Goal: Use online tool/utility: Use online tool/utility

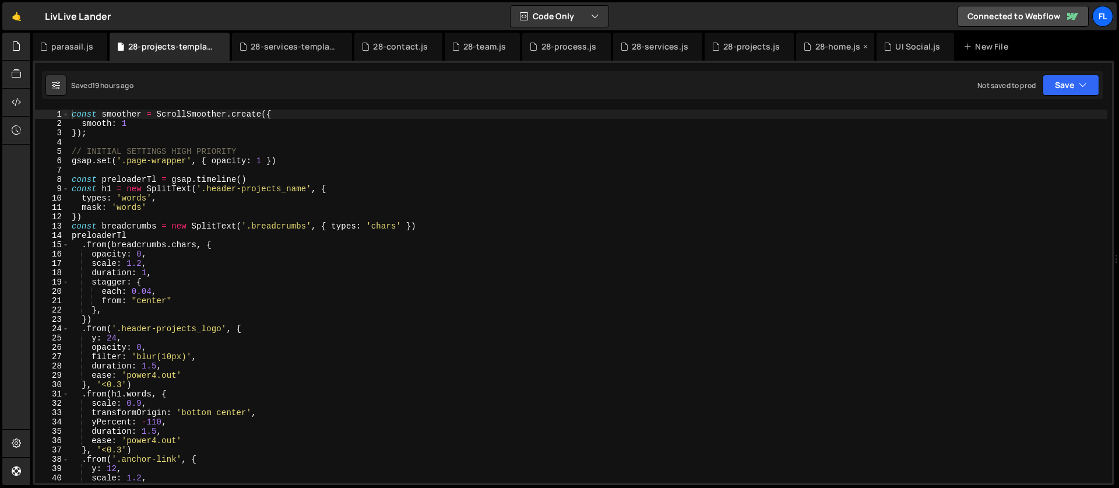
click at [815, 44] on div "28-home.js" at bounding box center [837, 47] width 45 height 12
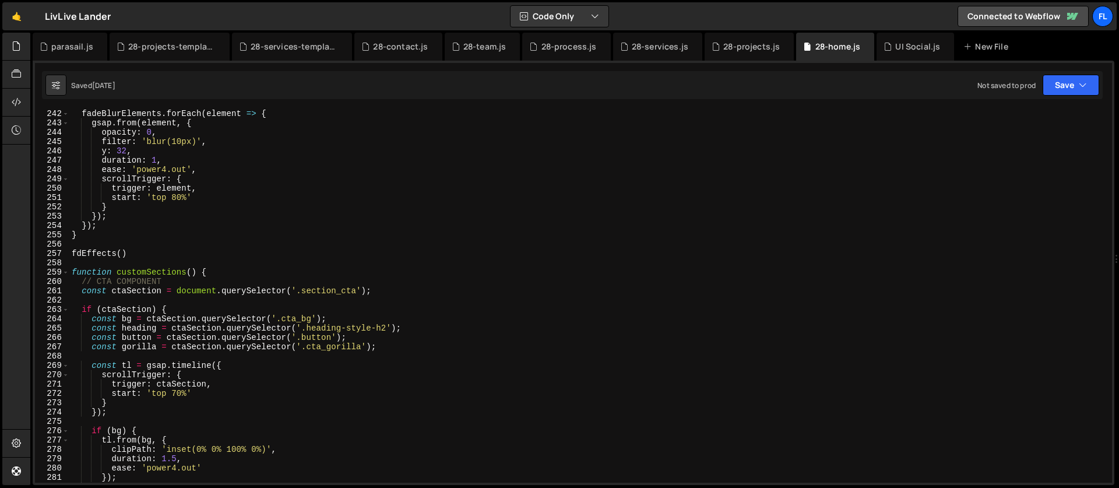
scroll to position [2320, 0]
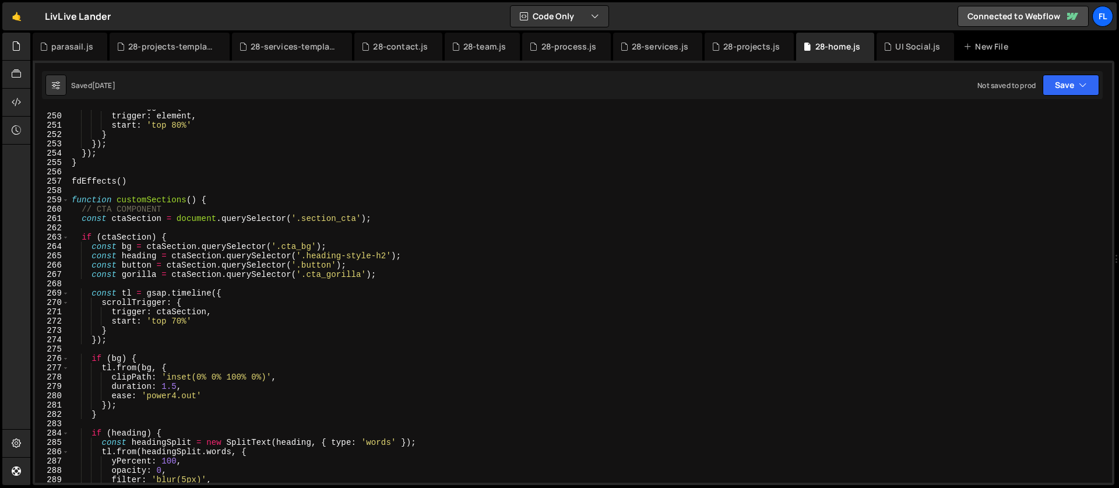
type textarea "function customSections() {"
click at [226, 200] on div "scrollTrigger : { trigger : element , start : 'top 80%' } }) ; }) ; } fdEffects…" at bounding box center [588, 298] width 1038 height 392
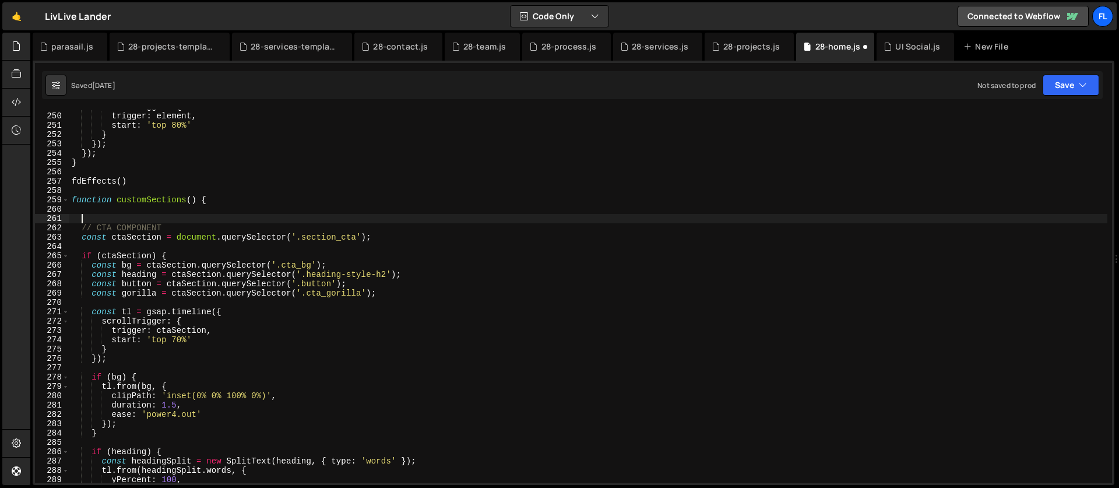
click at [145, 217] on div "scrollTrigger : { trigger : element , start : 'top 80%' } }) ; }) ; } fdEffects…" at bounding box center [588, 298] width 1038 height 392
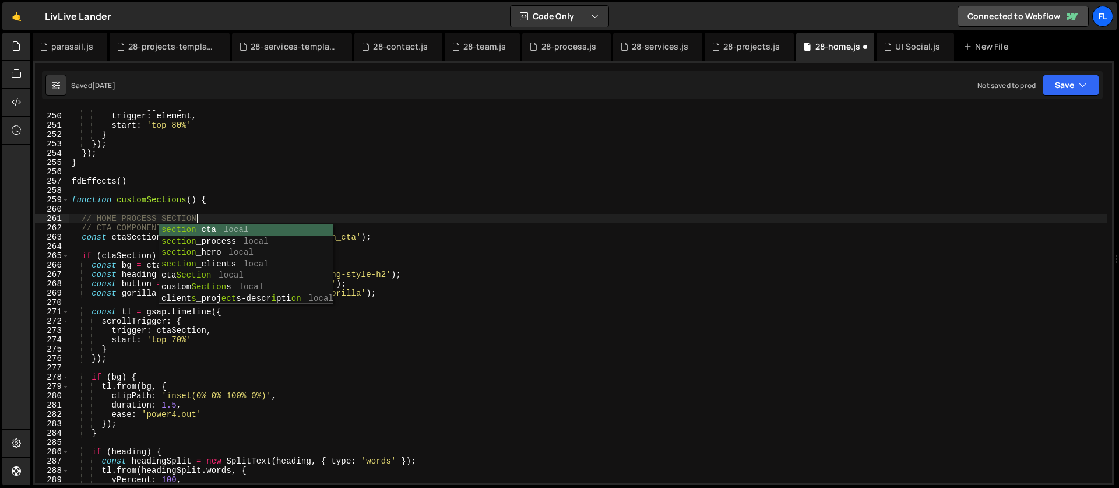
scroll to position [0, 8]
type textarea "// HOME PROCESS SECTION"
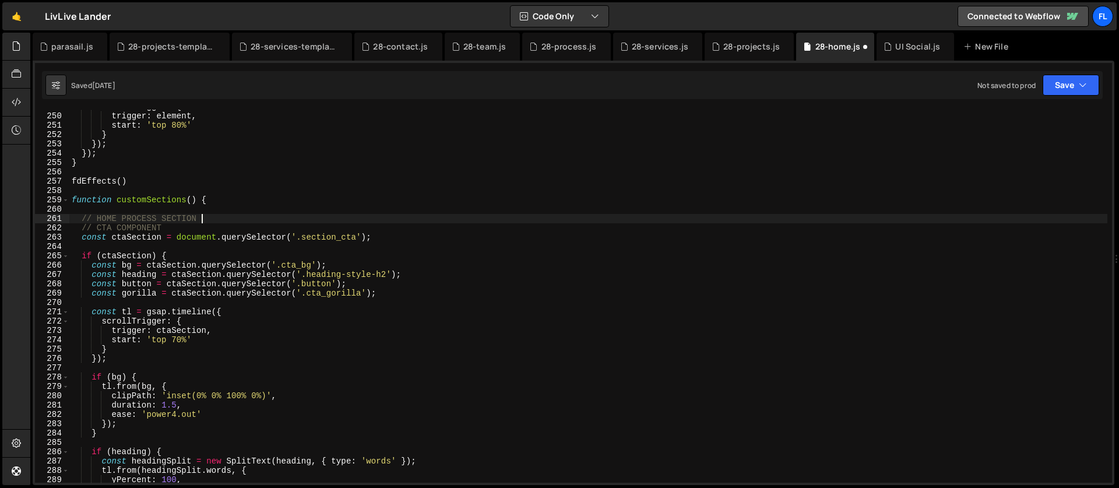
scroll to position [0, 0]
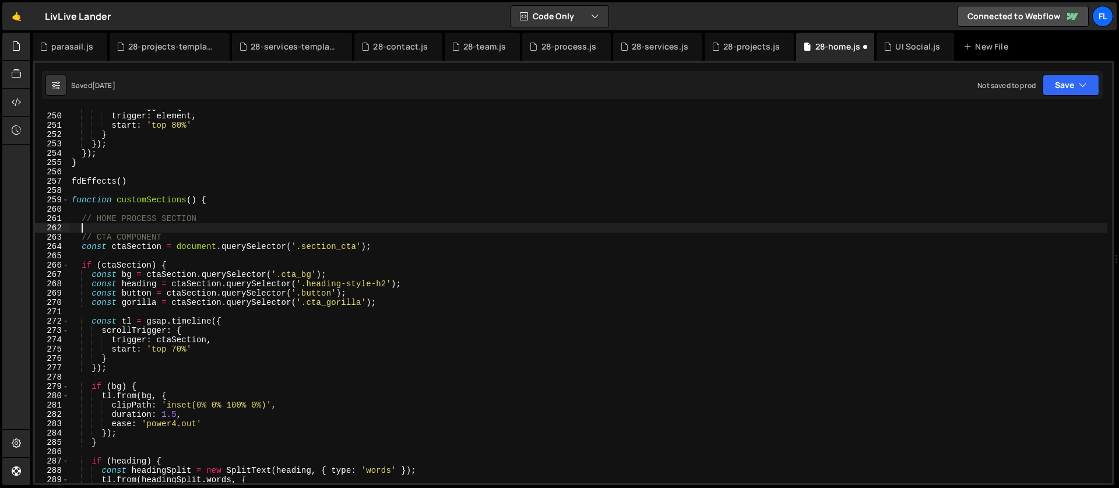
paste textarea "});"
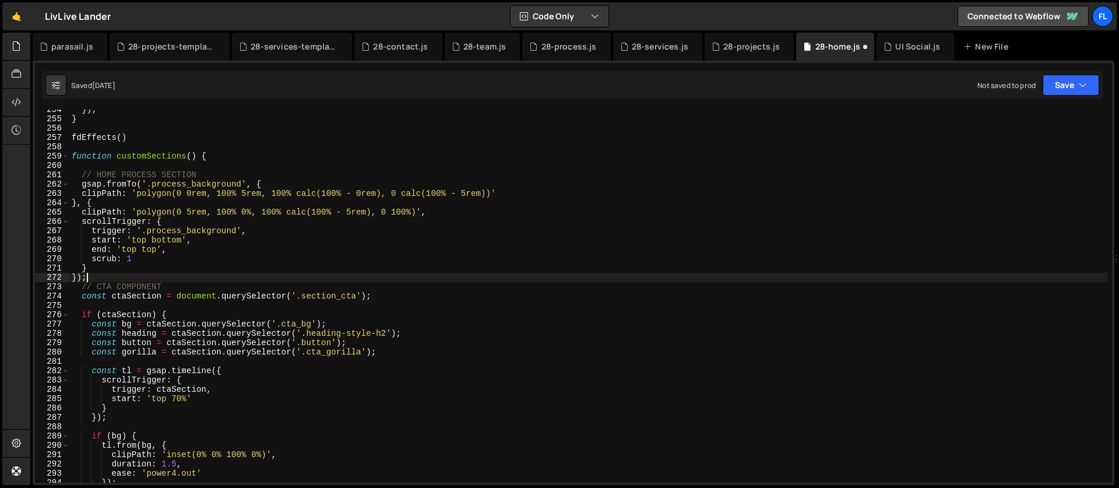
scroll to position [2364, 0]
click at [241, 235] on div "}) ; } fdEffects ( ) function customSections ( ) { // HOME PROCESS SECTION gsap…" at bounding box center [588, 301] width 1038 height 392
click at [375, 214] on div "}) ; } fdEffects ( ) function customSections ( ) { // HOME PROCESS SECTION gsap…" at bounding box center [588, 301] width 1038 height 392
click at [405, 212] on div "}) ; } fdEffects ( ) function customSections ( ) { // HOME PROCESS SECTION gsap…" at bounding box center [588, 301] width 1038 height 392
click at [338, 226] on div "}) ; } fdEffects ( ) function customSections ( ) { // HOME PROCESS SECTION gsap…" at bounding box center [588, 301] width 1038 height 392
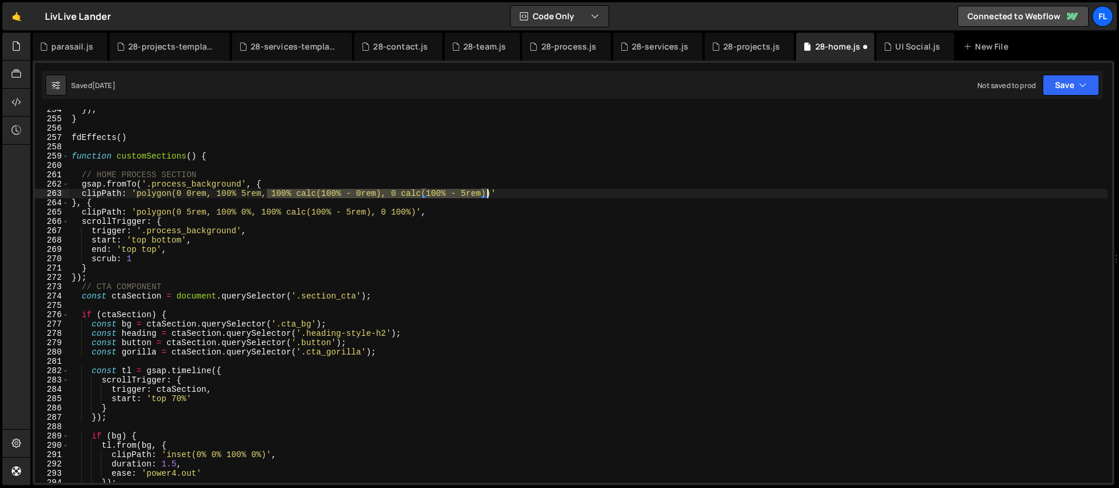
drag, startPoint x: 269, startPoint y: 192, endPoint x: 486, endPoint y: 191, distance: 217.4
click at [486, 191] on div "}) ; } fdEffects ( ) function customSections ( ) { // HOME PROCESS SECTION gsap…" at bounding box center [588, 301] width 1038 height 392
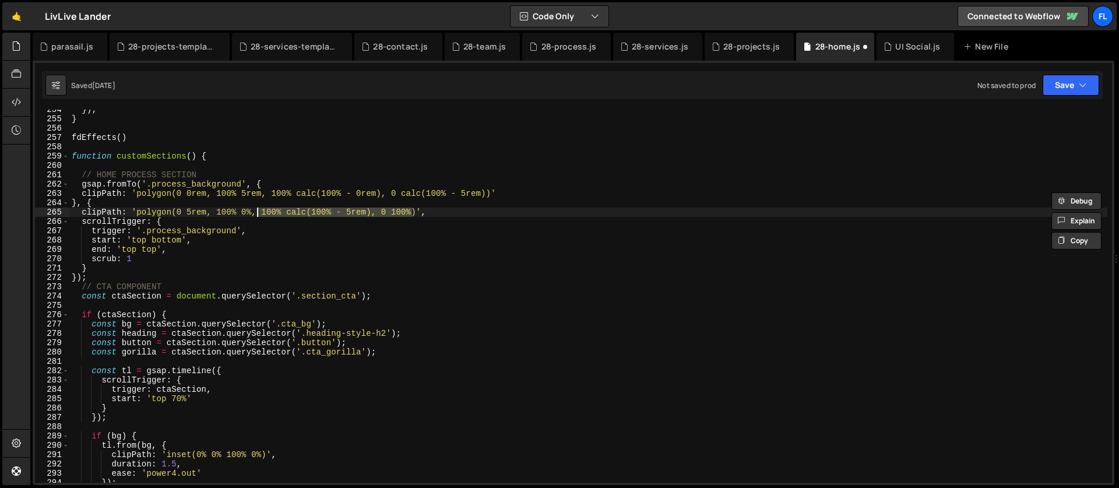
drag, startPoint x: 413, startPoint y: 213, endPoint x: 256, endPoint y: 214, distance: 157.3
click at [256, 214] on div "}) ; } fdEffects ( ) function customSections ( ) { // HOME PROCESS SECTION gsap…" at bounding box center [588, 301] width 1038 height 392
paste textarea "0rem), 0 calc(100% - 5rem)"
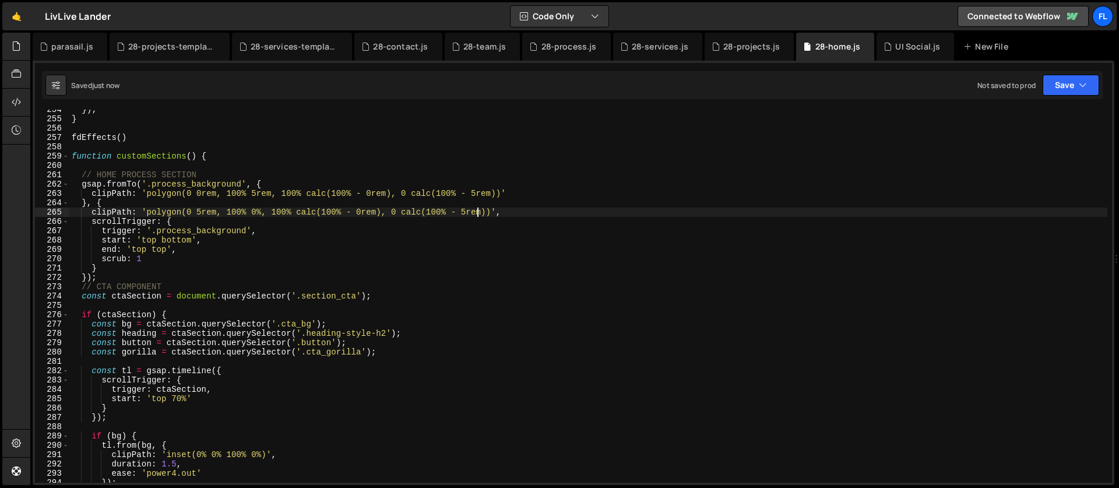
click at [233, 215] on div "}) ; } fdEffects ( ) function customSections ( ) { // HOME PROCESS SECTION gsap…" at bounding box center [588, 301] width 1038 height 392
click at [217, 216] on div "}) ; } fdEffects ( ) function customSections ( ) { // HOME PROCESS SECTION gsap…" at bounding box center [588, 301] width 1038 height 392
click at [204, 224] on div "}) ; } fdEffects ( ) function customSections ( ) { // HOME PROCESS SECTION gsap…" at bounding box center [588, 301] width 1038 height 392
click at [101, 274] on div "}) ; } fdEffects ( ) function customSections ( ) { // HOME PROCESS SECTION gsap…" at bounding box center [588, 301] width 1038 height 392
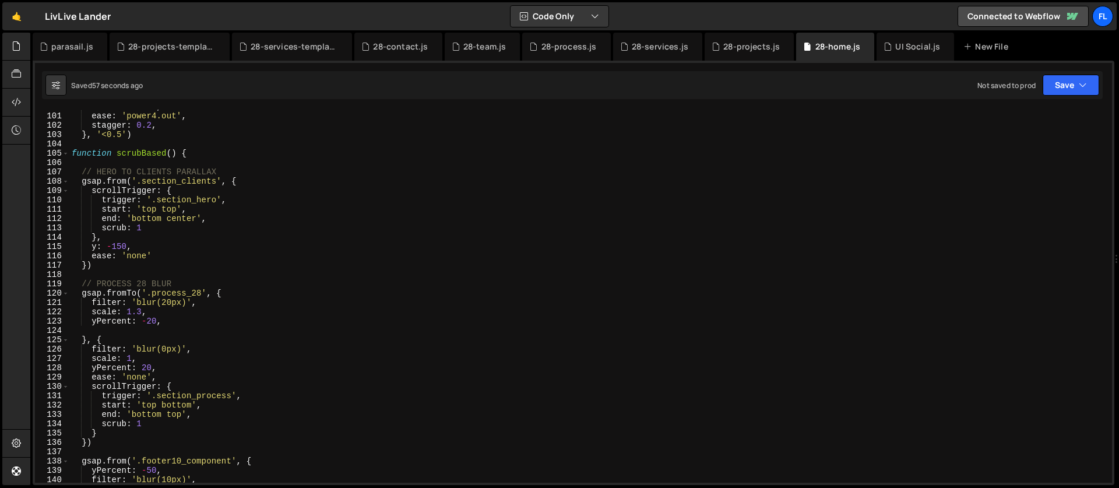
scroll to position [979, 0]
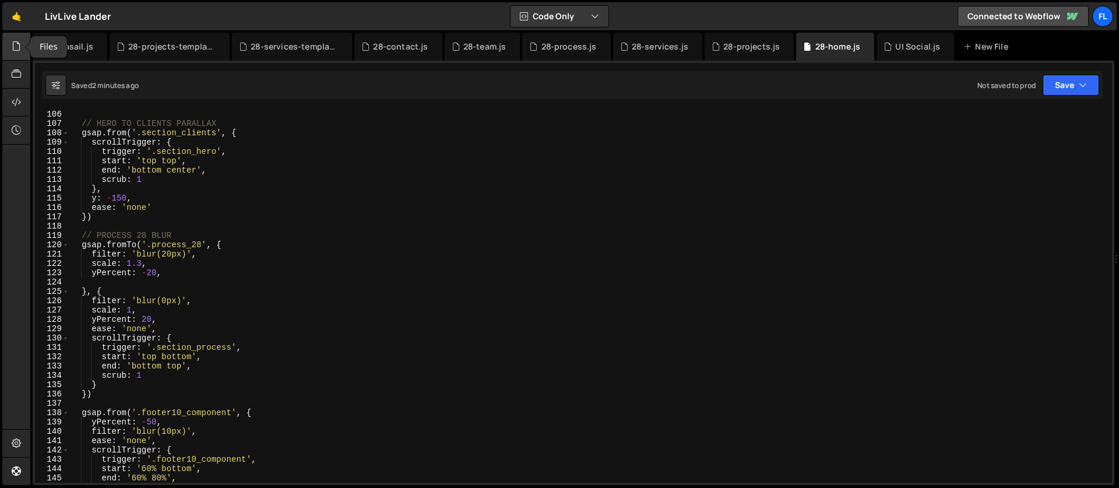
click at [12, 54] on div at bounding box center [16, 47] width 29 height 28
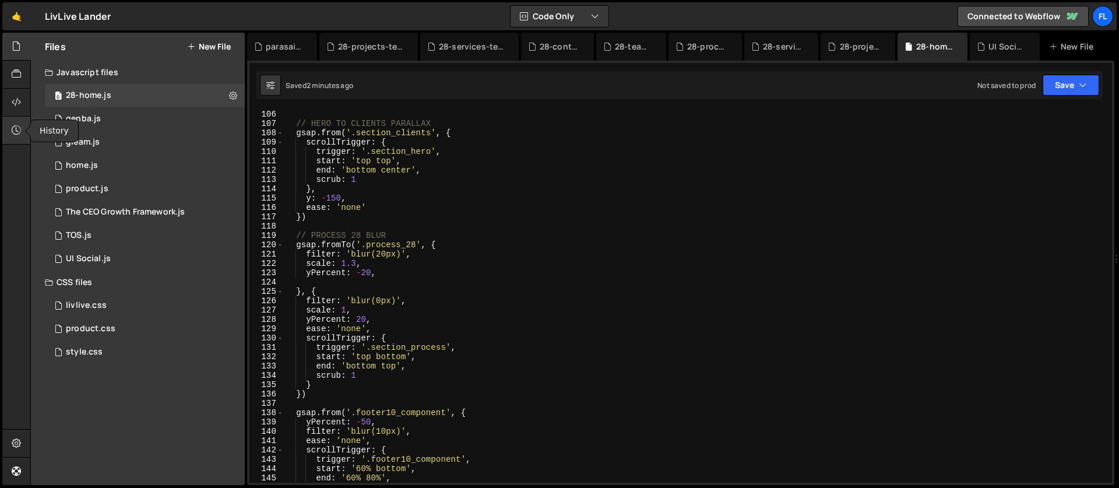
click at [16, 124] on icon at bounding box center [16, 130] width 9 height 13
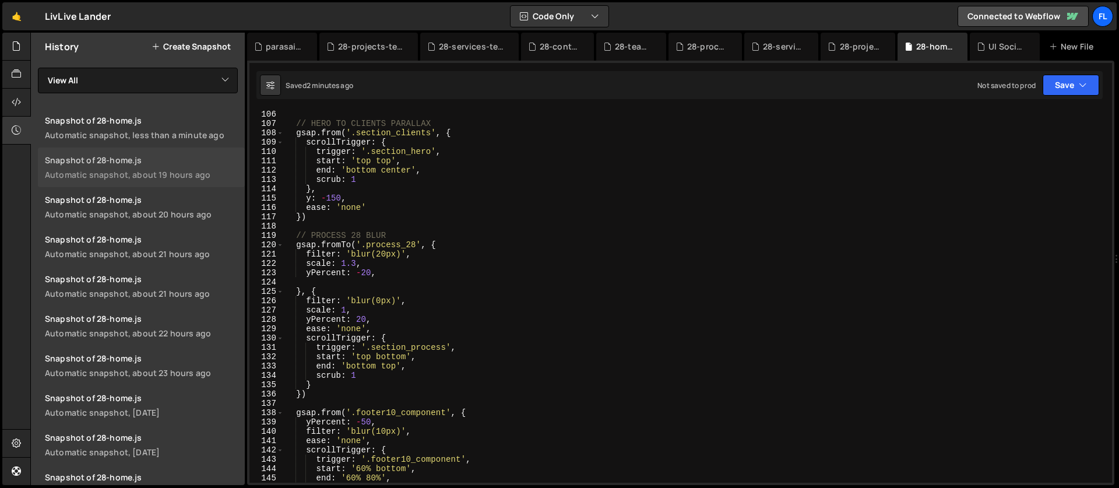
click at [133, 169] on div "Automatic snapshot, about 19 hours ago" at bounding box center [141, 174] width 193 height 11
click at [15, 127] on icon at bounding box center [16, 130] width 9 height 13
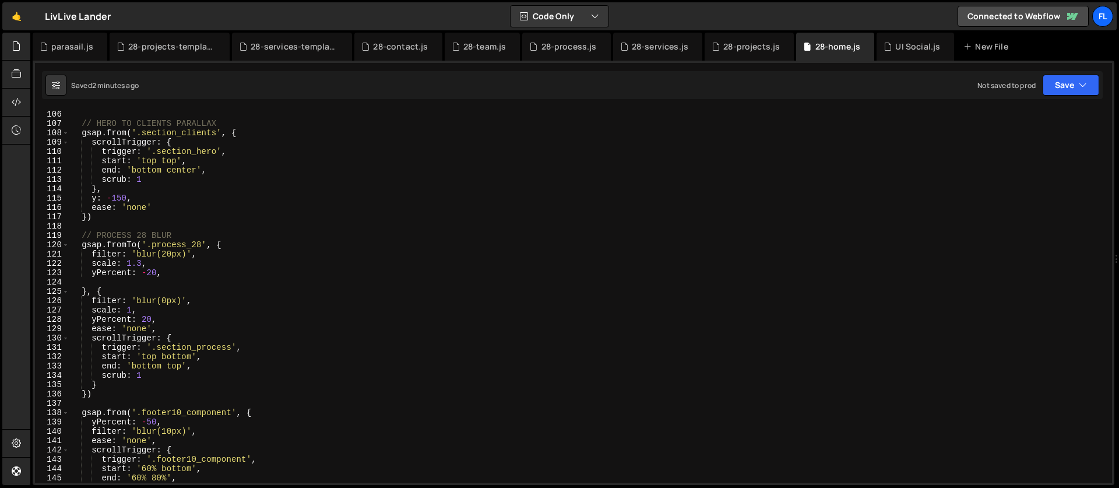
click at [139, 177] on div "function scrubBased ( ) { // HERO TO CLIENTS PARALLAX gsap . from ( '.section_c…" at bounding box center [588, 296] width 1038 height 392
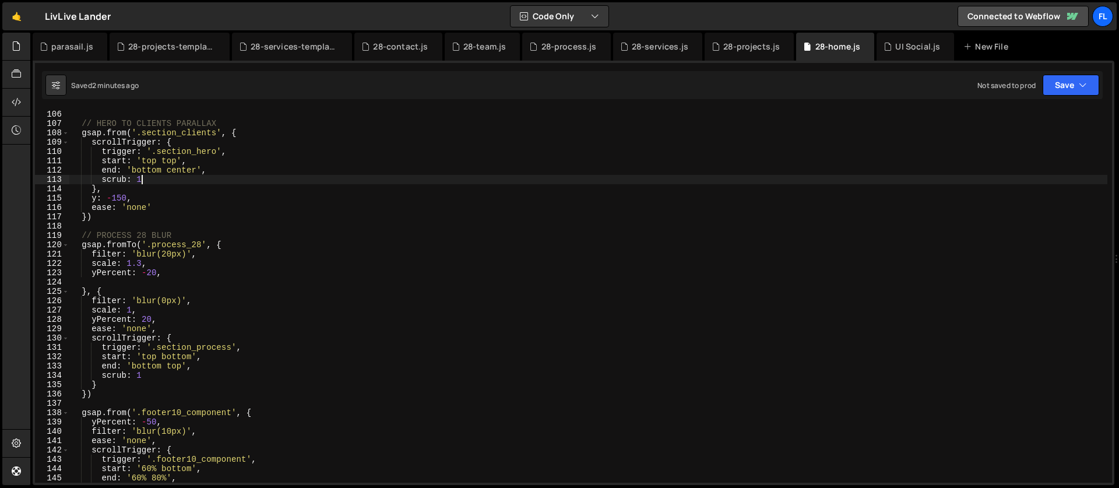
type textarea "hoverStates()"
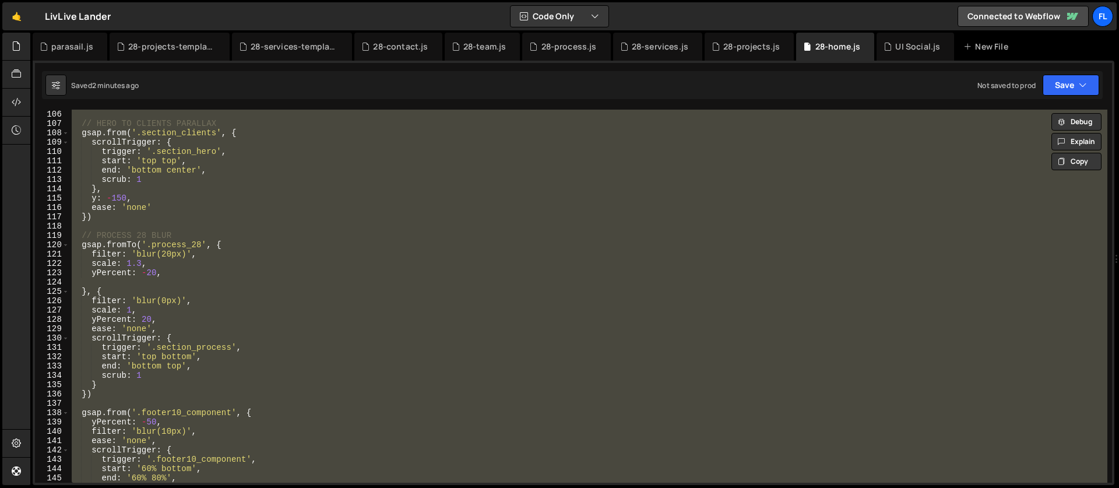
paste textarea
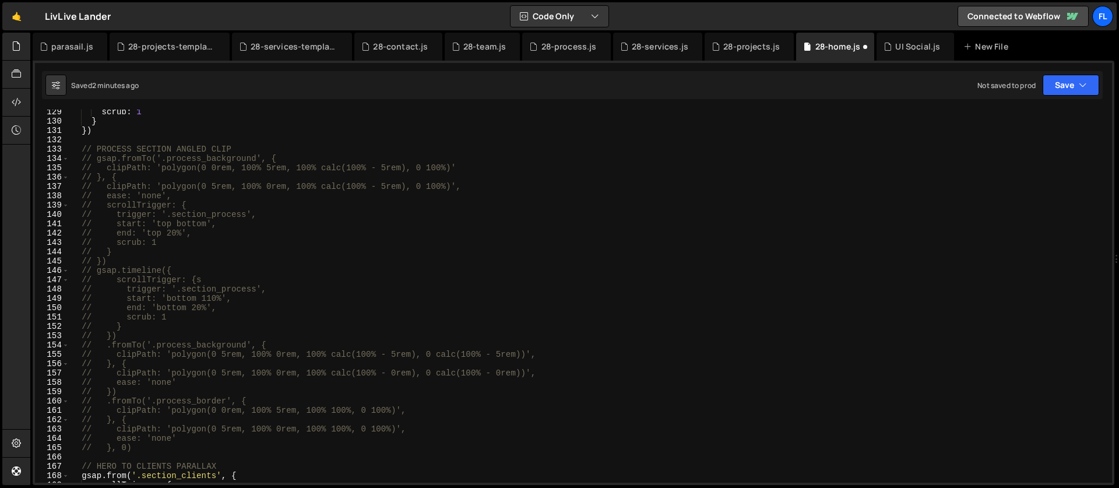
scroll to position [1196, 0]
click at [251, 150] on div "scrub : 1 } }) // PROCESS SECTION ANGLED CLIP // gsap.fromTo('.process_backgrou…" at bounding box center [588, 303] width 1038 height 392
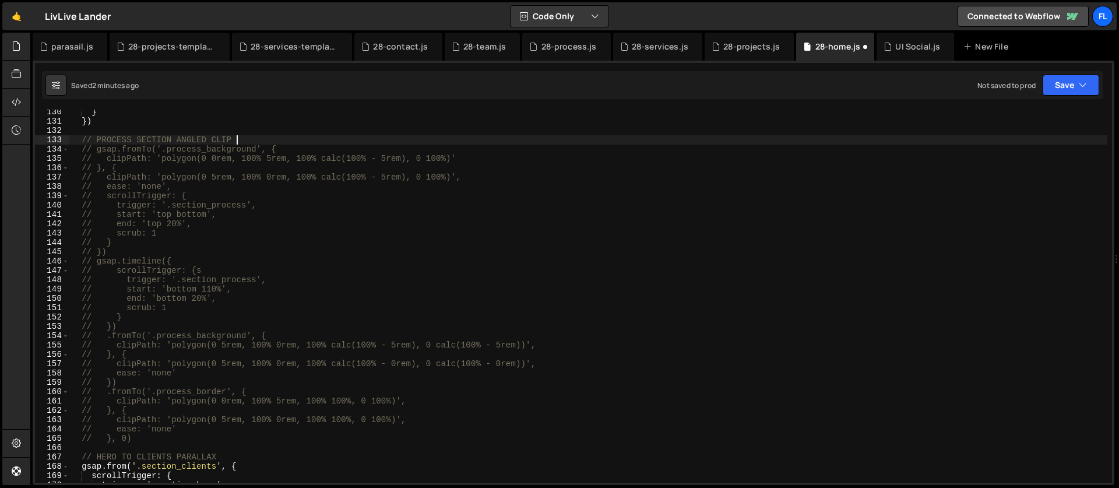
scroll to position [1216, 0]
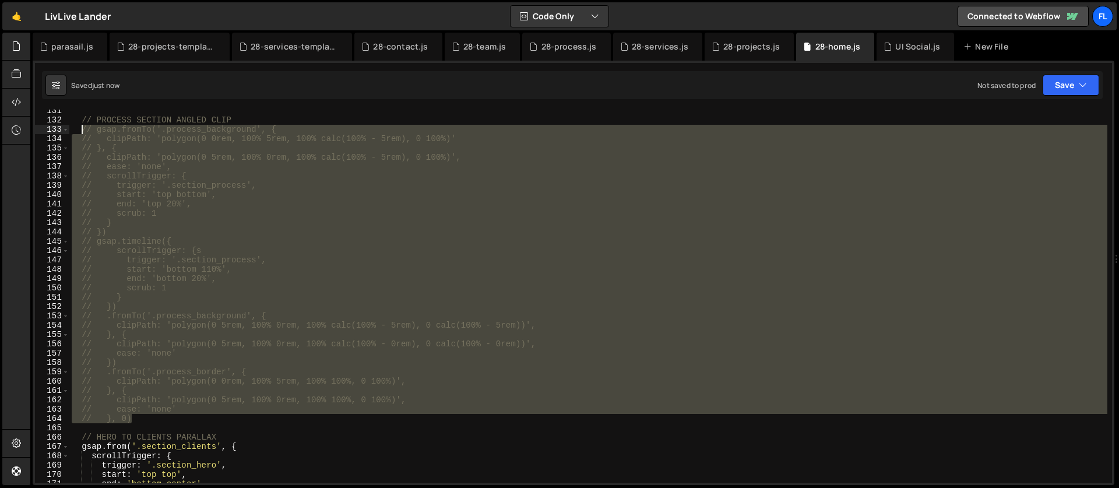
drag, startPoint x: 142, startPoint y: 419, endPoint x: 80, endPoint y: 132, distance: 293.3
click at [80, 132] on div "// PROCESS SECTION ANGLED CLIP // gsap.fromTo('.process_background', { // clipP…" at bounding box center [588, 302] width 1038 height 392
paste textarea "});"
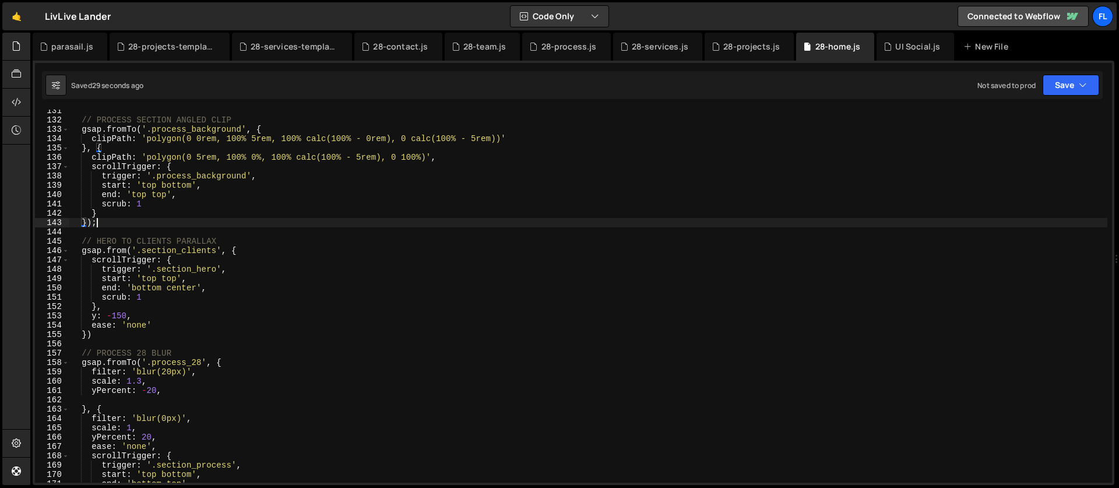
click at [116, 221] on div "// PROCESS SECTION ANGLED CLIP gsap . fromTo ( '.process_background' , { clipPa…" at bounding box center [588, 302] width 1038 height 392
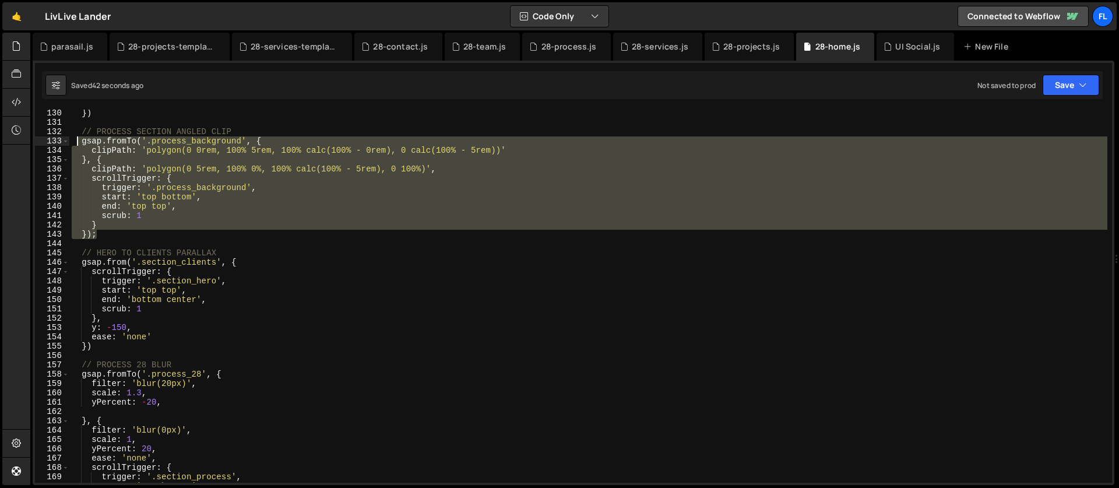
drag, startPoint x: 101, startPoint y: 233, endPoint x: 78, endPoint y: 142, distance: 94.6
click at [78, 142] on div "}) // PROCESS SECTION ANGLED CLIP gsap . fromTo ( '.process_background' , { cli…" at bounding box center [588, 304] width 1038 height 392
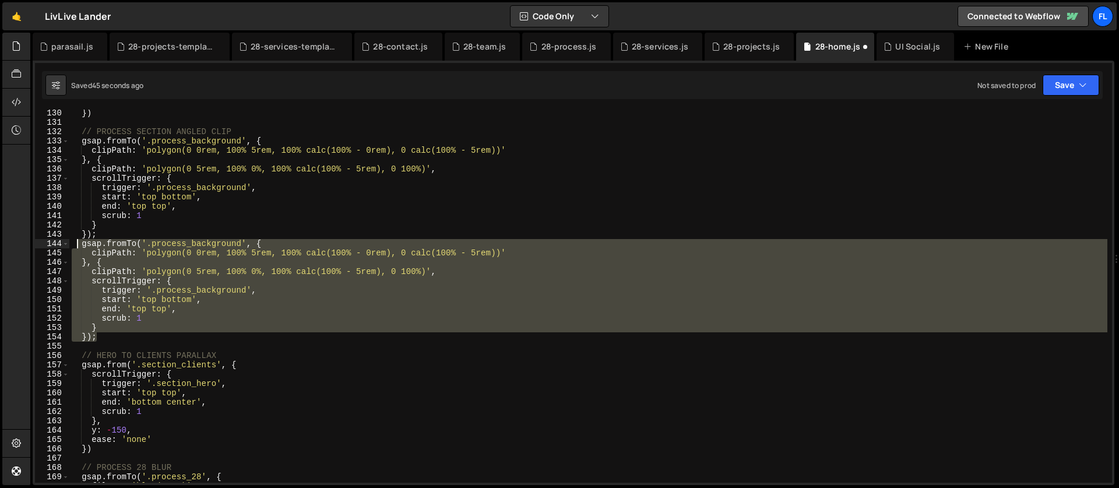
click at [147, 311] on div "}) // PROCESS SECTION ANGLED CLIP gsap . fromTo ( '.process_background' , { cli…" at bounding box center [588, 296] width 1038 height 373
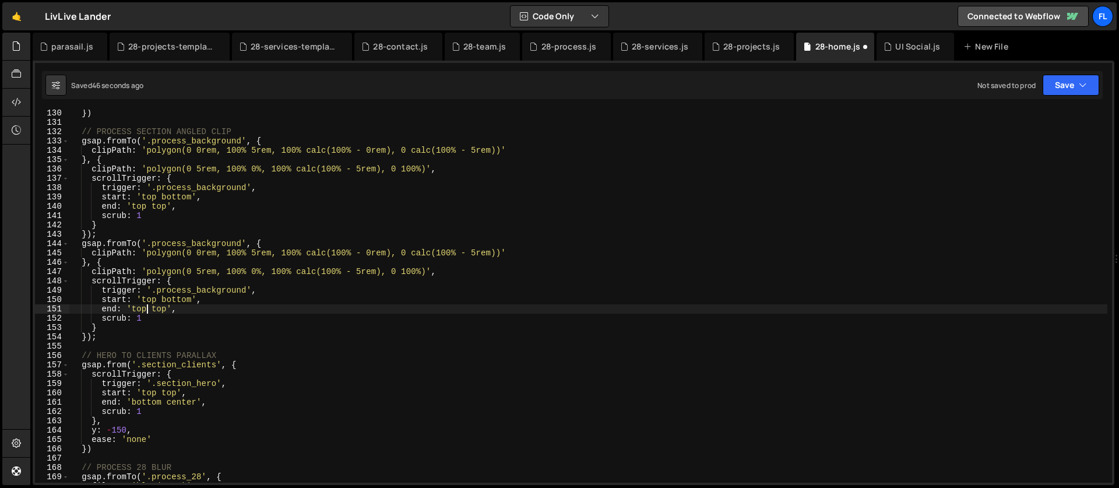
click at [143, 273] on div "}) // PROCESS SECTION ANGLED CLIP gsap . fromTo ( '.process_background' , { cli…" at bounding box center [588, 304] width 1038 height 392
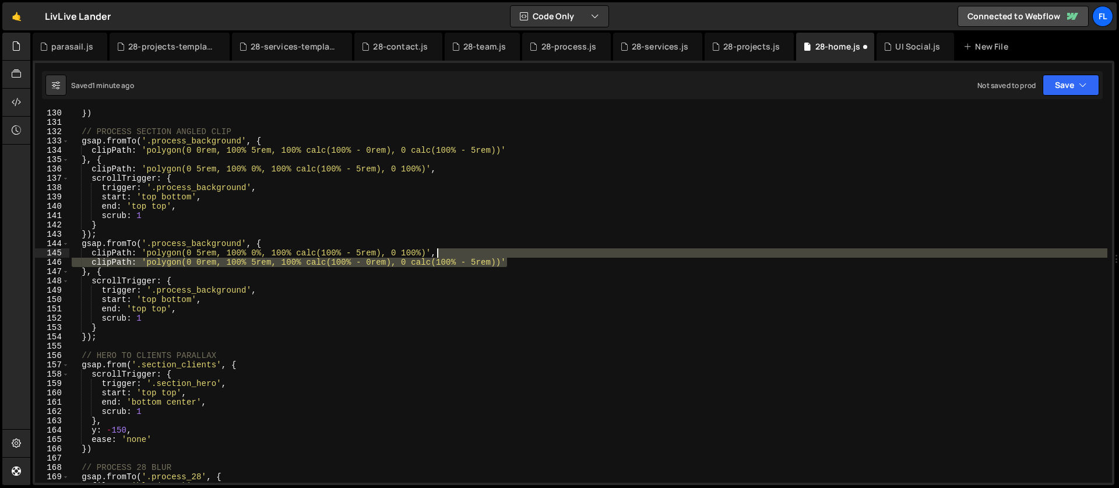
drag, startPoint x: 528, startPoint y: 263, endPoint x: 527, endPoint y: 256, distance: 7.7
click at [527, 256] on div "}) // PROCESS SECTION ANGLED CLIP gsap . fromTo ( '.process_background' , { cli…" at bounding box center [588, 304] width 1038 height 392
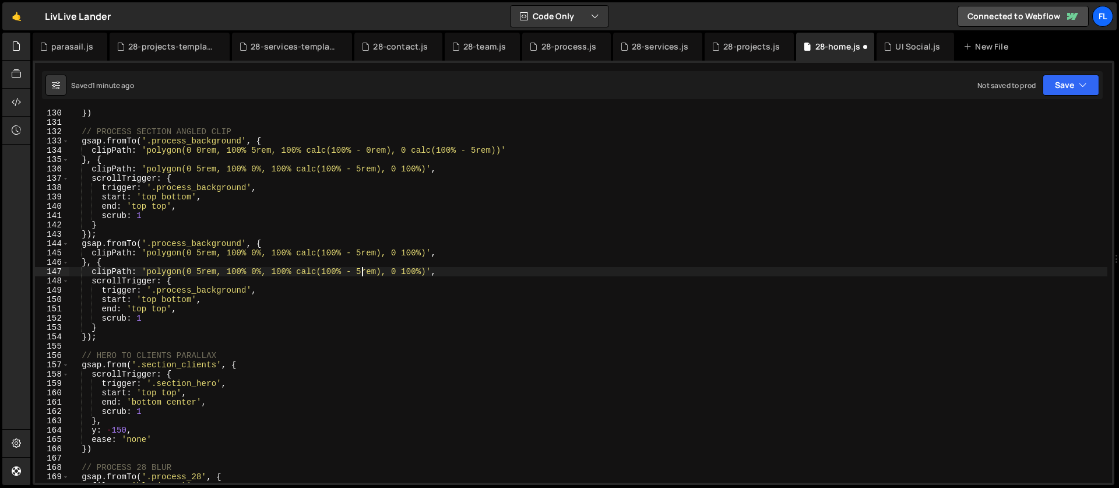
click at [362, 271] on div "}) // PROCESS SECTION ANGLED CLIP gsap . fromTo ( '.process_background' , { cli…" at bounding box center [588, 304] width 1038 height 392
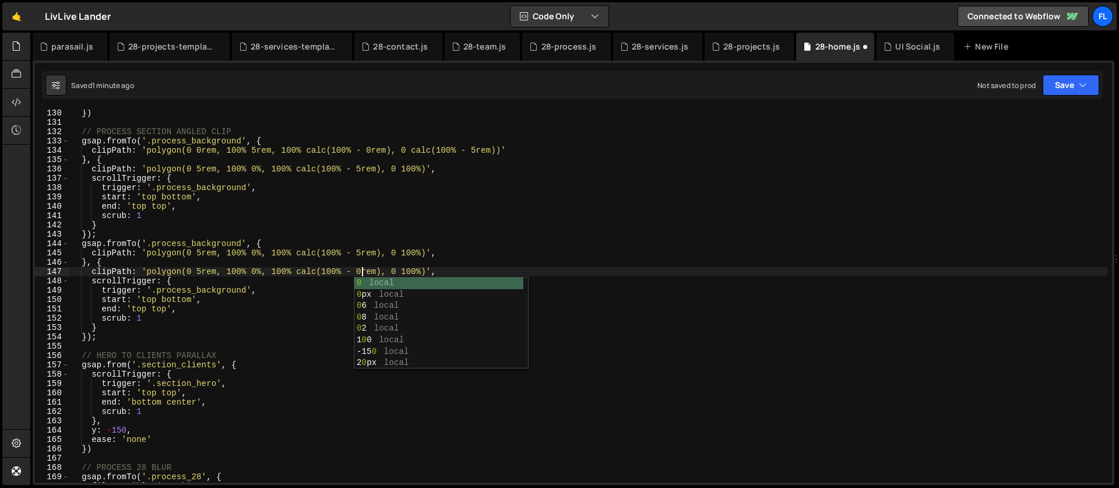
click at [404, 270] on div "}) // PROCESS SECTION ANGLED CLIP gsap . fromTo ( '.process_background' , { cli…" at bounding box center [588, 304] width 1038 height 392
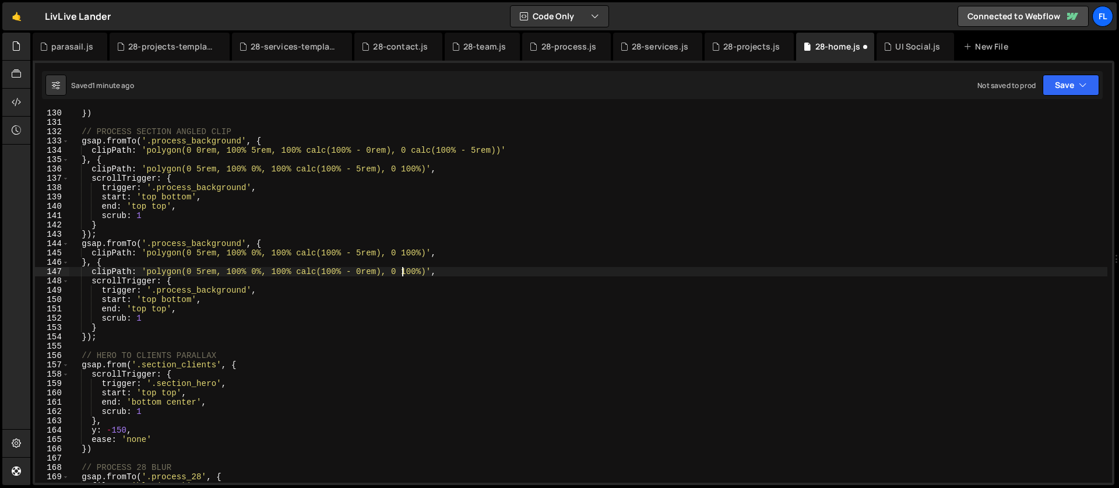
click at [403, 272] on div "}) // PROCESS SECTION ANGLED CLIP gsap . fromTo ( '.process_background' , { cli…" at bounding box center [588, 304] width 1038 height 392
click at [323, 283] on div "}) // PROCESS SECTION ANGLED CLIP gsap . fromTo ( '.process_background' , { cli…" at bounding box center [588, 304] width 1038 height 392
click at [187, 284] on div "}) // PROCESS SECTION ANGLED CLIP gsap . fromTo ( '.process_background' , { cli…" at bounding box center [588, 304] width 1038 height 392
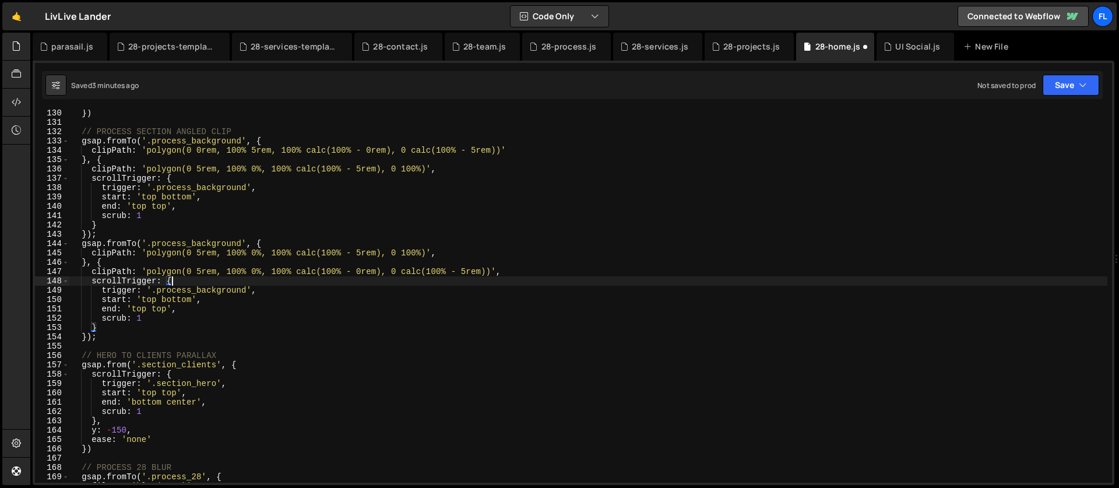
click at [316, 290] on div "}) // PROCESS SECTION ANGLED CLIP gsap . fromTo ( '.process_background' , { cli…" at bounding box center [588, 304] width 1038 height 392
click at [294, 280] on div "}) // PROCESS SECTION ANGLED CLIP gsap . fromTo ( '.process_background' , { cli…" at bounding box center [588, 304] width 1038 height 392
click at [273, 272] on div "}) // PROCESS SECTION ANGLED CLIP gsap . fromTo ( '.process_background' , { cli…" at bounding box center [588, 304] width 1038 height 392
click at [203, 231] on div "}) // PROCESS SECTION ANGLED CLIP gsap . fromTo ( '.process_background' , { cli…" at bounding box center [588, 304] width 1038 height 392
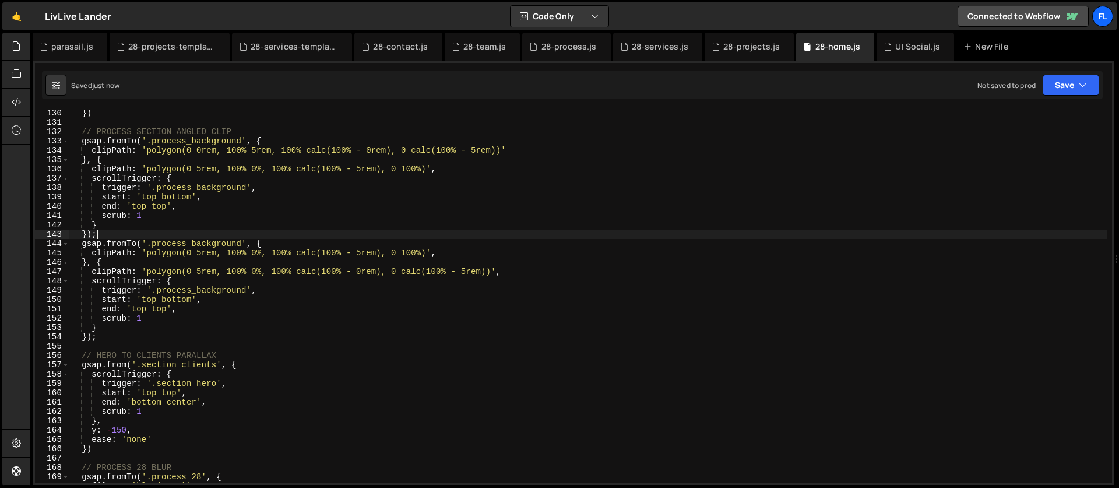
click at [180, 303] on div "}) // PROCESS SECTION ANGLED CLIP gsap . fromTo ( '.process_background' , { cli…" at bounding box center [588, 304] width 1038 height 392
click at [153, 301] on div "}) // PROCESS SECTION ANGLED CLIP gsap . fromTo ( '.process_background' , { cli…" at bounding box center [588, 304] width 1038 height 392
click at [142, 308] on div "}) // PROCESS SECTION ANGLED CLIP gsap . fromTo ( '.process_background' , { cli…" at bounding box center [588, 304] width 1038 height 392
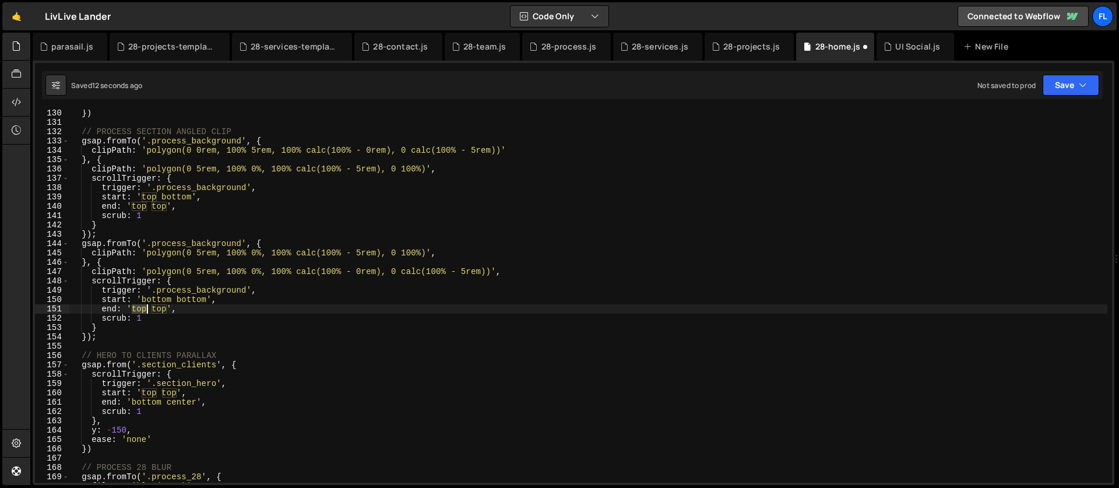
click at [142, 308] on div "}) // PROCESS SECTION ANGLED CLIP gsap . fromTo ( '.process_background' , { cli…" at bounding box center [588, 304] width 1038 height 392
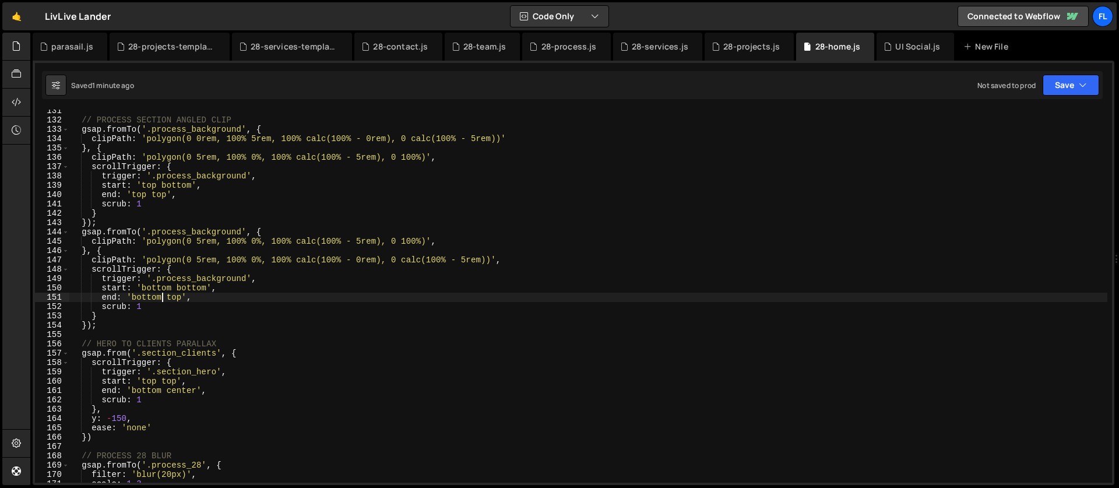
click at [281, 237] on div "// PROCESS SECTION ANGLED CLIP gsap . fromTo ( '.process_background' , { clipPa…" at bounding box center [588, 302] width 1038 height 392
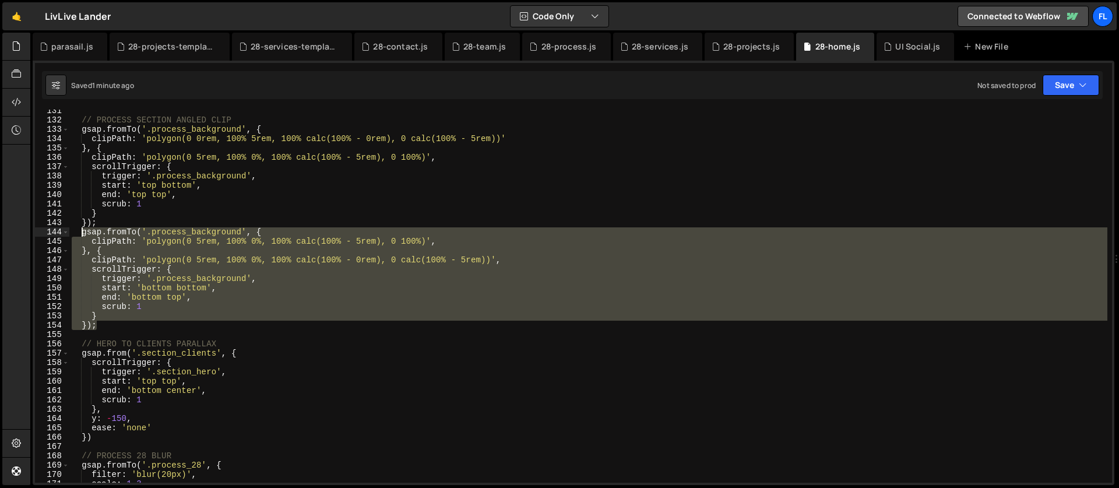
drag, startPoint x: 107, startPoint y: 325, endPoint x: 79, endPoint y: 235, distance: 94.6
click at [79, 235] on div "// PROCESS SECTION ANGLED CLIP gsap . fromTo ( '.process_background' , { clipPa…" at bounding box center [588, 302] width 1038 height 392
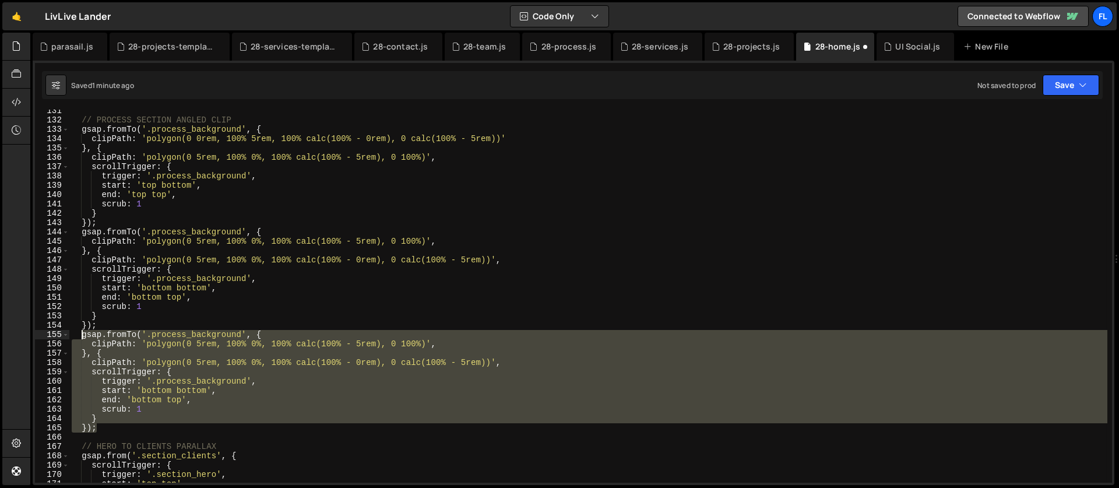
click at [181, 374] on div "// PROCESS SECTION ANGLED CLIP gsap . fromTo ( '.process_background' , { clipPa…" at bounding box center [588, 296] width 1038 height 373
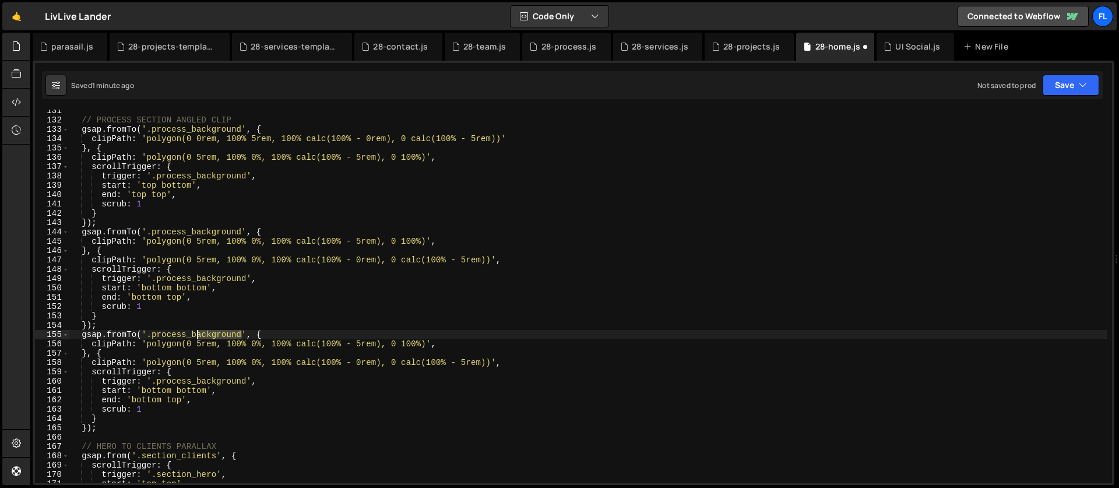
drag, startPoint x: 243, startPoint y: 334, endPoint x: 196, endPoint y: 332, distance: 47.2
click at [196, 332] on div "// PROCESS SECTION ANGLED CLIP gsap . fromTo ( '.process_background' , { clipPa…" at bounding box center [588, 302] width 1038 height 392
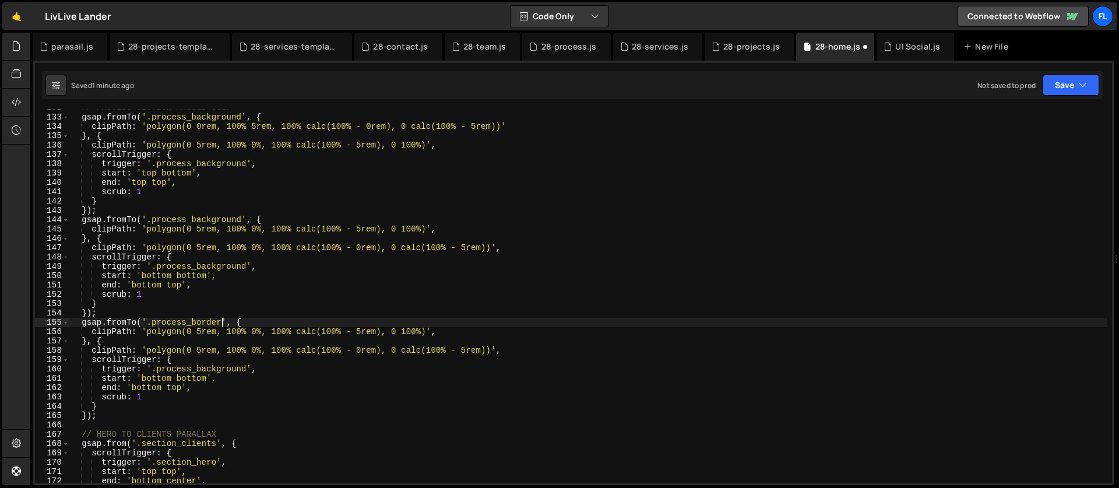
click at [427, 330] on div "// PROCESS SECTION ANGLED CLIP gsap . fromTo ( '.process_background' , { clipPa…" at bounding box center [588, 299] width 1038 height 392
click at [147, 331] on div "// PROCESS SECTION ANGLED CLIP gsap . fromTo ( '.process_background' , { clipPa…" at bounding box center [588, 299] width 1038 height 392
paste textarea "100%"
click at [281, 330] on div "// PROCESS SECTION ANGLED CLIP gsap . fromTo ( '.process_background' , { clipPa…" at bounding box center [588, 299] width 1038 height 392
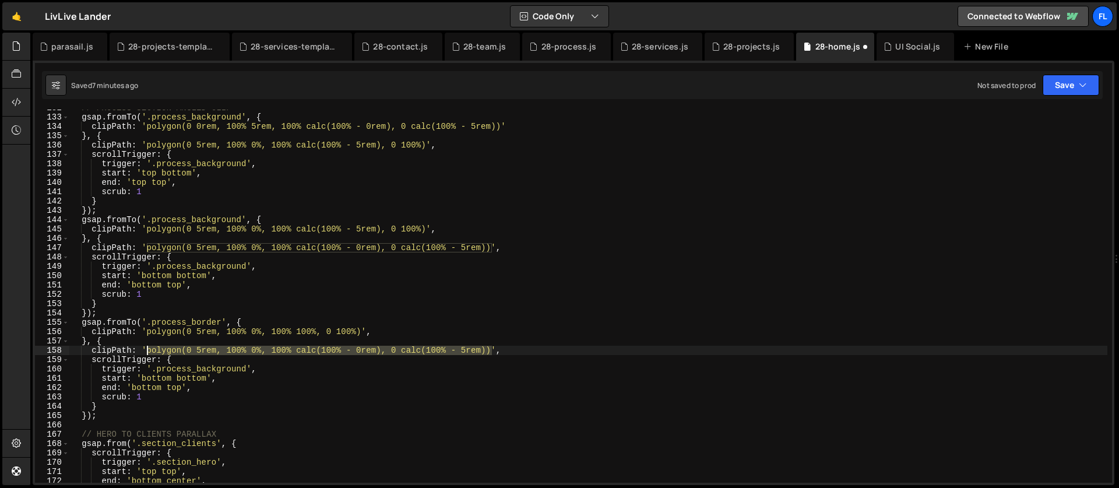
drag, startPoint x: 492, startPoint y: 350, endPoint x: 148, endPoint y: 349, distance: 343.8
click at [148, 349] on div "// PROCESS SECTION ANGLED CLIP gsap . fromTo ( '.process_background' , { clipPa…" at bounding box center [588, 299] width 1038 height 392
paste textarea "100%, 0 100%"
click at [202, 348] on div "// PROCESS SECTION ANGLED CLIP gsap . fromTo ( '.process_background' , { clipPa…" at bounding box center [588, 299] width 1038 height 392
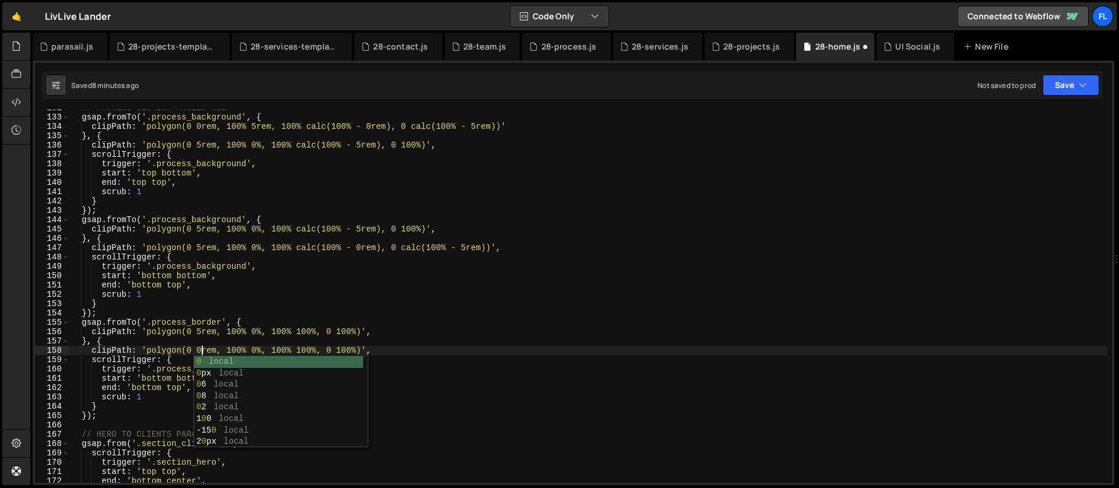
scroll to position [0, 9]
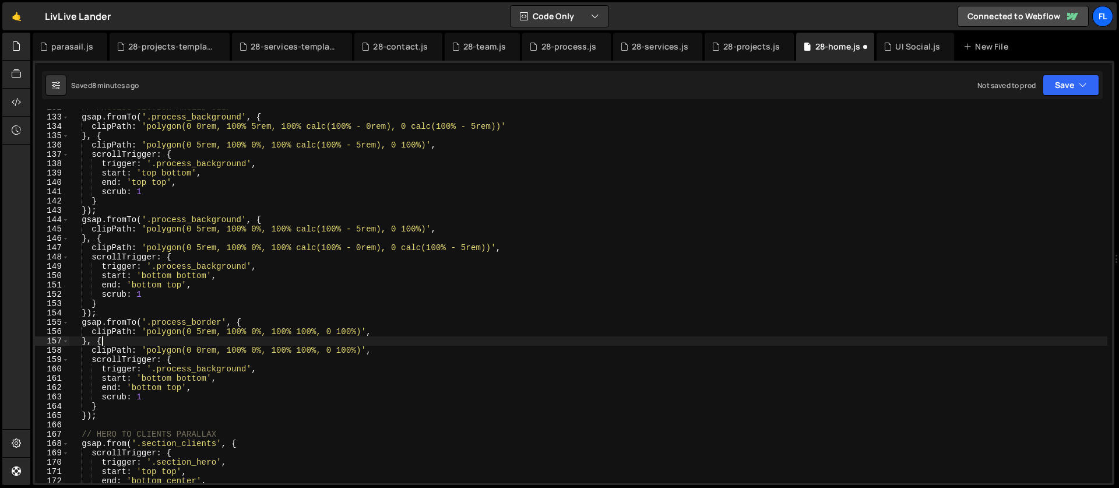
click at [221, 345] on div "// PROCESS SECTION ANGLED CLIP gsap . fromTo ( '.process_background' , { clipPa…" at bounding box center [588, 299] width 1038 height 392
click at [226, 351] on div "// PROCESS SECTION ANGLED CLIP gsap . fromTo ( '.process_background' , { clipPa…" at bounding box center [588, 299] width 1038 height 392
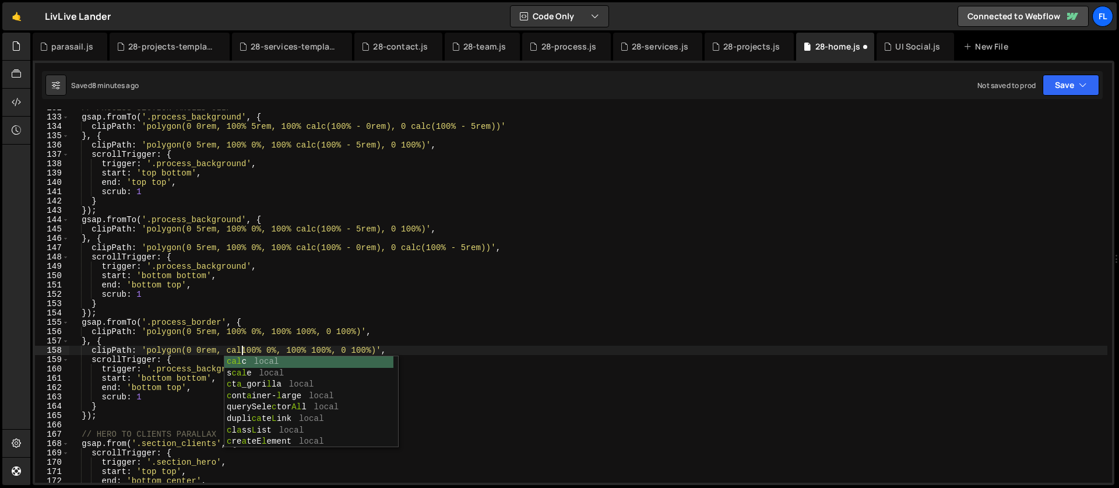
scroll to position [0, 12]
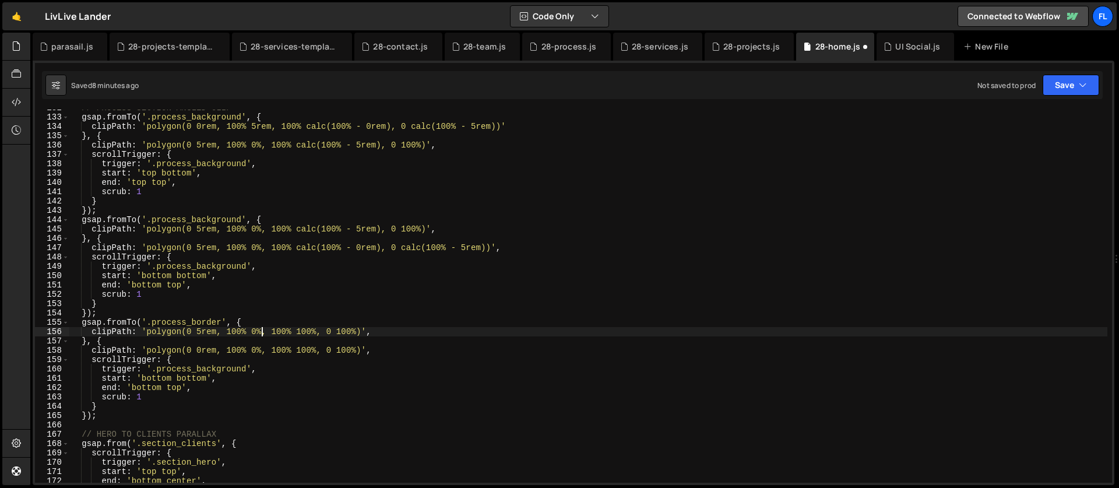
click at [261, 330] on div "// PROCESS SECTION ANGLED CLIP gsap . fromTo ( '.process_background' , { clipPa…" at bounding box center [588, 299] width 1038 height 392
click at [209, 348] on div "// PROCESS SECTION ANGLED CLIP gsap . fromTo ( '.process_background' , { clipPa…" at bounding box center [588, 299] width 1038 height 392
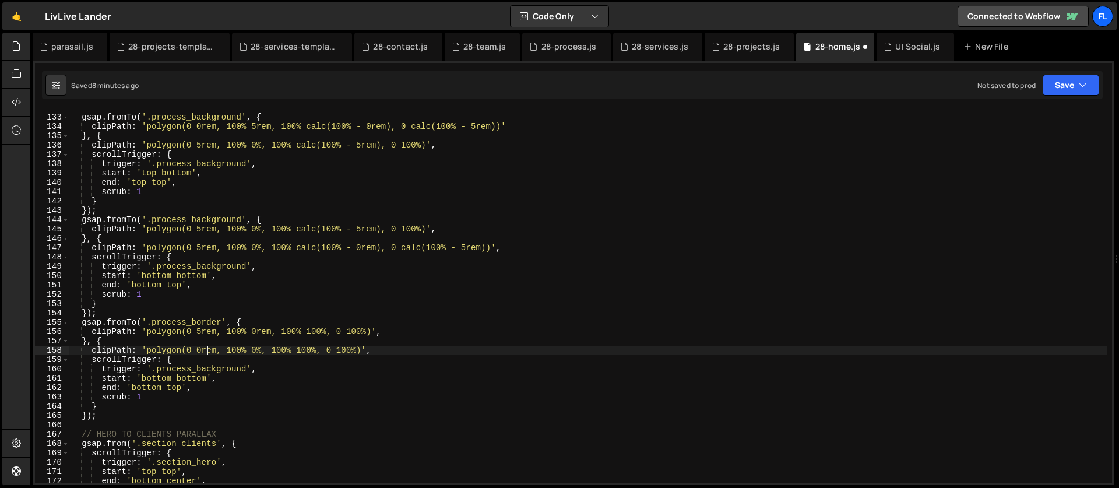
click at [262, 349] on div "// PROCESS SECTION ANGLED CLIP gsap . fromTo ( '.process_background' , { clipPa…" at bounding box center [588, 299] width 1038 height 392
click at [221, 324] on div "// PROCESS SECTION ANGLED CLIP gsap . fromTo ( '.process_background' , { clipPa…" at bounding box center [588, 299] width 1038 height 392
click at [190, 357] on div "// PROCESS SECTION ANGLED CLIP gsap . fromTo ( '.process_background' , { clipPa…" at bounding box center [588, 299] width 1038 height 392
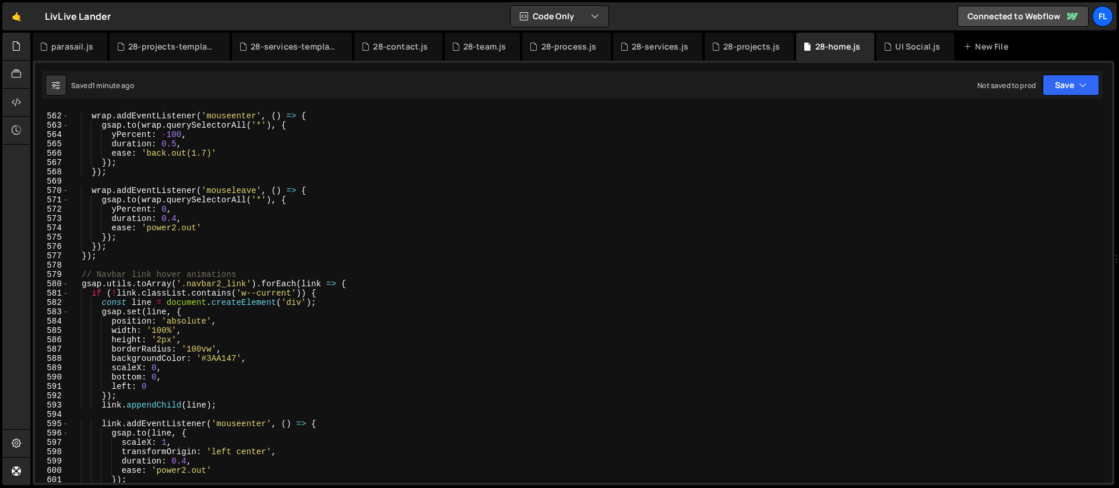
scroll to position [5229, 0]
click at [248, 284] on div "wrap . addEventListener ( 'mouseenter' , ( ) => { gsap . to ( wrap . querySelec…" at bounding box center [588, 298] width 1038 height 392
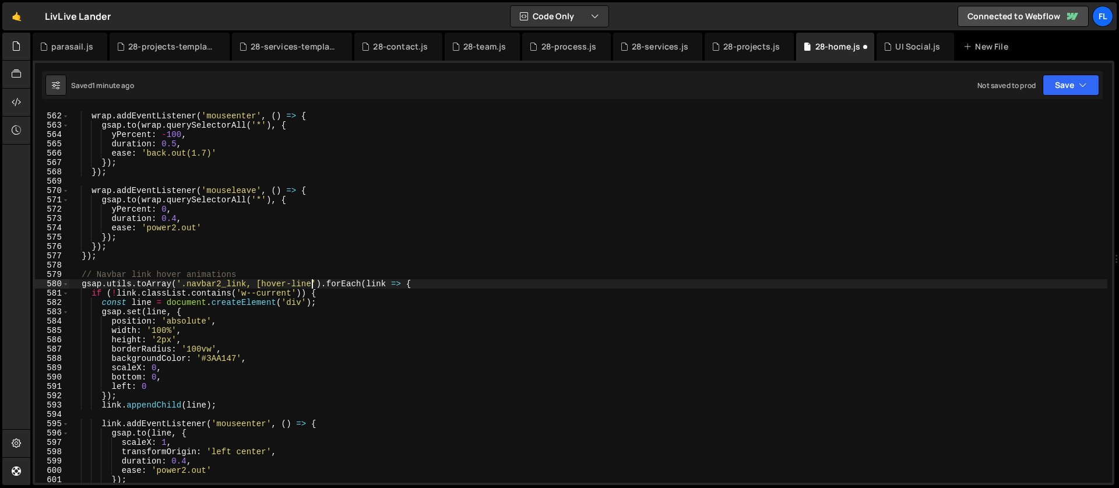
scroll to position [0, 17]
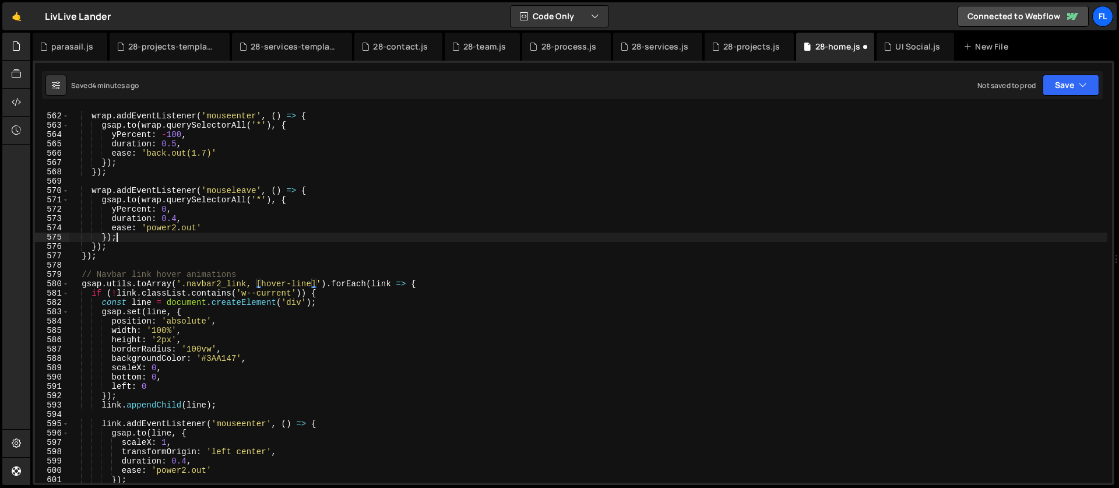
click at [194, 234] on div "wrap . addEventListener ( 'mouseenter' , ( ) => { gsap . to ( wrap . querySelec…" at bounding box center [588, 298] width 1038 height 392
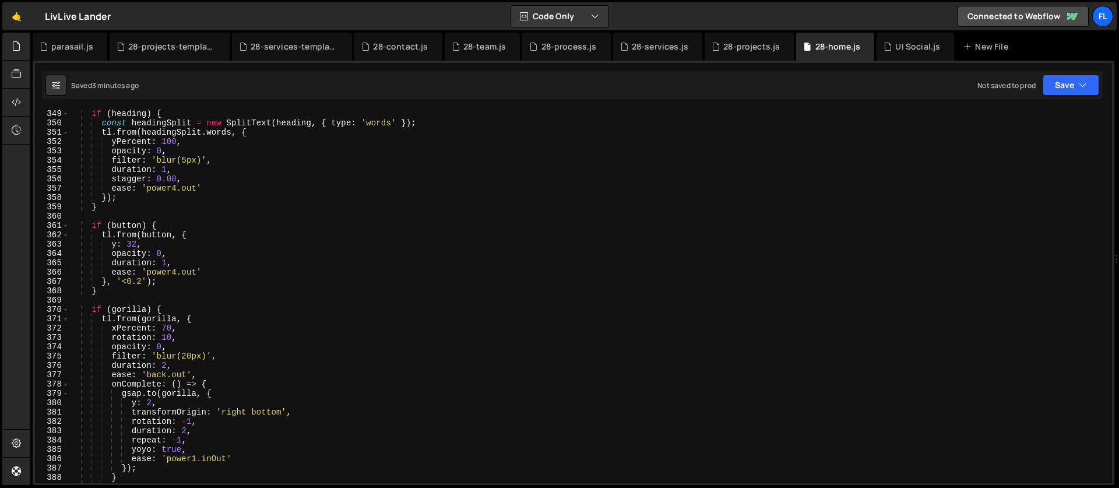
scroll to position [3244, 0]
click at [206, 276] on div "if ( heading ) { const headingSplit = new SplitText ( heading , { type : 'words…" at bounding box center [588, 297] width 1038 height 392
type textarea "ease: 'power4.out'"
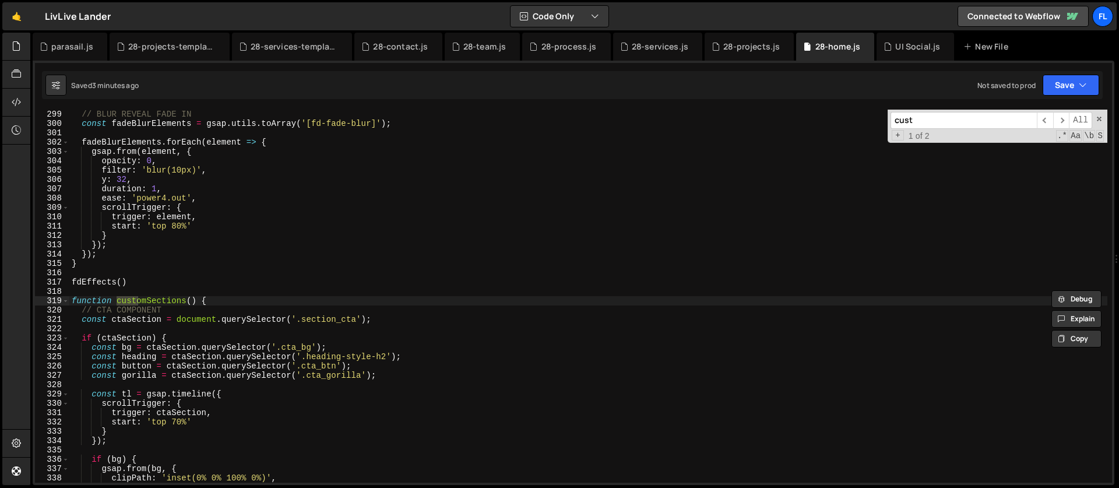
scroll to position [2779, 0]
type input "cust"
type textarea "function customSections() {"
click at [252, 304] on div "// BLUR REVEAL FADE IN const fadeBlurElements = gsap . utils . toArray ( '[fd-f…" at bounding box center [588, 306] width 1038 height 392
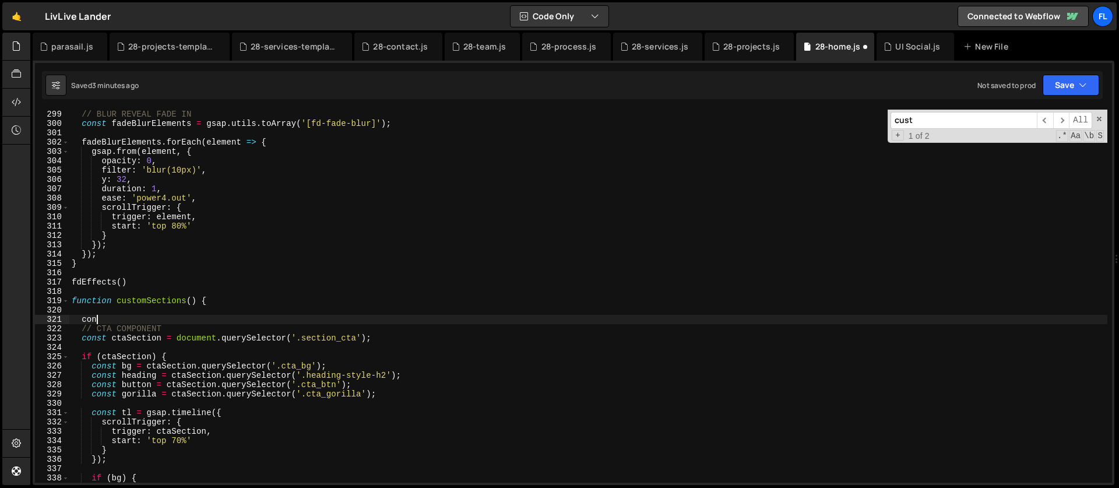
scroll to position [0, 1]
type textarea "c"
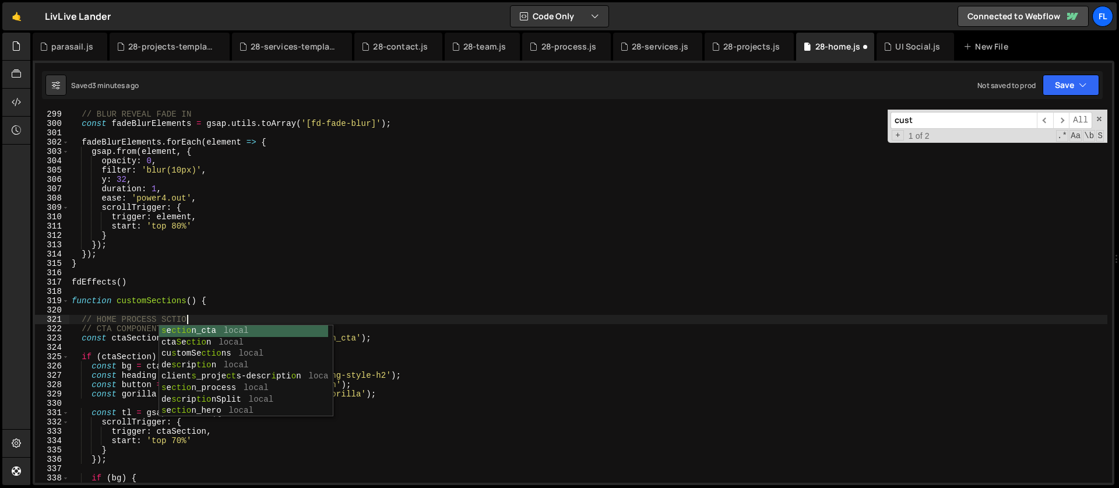
type textarea "// HOME PROCESS SCTION"
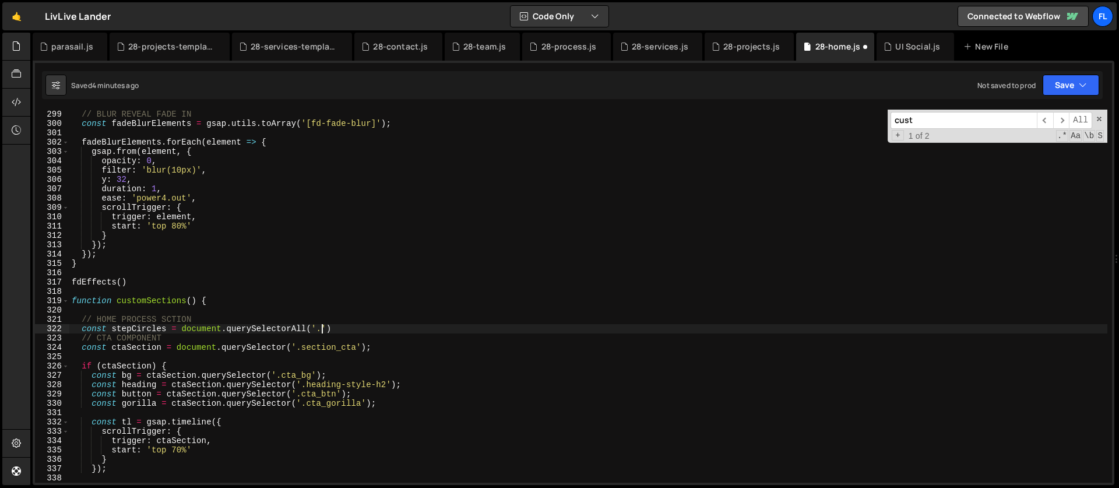
scroll to position [0, 17]
paste textarea "process_step-circle')"
type textarea "const stepCircles = document.querySelectorAll('.process_step-circle')"
click at [455, 324] on div "// BLUR REVEAL FADE IN const fadeBlurElements = gsap . utils . toArray ( '[fd-f…" at bounding box center [588, 306] width 1038 height 392
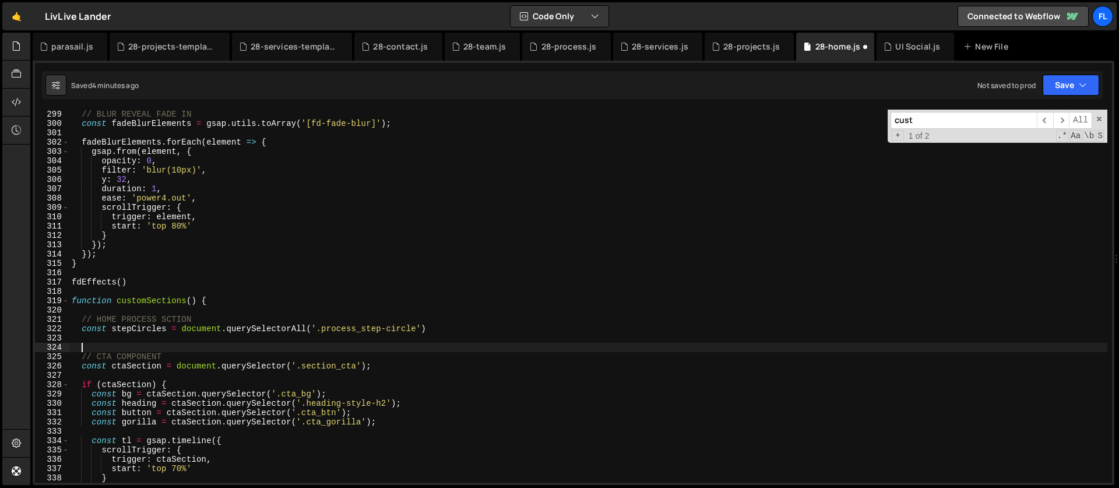
scroll to position [2789, 0]
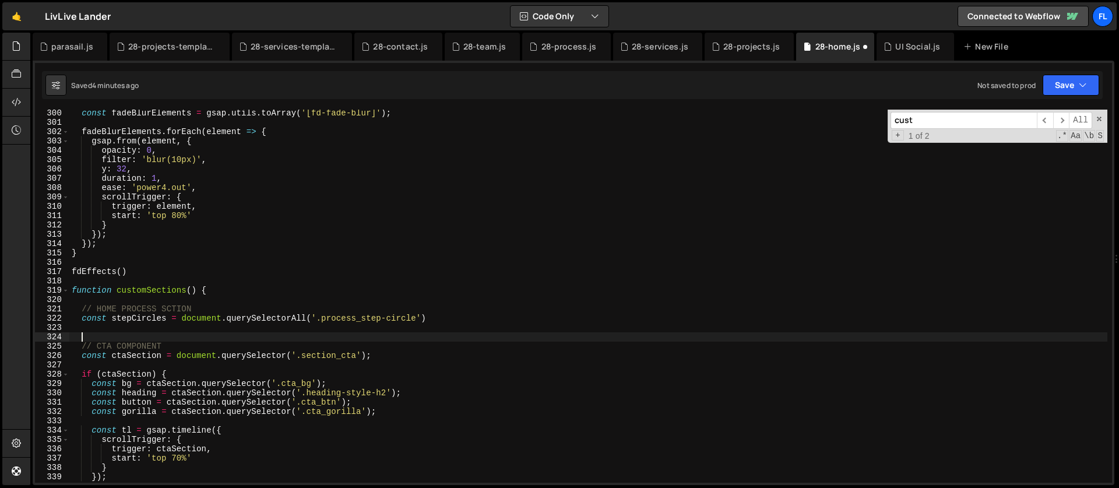
click at [88, 322] on div "const fadeBlurElements = gsap . utils . toArray ( '[fd-fade-blur]' ) ; fadeBlur…" at bounding box center [588, 304] width 1038 height 392
type textarea "const stepCircles = document.querySelectorAll('.process_step-circle')"
click at [85, 324] on div "const fadeBlurElements = gsap . utils . toArray ( '[fd-fade-blur]' ) ; fadeBlur…" at bounding box center [588, 304] width 1038 height 392
type textarea "const stepLines = document.querySelectorAll('.process_line')"
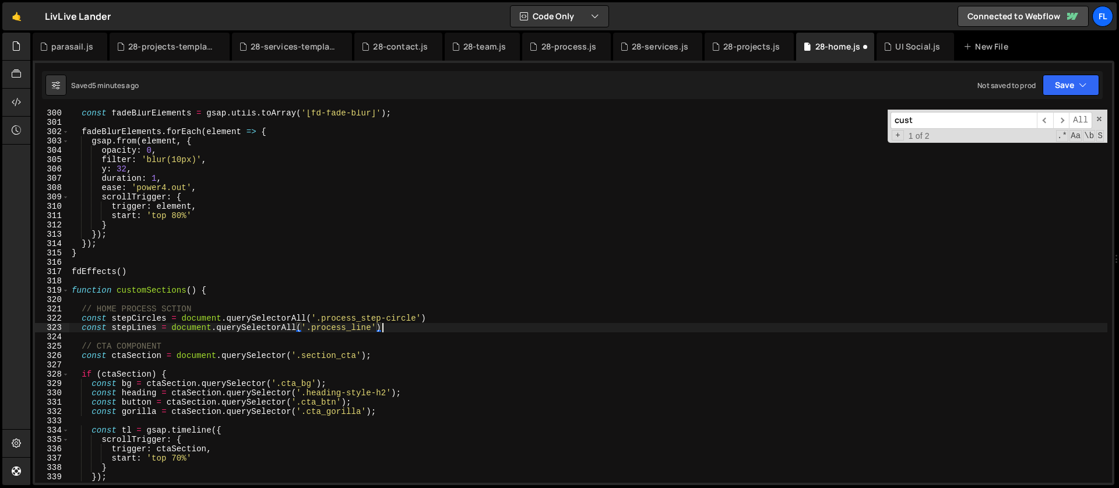
click at [390, 323] on div "const fadeBlurElements = gsap . utils . toArray ( '[fd-fade-blur]' ) ; fadeBlur…" at bounding box center [588, 304] width 1038 height 392
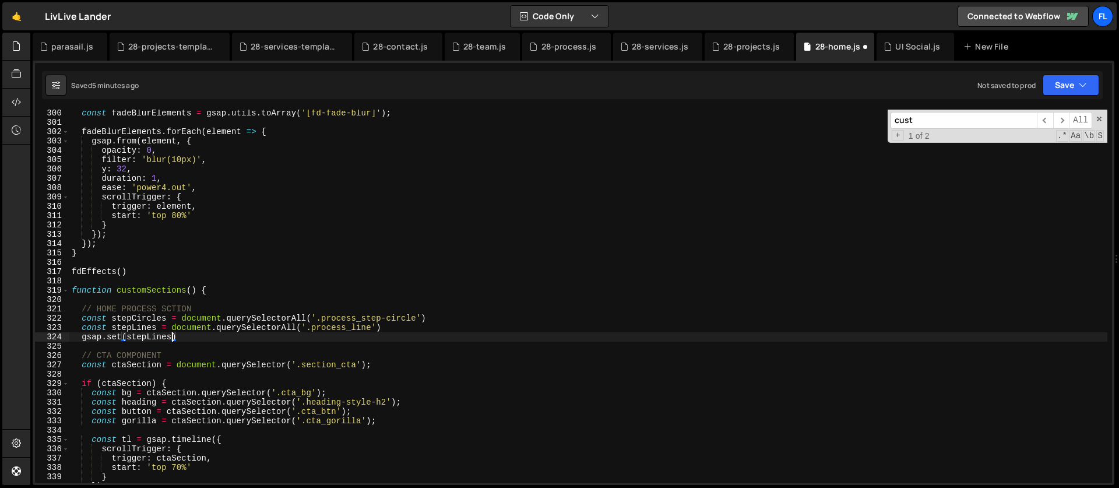
scroll to position [0, 7]
type textarea "gsap.set(stepLines, {)"
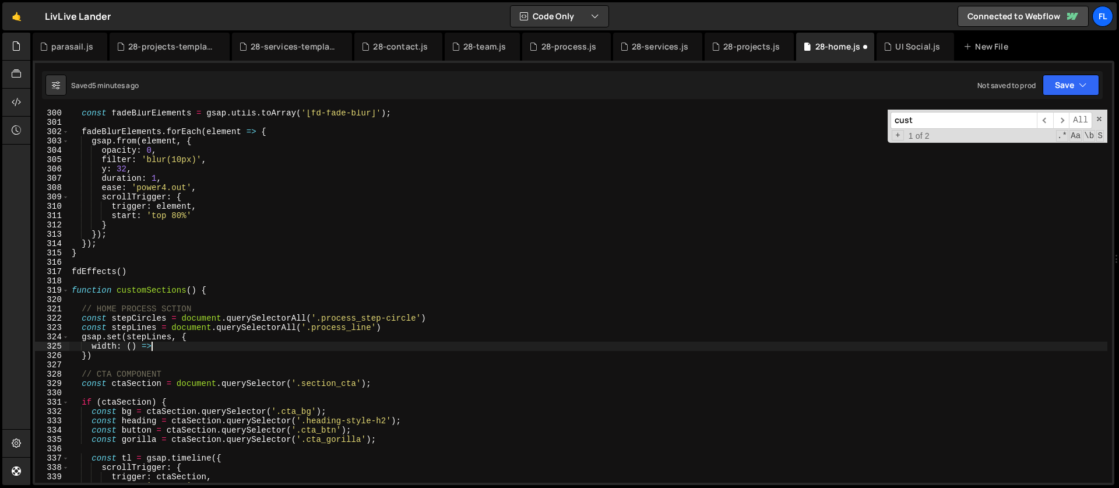
scroll to position [0, 5]
type textarea "width: () => {"
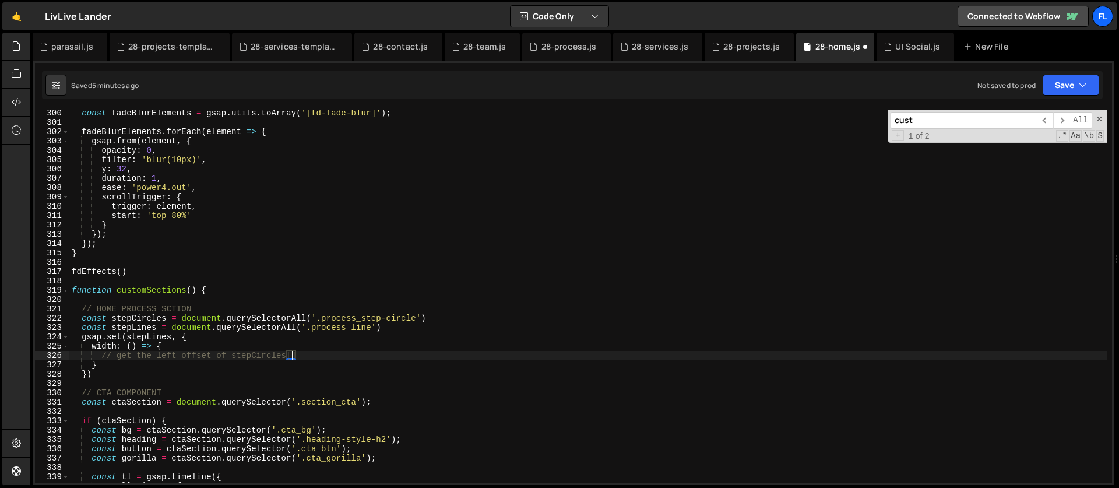
scroll to position [0, 15]
drag, startPoint x: 158, startPoint y: 357, endPoint x: 115, endPoint y: 356, distance: 43.1
click at [115, 356] on div "const fadeBlurElements = gsap . utils . toArray ( '[fd-fade-blur]' ) ; fadeBlur…" at bounding box center [588, 304] width 1038 height 392
click at [278, 355] on div "const fadeBlurElements = gsap . utils . toArray ( '[fd-fade-blur]' ) ; fadeBlur…" at bounding box center [588, 304] width 1038 height 392
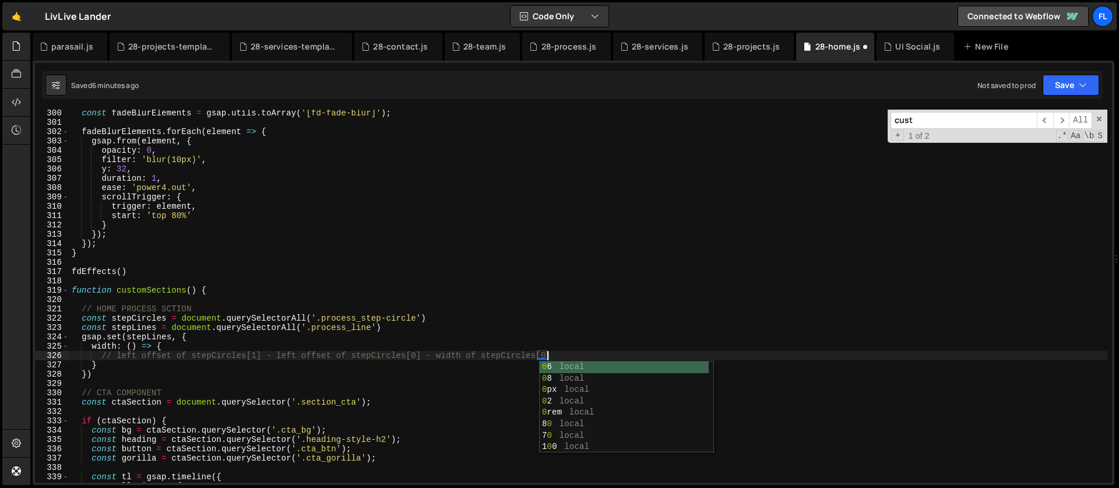
scroll to position [0, 33]
click at [247, 356] on div "const fadeBlurElements = gsap . utils . toArray ( '[fd-fade-blur]' ) ; fadeBlur…" at bounding box center [588, 304] width 1038 height 392
click at [575, 356] on div "const fadeBlurElements = gsap . utils . toArray ( '[fd-fade-blur]' ) ; fadeBlur…" at bounding box center [588, 304] width 1038 height 392
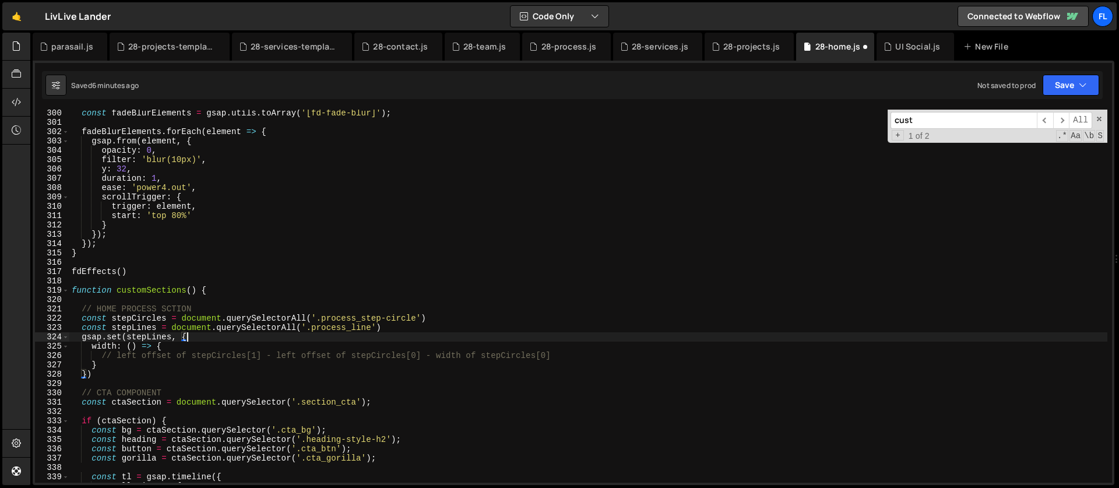
click at [200, 335] on div "const fadeBlurElements = gsap . utils . toArray ( '[fd-fade-blur]' ) ; fadeBlur…" at bounding box center [588, 304] width 1038 height 392
click at [111, 372] on div "const fadeBlurElements = gsap . utils . toArray ( '[fd-fade-blur]' ) ; fadeBlur…" at bounding box center [588, 304] width 1038 height 392
type textarea "})"
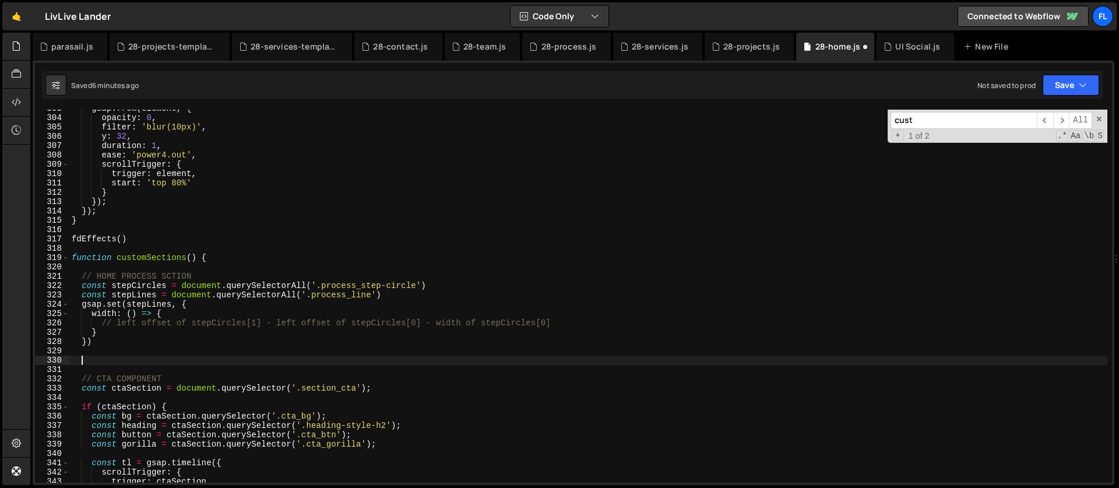
scroll to position [2822, 0]
click at [564, 48] on div "28-process.js" at bounding box center [568, 47] width 55 height 12
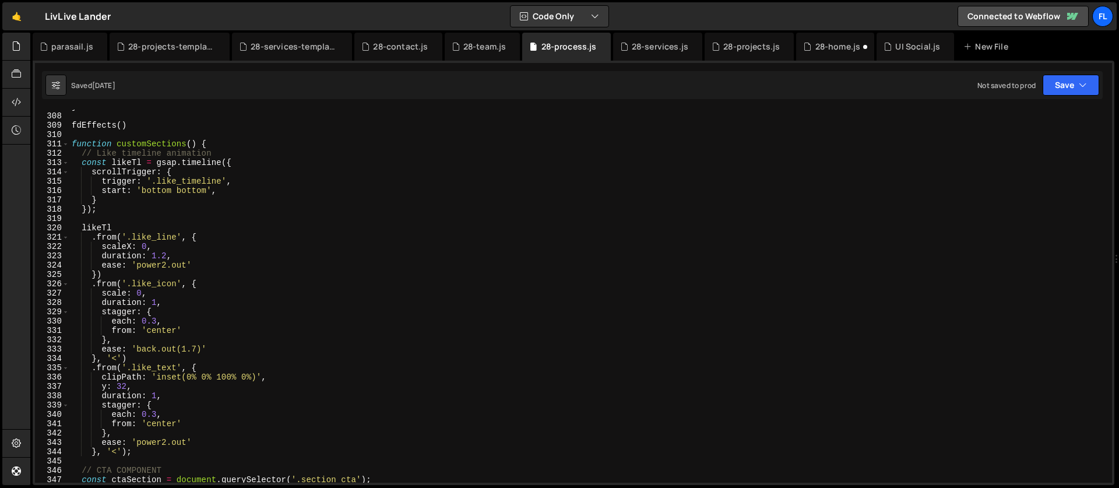
scroll to position [2882, 0]
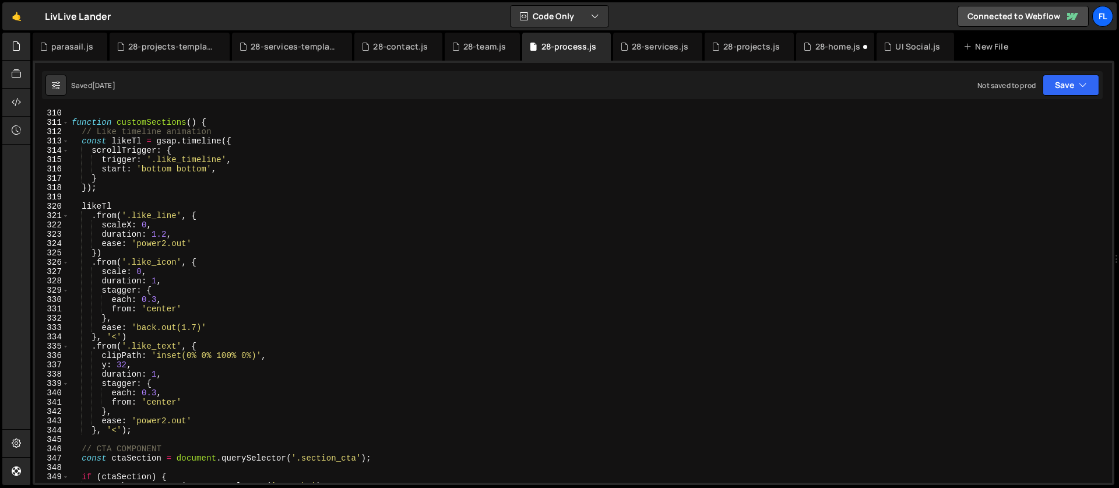
click at [82, 131] on div "function customSections ( ) { // Like timeline animation const likeTl = gsap . …" at bounding box center [588, 304] width 1038 height 392
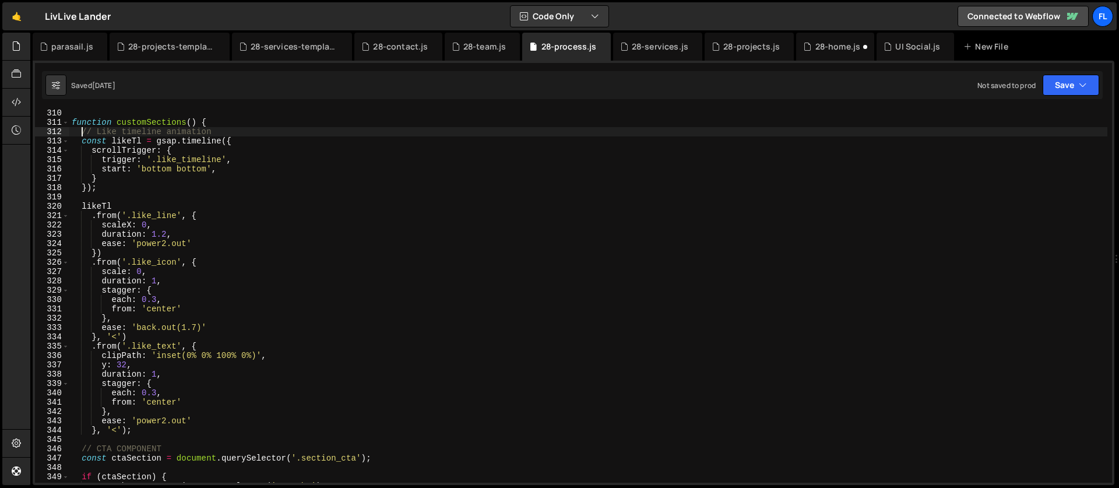
click at [80, 140] on div "function customSections ( ) { // Like timeline animation const likeTl = gsap . …" at bounding box center [588, 304] width 1038 height 392
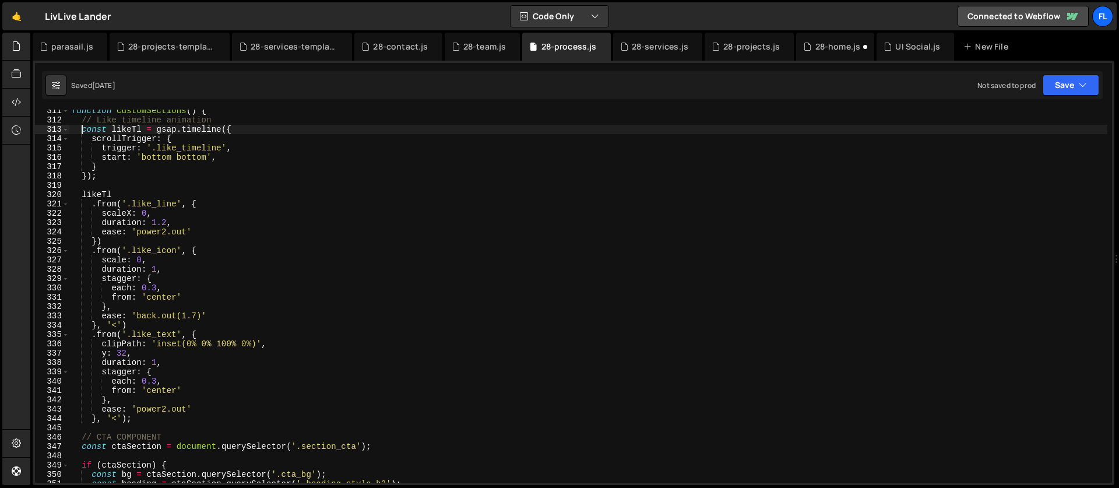
click at [141, 421] on div "function customSections ( ) { // Like timeline animation const likeTl = gsap . …" at bounding box center [588, 302] width 1038 height 392
type textarea "ease: 'power2.out' }, '<');"
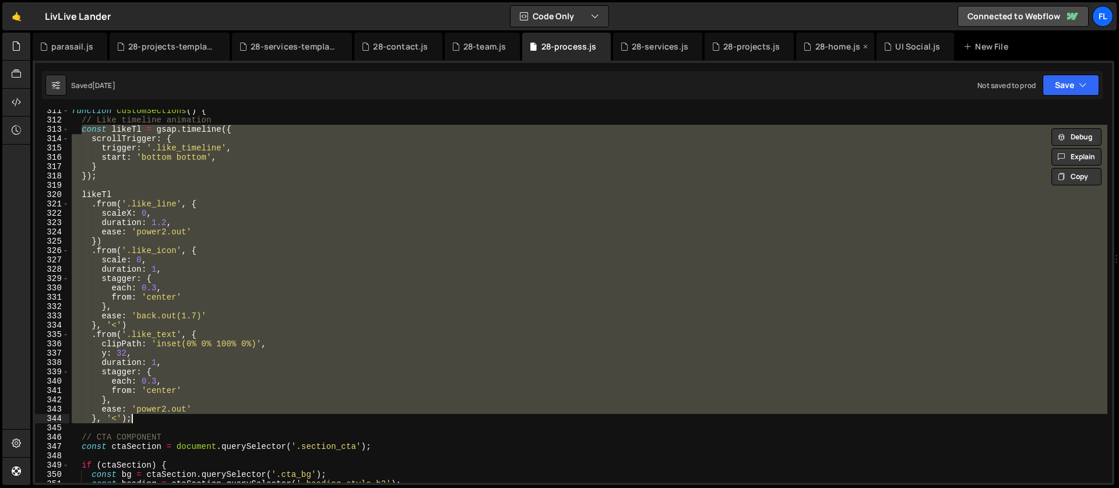
click at [816, 46] on div "28-home.js" at bounding box center [837, 47] width 45 height 12
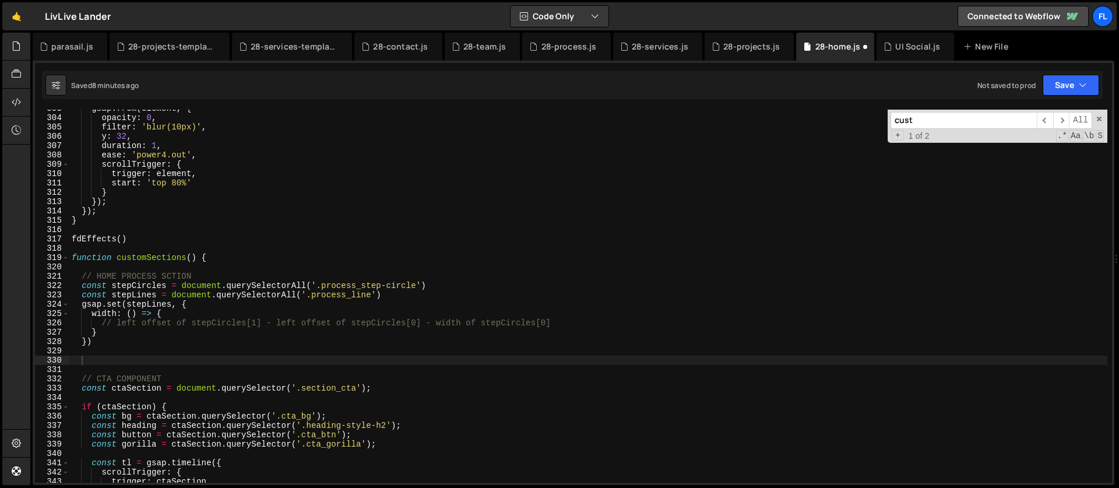
click at [133, 355] on div "gsap . from ( element , { opacity : 0 , filter : 'blur(10px)' , y : 32 , durati…" at bounding box center [588, 300] width 1038 height 392
paste textarea "}, '<');"
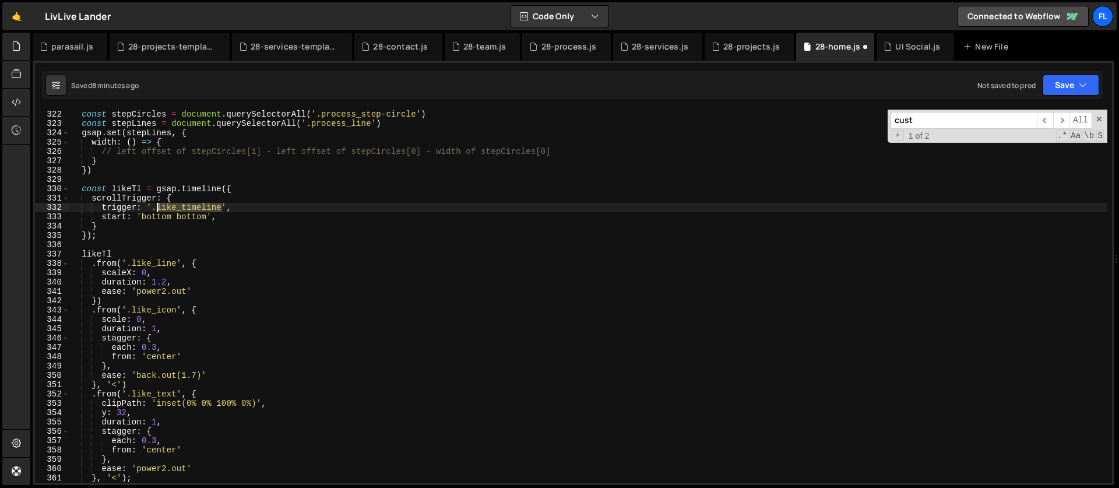
drag, startPoint x: 224, startPoint y: 205, endPoint x: 157, endPoint y: 207, distance: 66.5
click at [157, 207] on div "const stepCircles = document . querySelectorAll ( '.process_step-circle' ) cons…" at bounding box center [588, 306] width 1038 height 392
paste textarea "process_steps"
click at [171, 216] on div "const stepCircles = document . querySelectorAll ( '.process_step-circle' ) cons…" at bounding box center [588, 306] width 1038 height 392
drag, startPoint x: 150, startPoint y: 263, endPoint x: 133, endPoint y: 263, distance: 16.9
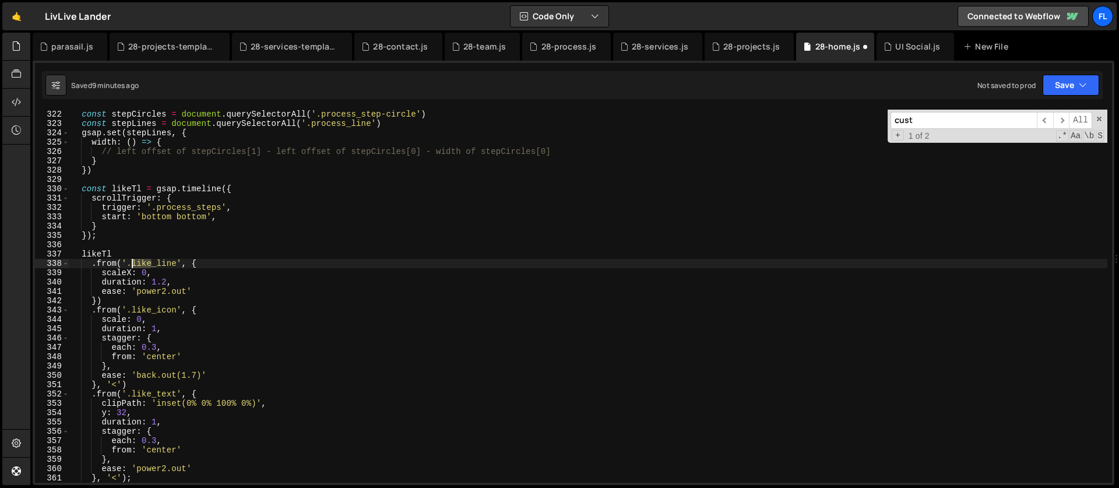
click at [133, 263] on div "const stepCircles = document . querySelectorAll ( '.process_step-circle' ) cons…" at bounding box center [588, 306] width 1038 height 392
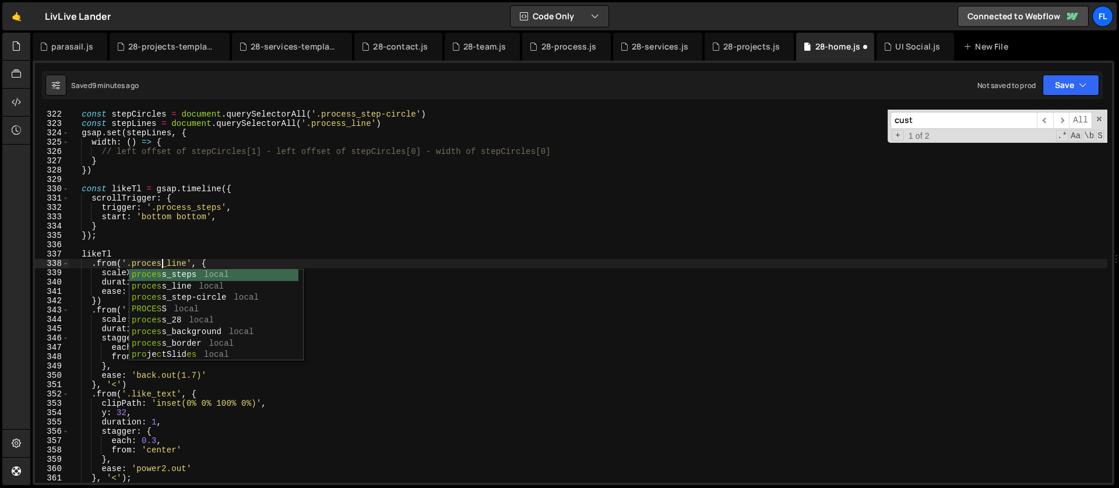
scroll to position [0, 6]
click at [172, 258] on div "const stepCircles = document . querySelectorAll ( '.process_step-circle' ) cons…" at bounding box center [588, 306] width 1038 height 392
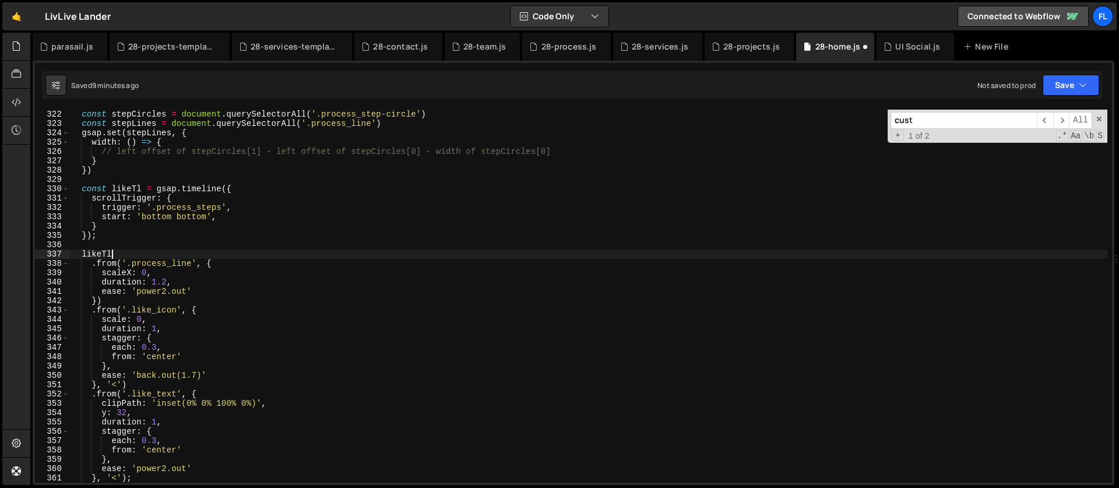
scroll to position [0, 2]
click at [199, 267] on div "const stepCircles = document . querySelectorAll ( '.process_step-circle' ) cons…" at bounding box center [588, 306] width 1038 height 392
click at [156, 273] on div "const stepCircles = document . querySelectorAll ( '.process_step-circle' ) cons…" at bounding box center [588, 306] width 1038 height 392
drag, startPoint x: 198, startPoint y: 264, endPoint x: 124, endPoint y: 265, distance: 74.0
click at [124, 265] on div "const stepCircles = document . querySelectorAll ( '.process_step-circle' ) cons…" at bounding box center [588, 306] width 1038 height 392
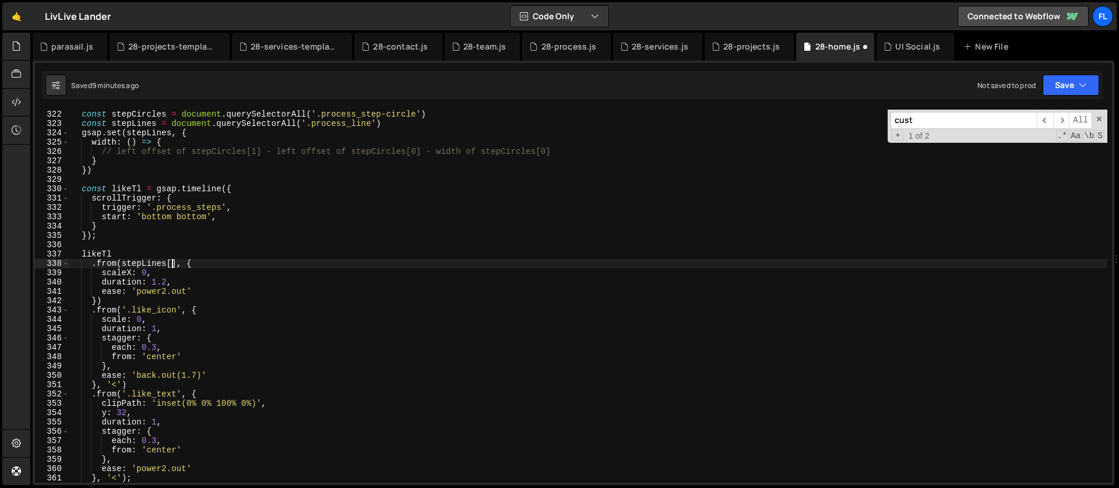
scroll to position [0, 7]
click at [101, 272] on div "const stepCircles = document . querySelectorAll ( '.process_step-circle' ) cons…" at bounding box center [588, 306] width 1038 height 392
type textarea "scaleX: 0,"
click at [163, 275] on div "const stepCircles = document . querySelectorAll ( '.process_step-circle' ) cons…" at bounding box center [588, 306] width 1038 height 392
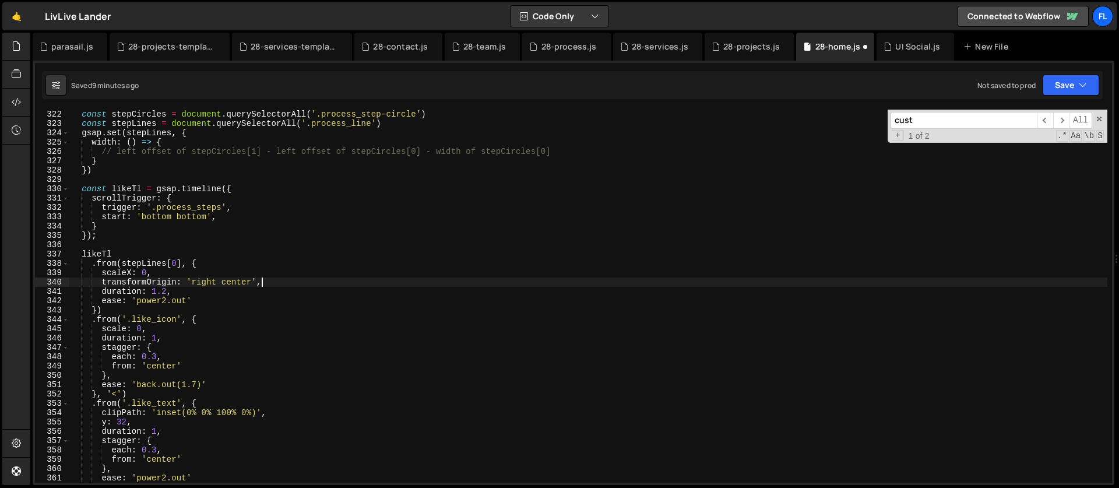
scroll to position [2994, 0]
click at [213, 267] on div "const stepCircles = document . querySelectorAll ( '.process_step-circle' ) cons…" at bounding box center [588, 304] width 1038 height 392
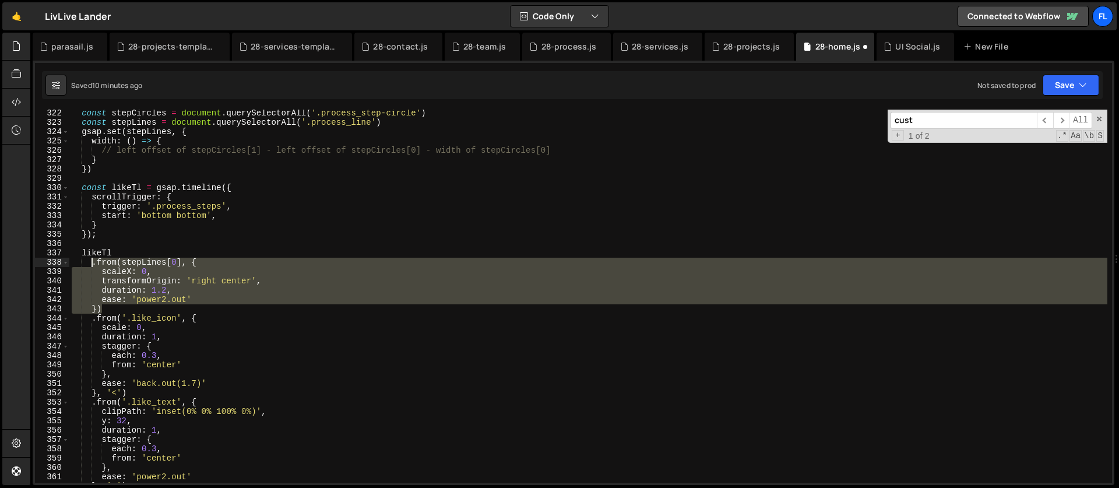
drag, startPoint x: 110, startPoint y: 310, endPoint x: 89, endPoint y: 260, distance: 53.8
click at [89, 260] on div "const stepCircles = document . querySelectorAll ( '.process_step-circle' ) cons…" at bounding box center [588, 304] width 1038 height 392
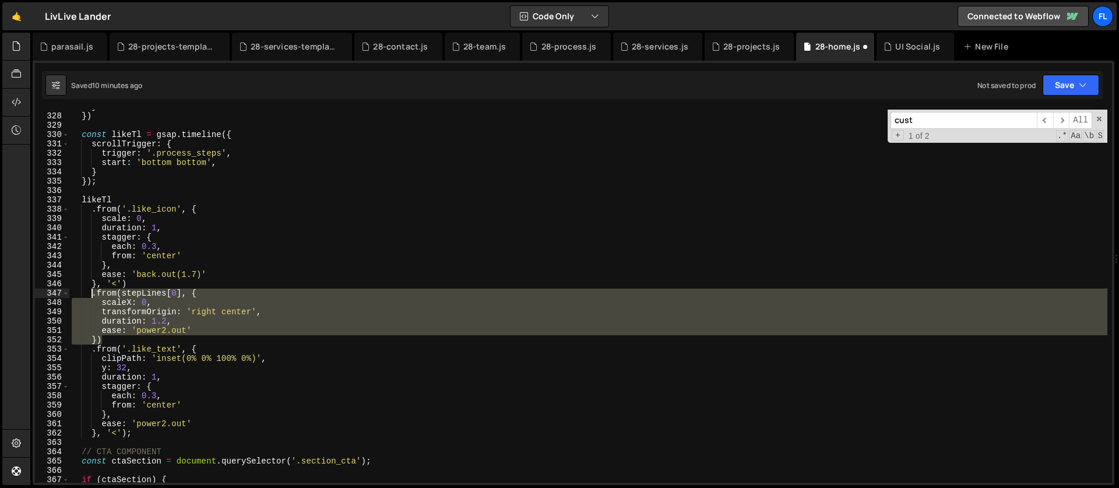
scroll to position [3046, 0]
click at [171, 268] on div "} }) const likeTl = gsap . timeline ({ scrollTrigger : { trigger : '.process_st…" at bounding box center [588, 299] width 1038 height 392
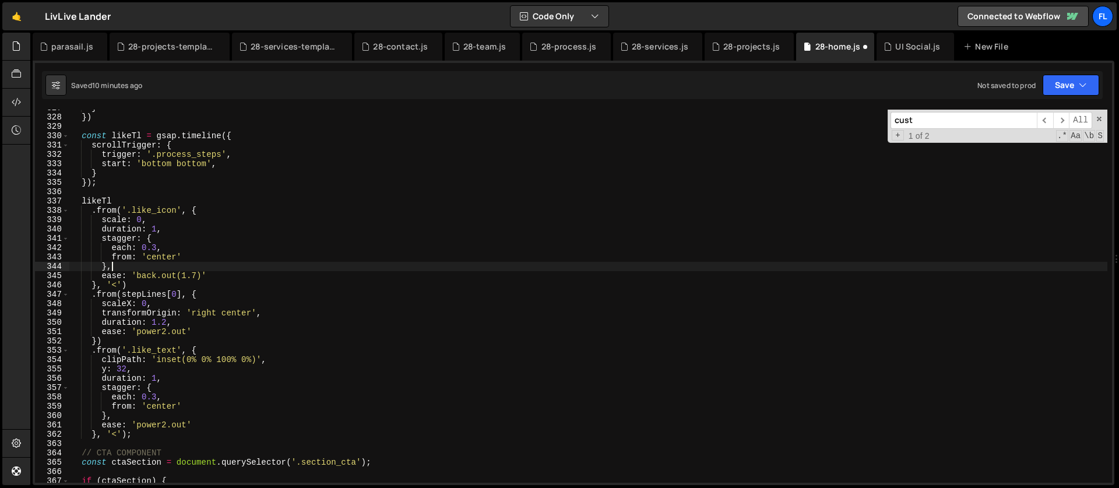
click at [153, 287] on div "} }) const likeTl = gsap . timeline ({ scrollTrigger : { trigger : '.process_st…" at bounding box center [588, 299] width 1038 height 392
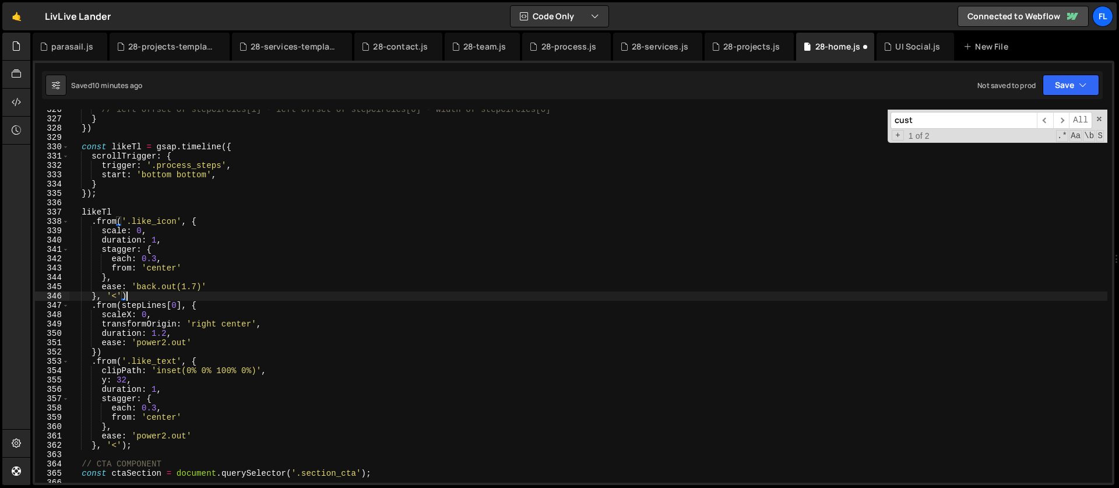
scroll to position [2973, 0]
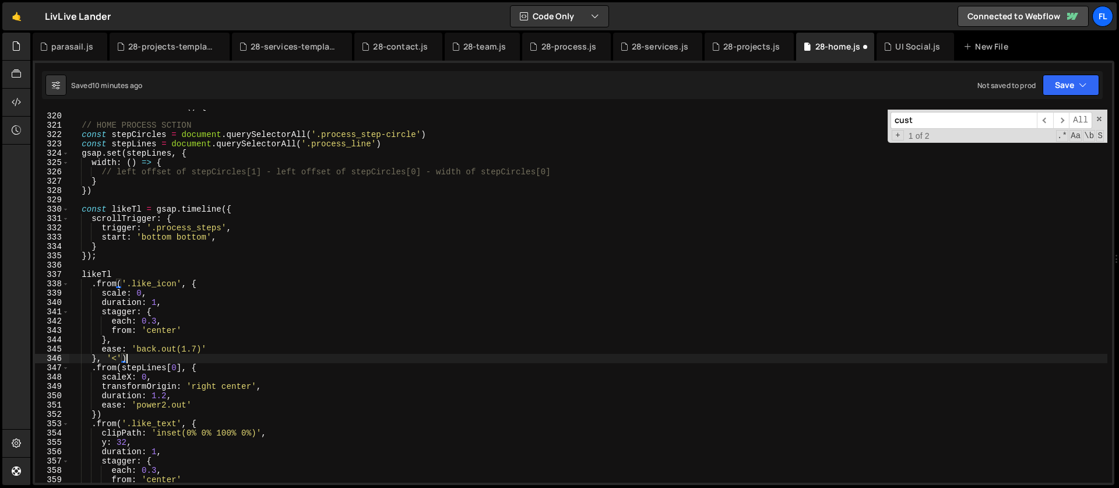
click at [103, 276] on div "function customSections ( ) { // HOME PROCESS SCTION const stepCircles = docume…" at bounding box center [588, 298] width 1038 height 392
click at [133, 207] on div "function customSections ( ) { // HOME PROCESS SCTION const stepCircles = docume…" at bounding box center [588, 298] width 1038 height 392
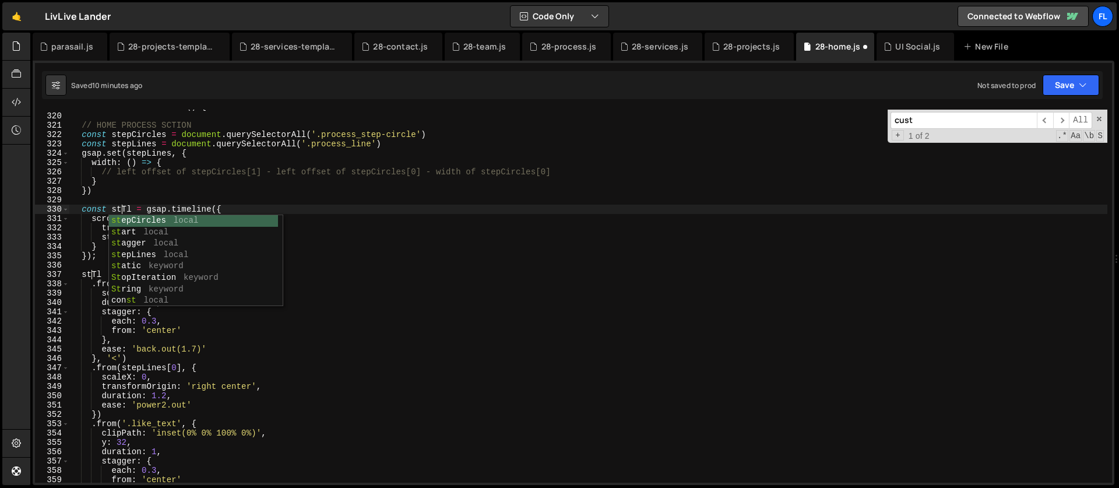
scroll to position [0, 4]
click at [163, 298] on div "function customSections ( ) { // HOME PROCESS SCTION const stepCircles = docume…" at bounding box center [588, 298] width 1038 height 392
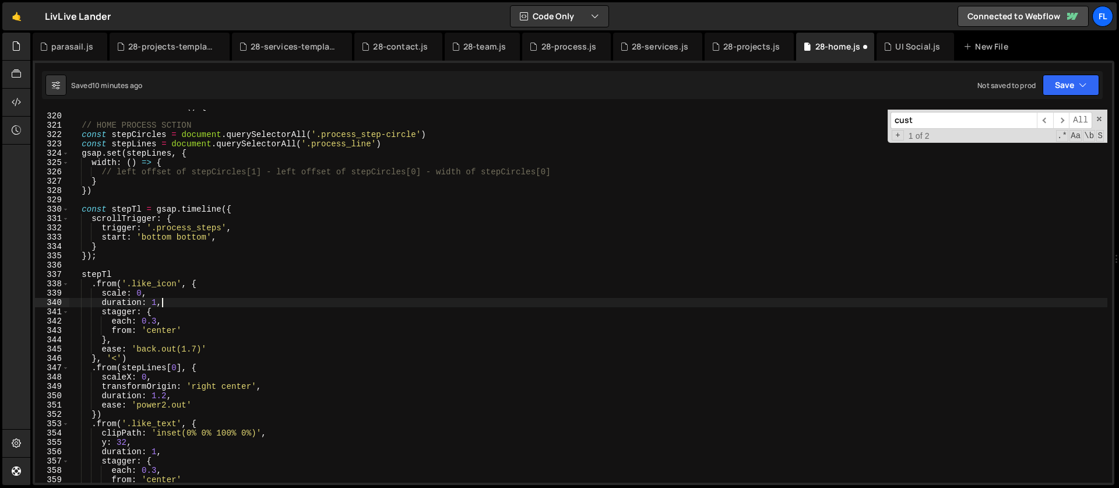
scroll to position [3013, 0]
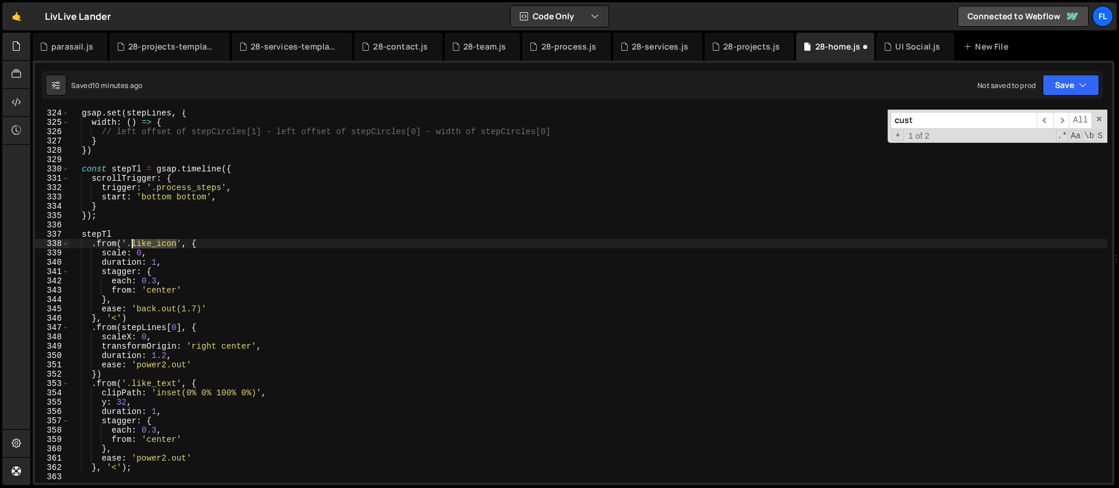
drag, startPoint x: 178, startPoint y: 242, endPoint x: 131, endPoint y: 242, distance: 47.2
click at [131, 242] on div "gsap . set ( stepLines , { width : ( ) => { // left offset of stepCircles[1] - …" at bounding box center [588, 304] width 1038 height 392
paste textarea "process_step-circle"
click at [159, 269] on div "gsap . set ( stepLines , { width : ( ) => { // left offset of stepCircles[1] - …" at bounding box center [588, 304] width 1038 height 392
click at [183, 265] on div "gsap . set ( stepLines , { width : ( ) => { // left offset of stepCircles[1] - …" at bounding box center [588, 304] width 1038 height 392
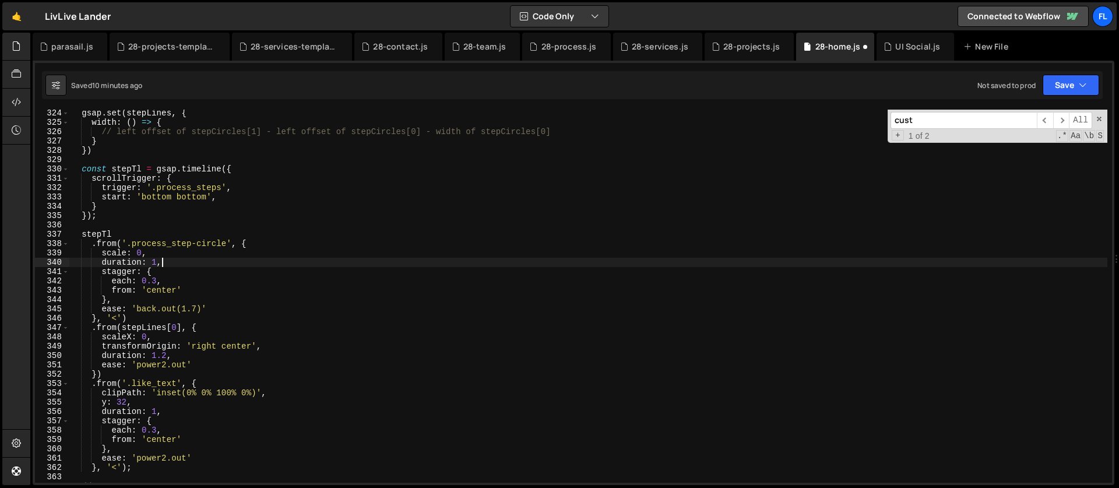
click at [119, 316] on div "gsap . set ( stepLines , { width : ( ) => { // left offset of stepCircles[1] - …" at bounding box center [588, 304] width 1038 height 392
click at [99, 372] on div "gsap . set ( stepLines , { width : ( ) => { // left offset of stepCircles[1] - …" at bounding box center [588, 304] width 1038 height 392
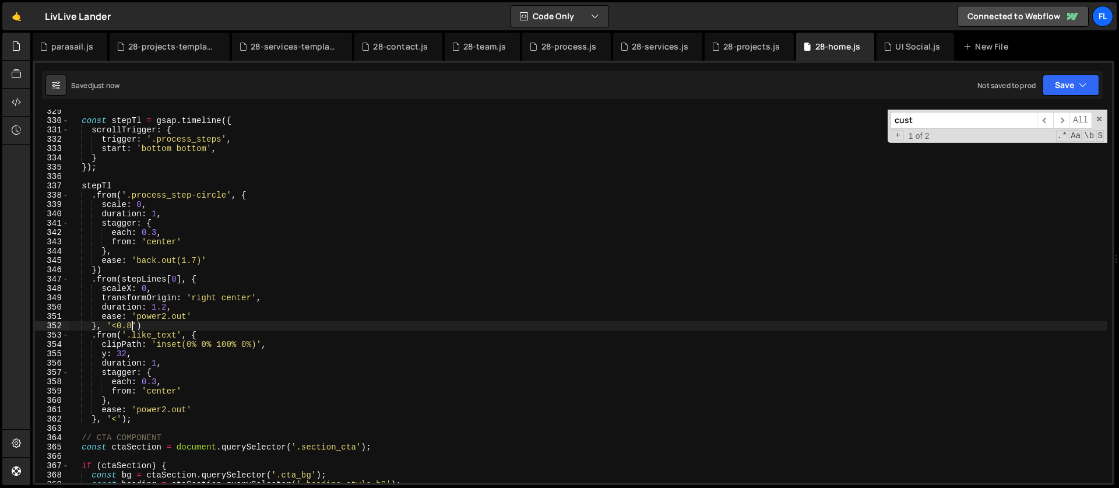
scroll to position [3071, 0]
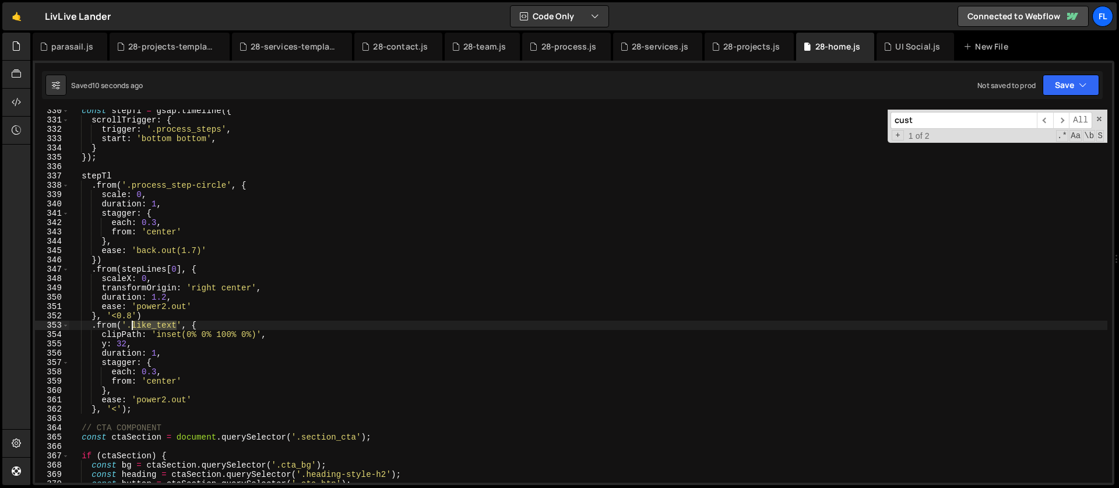
drag, startPoint x: 178, startPoint y: 325, endPoint x: 133, endPoint y: 328, distance: 44.4
click at [133, 328] on div "const stepTl = gsap . timeline ({ scrollTrigger : { trigger : '.process_steps' …" at bounding box center [588, 302] width 1038 height 392
paste textarea "process_step-h"
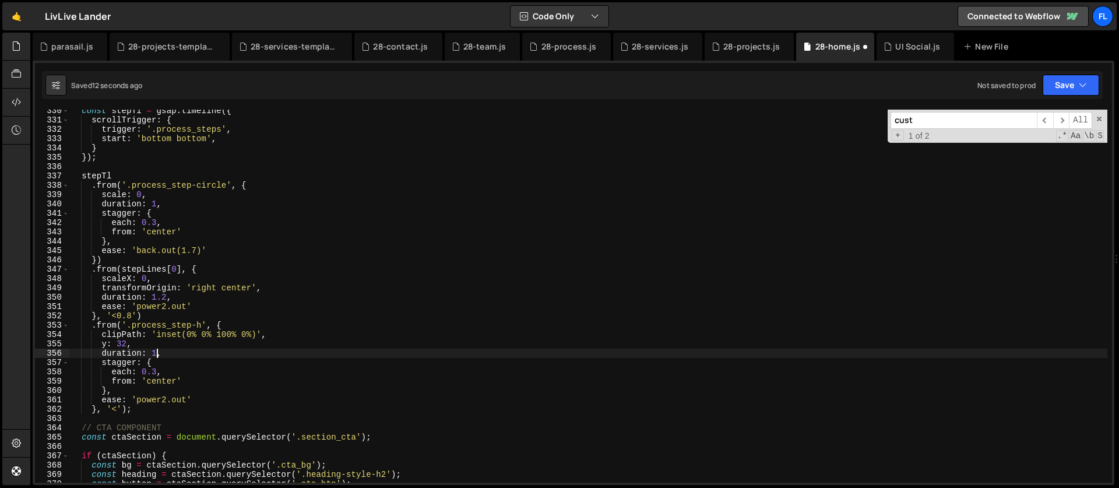
click at [158, 356] on div "const stepTl = gsap . timeline ({ scrollTrigger : { trigger : '.process_steps' …" at bounding box center [588, 302] width 1038 height 392
click at [154, 343] on div "const stepTl = gsap . timeline ({ scrollTrigger : { trigger : '.process_steps' …" at bounding box center [588, 302] width 1038 height 392
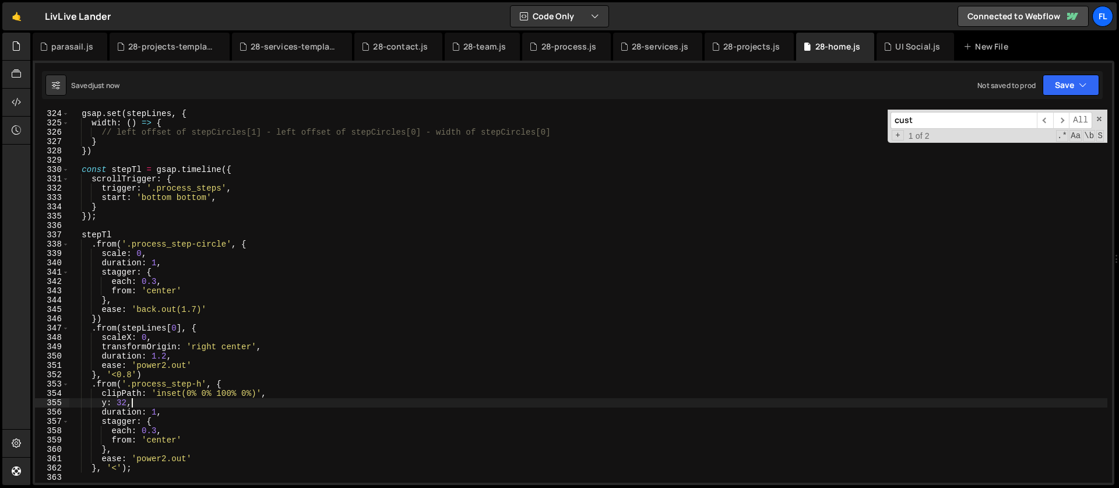
scroll to position [3025, 0]
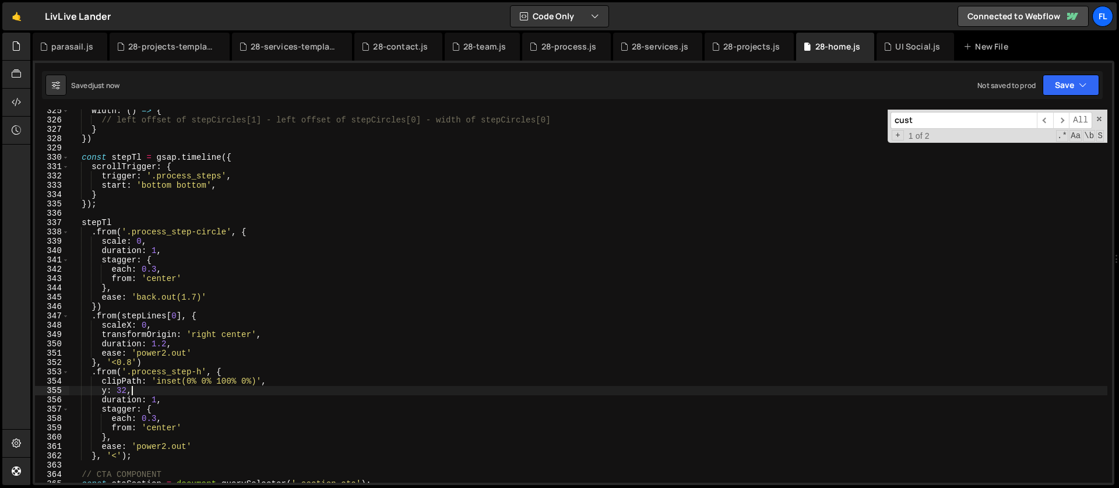
click at [138, 453] on div "width : ( ) => { // left offset of stepCircles[1] - left offset of stepCircles[…" at bounding box center [588, 302] width 1038 height 392
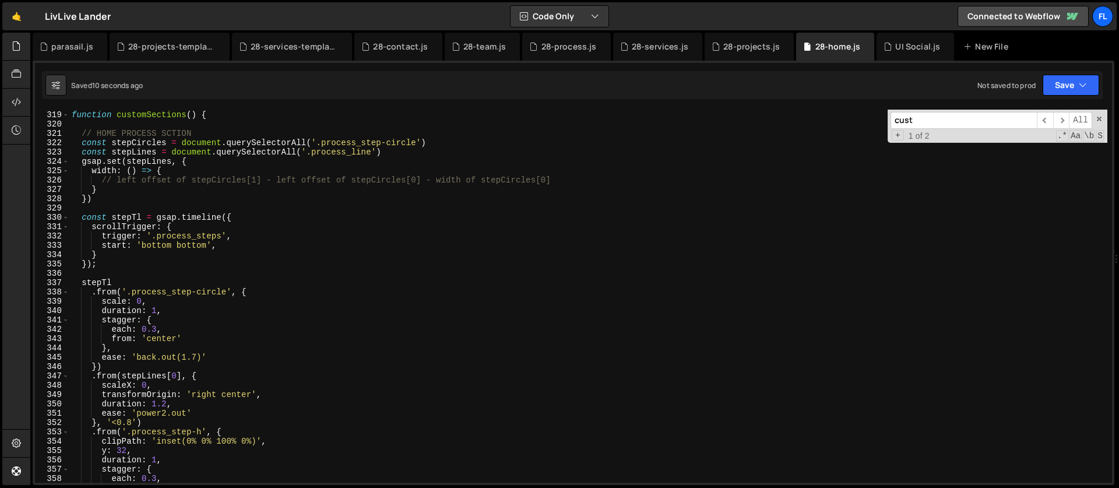
scroll to position [2954, 0]
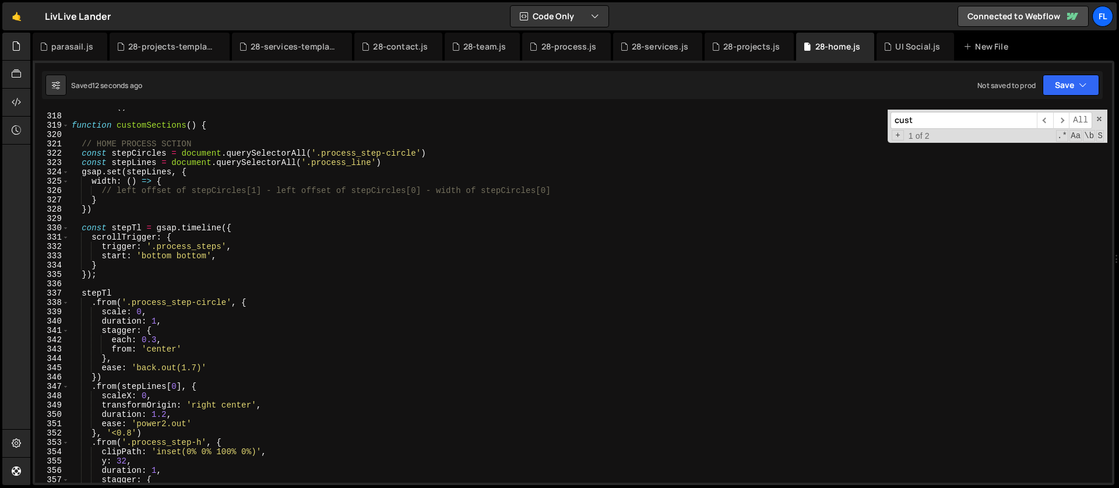
click at [79, 151] on div "fdEffects ( ) function customSections ( ) { // HOME PROCESS SCTION const stepCi…" at bounding box center [588, 298] width 1038 height 392
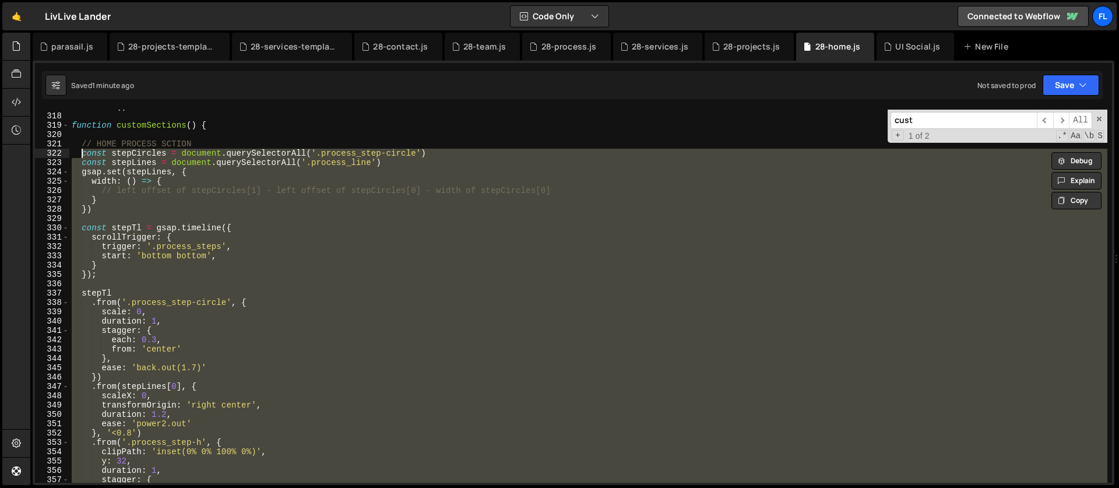
paste textarea "}, '<');"
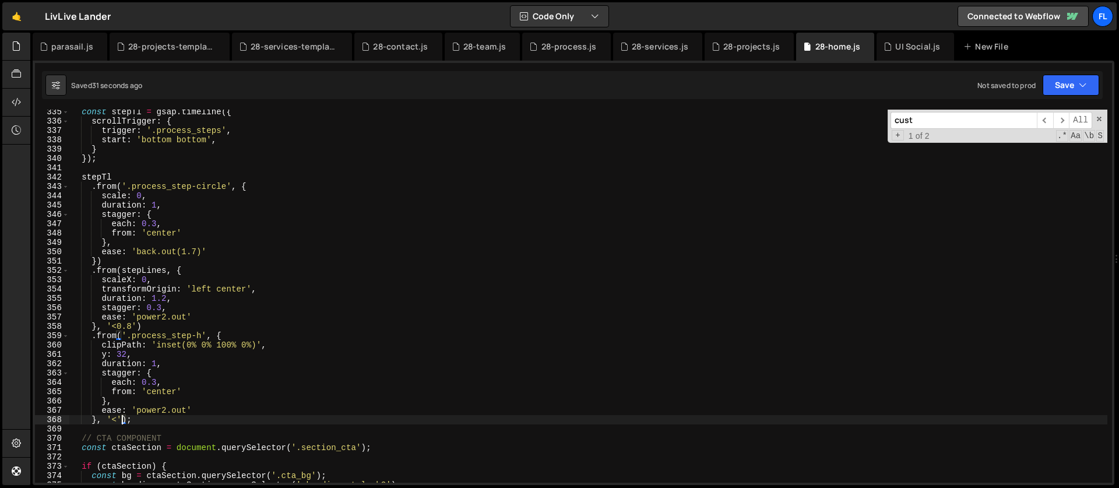
scroll to position [3117, 0]
click at [164, 272] on div "const stepTl = gsap . timeline ({ scrollTrigger : { trigger : '.process_steps' …" at bounding box center [588, 303] width 1038 height 392
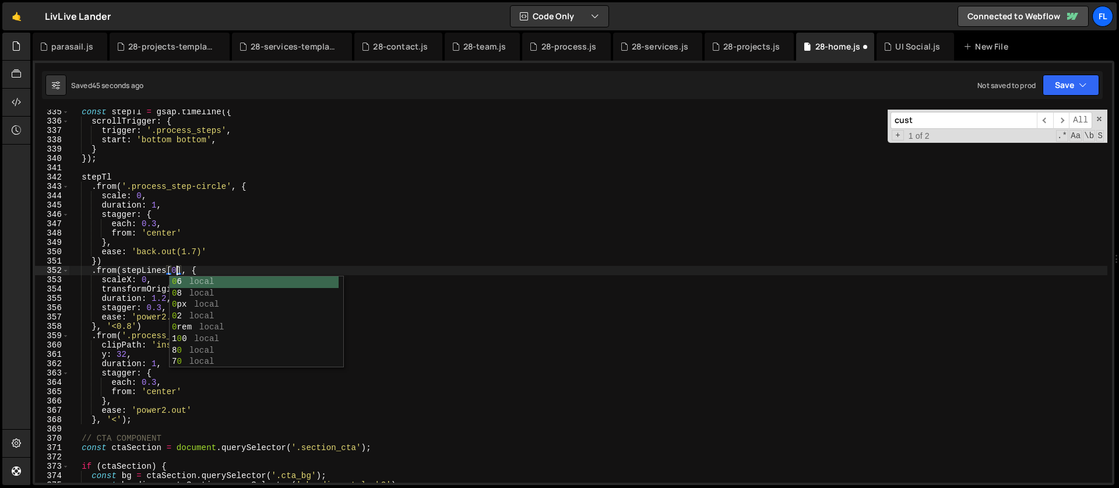
click at [130, 298] on div "const stepTl = gsap . timeline ({ scrollTrigger : { trigger : '.process_steps' …" at bounding box center [588, 303] width 1038 height 392
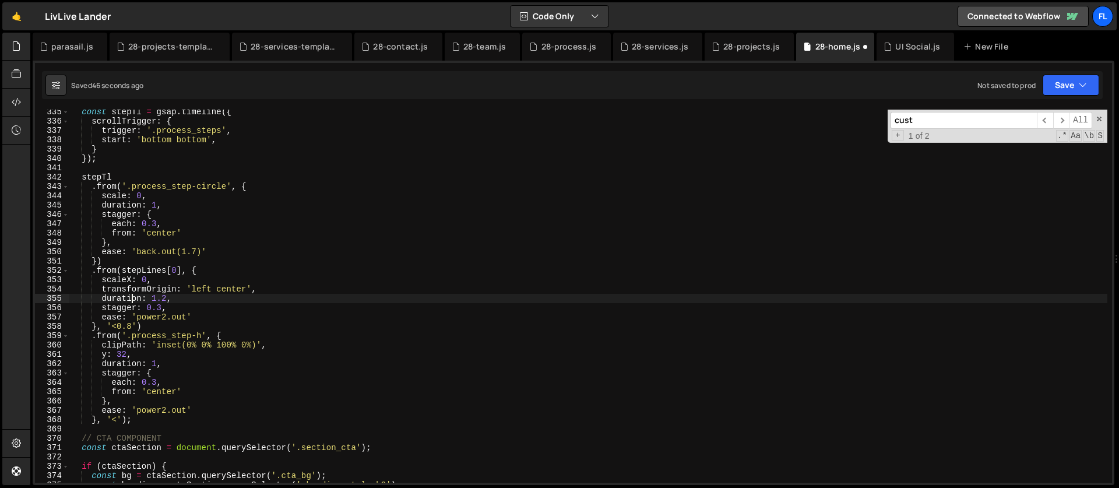
click at [209, 271] on div "const stepTl = gsap . timeline ({ scrollTrigger : { trigger : '.process_steps' …" at bounding box center [588, 303] width 1038 height 392
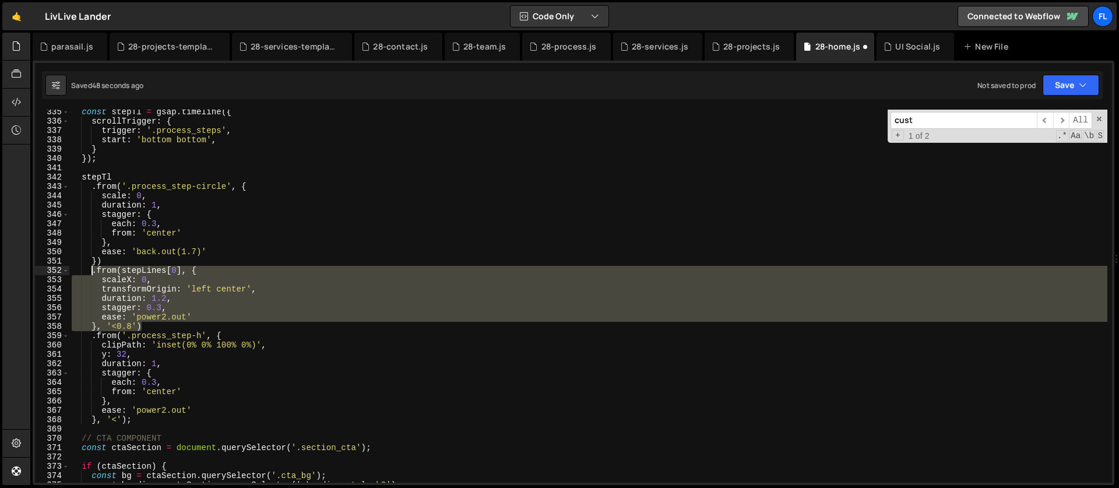
drag, startPoint x: 148, startPoint y: 327, endPoint x: 92, endPoint y: 271, distance: 79.1
click at [92, 271] on div "const stepTl = gsap . timeline ({ scrollTrigger : { trigger : '.process_steps' …" at bounding box center [588, 303] width 1038 height 392
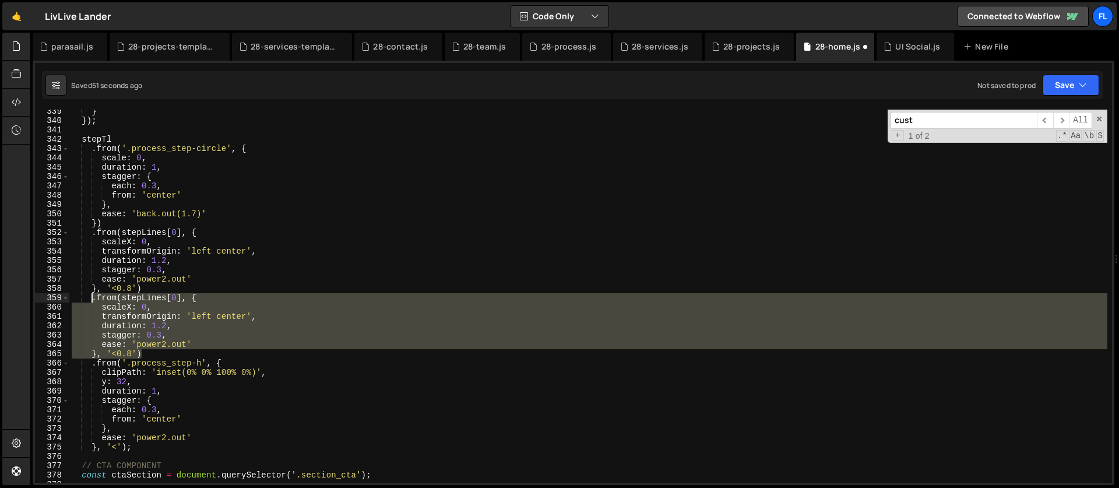
scroll to position [3154, 0]
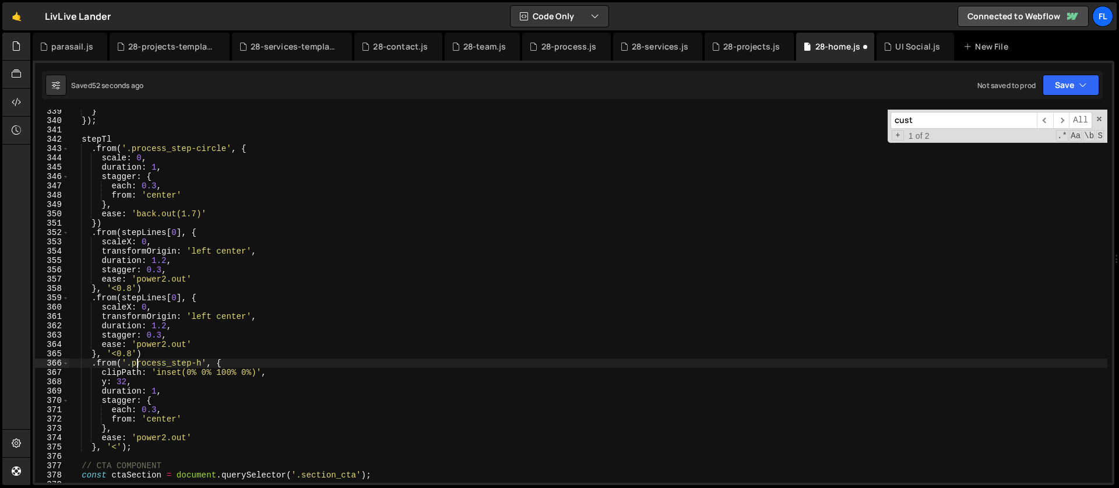
click at [136, 361] on div "} }) ; stepTl . from ( '.process_step-circle' , { scale : 0 , duration : 1 , st…" at bounding box center [588, 303] width 1038 height 392
click at [132, 353] on div "} }) ; stepTl . from ( '.process_step-circle' , { scale : 0 , duration : 1 , st…" at bounding box center [588, 303] width 1038 height 392
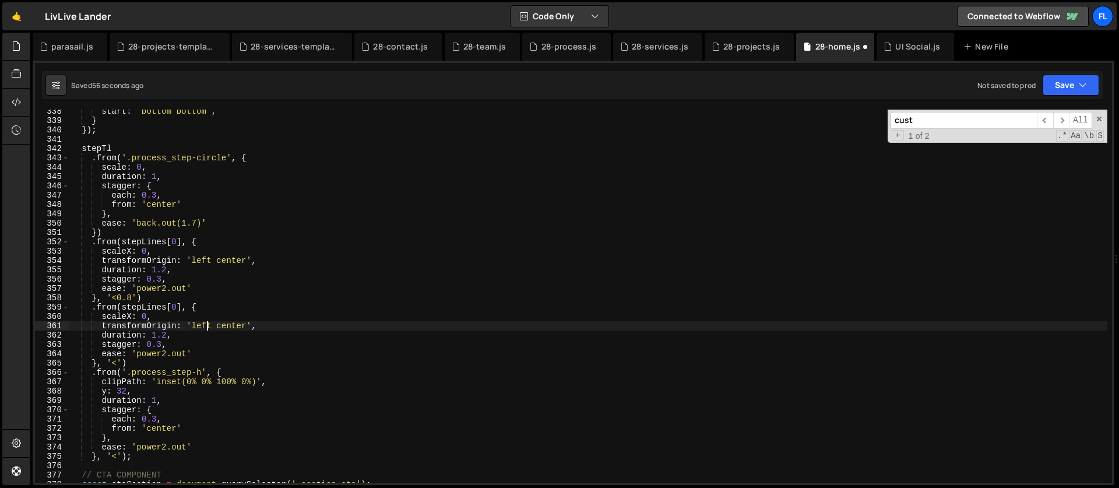
click at [205, 327] on div "start : 'bottom bottom' , } }) ; stepTl . from ( '.process_step-circle' , { sca…" at bounding box center [588, 303] width 1038 height 392
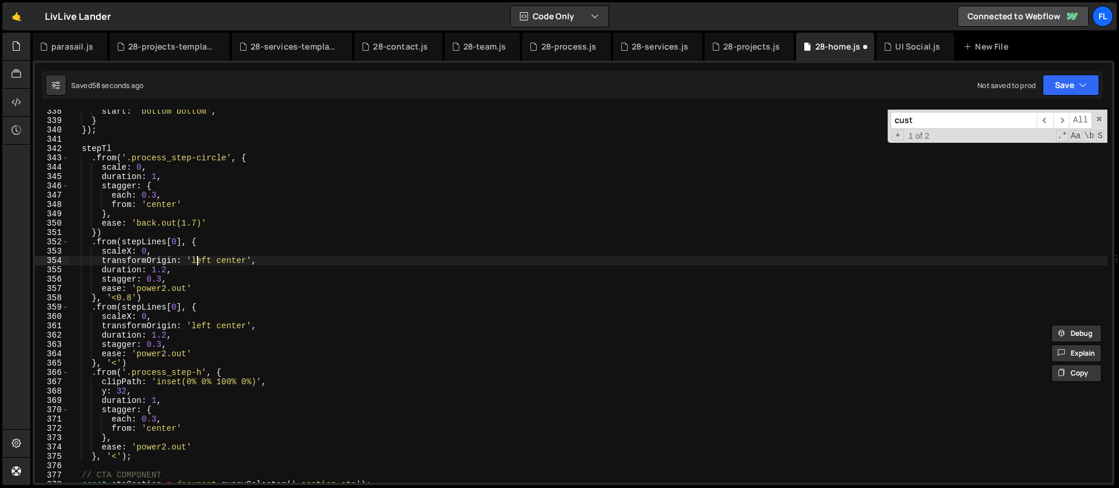
click at [198, 259] on div "start : 'bottom bottom' , } }) ; stepTl . from ( '.process_step-circle' , { sca…" at bounding box center [588, 303] width 1038 height 392
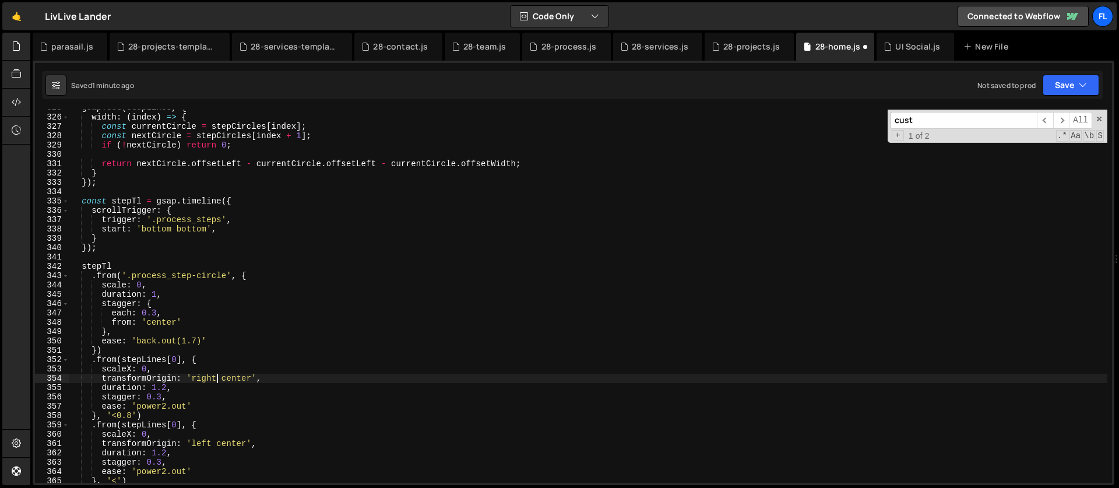
scroll to position [3016, 0]
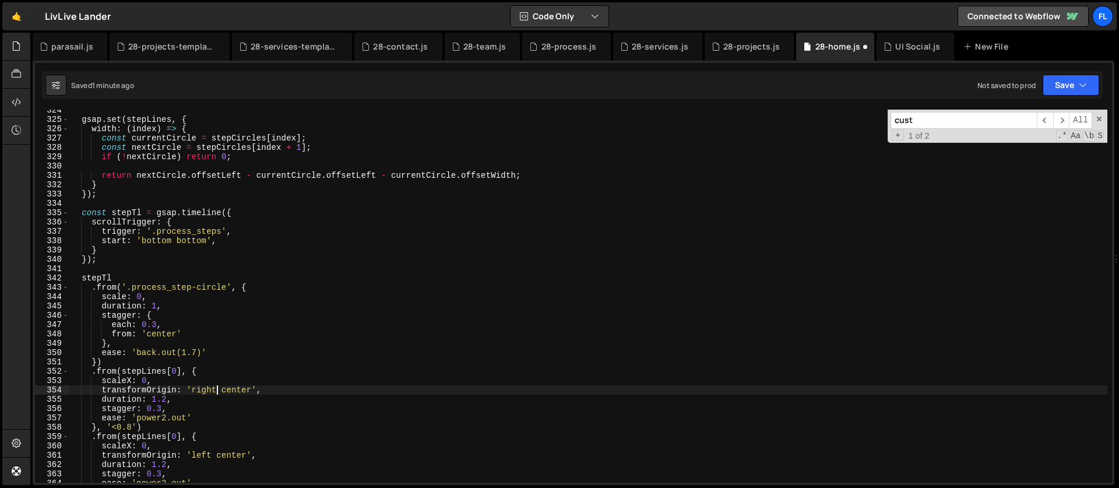
click at [368, 178] on div "gsap . set ( stepLines , { width : ( index ) => { const currentCircle = stepCir…" at bounding box center [588, 301] width 1038 height 392
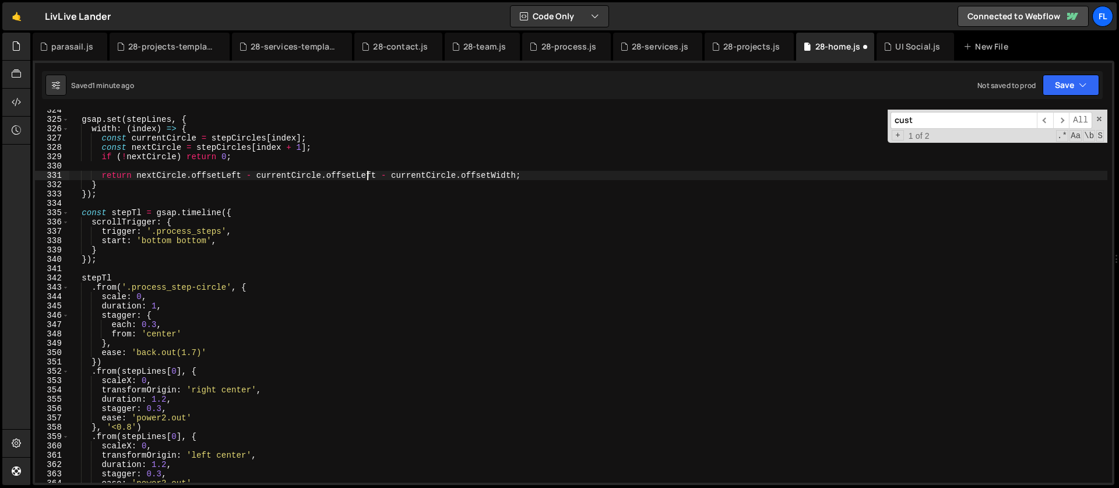
scroll to position [3002, 0]
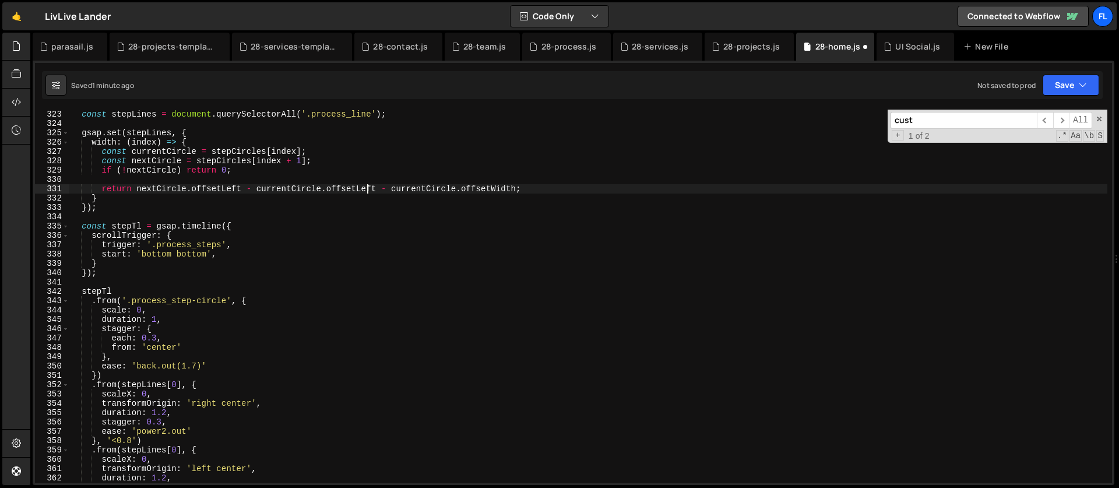
click at [518, 189] on div "const stepLines = document . querySelectorAll ( '.process_line' ) ; gsap . set …" at bounding box center [588, 306] width 1038 height 392
click at [241, 170] on div "const stepLines = document . querySelectorAll ( '.process_line' ) ; gsap . set …" at bounding box center [588, 306] width 1038 height 392
click at [323, 161] on div "const stepLines = document . querySelectorAll ( '.process_line' ) ; gsap . set …" at bounding box center [588, 306] width 1038 height 392
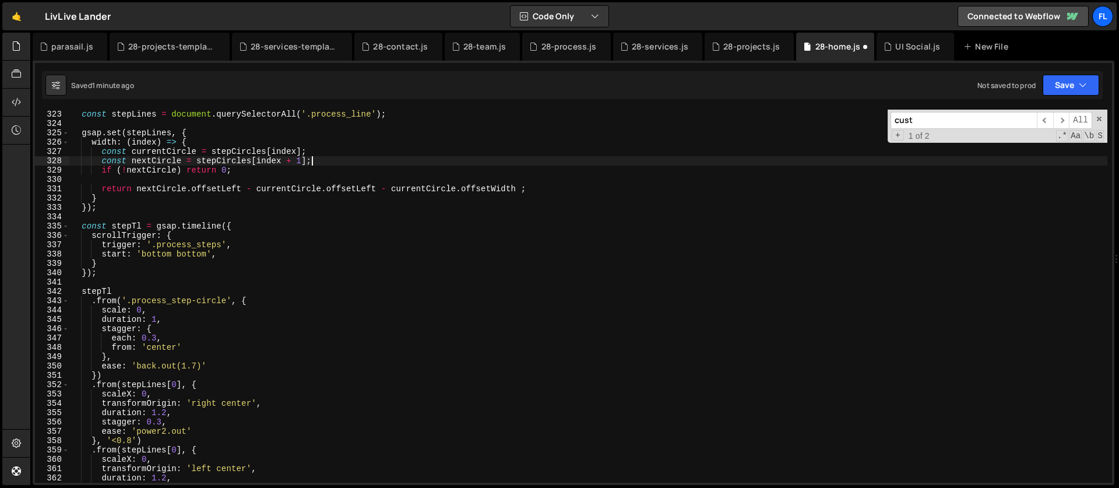
type textarea "const nextCircle = stepCircles[index + 1];"
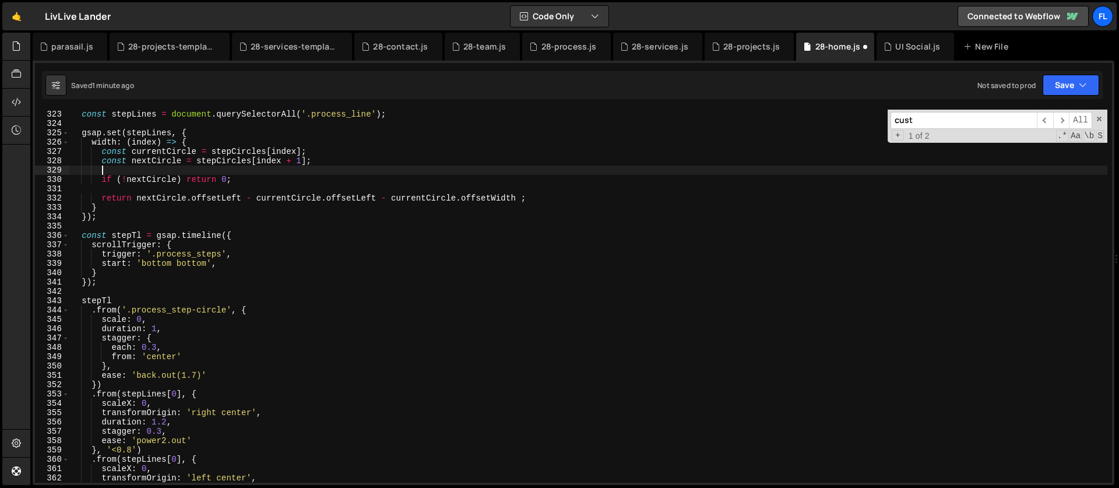
scroll to position [0, 2]
paste textarea "const circleBorderSize = parseFloat(getComputedStyle(stepCircles[0]).borderWidt…"
click at [367, 175] on div "const stepLines = document . querySelectorAll ( '.process_line' ) ; gsap . set …" at bounding box center [588, 306] width 1038 height 392
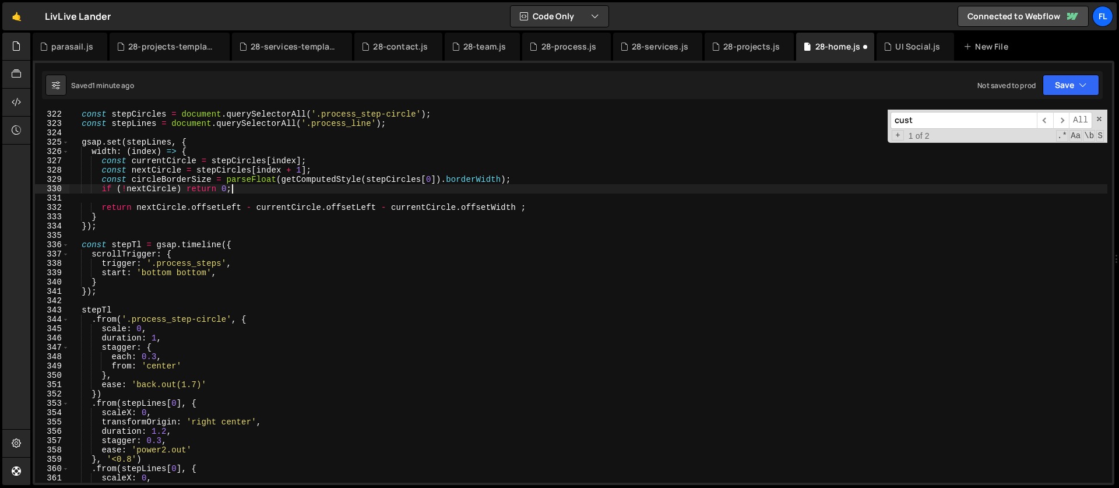
scroll to position [2980, 0]
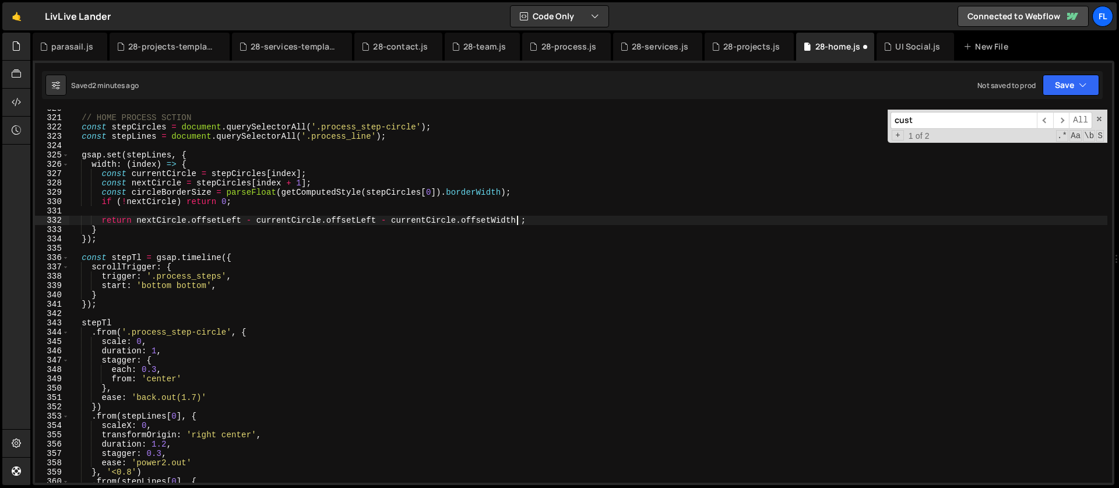
click at [519, 220] on div "// HOME PROCESS SCTION const stepCircles = document . querySelectorAll ( '.proc…" at bounding box center [588, 300] width 1038 height 392
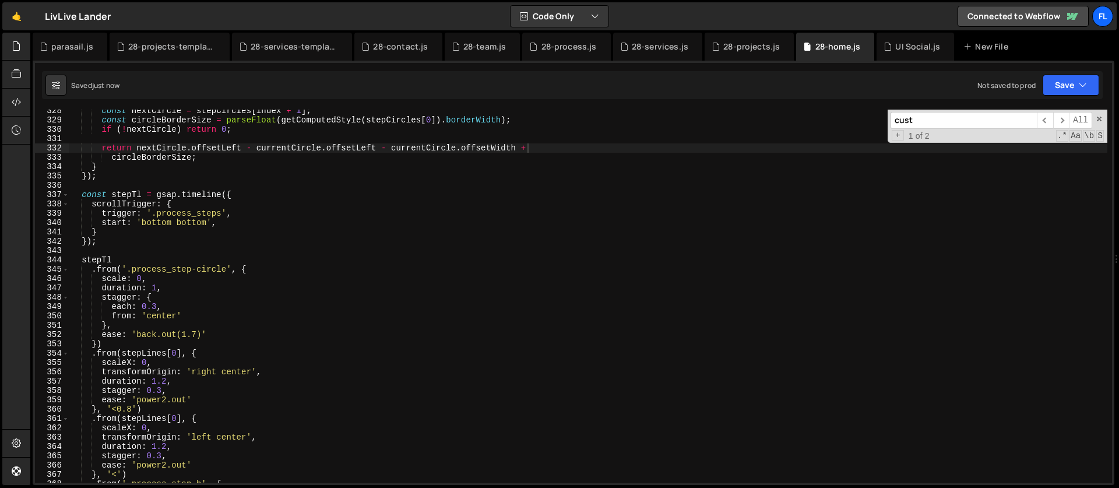
scroll to position [3071, 0]
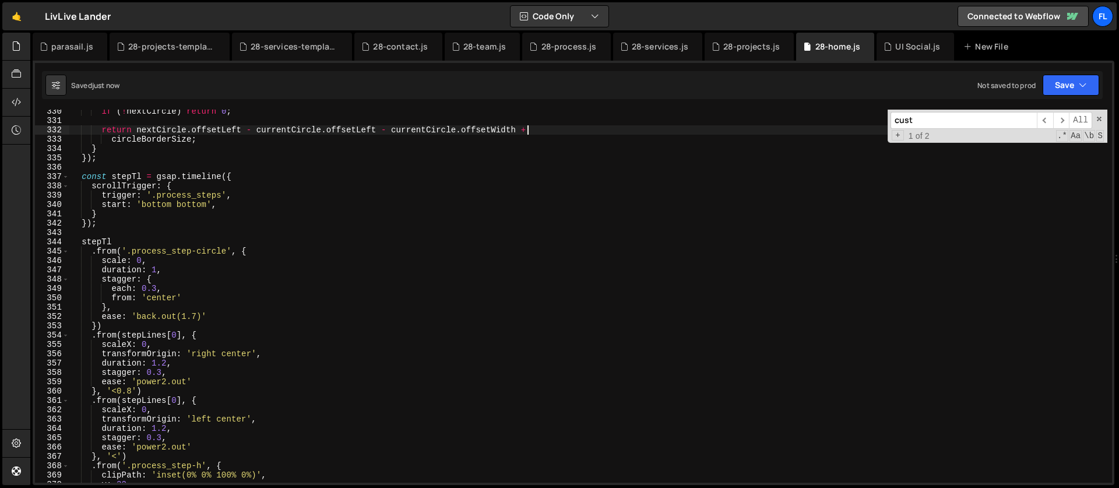
click at [175, 402] on div "if ( ! nextCircle ) return 0 ; return nextCircle . offsetLeft - currentCircle .…" at bounding box center [588, 303] width 1038 height 392
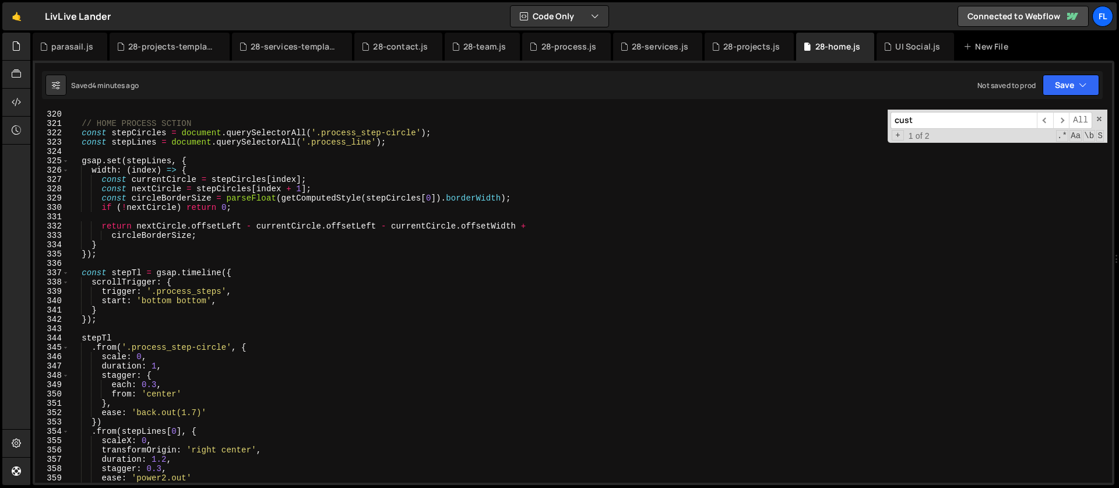
scroll to position [2981, 0]
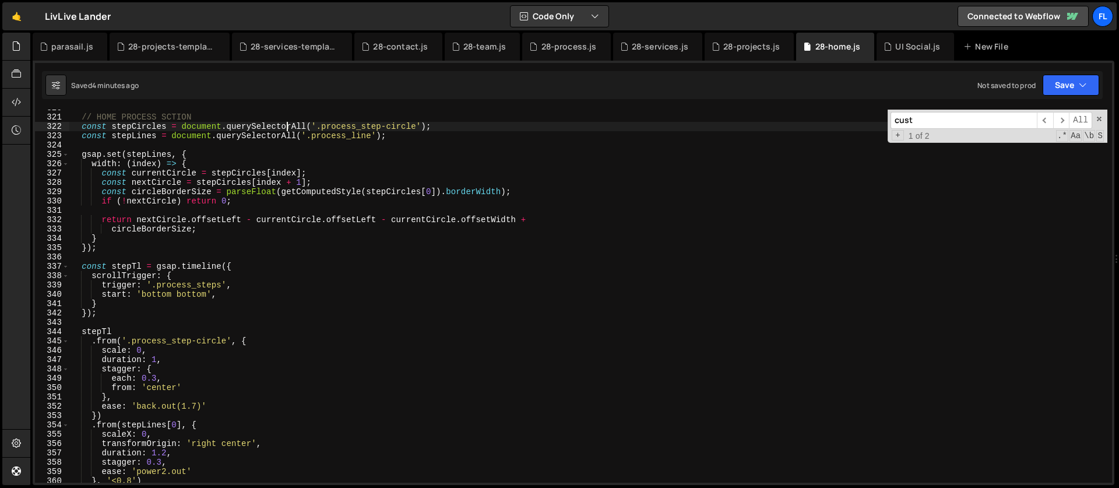
click at [285, 125] on div "// HOME PROCESS SCTION const stepCircles = document . querySelectorAll ( '.proc…" at bounding box center [588, 299] width 1038 height 392
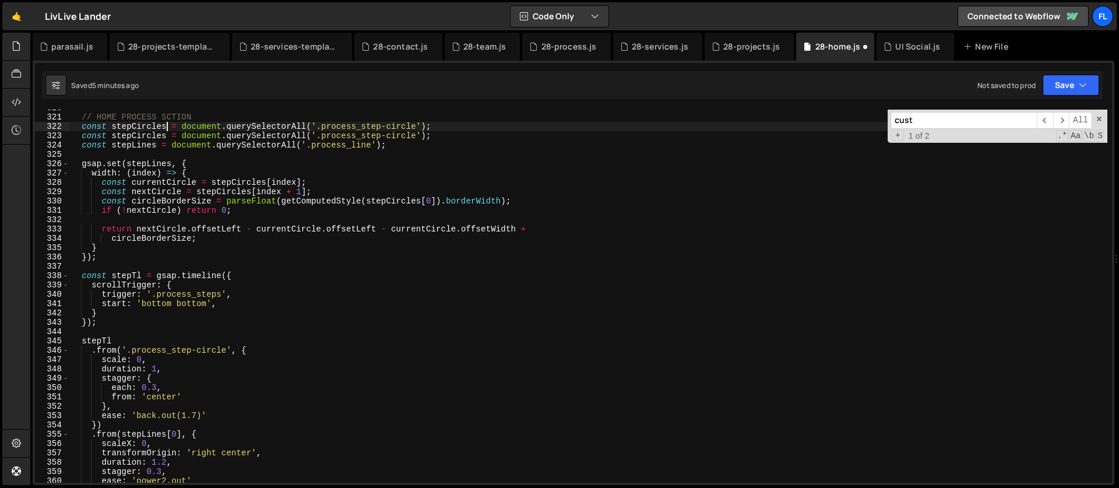
click at [166, 124] on div "// HOME PROCESS SCTION const stepCircles = document . querySelectorAll ( '.proc…" at bounding box center [588, 299] width 1038 height 392
click at [438, 125] on div "// HOME PROCESS SCTION const stepCirclesWrap = document . querySelectorAll ( '.…" at bounding box center [588, 299] width 1038 height 392
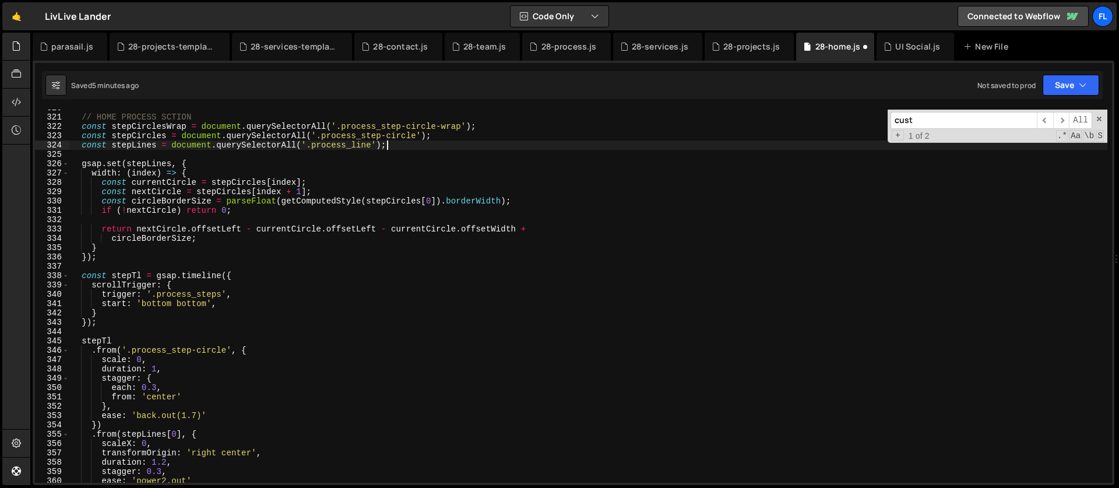
click at [435, 144] on div "// HOME PROCESS SCTION const stepCirclesWrap = document . querySelectorAll ( '.…" at bounding box center [588, 299] width 1038 height 392
click at [171, 164] on div "// HOME PROCESS SCTION const stepCirclesWrap = document . querySelectorAll ( '.…" at bounding box center [588, 299] width 1038 height 392
click at [267, 180] on div "// HOME PROCESS SCTION const stepCirclesWrap = document . querySelectorAll ( '.…" at bounding box center [588, 299] width 1038 height 392
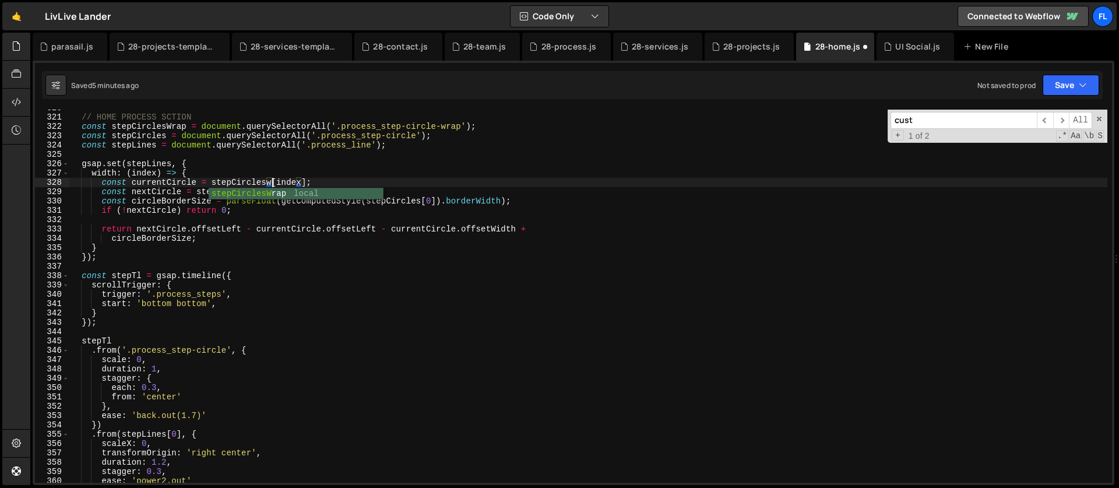
scroll to position [0, 14]
click at [252, 192] on div "// HOME PROCESS SCTION const stepCirclesWrap = document . querySelectorAll ( '.…" at bounding box center [588, 299] width 1038 height 392
click at [422, 202] on div "// HOME PROCESS SCTION const stepCirclesWrap = document . querySelectorAll ( '.…" at bounding box center [588, 299] width 1038 height 392
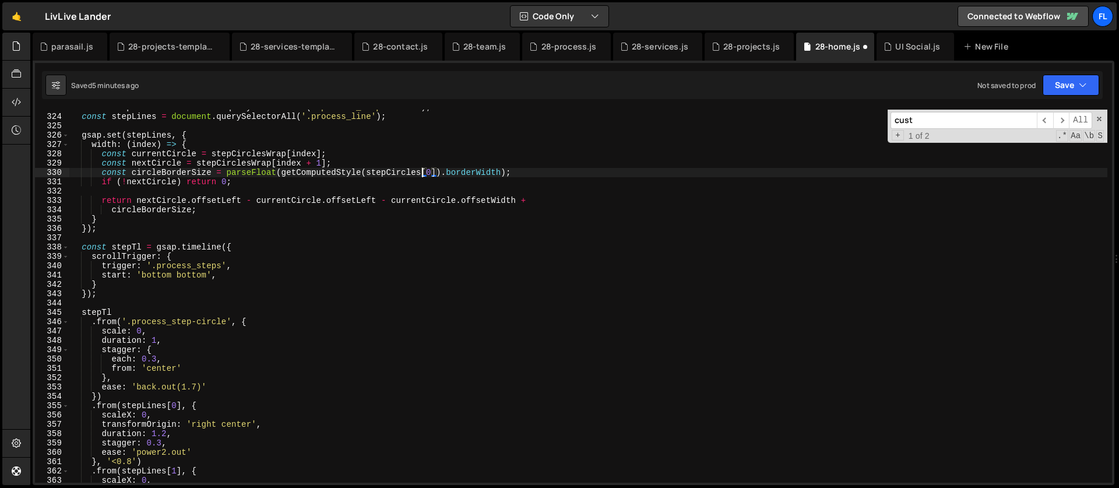
scroll to position [3009, 0]
click at [189, 287] on div "const stepCircles = document . querySelectorAll ( '.process_step-circle' ) ; co…" at bounding box center [588, 299] width 1038 height 392
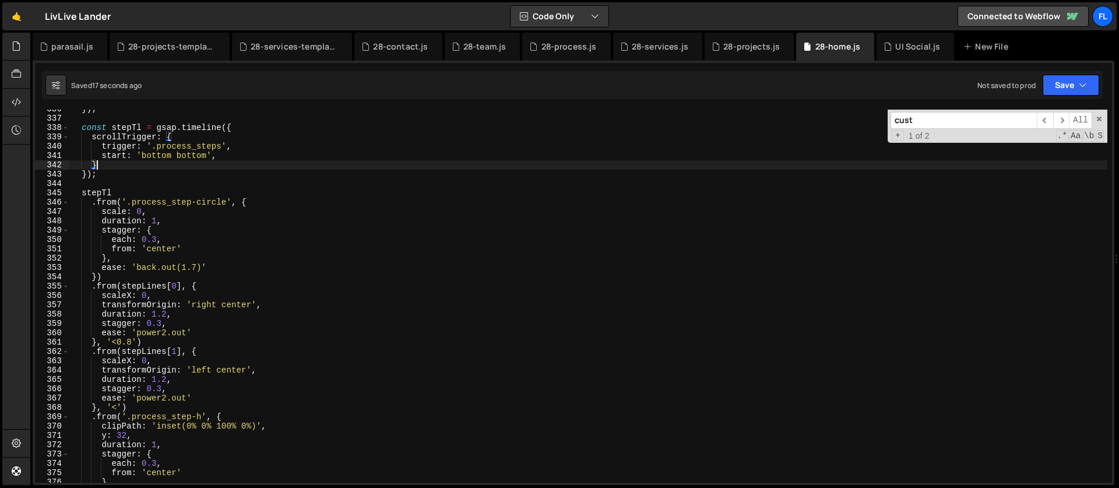
scroll to position [3155, 0]
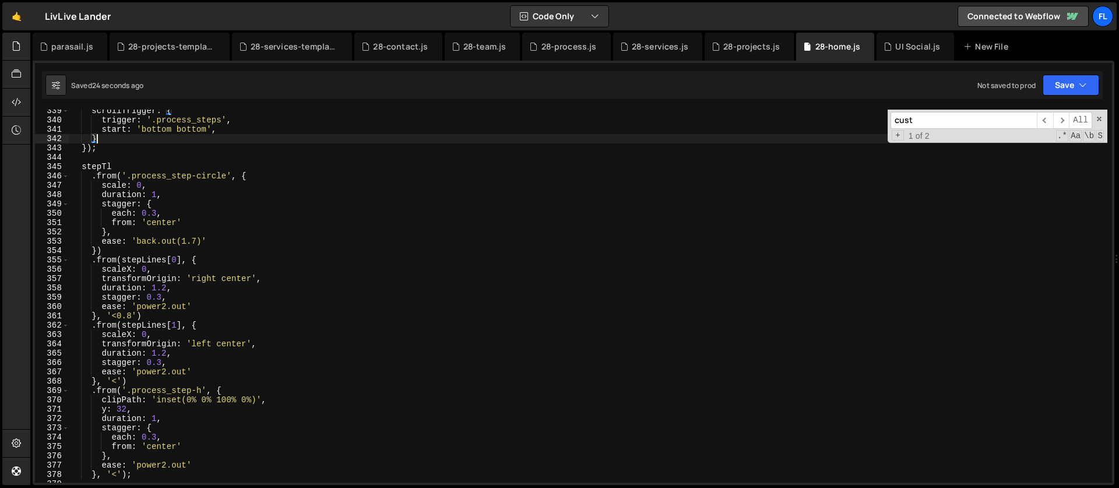
click at [251, 279] on div "scrollTrigger : { trigger : '.process_steps' , start : 'bottom bottom' , } }) ;…" at bounding box center [588, 302] width 1038 height 392
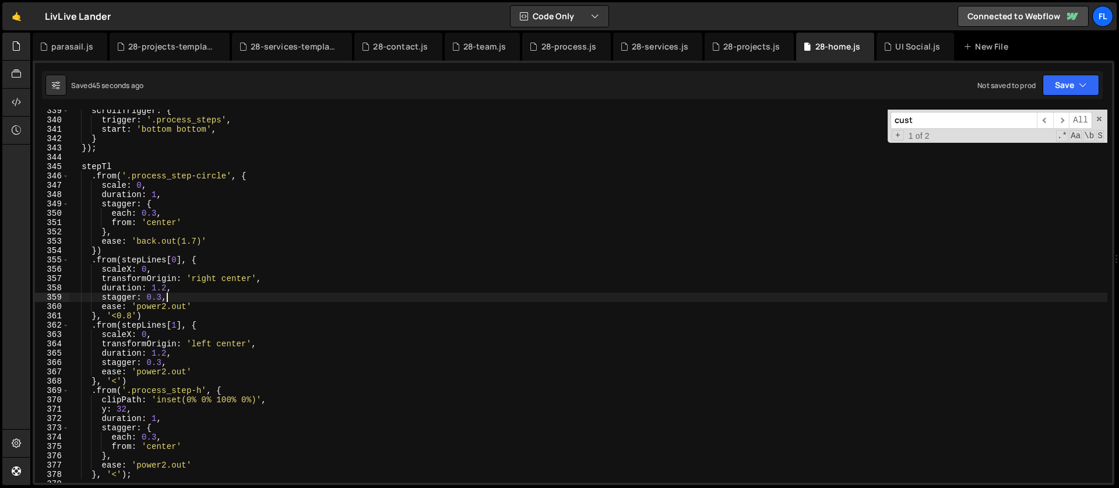
click at [201, 295] on div "scrollTrigger : { trigger : '.process_steps' , start : 'bottom bottom' , } }) ;…" at bounding box center [588, 302] width 1038 height 392
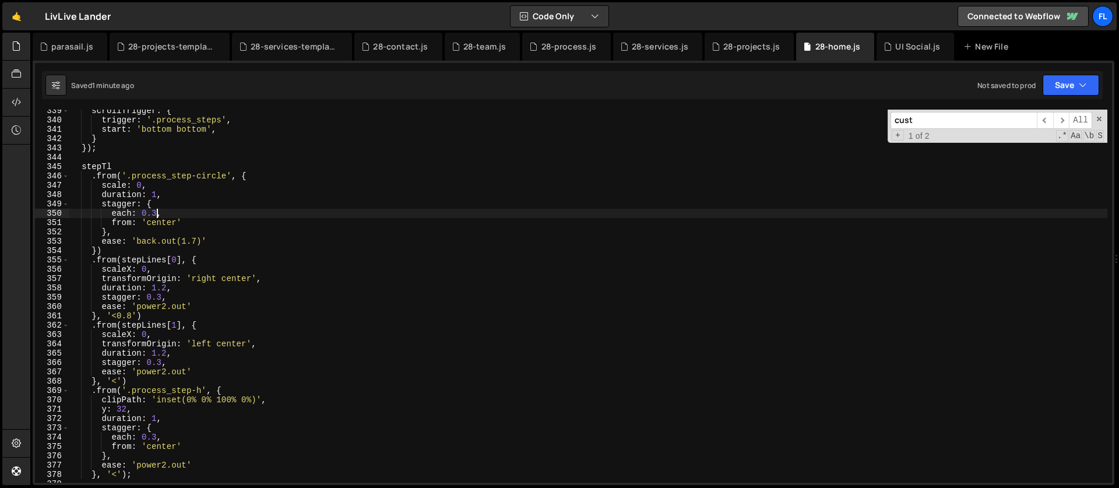
click at [158, 215] on div "scrollTrigger : { trigger : '.process_steps' , start : 'bottom bottom' , } }) ;…" at bounding box center [588, 302] width 1038 height 392
drag, startPoint x: 202, startPoint y: 239, endPoint x: 136, endPoint y: 240, distance: 65.9
click at [136, 240] on div "scrollTrigger : { trigger : '.process_steps' , start : 'bottom bottom' , } }) ;…" at bounding box center [588, 302] width 1038 height 392
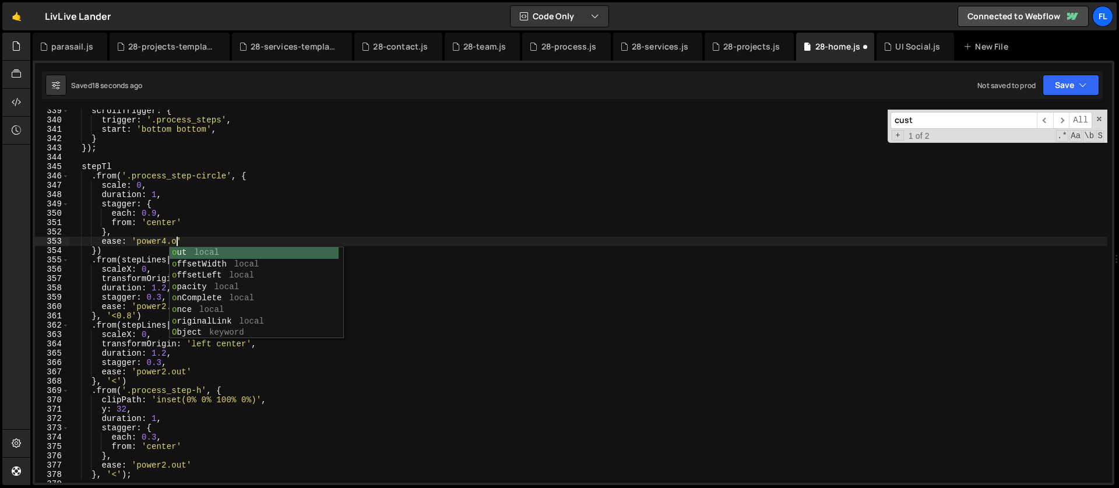
scroll to position [0, 8]
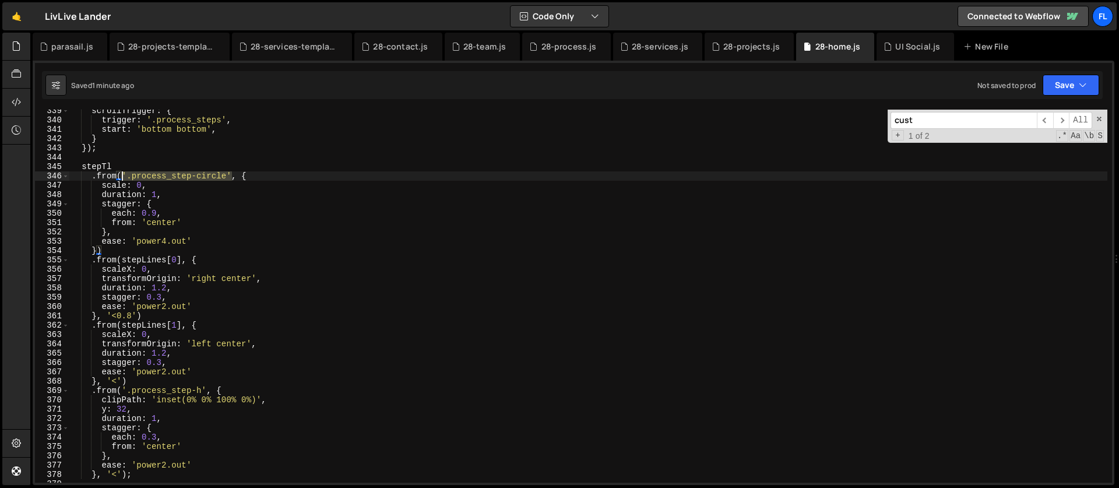
drag, startPoint x: 232, startPoint y: 174, endPoint x: 122, endPoint y: 177, distance: 110.2
click at [122, 177] on div "scrollTrigger : { trigger : '.process_steps' , start : 'bottom bottom' , } }) ;…" at bounding box center [588, 302] width 1038 height 392
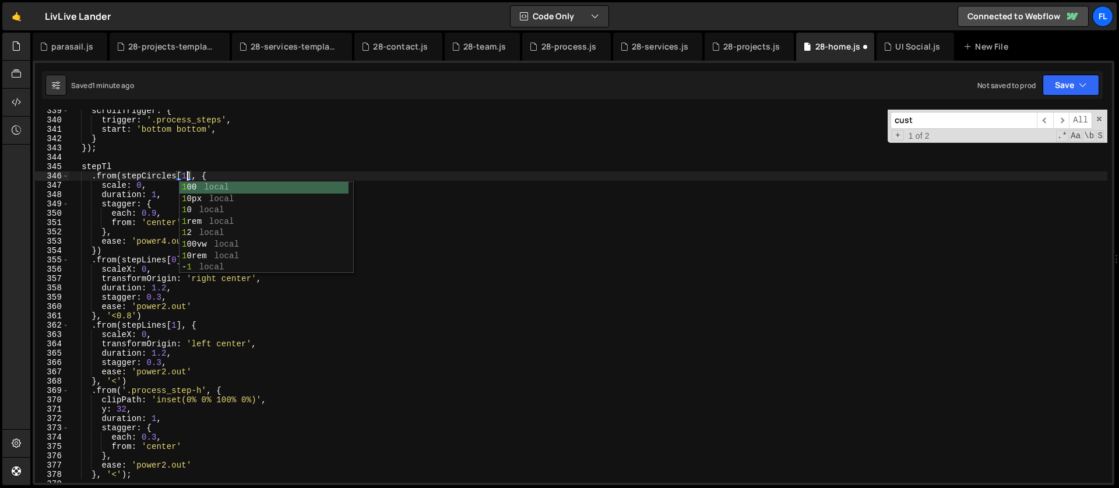
click at [111, 248] on div "scrollTrigger : { trigger : '.process_steps' , start : 'bottom bottom' , } }) ;…" at bounding box center [588, 302] width 1038 height 392
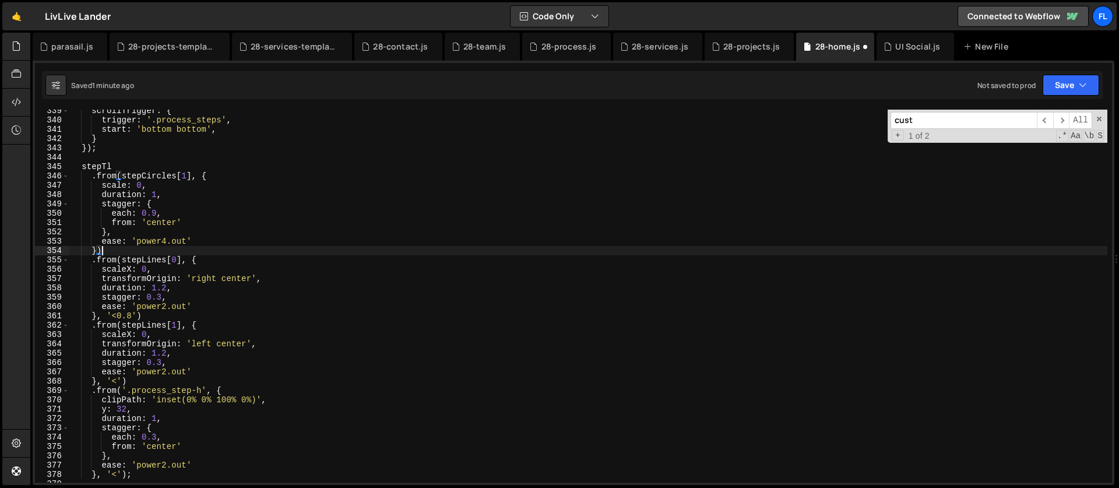
click at [160, 202] on div "scrollTrigger : { trigger : '.process_steps' , start : 'bottom bottom' , } }) ;…" at bounding box center [588, 302] width 1038 height 392
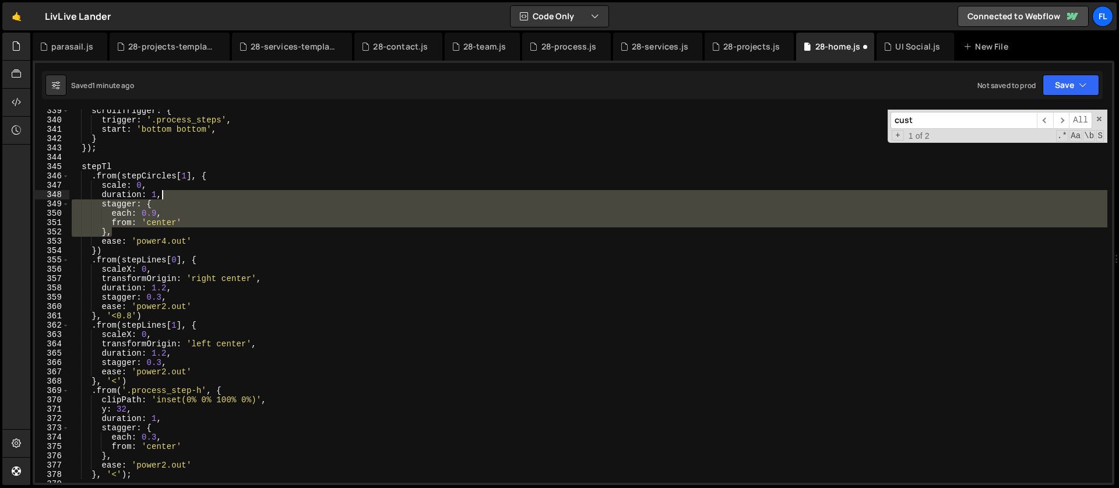
drag, startPoint x: 126, startPoint y: 230, endPoint x: 167, endPoint y: 198, distance: 52.3
click at [167, 198] on div "scrollTrigger : { trigger : '.process_steps' , start : 'bottom bottom' , } }) ;…" at bounding box center [588, 302] width 1038 height 392
type textarea "duration: 1,"
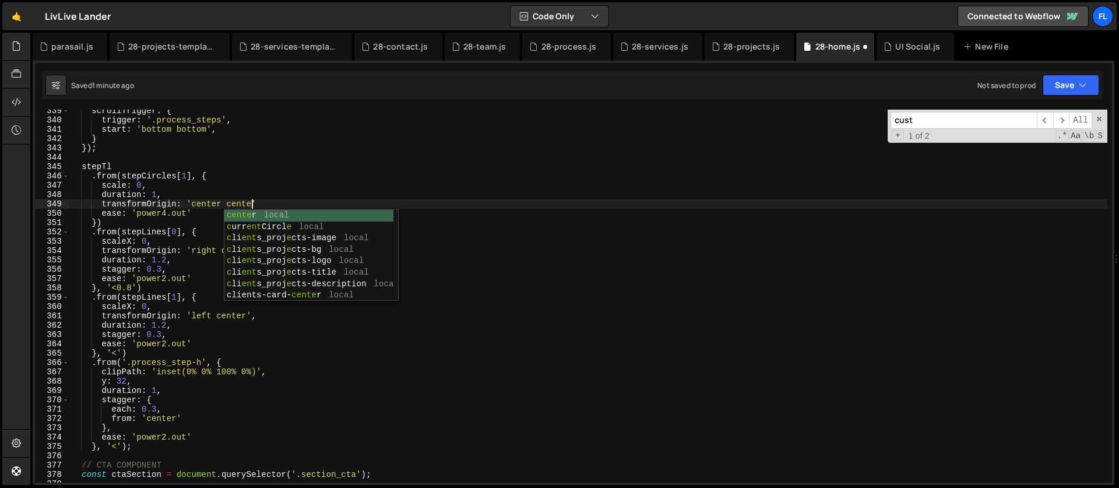
scroll to position [0, 12]
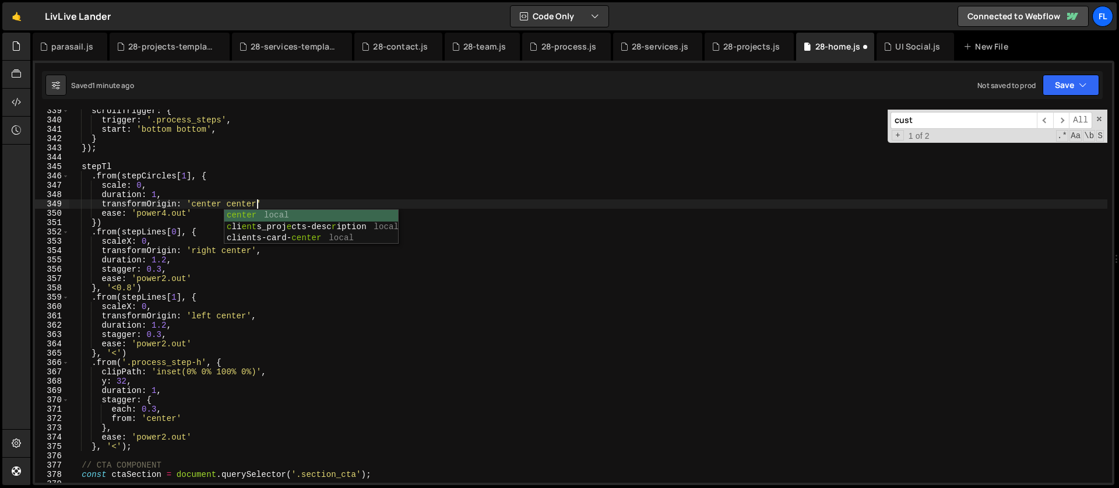
click at [280, 206] on div "scrollTrigger : { trigger : '.process_steps' , start : 'bottom bottom' , } }) ;…" at bounding box center [588, 302] width 1038 height 392
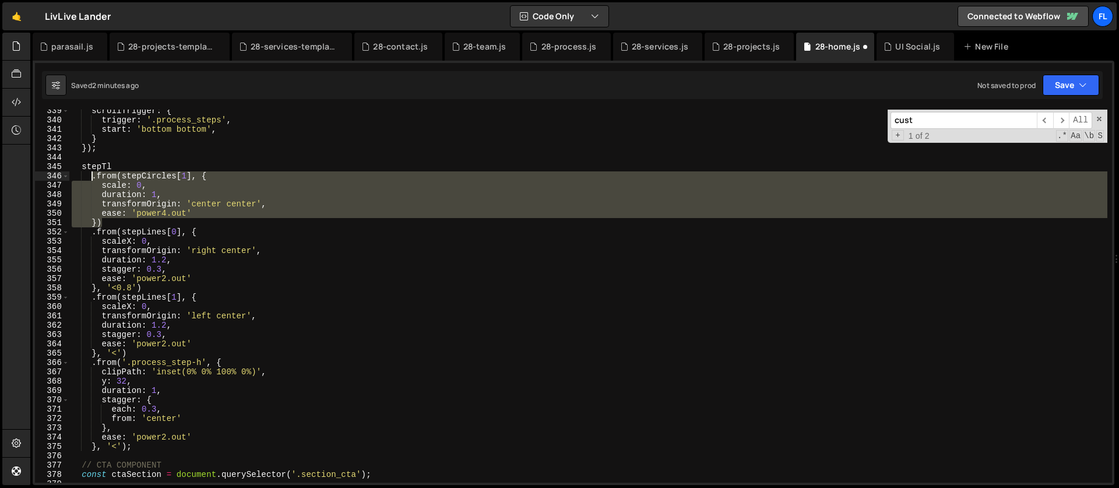
drag, startPoint x: 112, startPoint y: 221, endPoint x: 92, endPoint y: 178, distance: 47.5
click at [92, 178] on div "scrollTrigger : { trigger : '.process_steps' , start : 'bottom bottom' , } }) ;…" at bounding box center [588, 302] width 1038 height 392
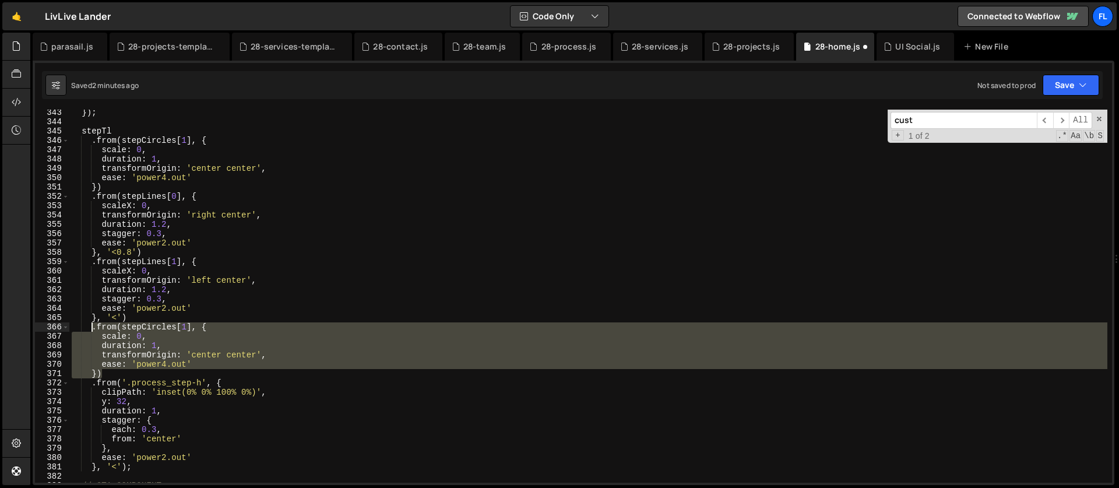
scroll to position [3191, 0]
click at [192, 290] on div "}) ; stepTl . from ( stepCircles [ 1 ] , { scale : 0 , duration : 1 , transform…" at bounding box center [588, 304] width 1038 height 392
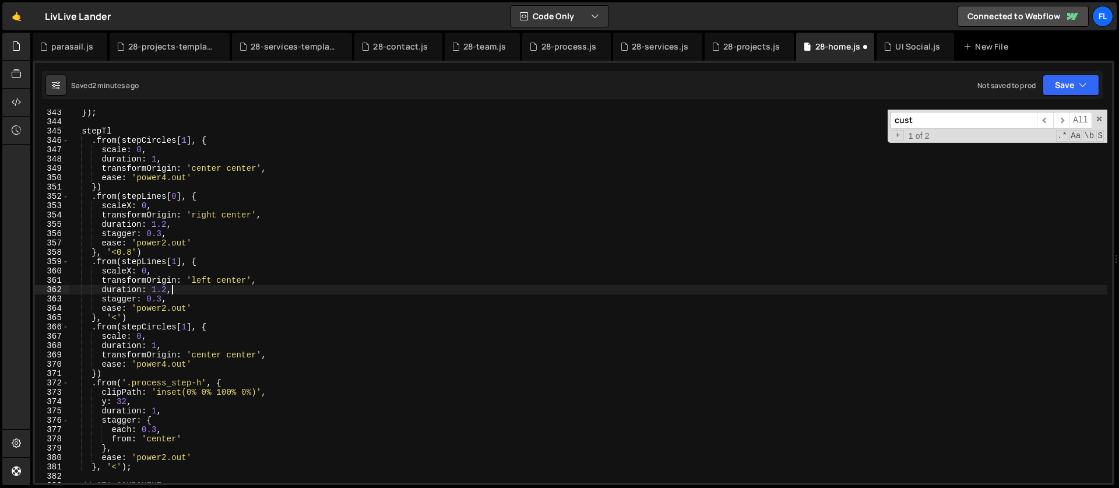
scroll to position [3199, 0]
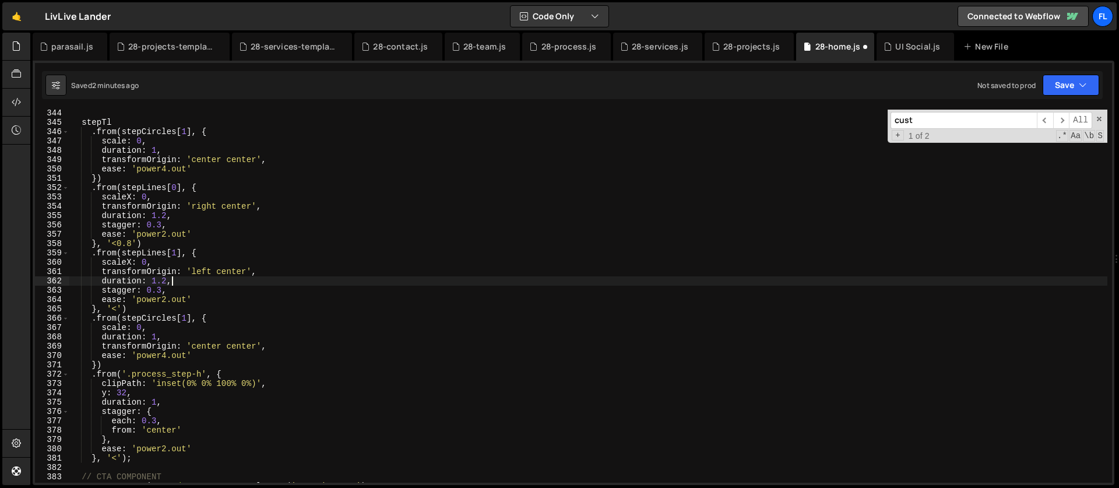
click at [229, 315] on div "stepTl . from ( stepCircles [ 1 ] , { scale : 0 , duration : 1 , transformOrigi…" at bounding box center [588, 304] width 1038 height 392
click at [186, 320] on div "stepTl . from ( stepCircles [ 1 ] , { scale : 0 , duration : 1 , transformOrigi…" at bounding box center [588, 304] width 1038 height 392
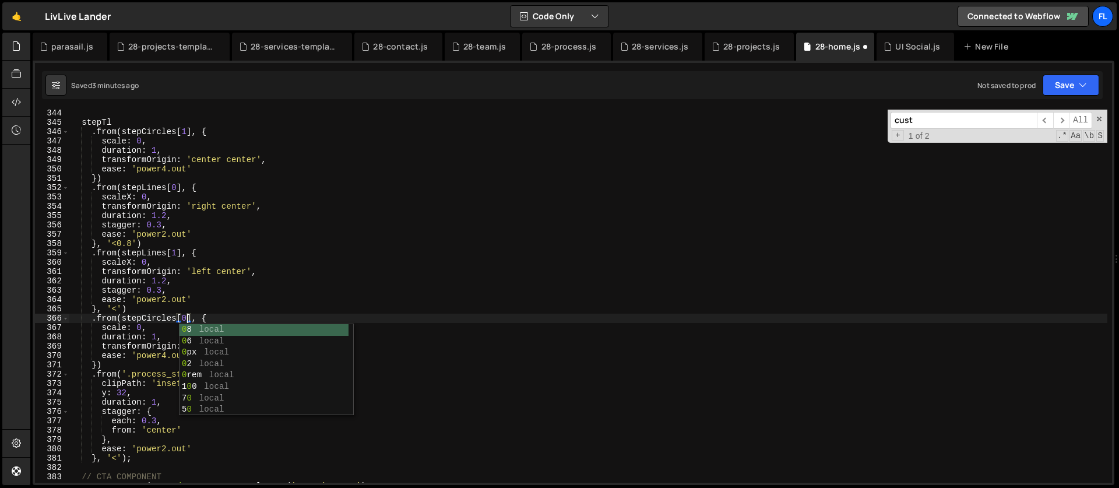
scroll to position [0, 8]
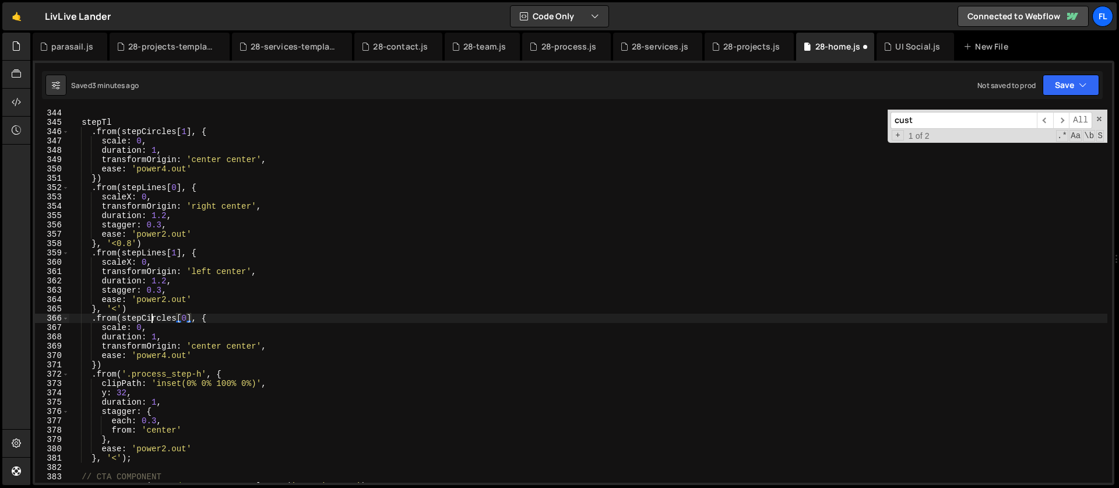
click at [151, 321] on div "stepTl . from ( stepCircles [ 1 ] , { scale : 0 , duration : 1 , transformOrigi…" at bounding box center [588, 304] width 1038 height 392
click at [100, 365] on div "stepTl . from ( stepCircles [ 1 ] , { scale : 0 , duration : 1 , transformOrigi…" at bounding box center [588, 304] width 1038 height 392
click at [99, 362] on div "stepTl . from ( stepCircles [ 1 ] , { scale : 0 , duration : 1 , transformOrigi…" at bounding box center [588, 304] width 1038 height 392
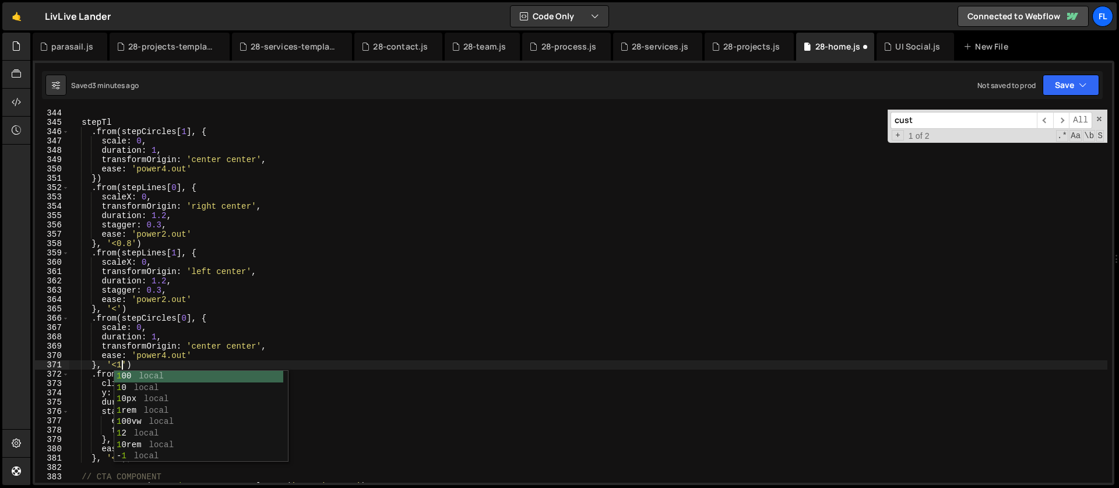
click at [168, 278] on div "stepTl . from ( stepCircles [ 1 ] , { scale : 0 , duration : 1 , transformOrigi…" at bounding box center [588, 304] width 1038 height 392
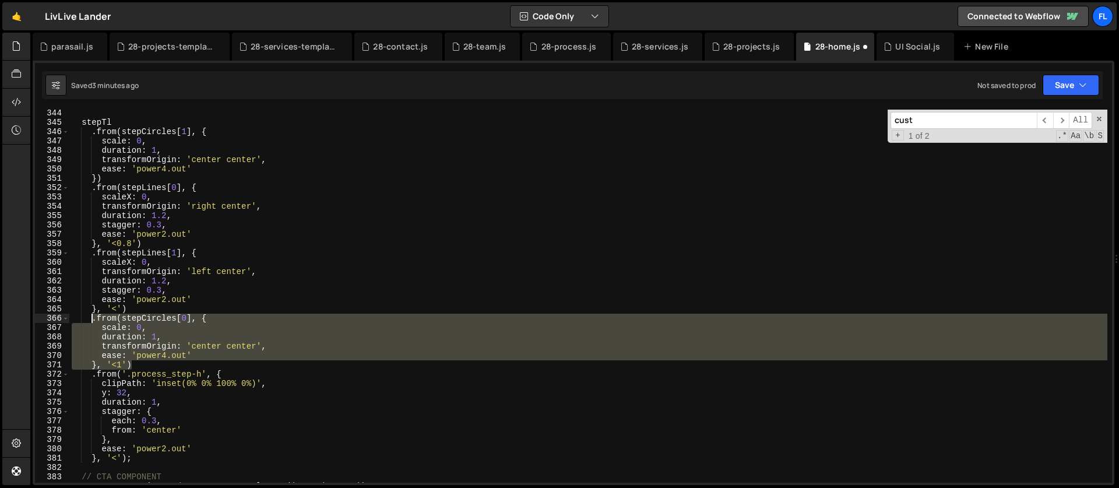
drag, startPoint x: 143, startPoint y: 364, endPoint x: 92, endPoint y: 318, distance: 68.9
click at [92, 318] on div "stepTl . from ( stepCircles [ 1 ] , { scale : 0 , duration : 1 , transformOrigi…" at bounding box center [588, 304] width 1038 height 392
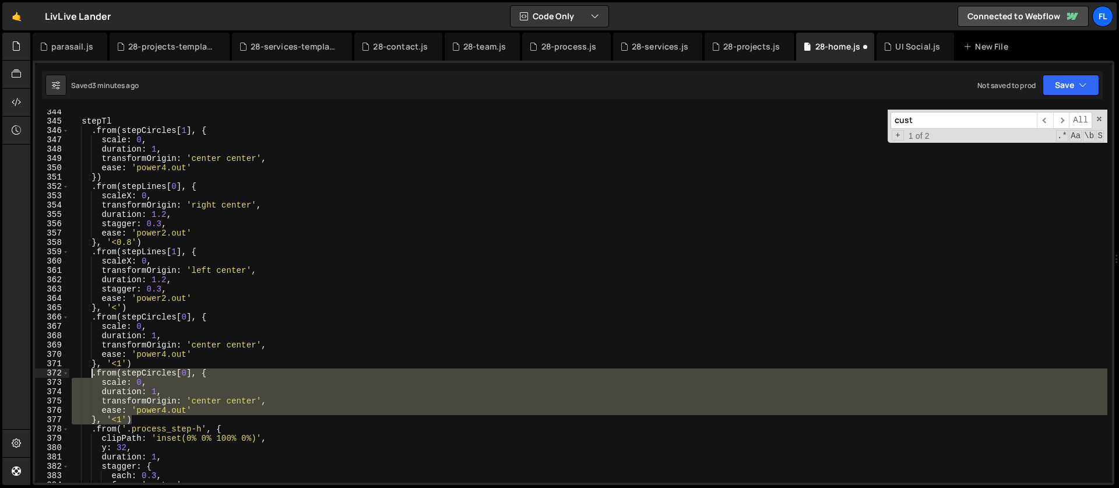
scroll to position [3312, 0]
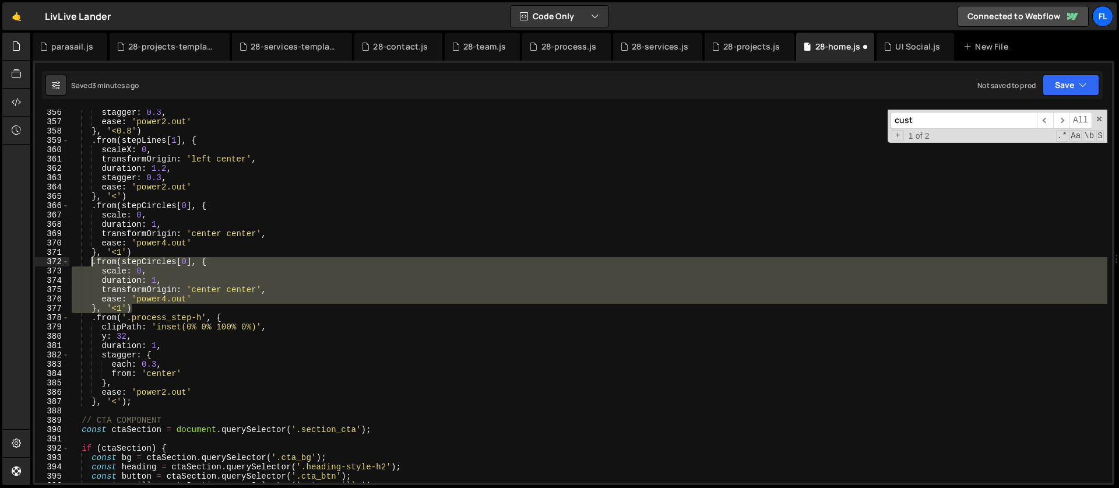
click at [121, 402] on div "stagger : 0.3 , ease : 'power2.out' } , '<0.8' ) . from ( stepLines [ 1 ] , { s…" at bounding box center [588, 304] width 1038 height 392
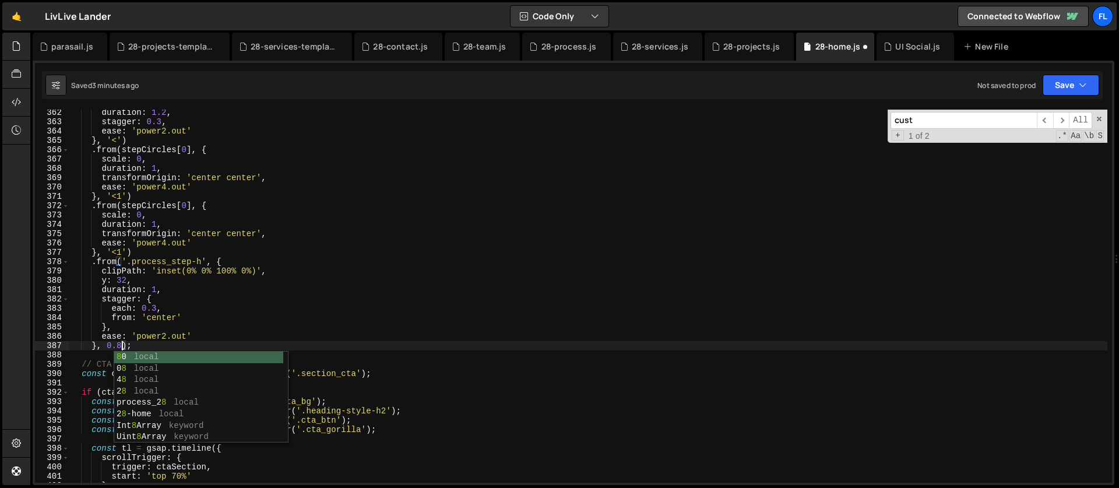
scroll to position [0, 3]
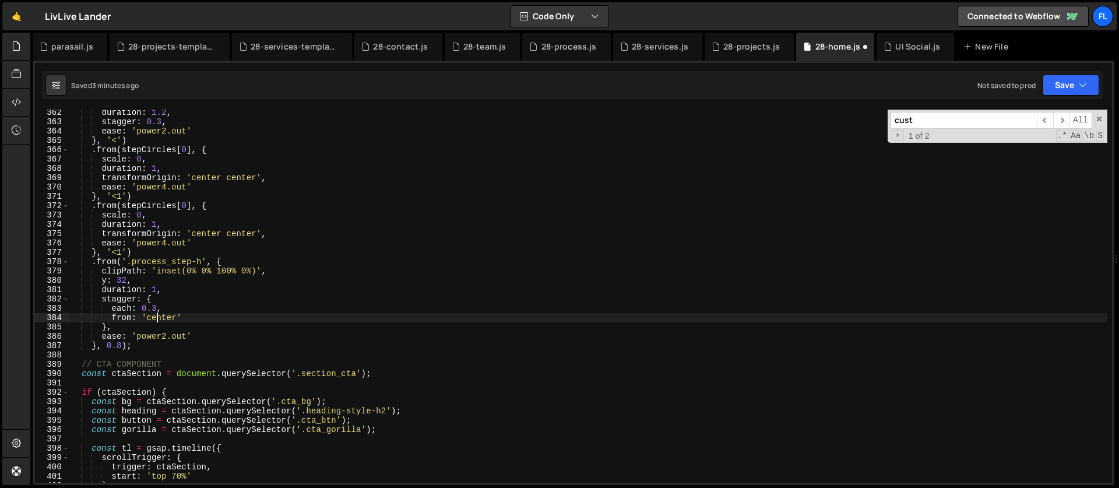
click at [155, 319] on div "duration : 1.2 , stagger : 0.3 , ease : 'power2.out' } , '<' ) . from ( stepCir…" at bounding box center [588, 304] width 1038 height 392
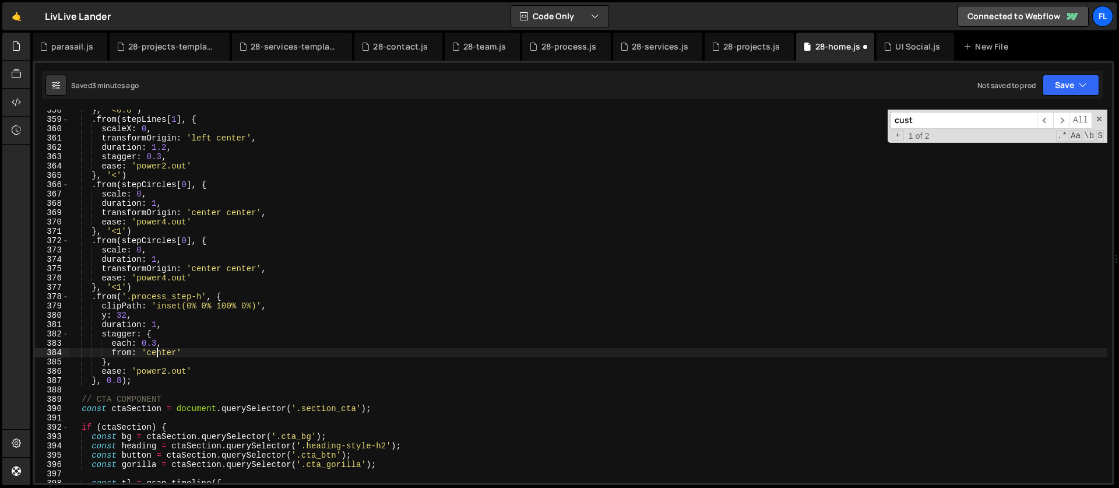
scroll to position [3290, 0]
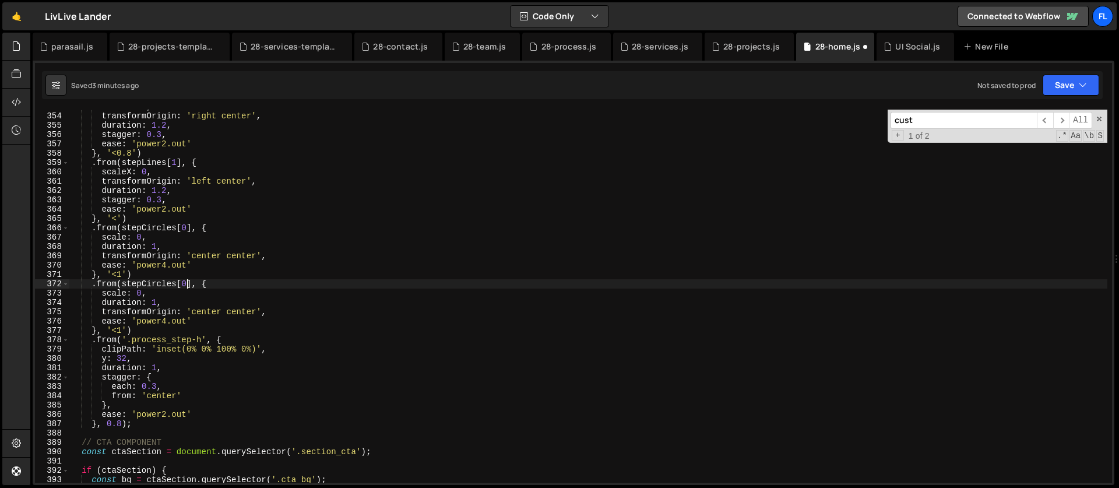
click at [185, 283] on div "scaleX : 0 , transformOrigin : 'right center' , duration : 1.2 , stagger : 0.3 …" at bounding box center [588, 298] width 1038 height 392
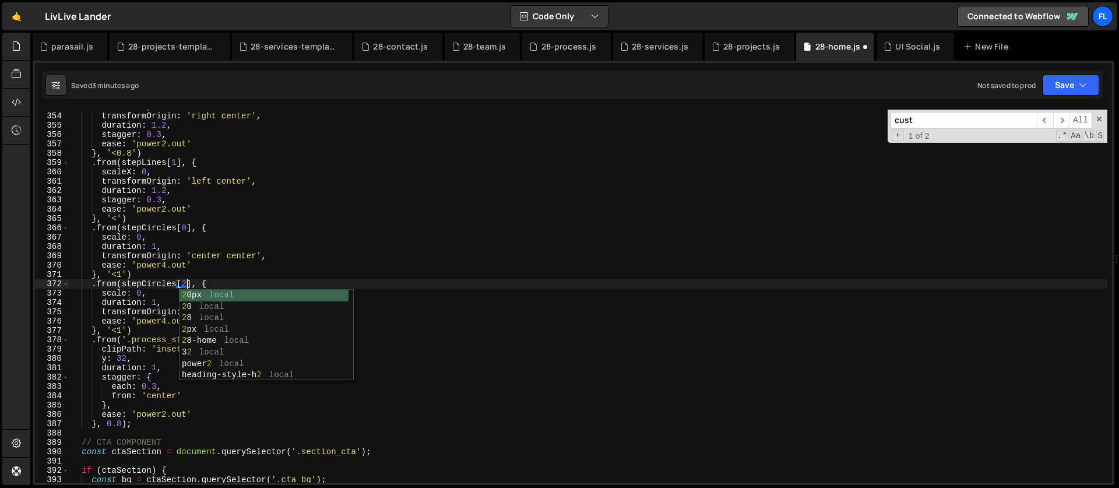
scroll to position [0, 8]
click at [183, 269] on div "scaleX : 0 , transformOrigin : 'right center' , duration : 1.2 , stagger : 0.3 …" at bounding box center [588, 298] width 1038 height 392
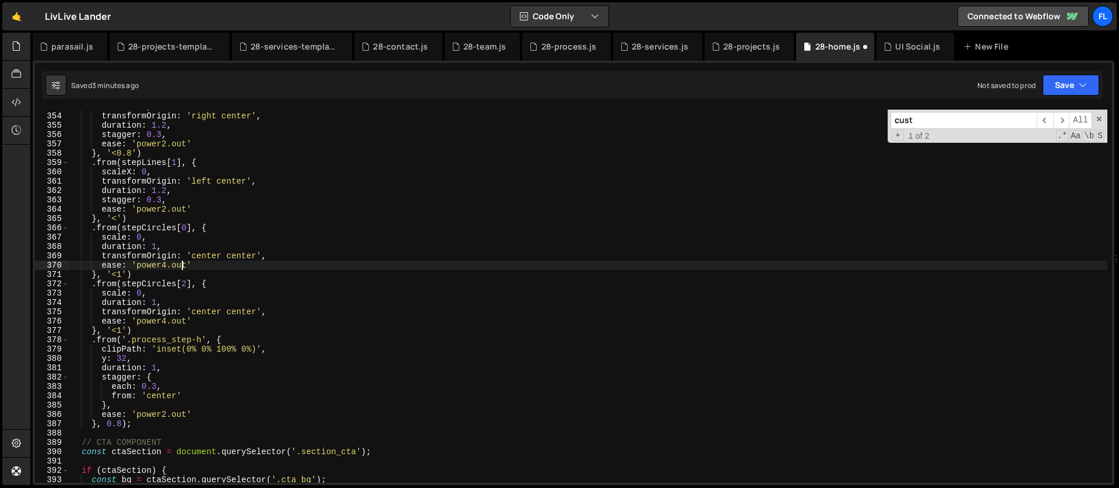
click at [208, 255] on div "scaleX : 0 , transformOrigin : 'right center' , duration : 1.2 , stagger : 0.3 …" at bounding box center [588, 298] width 1038 height 392
click at [209, 337] on div "scaleX : 0 , transformOrigin : 'right center' , duration : 1.2 , stagger : 0.3 …" at bounding box center [588, 298] width 1038 height 392
click at [207, 311] on div "scaleX : 0 , transformOrigin : 'right center' , duration : 1.2 , stagger : 0.3 …" at bounding box center [588, 298] width 1038 height 392
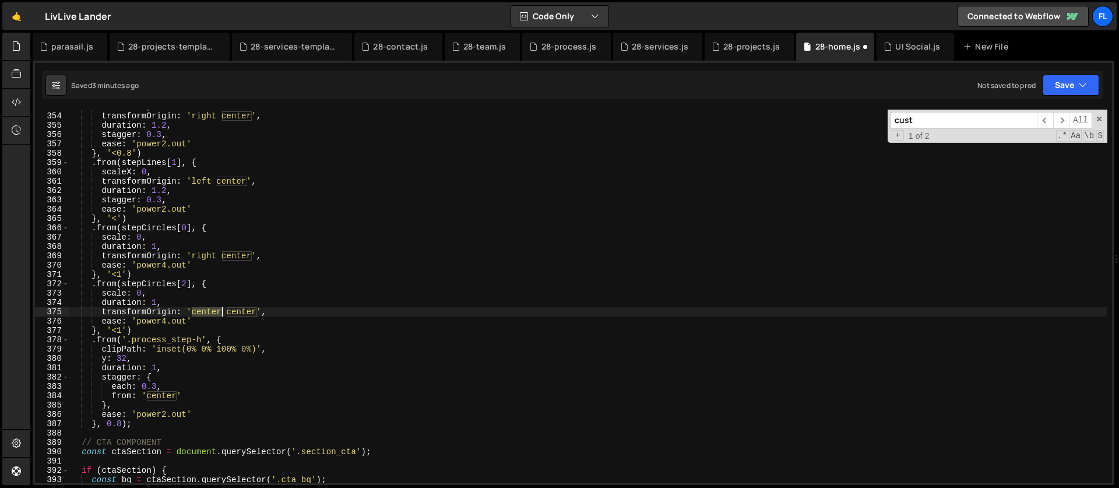
click at [207, 311] on div "scaleX : 0 , transformOrigin : 'right center' , duration : 1.2 , stagger : 0.3 …" at bounding box center [588, 298] width 1038 height 392
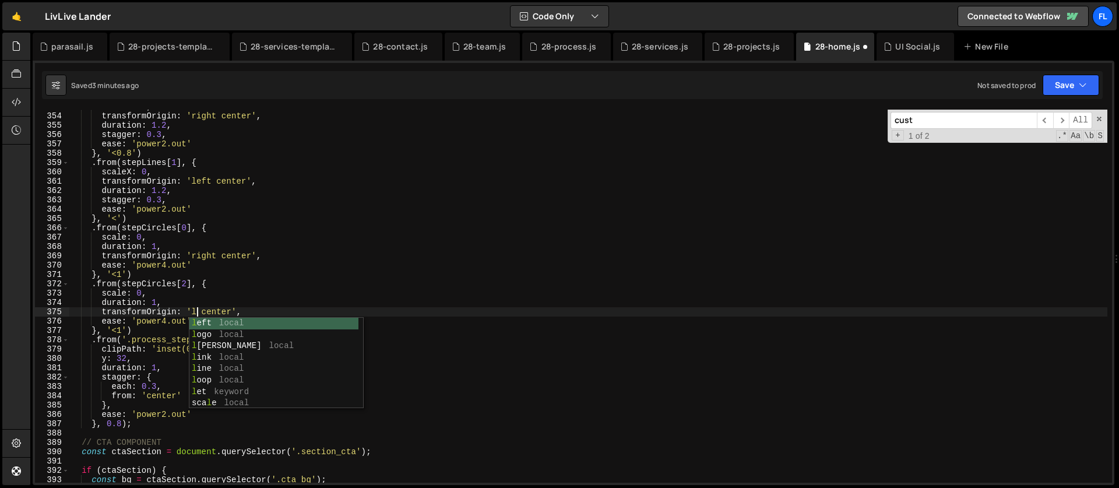
scroll to position [0, 9]
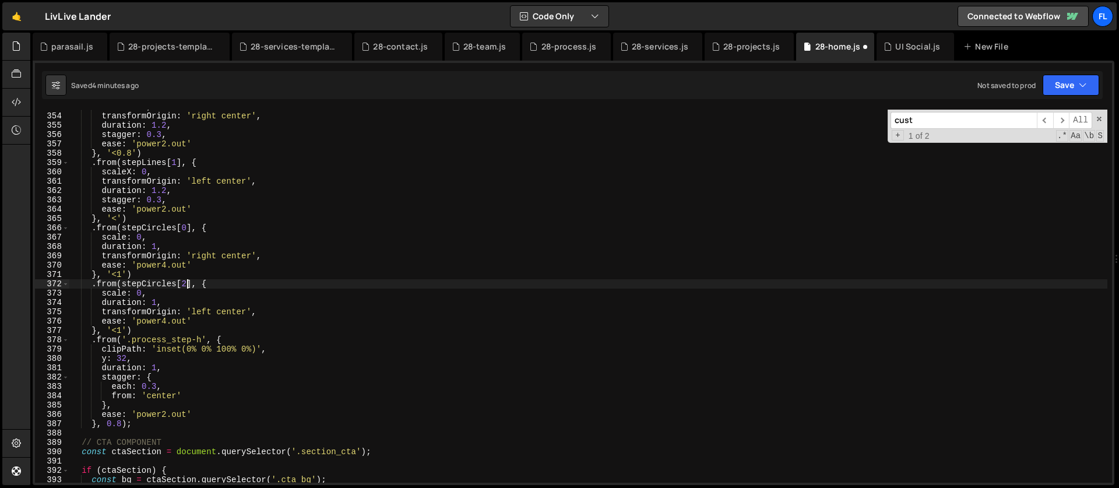
click at [189, 286] on div "scaleX : 0 , transformOrigin : 'right center' , duration : 1.2 , stagger : 0.3 …" at bounding box center [588, 298] width 1038 height 392
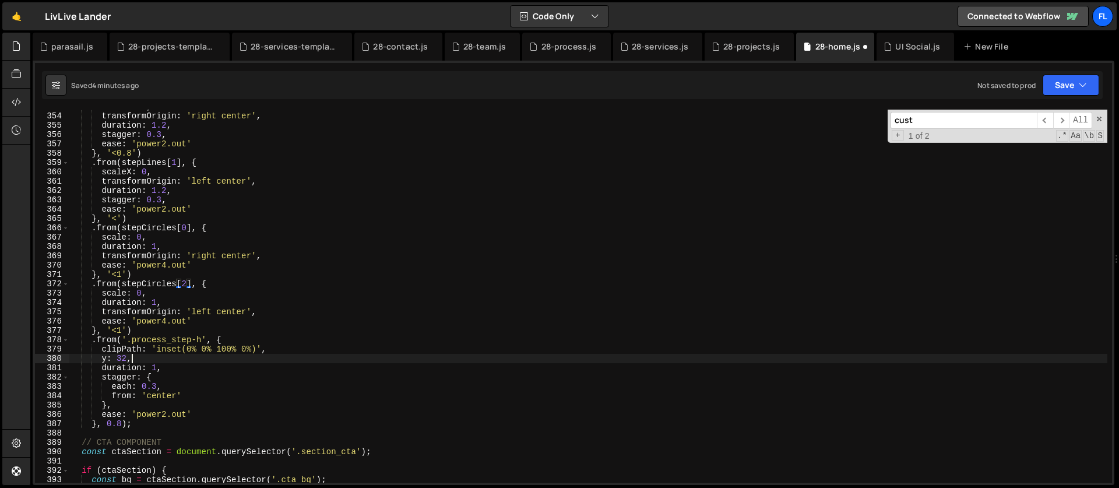
click at [201, 357] on div "scaleX : 0 , transformOrigin : 'right center' , duration : 1.2 , stagger : 0.3 …" at bounding box center [588, 298] width 1038 height 392
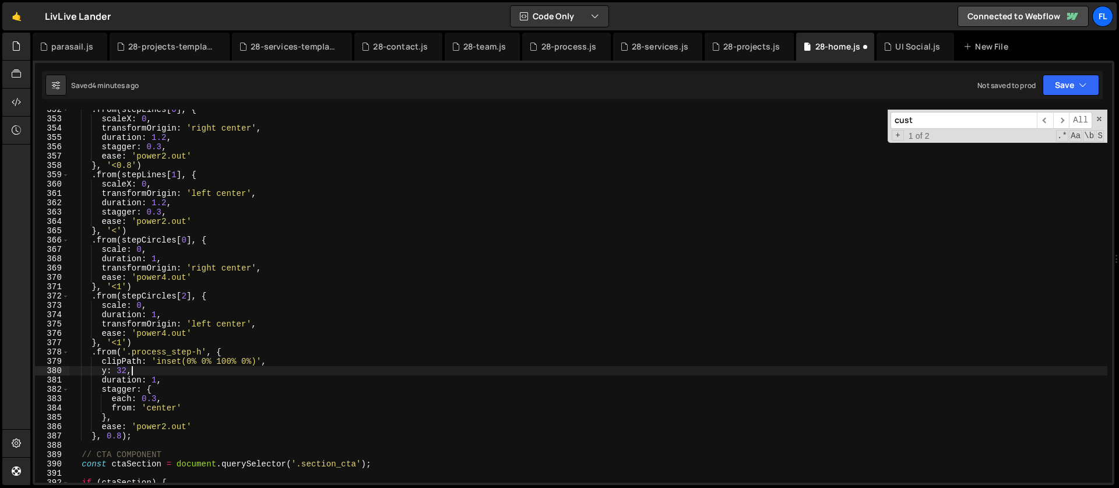
scroll to position [3268, 0]
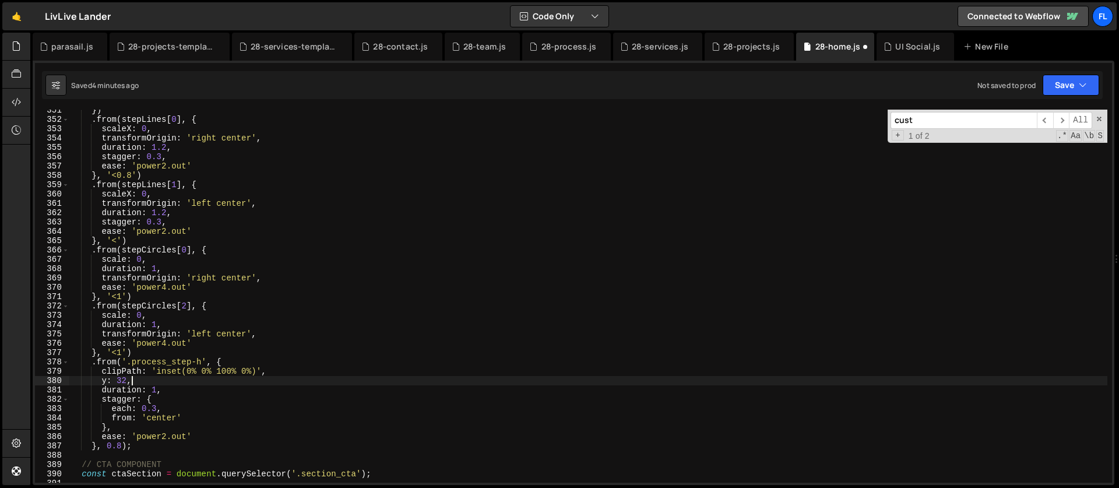
click at [177, 266] on div "}) . from ( stepLines [ 0 ] , { scaleX : 0 , transformOrigin : 'right center' ,…" at bounding box center [588, 301] width 1038 height 392
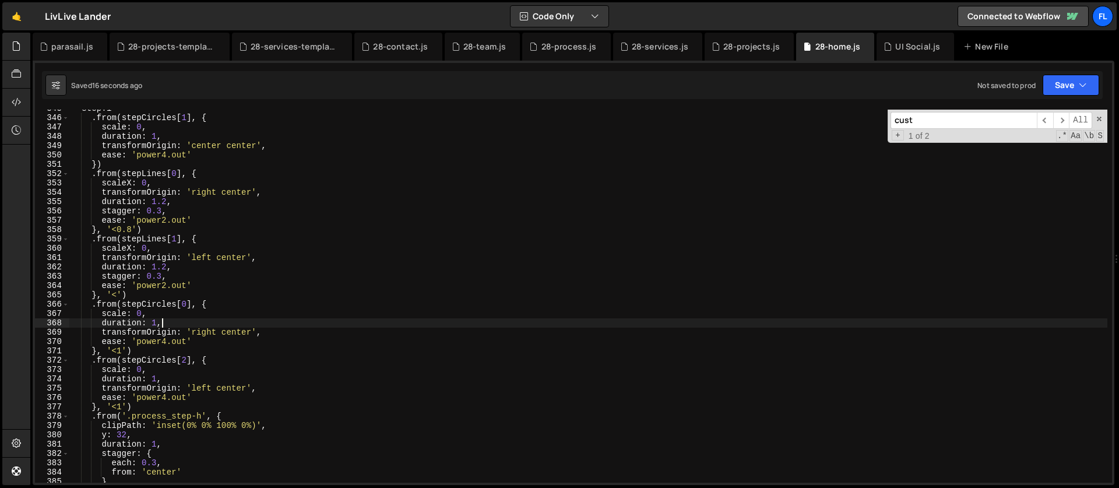
scroll to position [3223, 0]
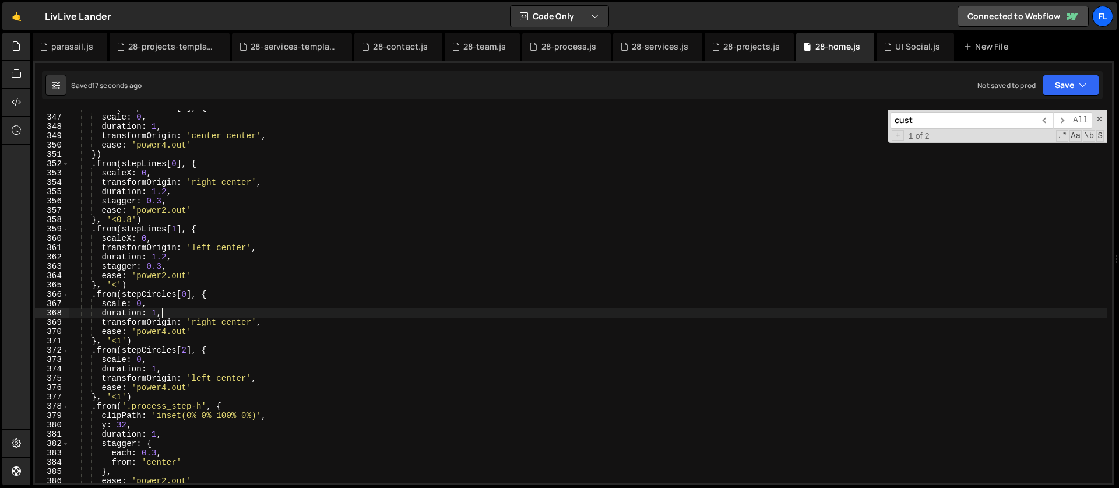
click at [122, 399] on div ". from ( stepCircles [ 1 ] , { scale : 0 , duration : 1 , transformOrigin : 'ce…" at bounding box center [588, 299] width 1038 height 392
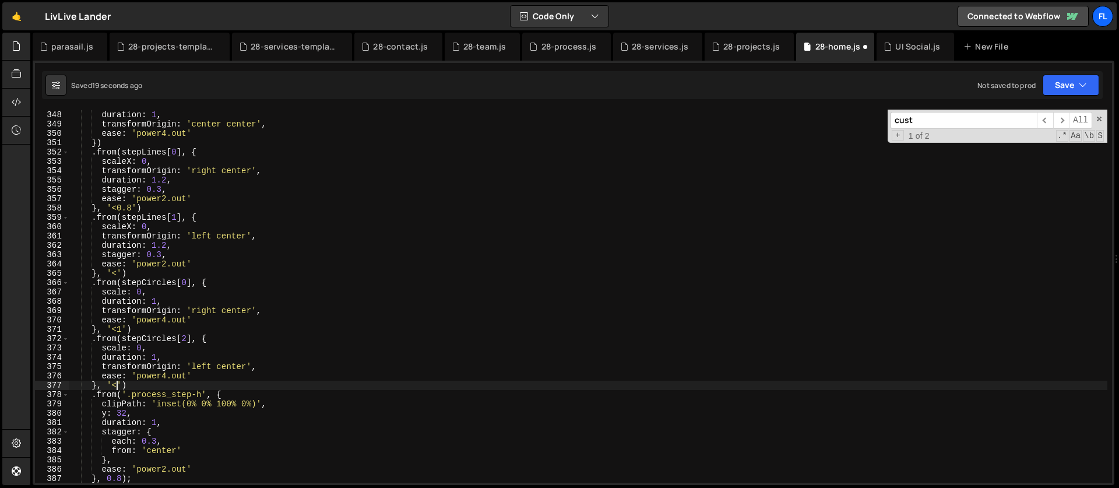
click at [160, 344] on div "scale : 0 , duration : 1 , transformOrigin : 'center center' , ease : 'power4.o…" at bounding box center [588, 297] width 1038 height 392
click at [157, 300] on div "scale : 0 , duration : 1 , transformOrigin : 'center center' , ease : 'power4.o…" at bounding box center [588, 297] width 1038 height 392
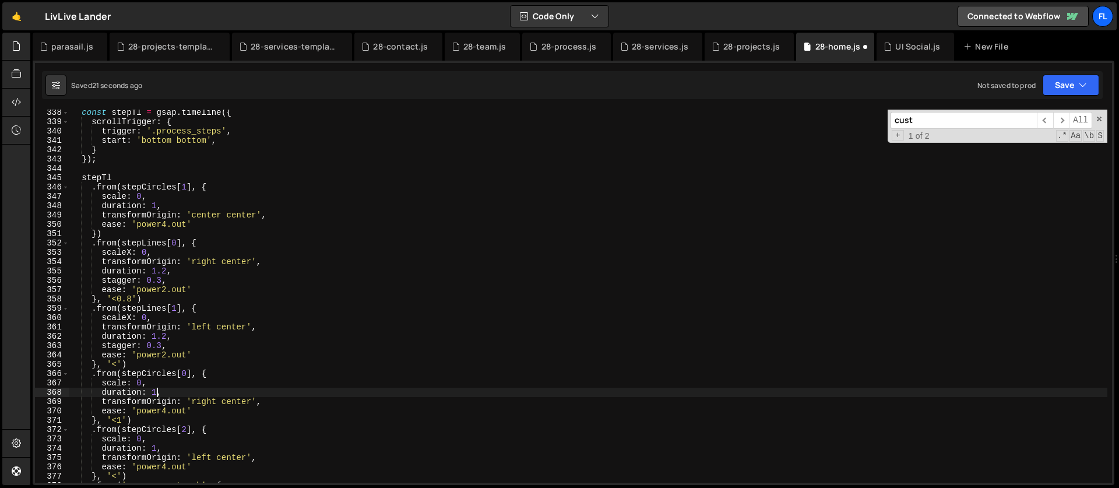
scroll to position [3144, 0]
click at [157, 205] on div "const stepTl = gsap . timeline ({ scrollTrigger : { trigger : '.process_steps' …" at bounding box center [588, 304] width 1038 height 392
click at [83, 182] on div "const stepTl = gsap . timeline ({ scrollTrigger : { trigger : '.process_steps' …" at bounding box center [588, 304] width 1038 height 392
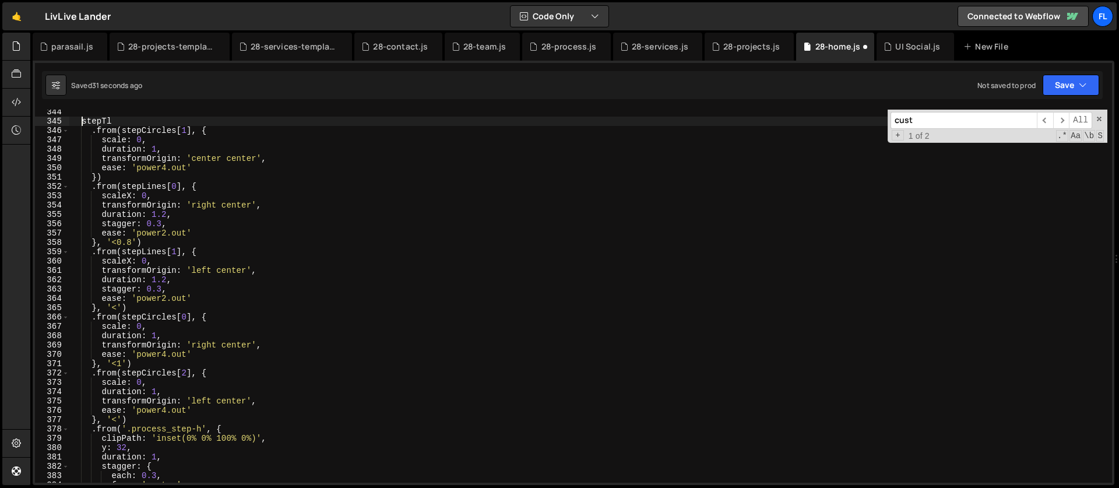
scroll to position [3246, 0]
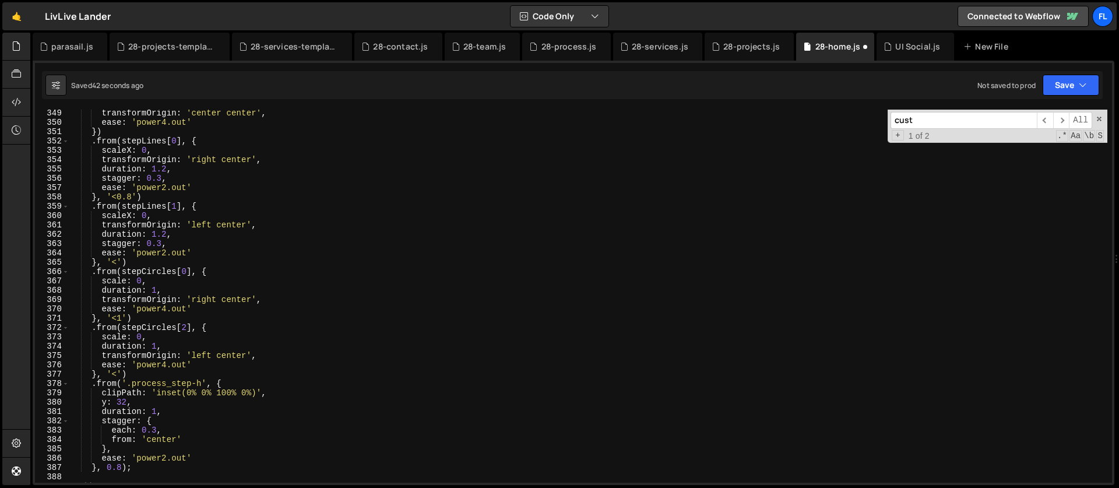
click at [224, 383] on div "transformOrigin : 'center center' , ease : 'power4.out' }) . from ( stepLines […" at bounding box center [588, 304] width 1038 height 392
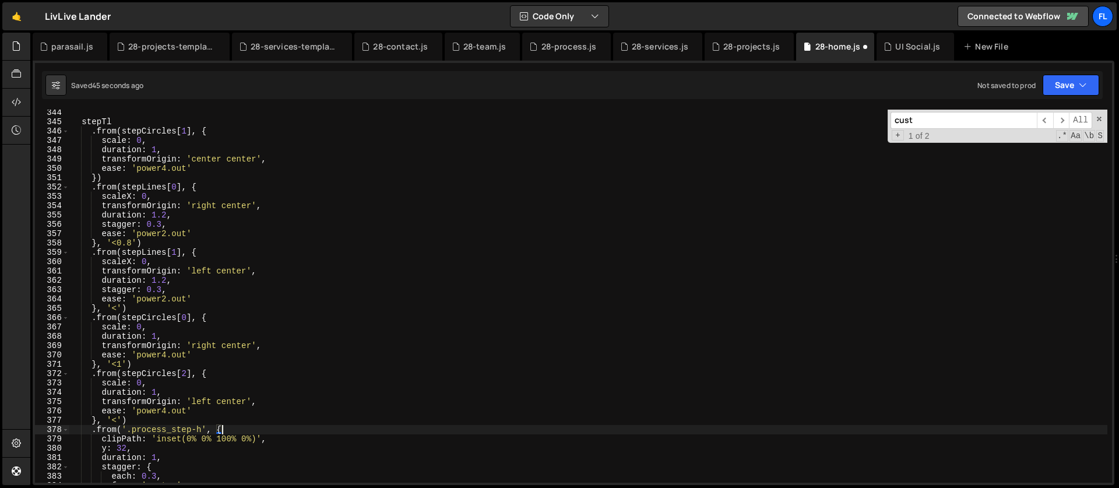
scroll to position [3189, 0]
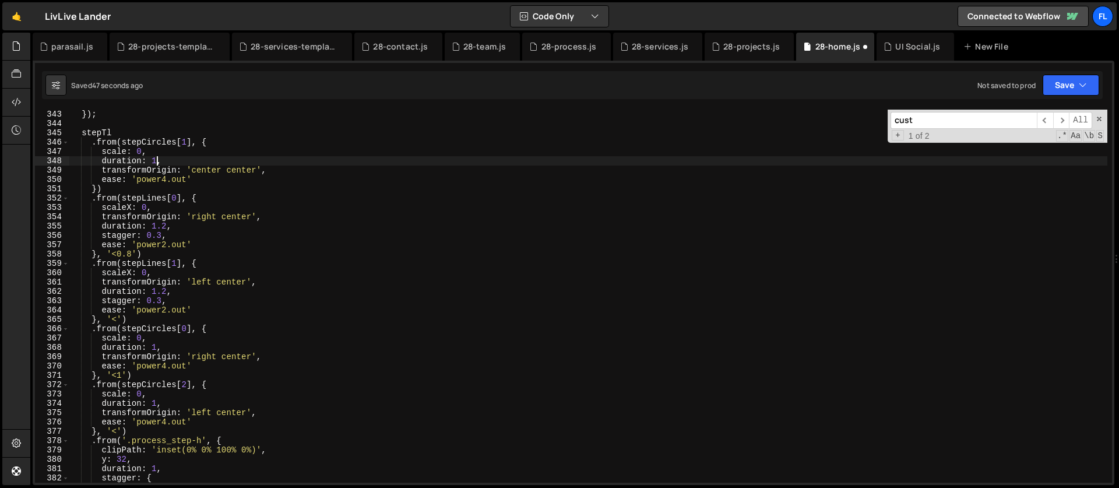
click at [158, 160] on div "} }) ; stepTl . from ( stepCircles [ 1 ] , { scale : 0 , duration : 1 , transfo…" at bounding box center [588, 296] width 1038 height 392
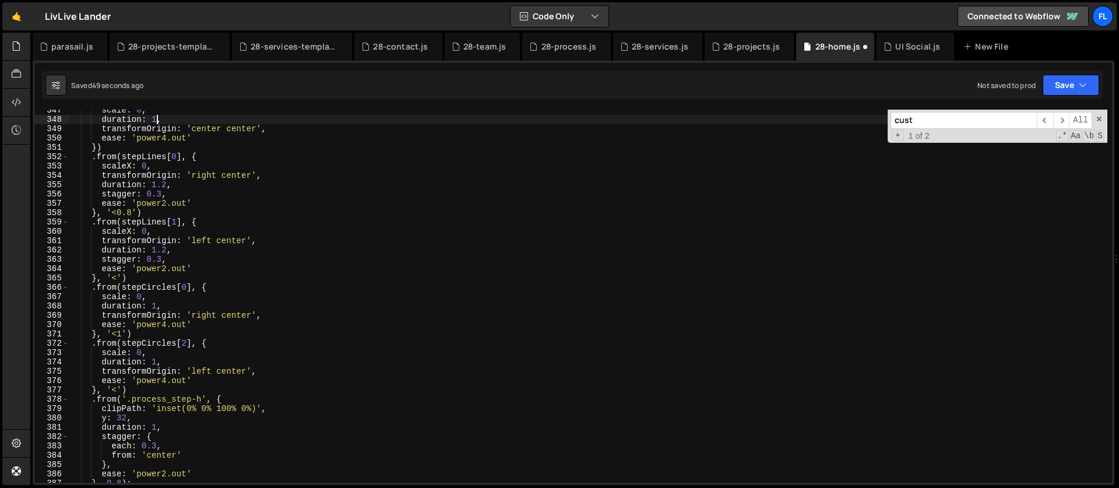
scroll to position [3189, 0]
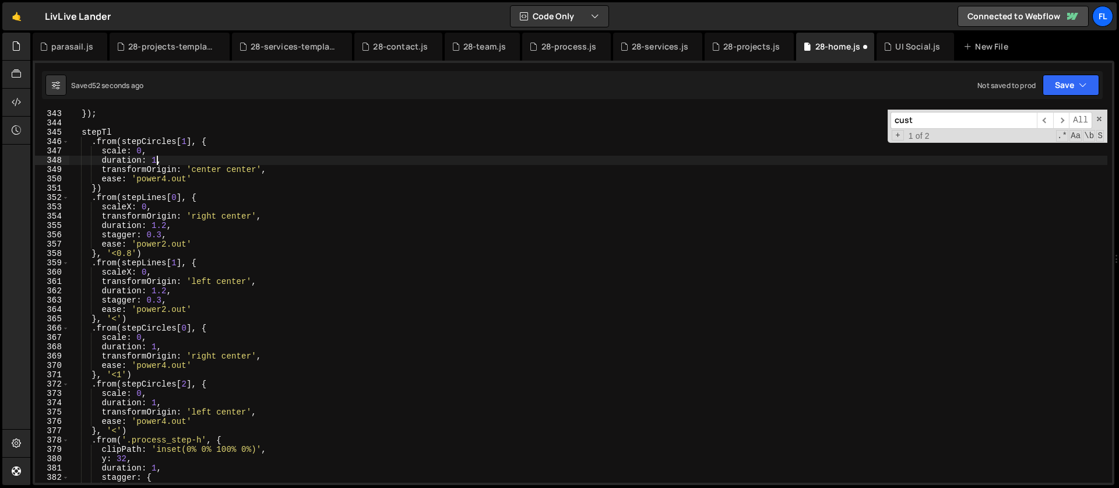
click at [157, 347] on div "}) ; stepTl . from ( stepCircles [ 1 ] , { scale : 0 , duration : 1 , transform…" at bounding box center [588, 305] width 1038 height 392
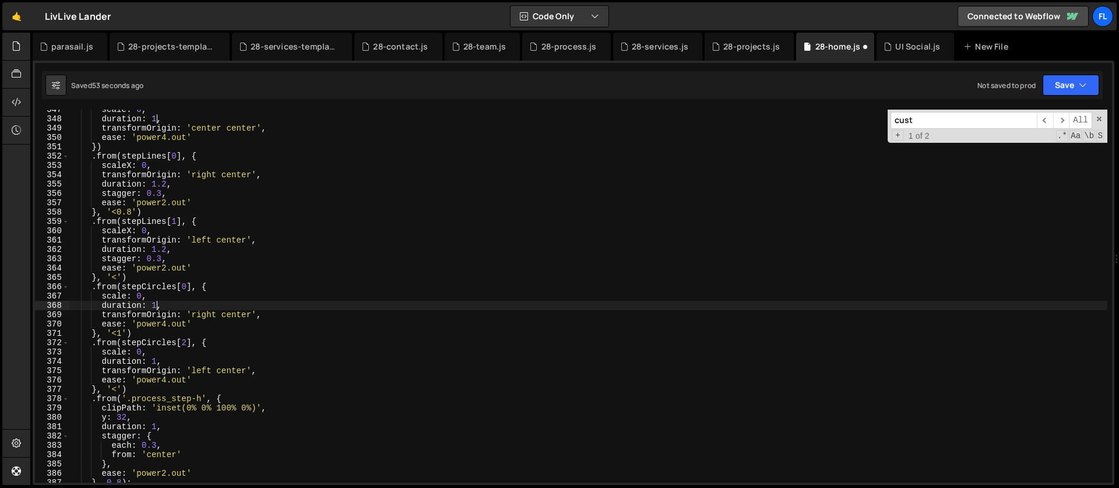
click at [157, 360] on div "scale : 0 , duration : 1 , transformOrigin : 'center center' , ease : 'power4.o…" at bounding box center [588, 301] width 1038 height 392
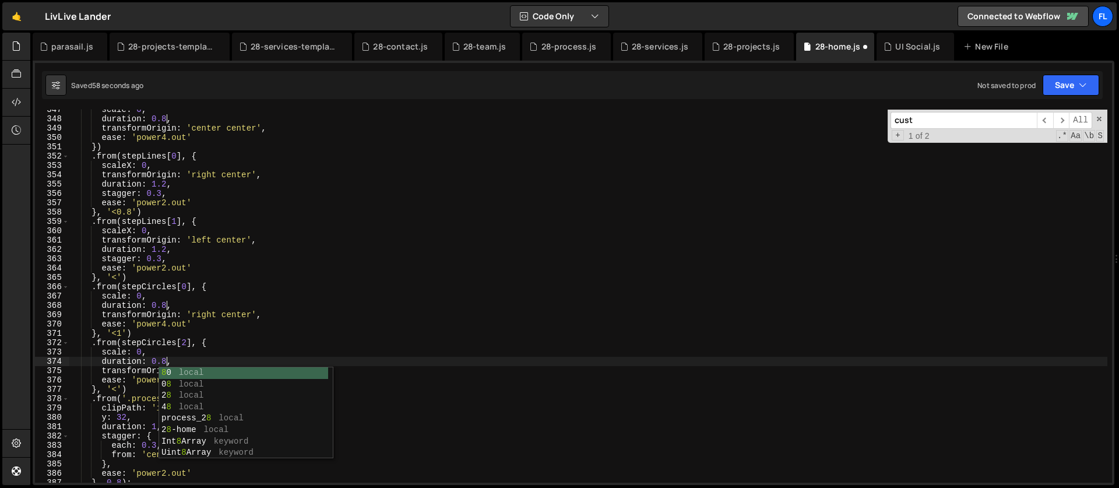
click at [146, 351] on div "scale : 0 , duration : 0.8 , transformOrigin : 'center center' , ease : 'power4…" at bounding box center [588, 301] width 1038 height 392
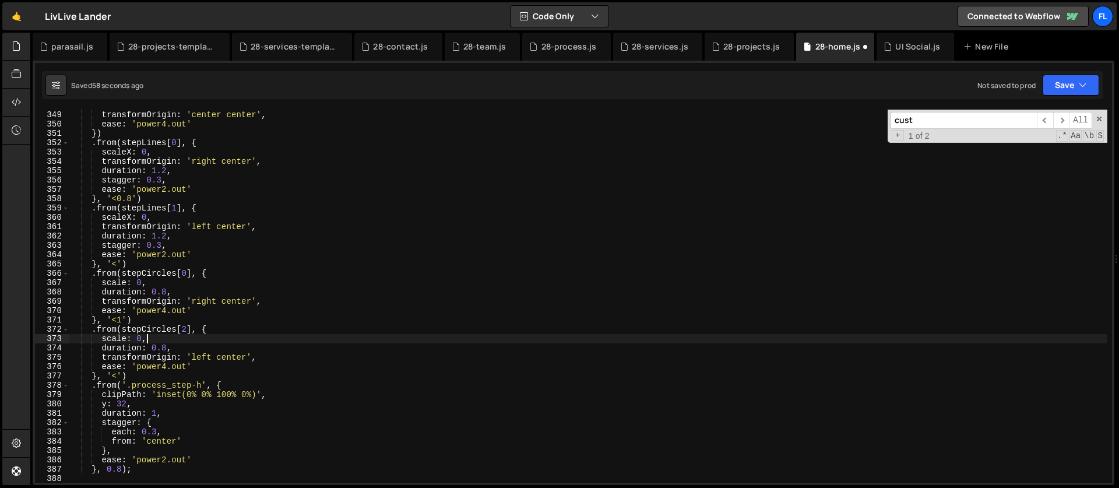
scroll to position [3244, 0]
click at [120, 467] on div "duration : 0.8 , transformOrigin : 'center center' , ease : 'power4.out' }) . f…" at bounding box center [588, 297] width 1038 height 392
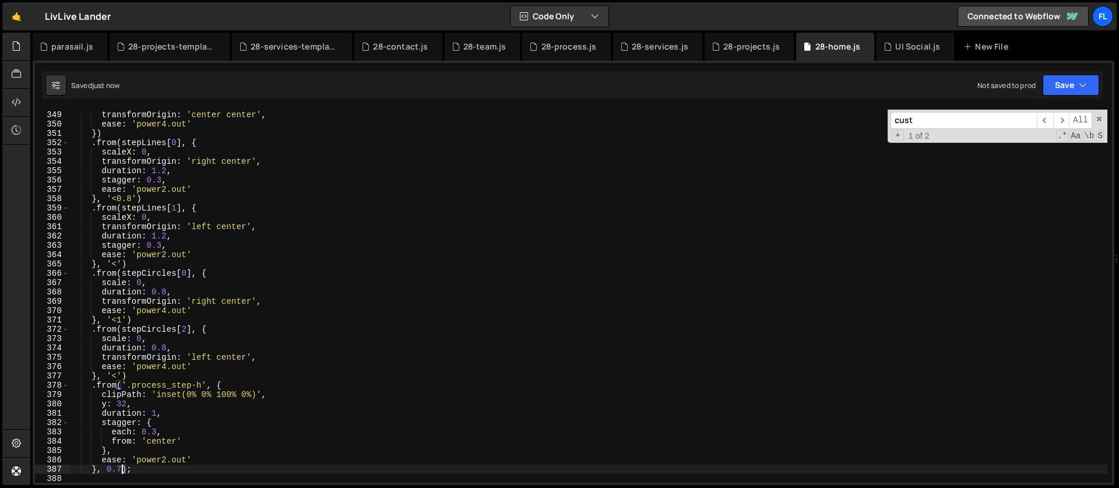
scroll to position [3192, 0]
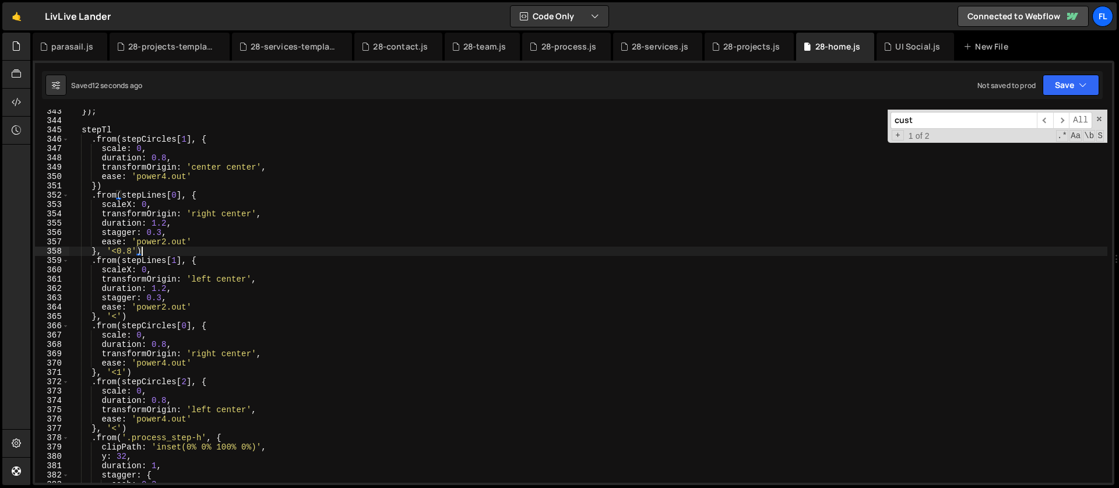
click at [193, 253] on div "}) ; stepTl . from ( stepCircles [ 1 ] , { scale : 0 , duration : 0.8 , transfo…" at bounding box center [588, 303] width 1038 height 392
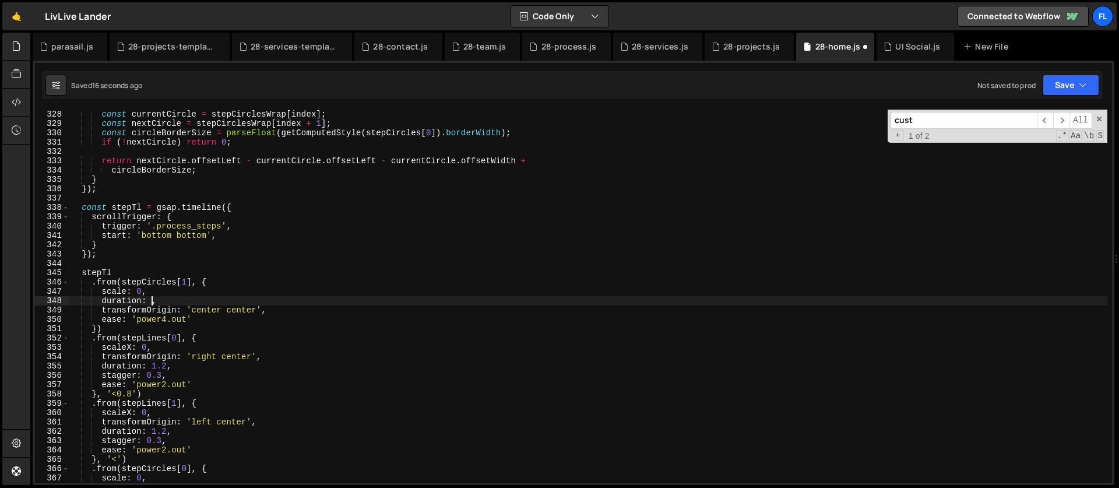
scroll to position [3301, 0]
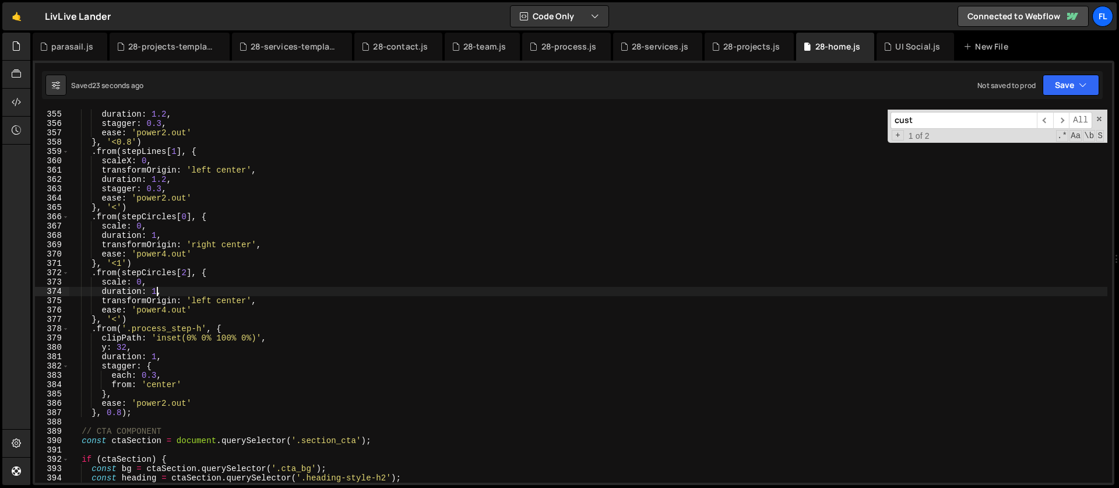
click at [157, 374] on div "duration : 1.2 , stagger : 0.3 , ease : 'power2.out' } , '<0.8' ) . from ( step…" at bounding box center [588, 306] width 1038 height 392
click at [122, 413] on div "duration : 1.2 , stagger : 0.3 , ease : 'power2.out' } , '<0.8' ) . from ( step…" at bounding box center [588, 306] width 1038 height 392
click at [157, 375] on div "duration : 1.2 , stagger : 0.3 , ease : 'power2.out' } , '<0.8' ) . from ( step…" at bounding box center [588, 306] width 1038 height 392
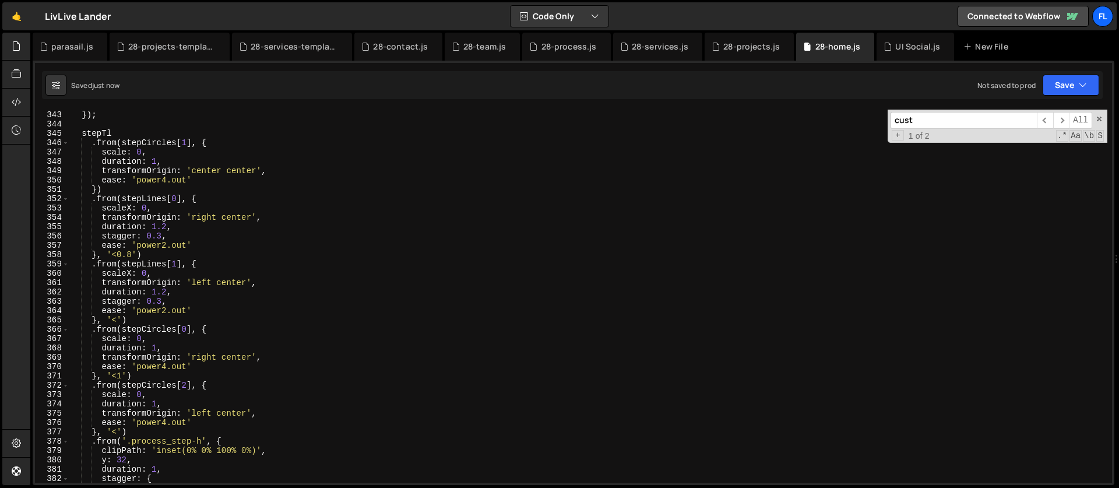
scroll to position [3188, 0]
click at [129, 256] on div "} }) ; stepTl . from ( stepCircles [ 1 ] , { scale : 0 , duration : 1 , transfo…" at bounding box center [588, 297] width 1038 height 392
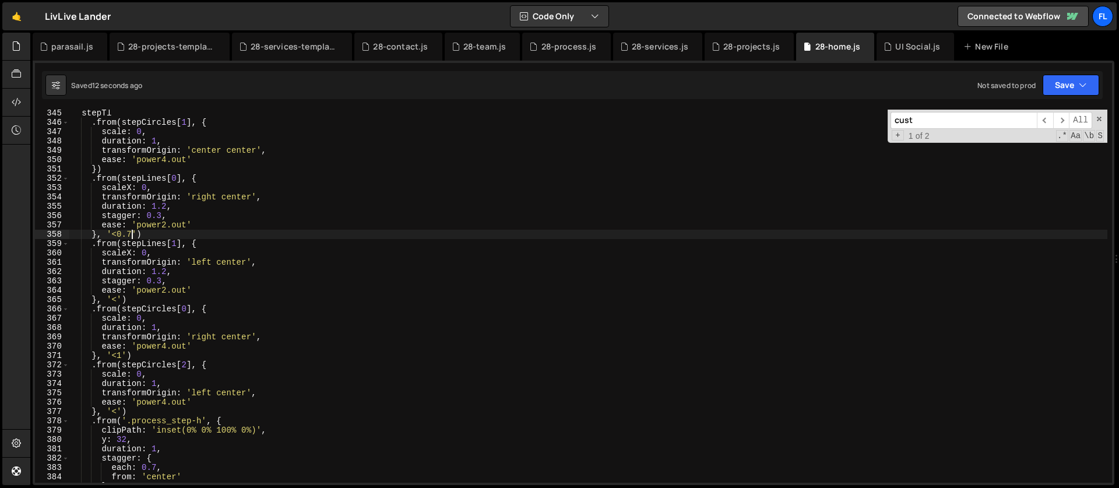
scroll to position [3209, 0]
click at [122, 354] on div "stepTl . from ( stepCircles [ 1 ] , { scale : 0 , duration : 1 , transformOrigi…" at bounding box center [588, 304] width 1038 height 392
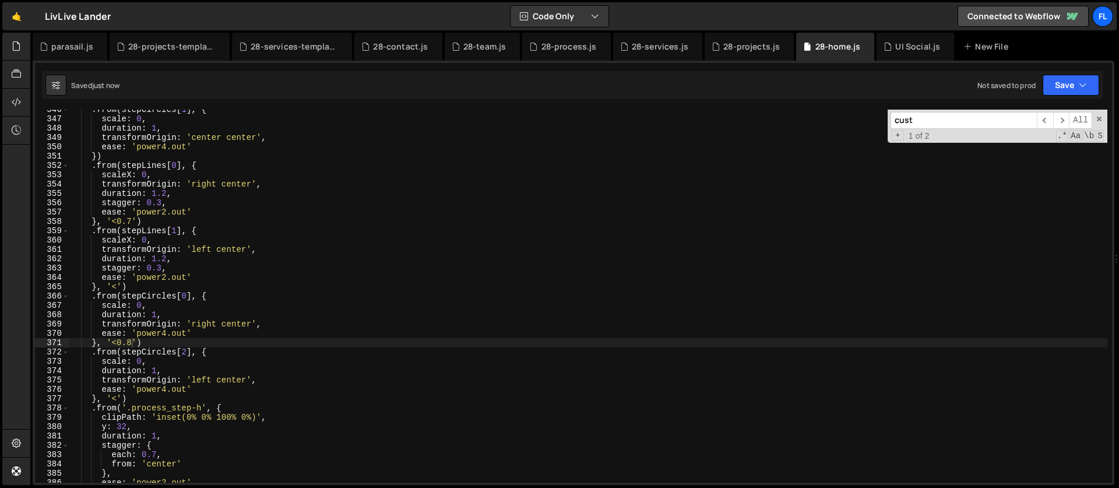
scroll to position [3249, 0]
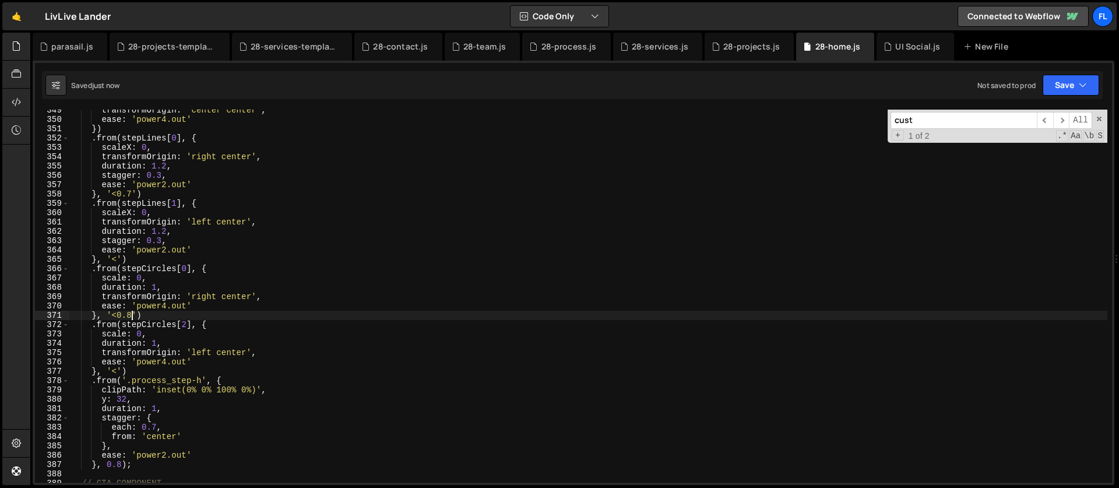
click at [158, 341] on div "transformOrigin : 'center center' , ease : 'power4.out' }) . from ( stepLines […" at bounding box center [588, 301] width 1038 height 392
click at [158, 287] on div "transformOrigin : 'center center' , ease : 'power4.out' }) . from ( stepLines […" at bounding box center [588, 301] width 1038 height 392
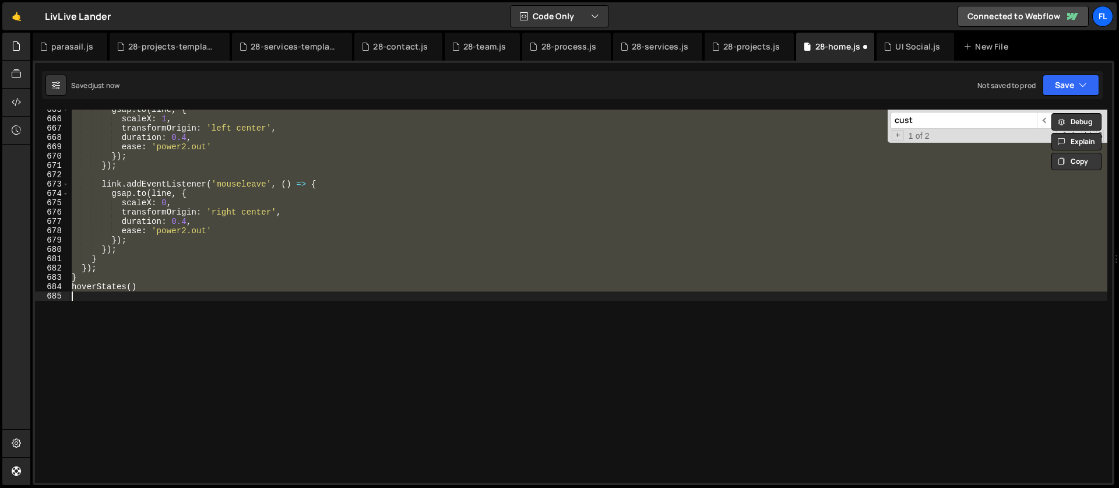
scroll to position [3235, 0]
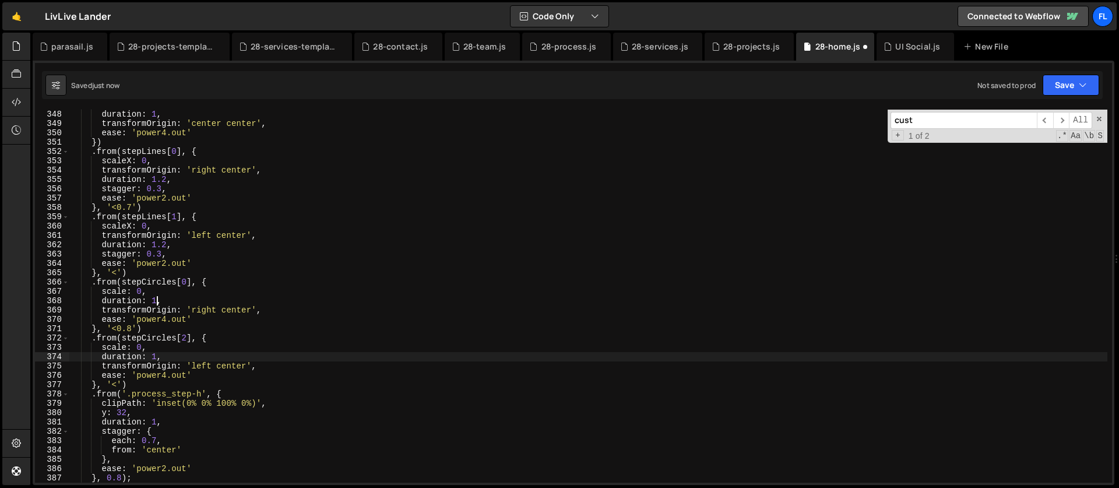
click at [157, 356] on div "duration : 1 , transformOrigin : 'center center' , ease : 'power4.out' }) . fro…" at bounding box center [588, 306] width 1038 height 392
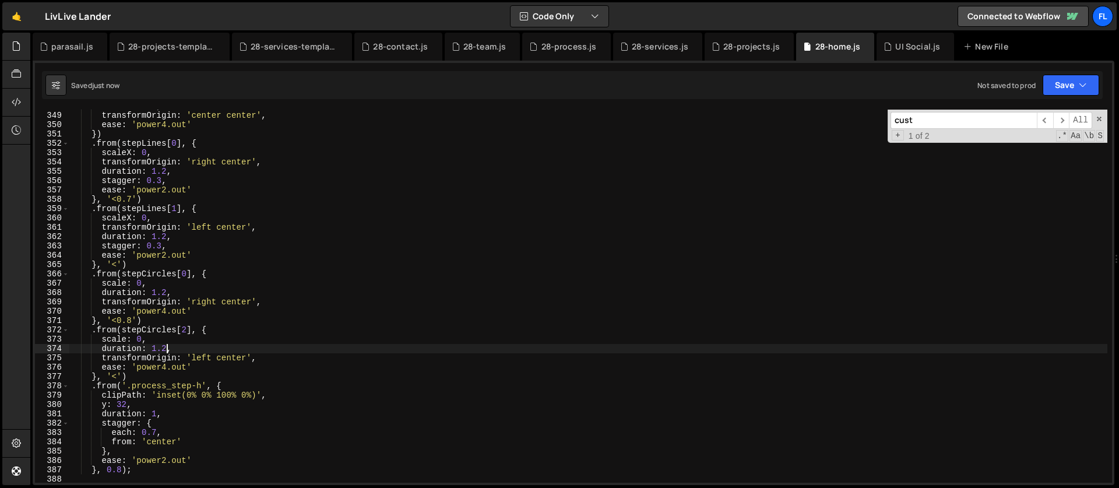
click at [166, 290] on div "duration : 1 , transformOrigin : 'center center' , ease : 'power4.out' }) . fro…" at bounding box center [588, 297] width 1038 height 392
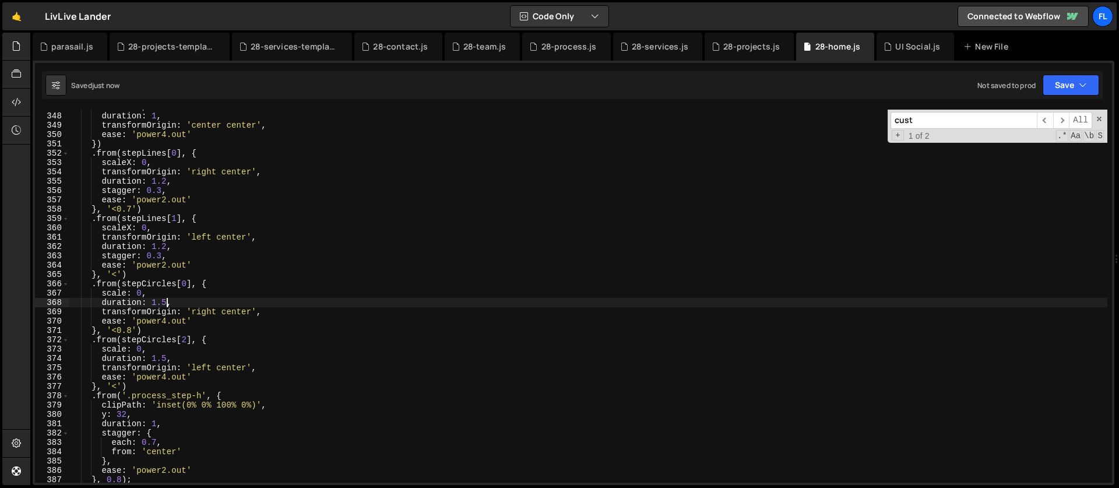
click at [133, 329] on div "scale : 0 , duration : 1 , transformOrigin : 'center center' , ease : 'power4.o…" at bounding box center [588, 298] width 1038 height 392
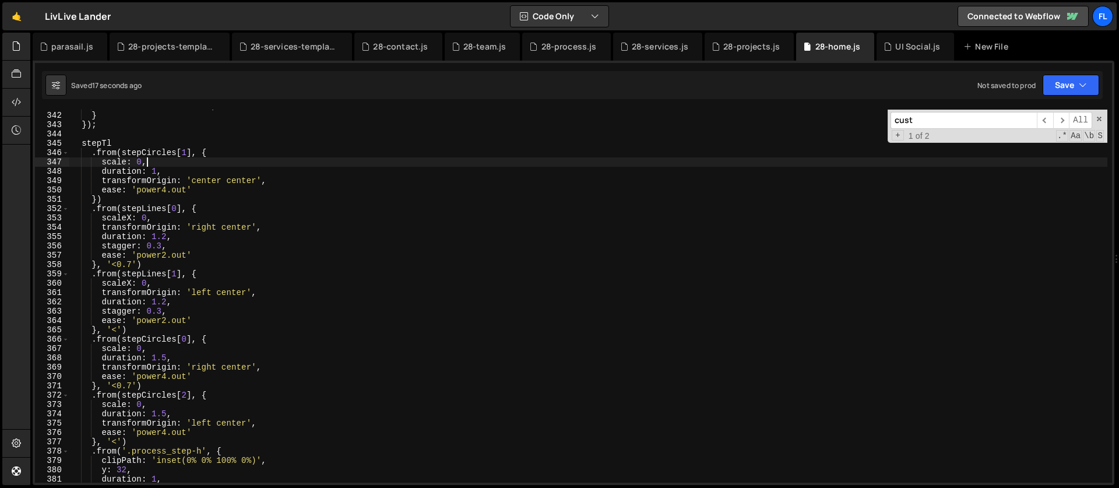
click at [150, 163] on div "start : 'bottom bottom' , } }) ; stepTl . from ( stepCircles [ 1 ] , { scale : …" at bounding box center [588, 297] width 1038 height 392
type textarea "scale: 0,"
click at [151, 348] on div "start : 'bottom bottom' , } }) ; stepTl . from ( stepCircles [ 1 ] , { scale : …" at bounding box center [588, 297] width 1038 height 392
click at [148, 405] on div "start : 'bottom bottom' , } }) ; stepTl . from ( stepCircles [ 1 ] , { scale : …" at bounding box center [588, 297] width 1038 height 392
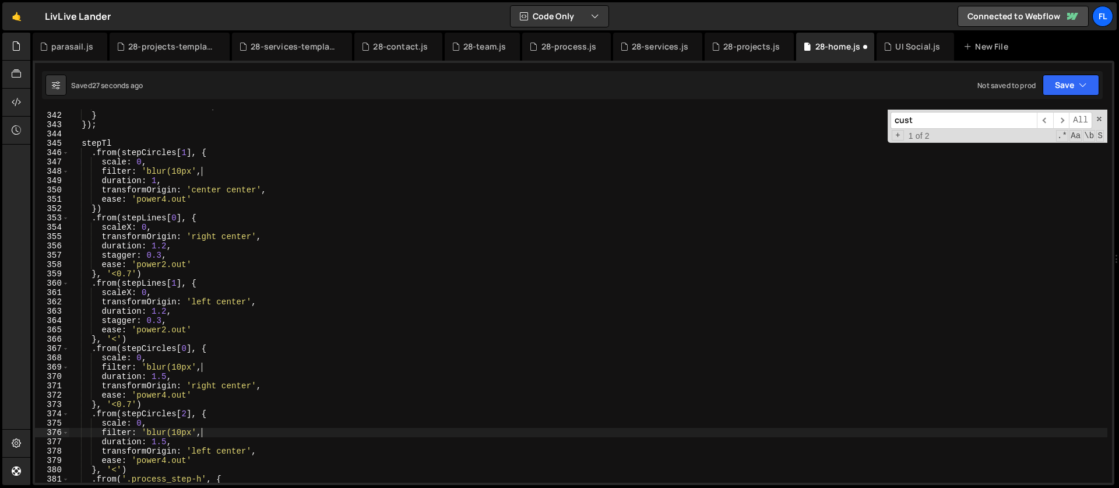
scroll to position [0, 9]
click at [196, 368] on div "start : 'bottom bottom' , } }) ; stepTl . from ( stepCircles [ 1 ] , { scale : …" at bounding box center [588, 297] width 1038 height 392
click at [197, 170] on div "start : 'bottom bottom' , } }) ; stepTl . from ( stepCircles [ 1 ] , { scale : …" at bounding box center [588, 297] width 1038 height 392
click at [175, 169] on div "start : 'bottom bottom' , } }) ; stepTl . from ( stepCircles [ 1 ] , { scale : …" at bounding box center [588, 297] width 1038 height 392
click at [177, 367] on div "start : 'bottom bottom' , } }) ; stepTl . from ( stepCircles [ 1 ] , { scale : …" at bounding box center [588, 297] width 1038 height 392
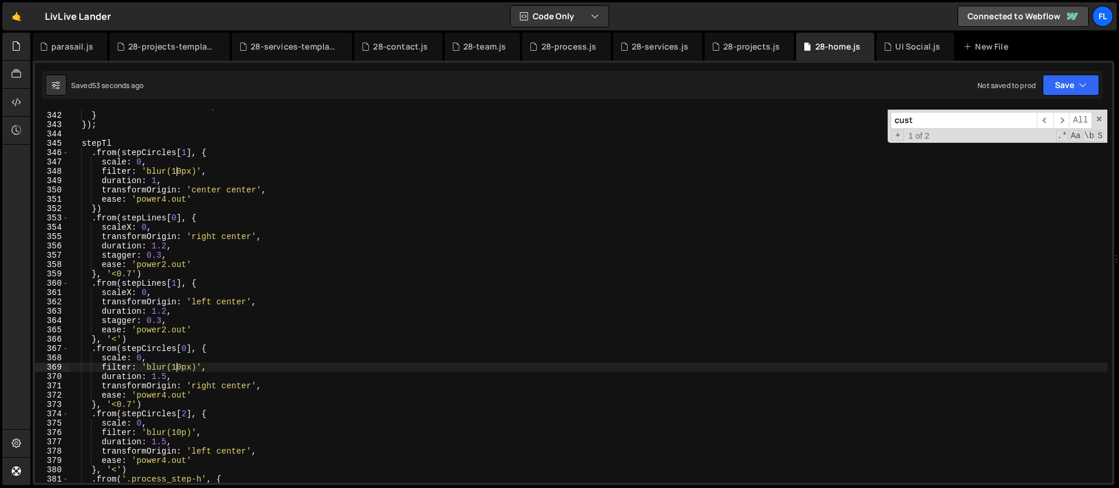
click at [176, 429] on div "start : 'bottom bottom' , } }) ; stepTl . from ( stepCircles [ 1 ] , { scale : …" at bounding box center [588, 297] width 1038 height 392
click at [185, 434] on div "start : 'bottom bottom' , } }) ; stepTl . from ( stepCircles [ 1 ] , { scale : …" at bounding box center [588, 297] width 1038 height 392
click at [172, 399] on div "start : 'bottom bottom' , } }) ; stepTl . from ( stepCircles [ 1 ] , { scale : …" at bounding box center [588, 297] width 1038 height 392
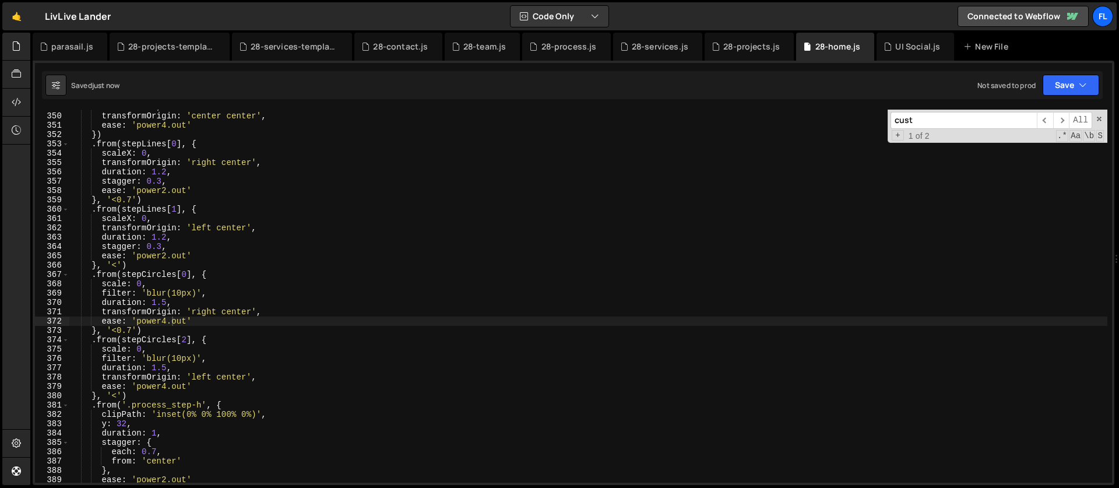
scroll to position [3374, 0]
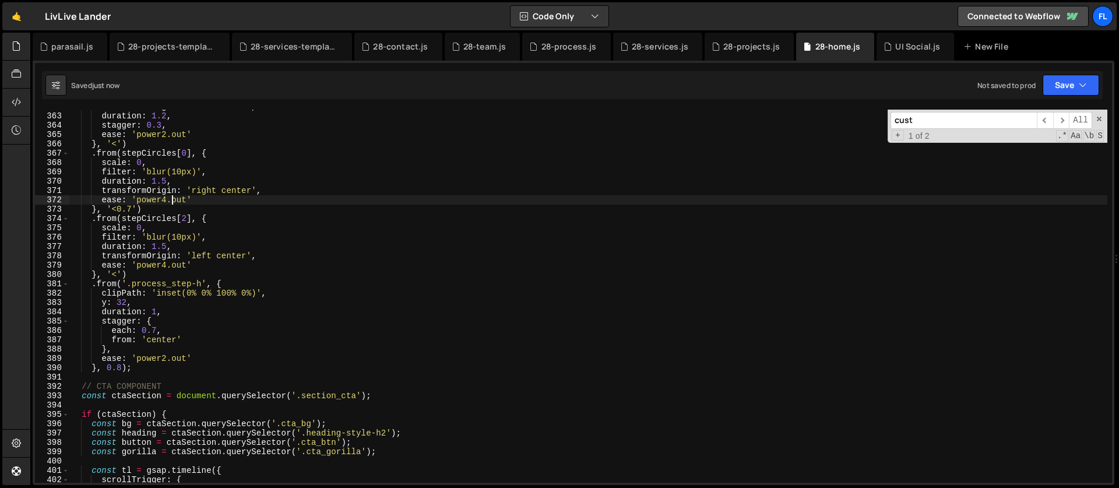
click at [154, 368] on div "transformOrigin : 'left center' , duration : 1.2 , stagger : 0.3 , ease : 'powe…" at bounding box center [588, 298] width 1038 height 392
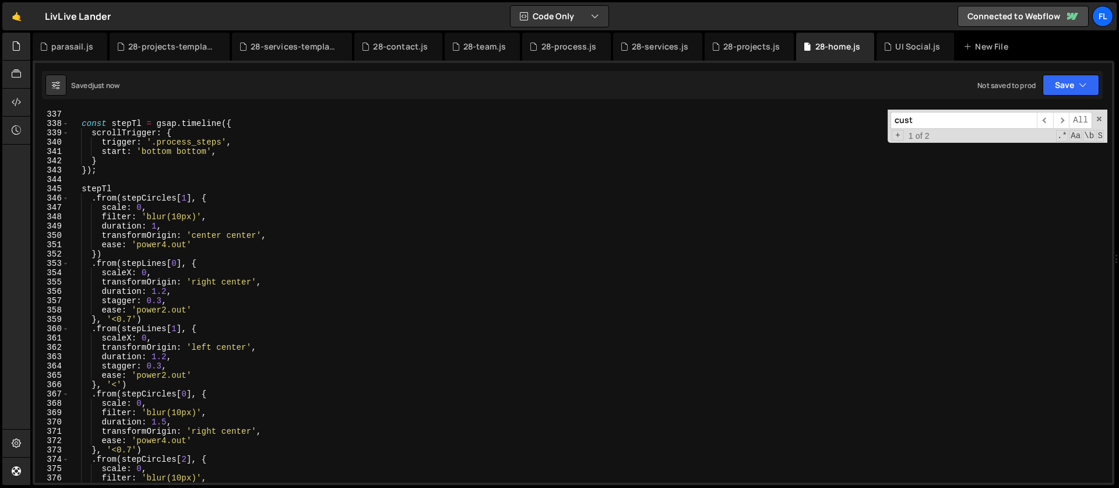
scroll to position [2913, 0]
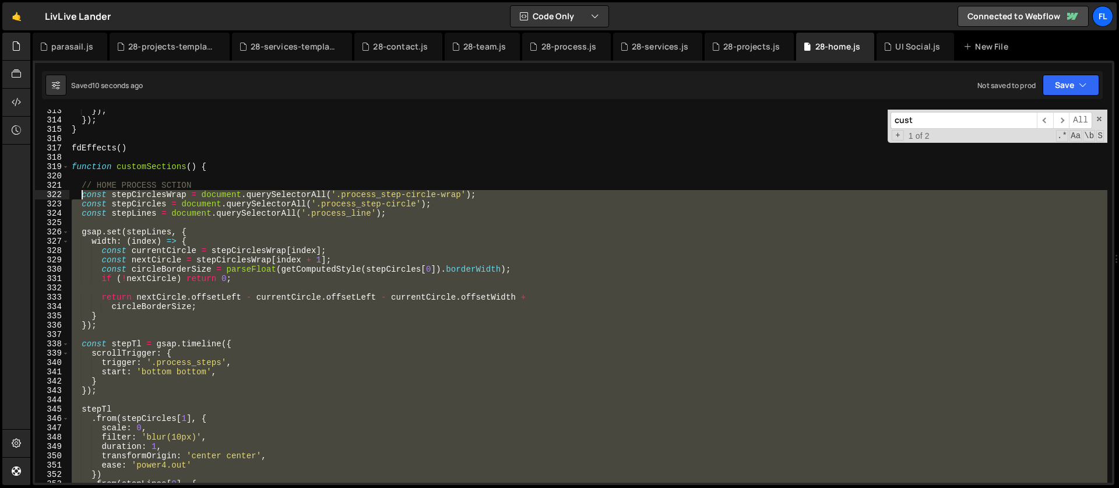
click at [80, 192] on div "}) ; }) ; } fdEffects ( ) function customSections ( ) { // HOME PROCESS SCTION …" at bounding box center [588, 302] width 1038 height 392
type textarea "const stepCirclesWrap = document.querySelectorAll('.process_step-circle-wrap');…"
click at [197, 288] on div "}) ; }) ; } fdEffects ( ) function customSections ( ) { // HOME PROCESS SCTION …" at bounding box center [588, 296] width 1038 height 373
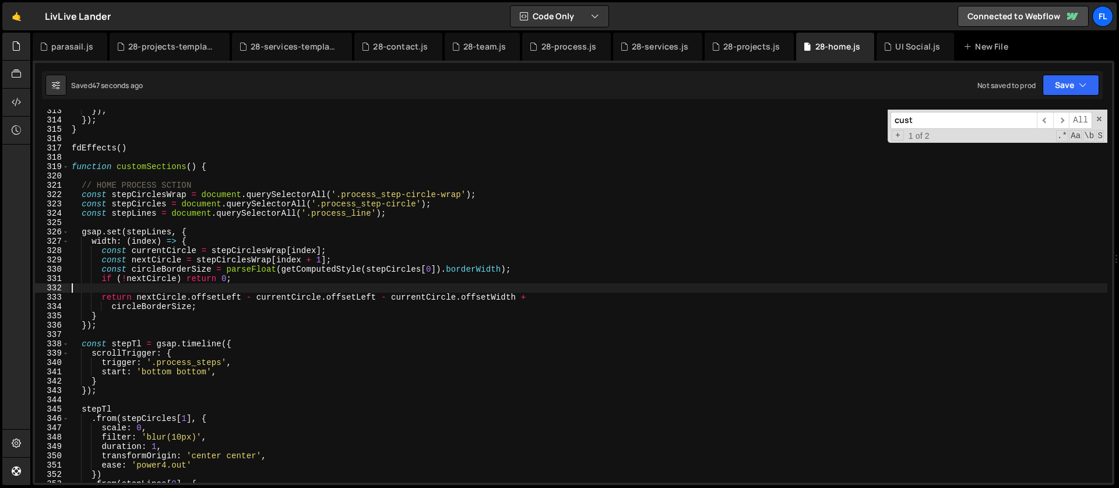
scroll to position [0, 0]
click at [173, 265] on div "}) ; }) ; } fdEffects ( ) function customSections ( ) { // HOME PROCESS SCTION …" at bounding box center [588, 302] width 1038 height 392
click at [174, 273] on div "}) ; }) ; } fdEffects ( ) function customSections ( ) { // HOME PROCESS SCTION …" at bounding box center [588, 302] width 1038 height 392
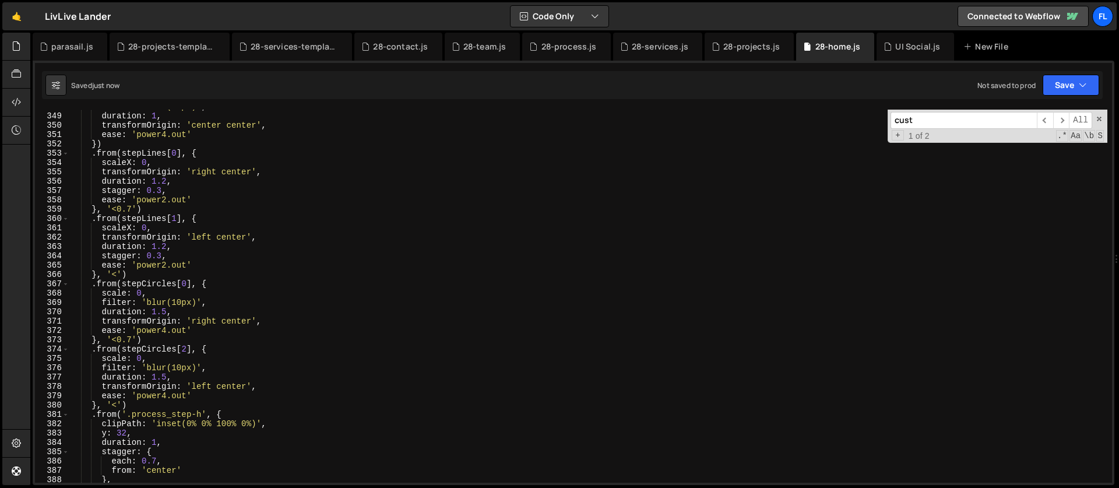
scroll to position [3326, 0]
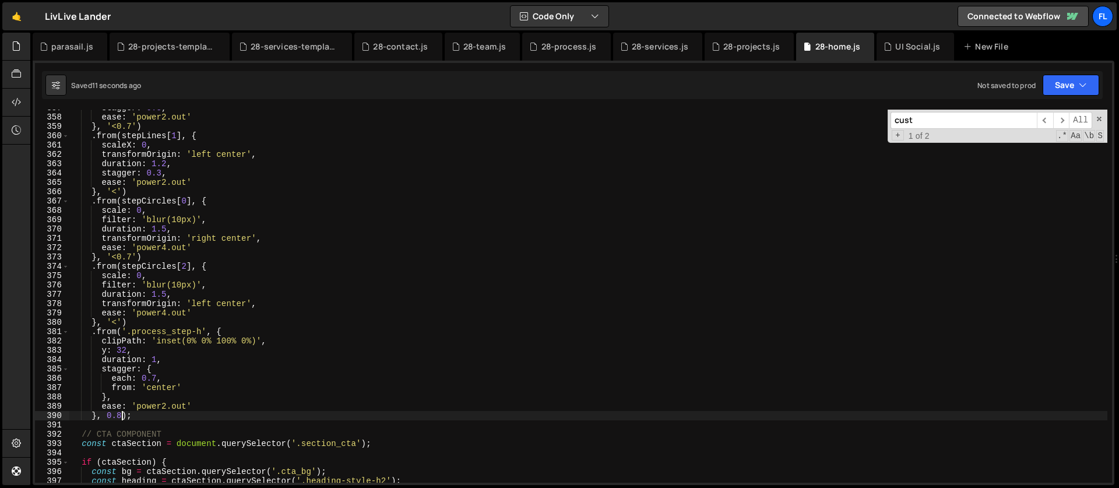
click at [121, 417] on div "stagger : 0.3 , ease : 'power2.out' } , '<0.7' ) . from ( stepLines [ 1 ] , { s…" at bounding box center [588, 299] width 1038 height 392
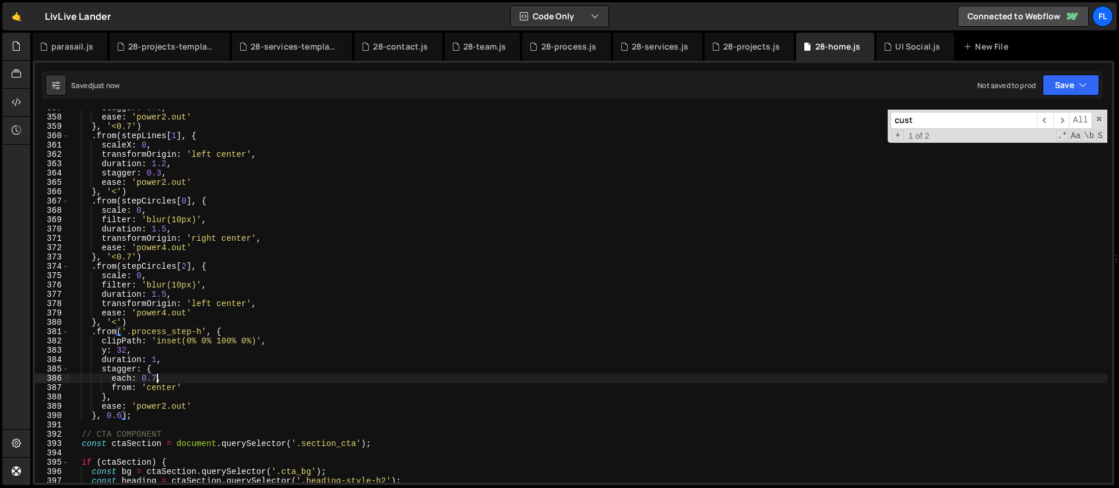
click at [156, 381] on div "stagger : 0.3 , ease : 'power2.out' } , '<0.7' ) . from ( stepLines [ 1 ] , { s…" at bounding box center [588, 299] width 1038 height 392
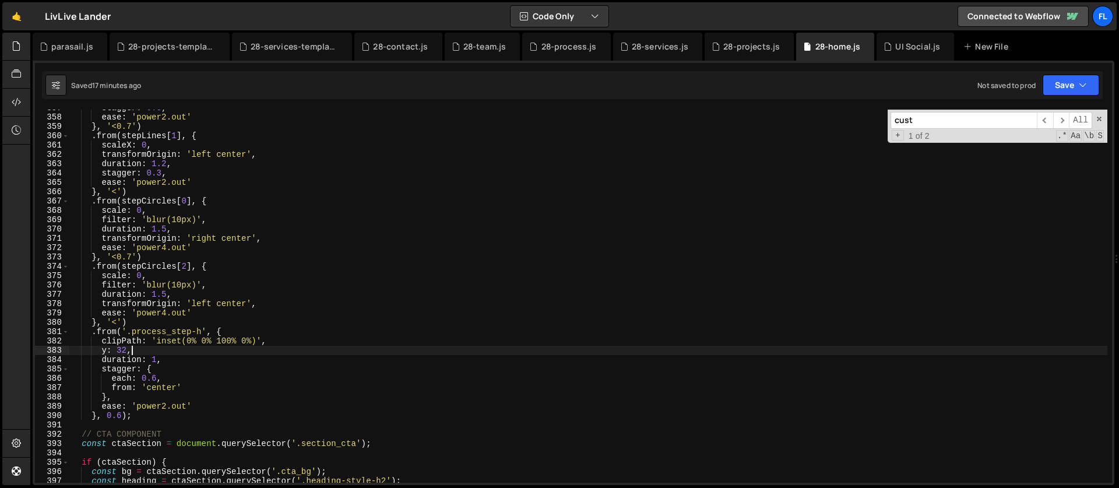
click at [157, 352] on div "stagger : 0.3 , ease : 'power2.out' } , '<0.7' ) . from ( stepLines [ 1 ] , { s…" at bounding box center [588, 299] width 1038 height 392
click at [193, 371] on div "stagger : 0.3 , ease : 'power2.out' } , '<0.7' ) . from ( stepLines [ 1 ] , { s…" at bounding box center [588, 299] width 1038 height 392
click at [180, 372] on div "stagger : 0.3 , ease : 'power2.out' } , '<0.7' ) . from ( stepLines [ 1 ] , { s…" at bounding box center [588, 299] width 1038 height 392
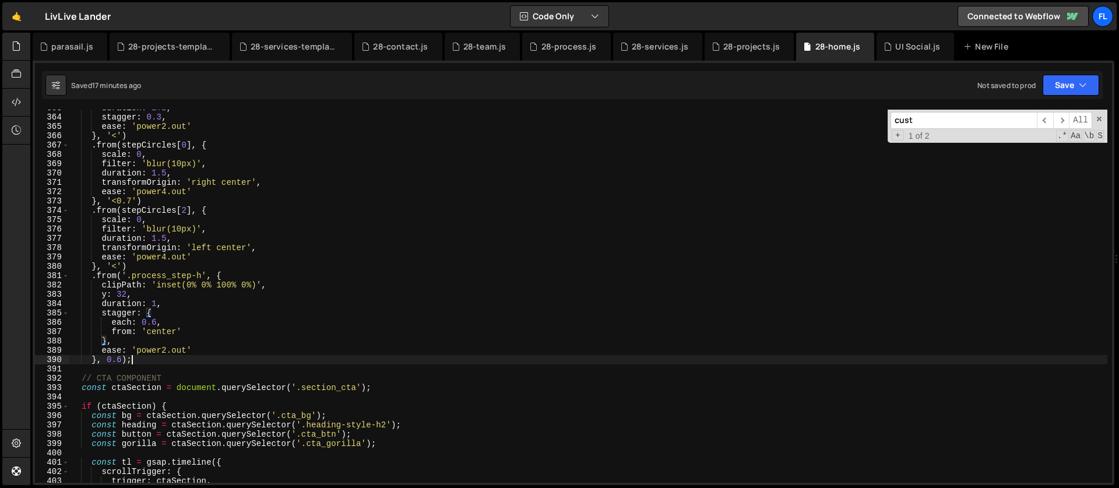
click at [152, 364] on div "duration : 1.2 , stagger : 0.3 , ease : 'power2.out' } , '<' ) . from ( stepCir…" at bounding box center [588, 299] width 1038 height 392
type textarea "}, 0.6);"
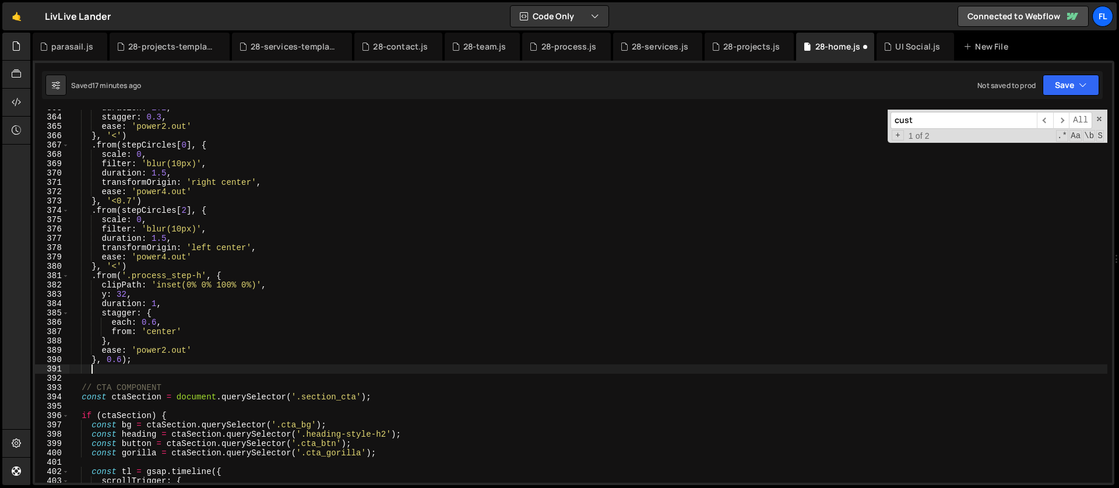
scroll to position [0, 1]
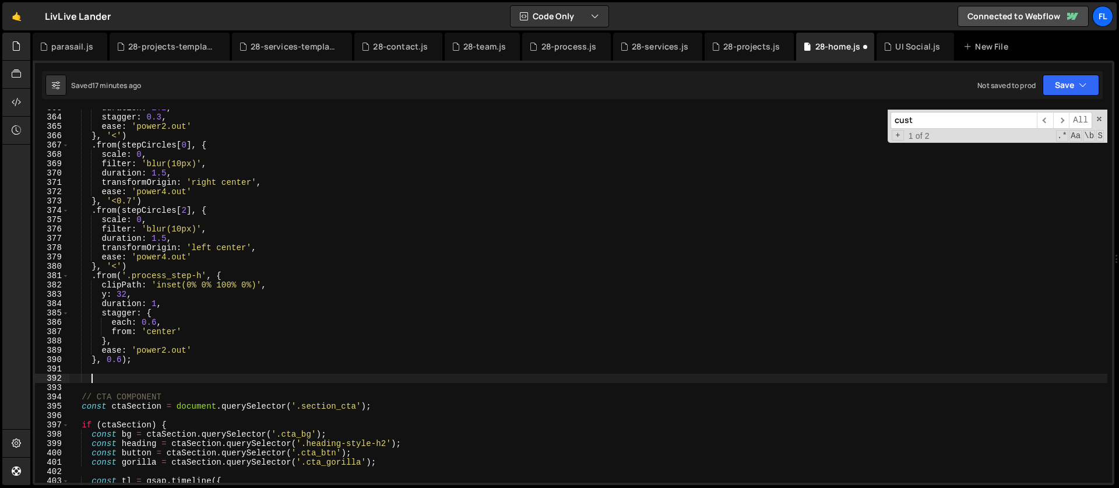
paste textarea "});"
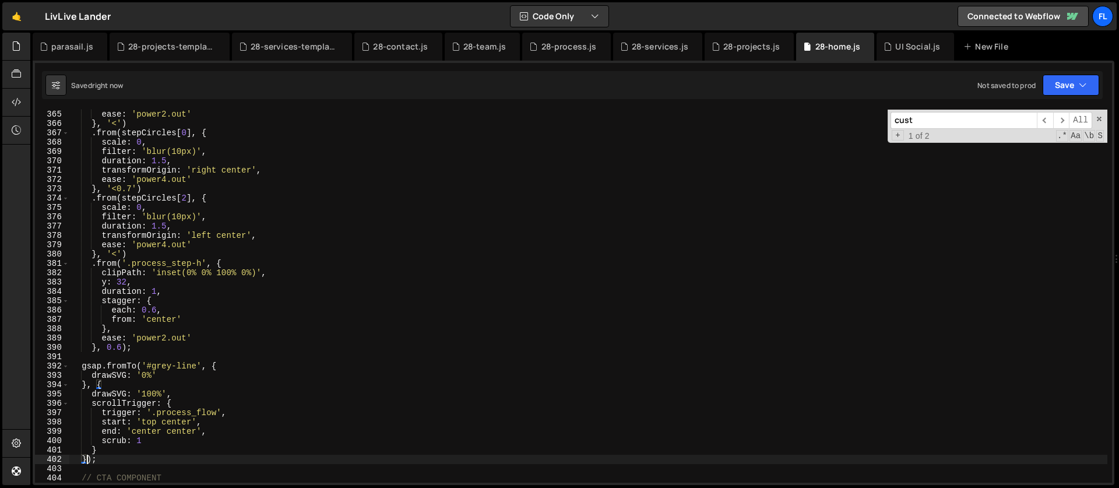
scroll to position [3394, 0]
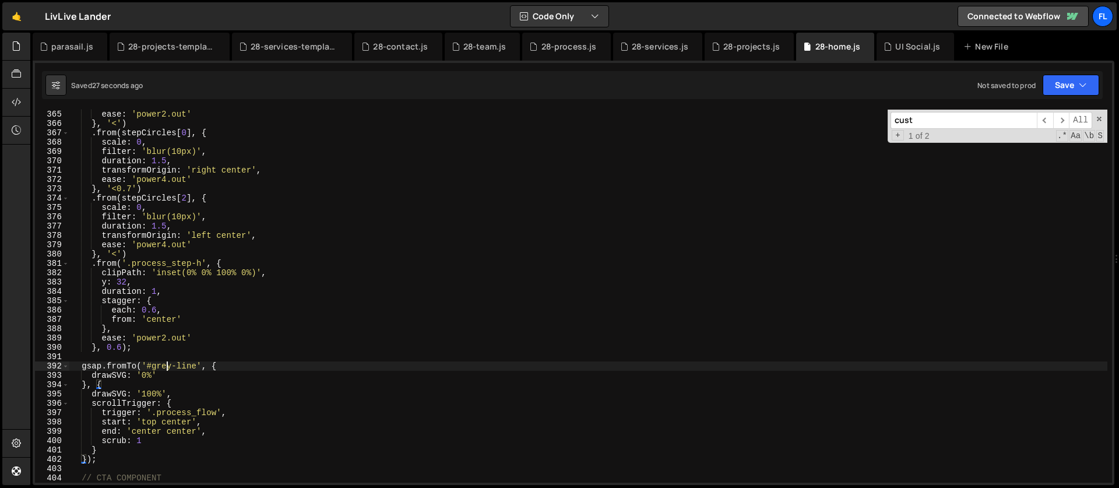
click at [169, 367] on div "ease : 'power2.out' } , '<' ) . from ( stepCircles [ 0 ] , { scale : 0 , filter…" at bounding box center [588, 306] width 1038 height 392
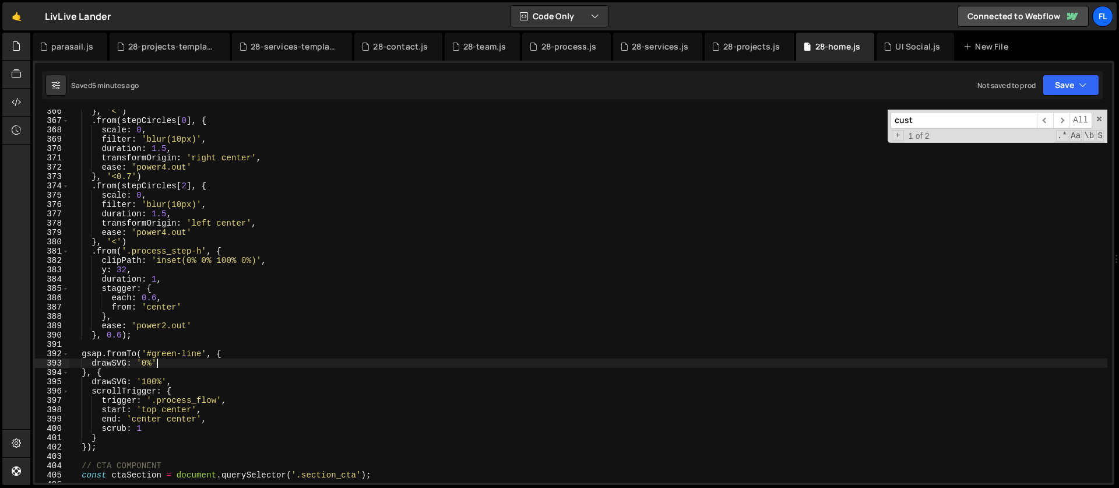
click at [241, 359] on div "} , '<' ) . from ( stepCircles [ 0 ] , { scale : 0 , filter : 'blur(10px)' , du…" at bounding box center [588, 303] width 1038 height 392
click at [228, 353] on div "} , '<' ) . from ( stepCircles [ 0 ] , { scale : 0 , filter : 'blur(10px)' , du…" at bounding box center [588, 303] width 1038 height 392
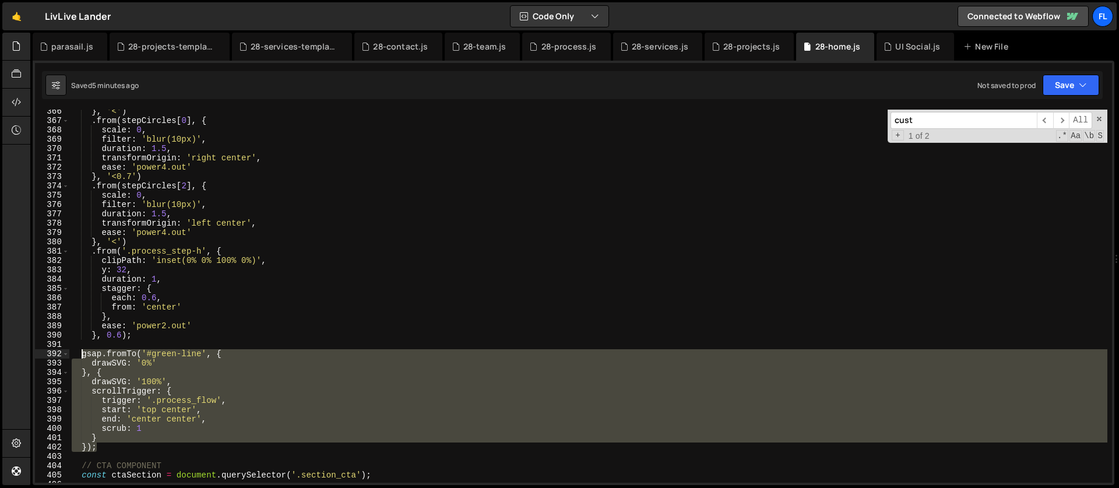
drag, startPoint x: 99, startPoint y: 445, endPoint x: 79, endPoint y: 355, distance: 91.9
click at [79, 355] on div "} , '<' ) . from ( stepCircles [ 0 ] , { scale : 0 , filter : 'blur(10px)' , du…" at bounding box center [588, 303] width 1038 height 392
paste textarea "});"
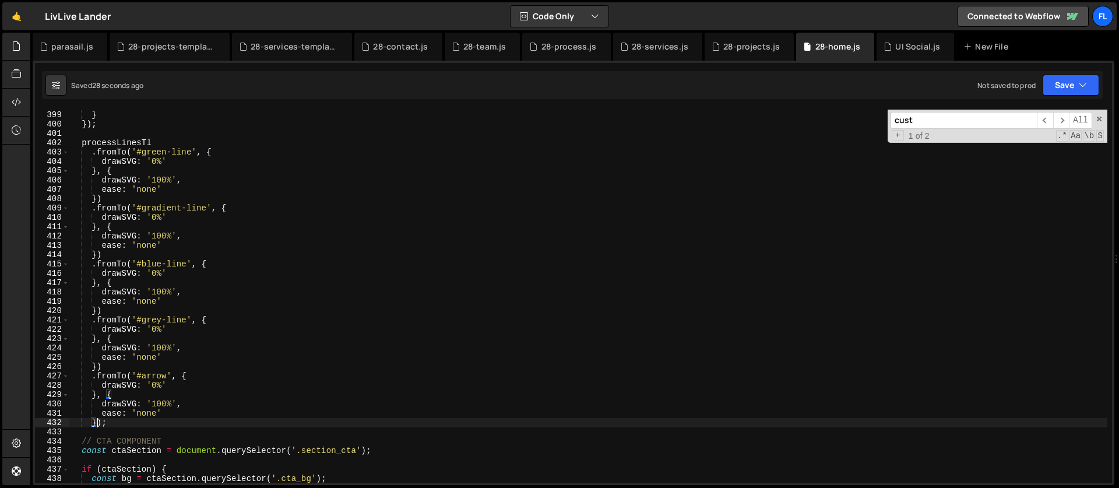
scroll to position [3710, 0]
click at [154, 328] on div "scrub : 1 } }) ; processLinesTl . fromTo ( '#green-line' , { drawSVG : '0%' } ,…" at bounding box center [588, 297] width 1038 height 392
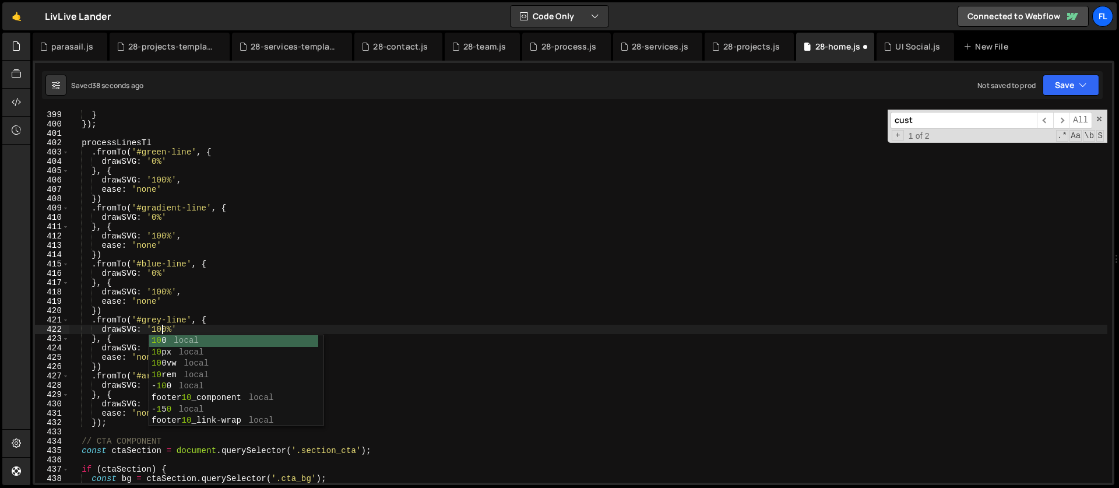
click at [117, 323] on div "scrub : 1 } }) ; processLinesTl . fromTo ( '#green-line' , { drawSVG : '0%' } ,…" at bounding box center [588, 297] width 1038 height 392
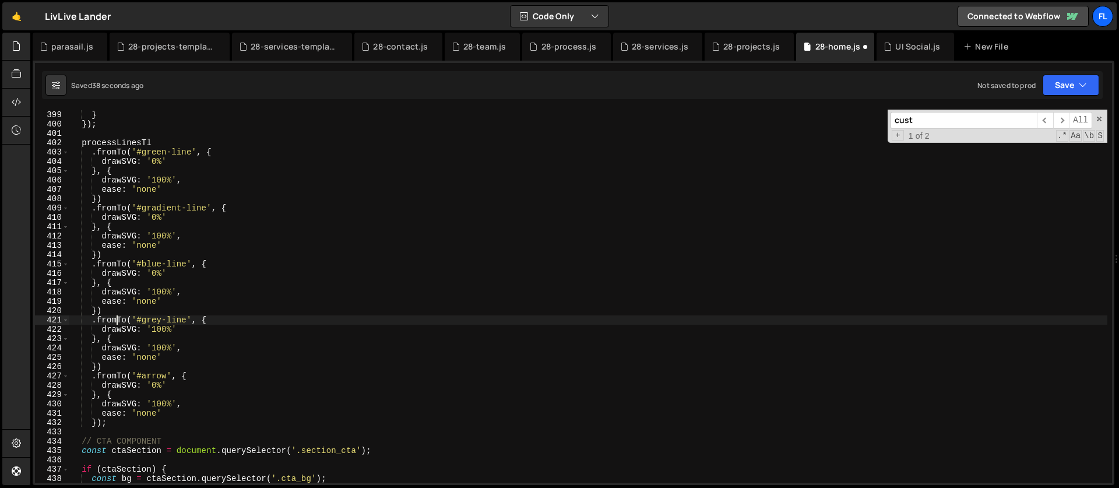
click at [162, 346] on div "scrub : 1 } }) ; processLinesTl . fromTo ( '#green-line' , { drawSVG : '0%' } ,…" at bounding box center [588, 297] width 1038 height 392
click at [211, 320] on div "scrub : 1 } }) ; processLinesTl . fromTo ( '#green-line' , { drawSVG : '0%' } ,…" at bounding box center [588, 297] width 1038 height 392
click at [161, 329] on div "scrub : 1 } }) ; processLinesTl . fromTo ( '#green-line' , { drawSVG : '0%' } ,…" at bounding box center [588, 297] width 1038 height 392
click at [150, 348] on div "scrub : 1 } }) ; processLinesTl . fromTo ( '#green-line' , { drawSVG : '0%' } ,…" at bounding box center [588, 297] width 1038 height 392
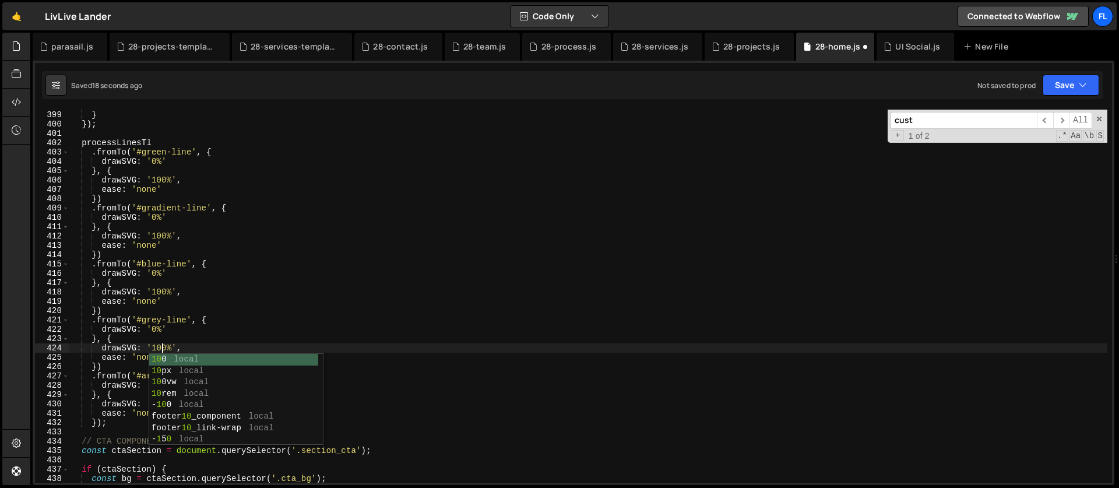
click at [125, 316] on div "scrub : 1 } }) ; processLinesTl . fromTo ( '#green-line' , { drawSVG : '0%' } ,…" at bounding box center [588, 297] width 1038 height 392
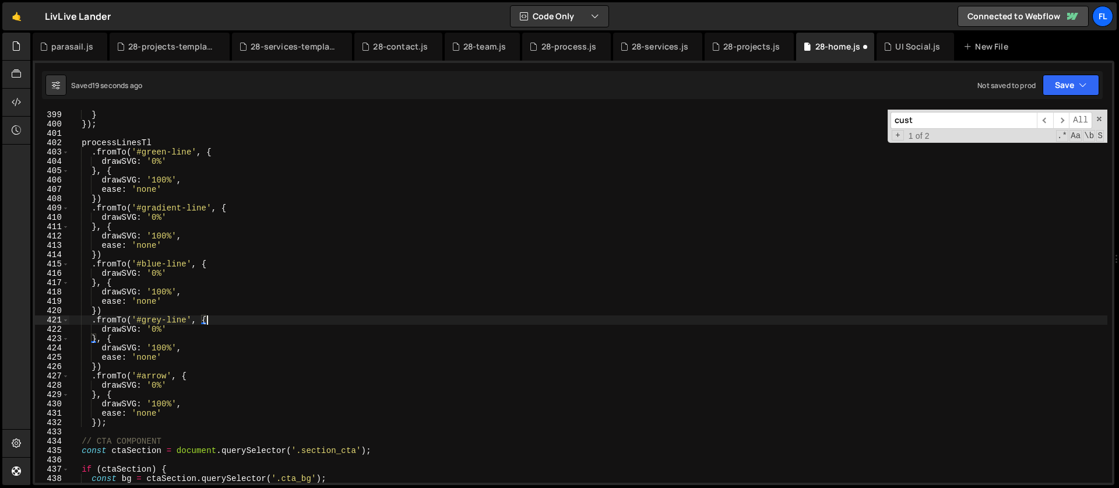
click at [230, 316] on div "scrub : 1 } }) ; processLinesTl . fromTo ( '#green-line' , { drawSVG : '0%' } ,…" at bounding box center [588, 297] width 1038 height 392
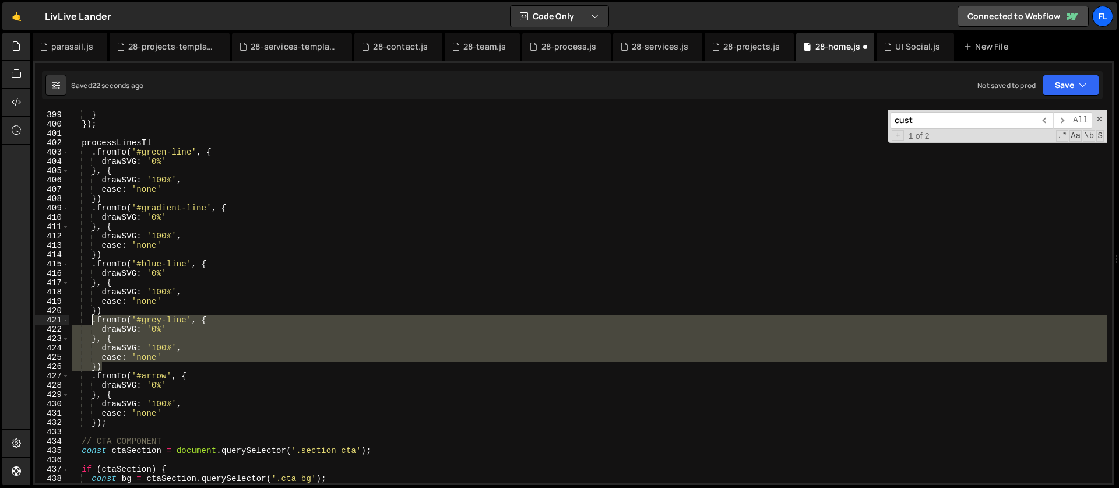
drag, startPoint x: 115, startPoint y: 371, endPoint x: 92, endPoint y: 317, distance: 58.5
click at [92, 317] on div "scrub : 1 } }) ; processLinesTl . fromTo ( '#green-line' , { drawSVG : '0%' } ,…" at bounding box center [588, 297] width 1038 height 392
paste textarea "})"
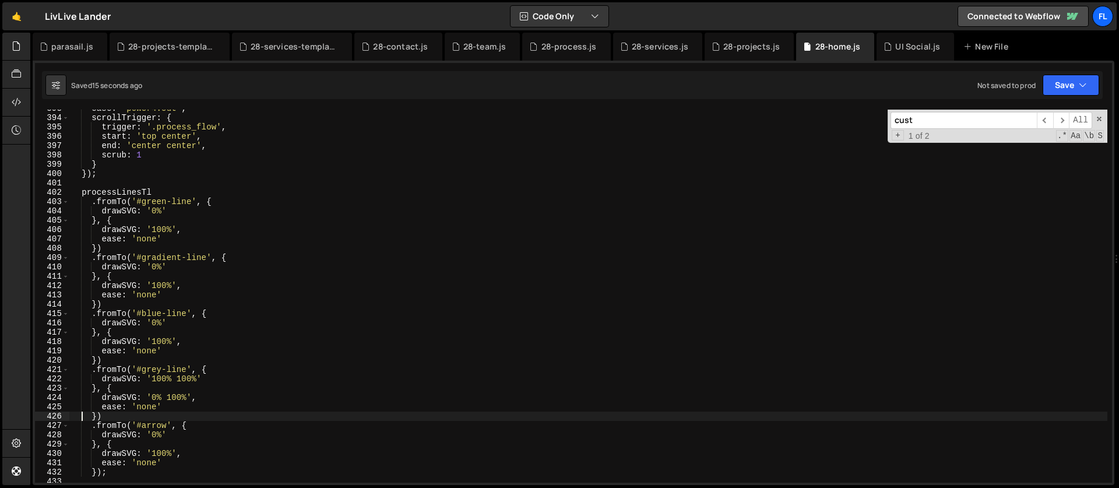
scroll to position [3614, 0]
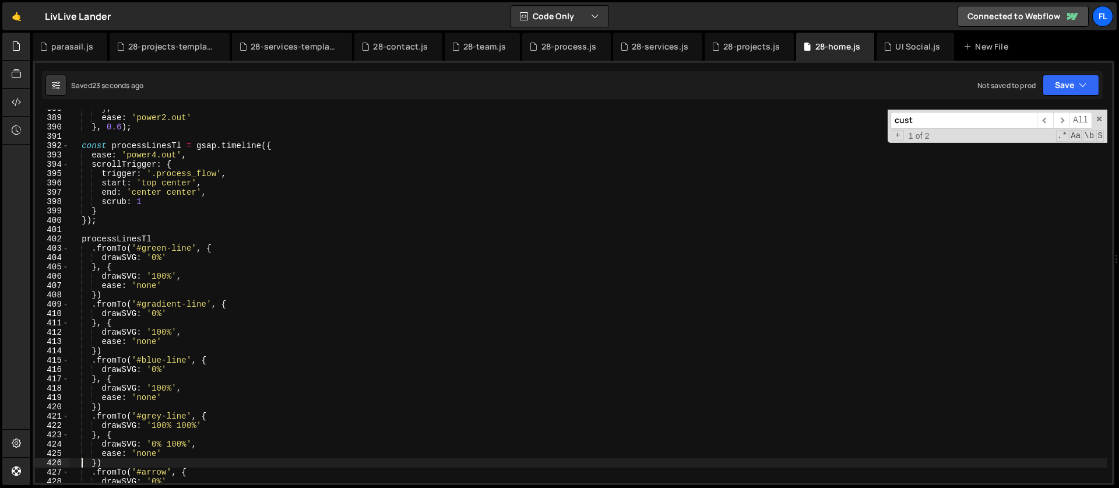
click at [164, 240] on div "} , ease : 'power2.out' } , 0.6 ) ; const processLinesTl = gsap . timeline ({ e…" at bounding box center [588, 300] width 1038 height 392
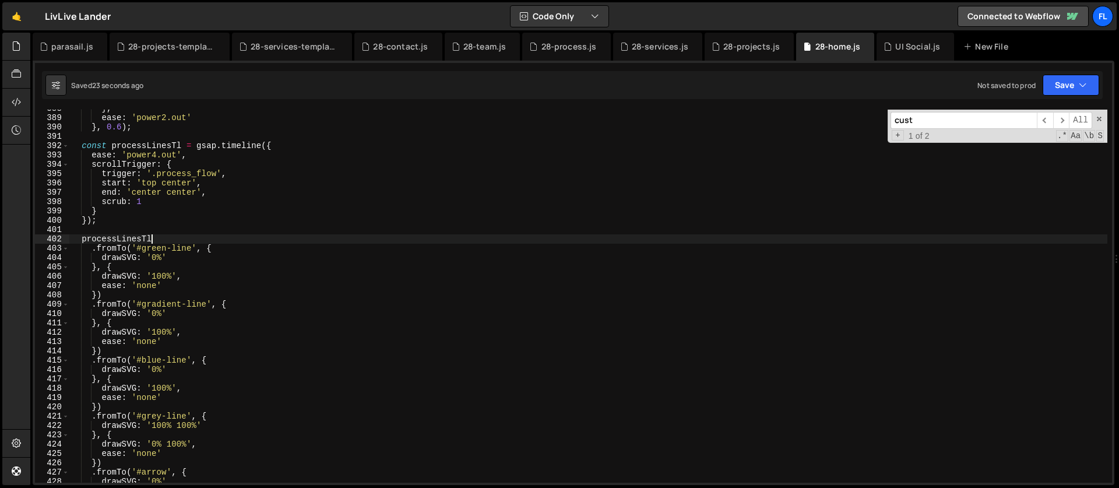
click at [143, 192] on div "} , ease : 'power2.out' } , 0.6 ) ; const processLinesTl = gsap . timeline ({ e…" at bounding box center [588, 300] width 1038 height 392
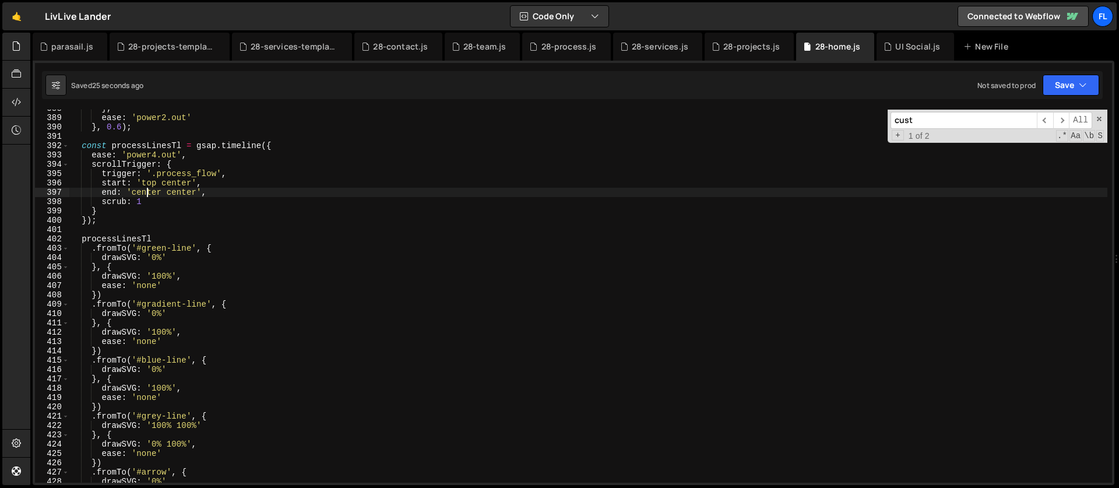
click at [146, 192] on div "} , ease : 'power2.out' } , 0.6 ) ; const processLinesTl = gsap . timeline ({ e…" at bounding box center [588, 300] width 1038 height 392
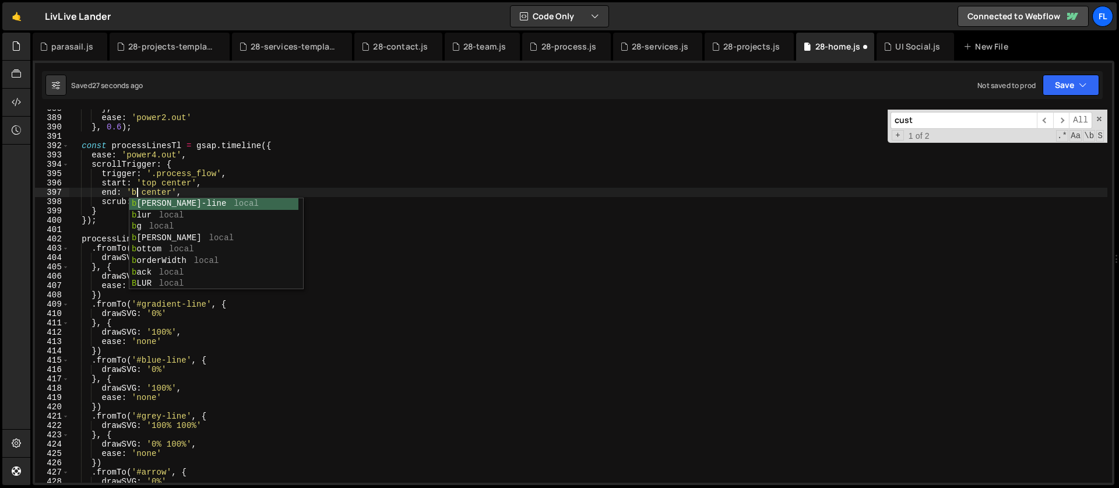
scroll to position [0, 4]
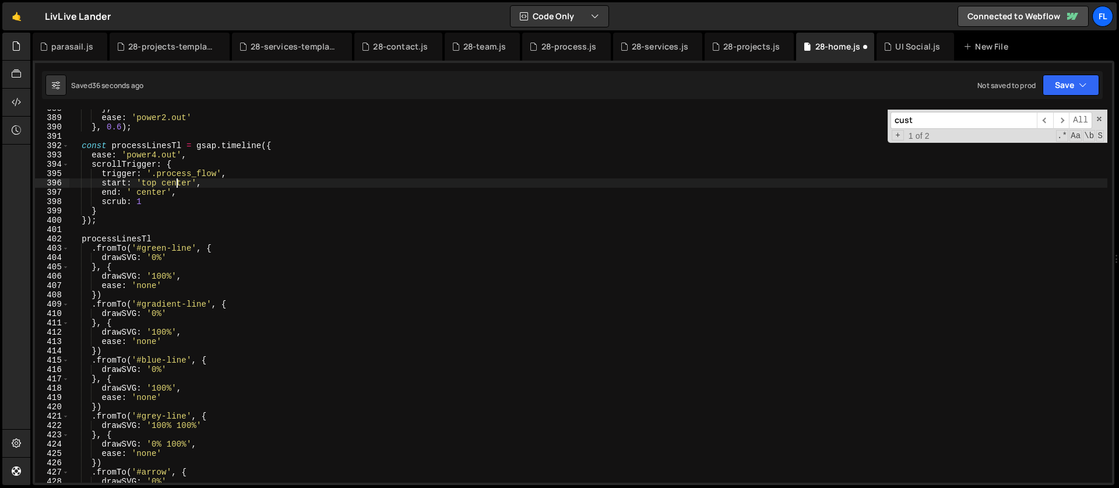
click at [178, 182] on div "} , ease : 'power2.out' } , 0.6 ) ; const processLinesTl = gsap . timeline ({ e…" at bounding box center [588, 300] width 1038 height 392
click at [177, 186] on div "} , ease : 'power2.out' } , 0.6 ) ; const processLinesTl = gsap . timeline ({ e…" at bounding box center [588, 296] width 1038 height 373
click at [180, 184] on div "} , ease : 'power2.out' } , 0.6 ) ; const processLinesTl = gsap . timeline ({ e…" at bounding box center [588, 300] width 1038 height 392
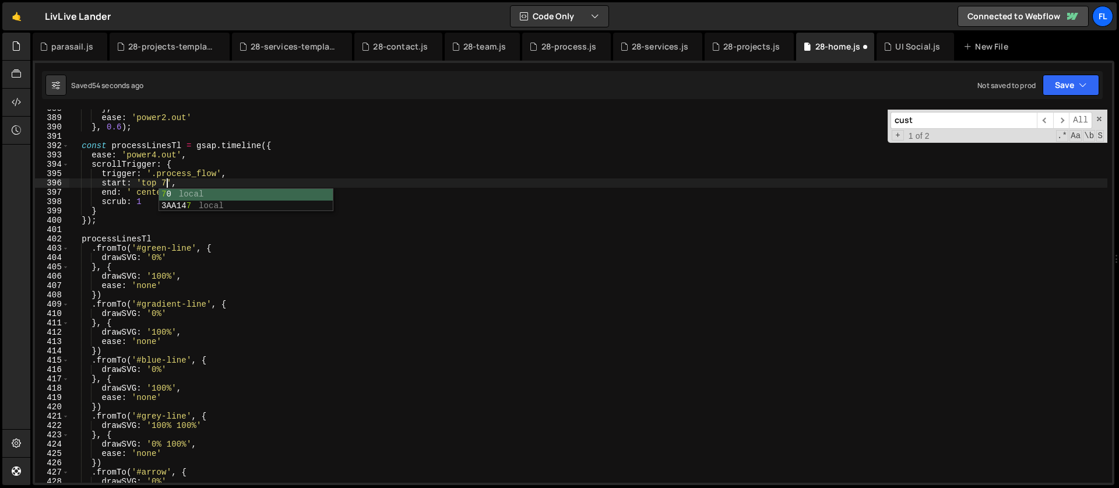
scroll to position [0, 7]
click at [147, 188] on div "} , ease : 'power2.out' } , 0.6 ) ; const processLinesTl = gsap . timeline ({ e…" at bounding box center [588, 300] width 1038 height 392
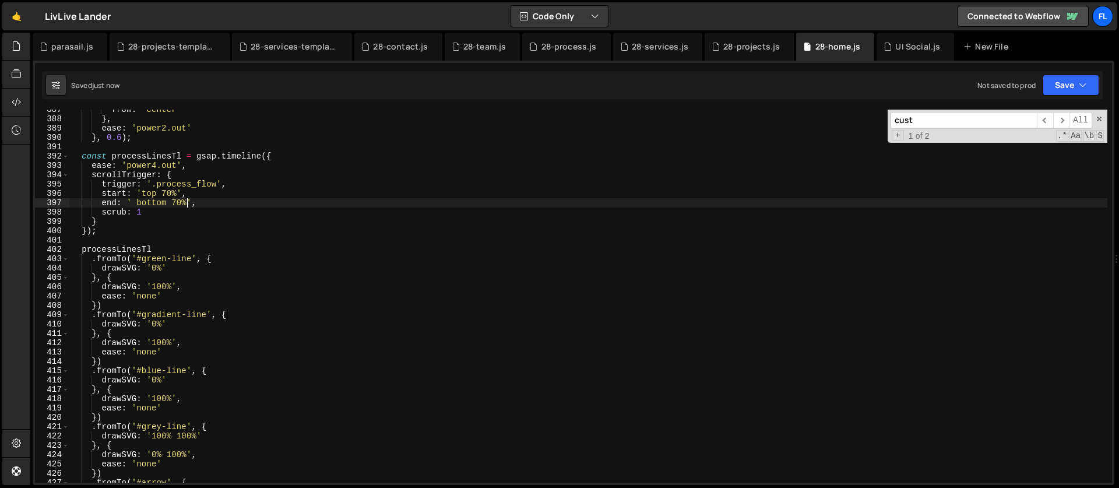
click at [191, 196] on div "from : 'center' } , ease : 'power2.out' } , 0.6 ) ; const processLinesTl = gsap…" at bounding box center [588, 301] width 1038 height 392
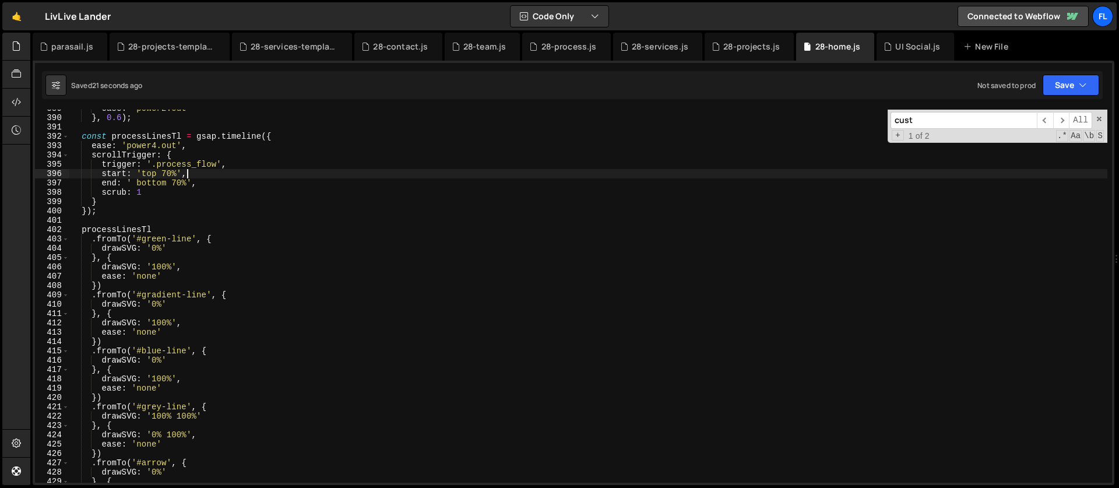
scroll to position [3624, 0]
click at [159, 187] on div "ease : 'power2.out' } , 0.6 ) ; const processLinesTl = gsap . timeline ({ ease …" at bounding box center [588, 300] width 1038 height 392
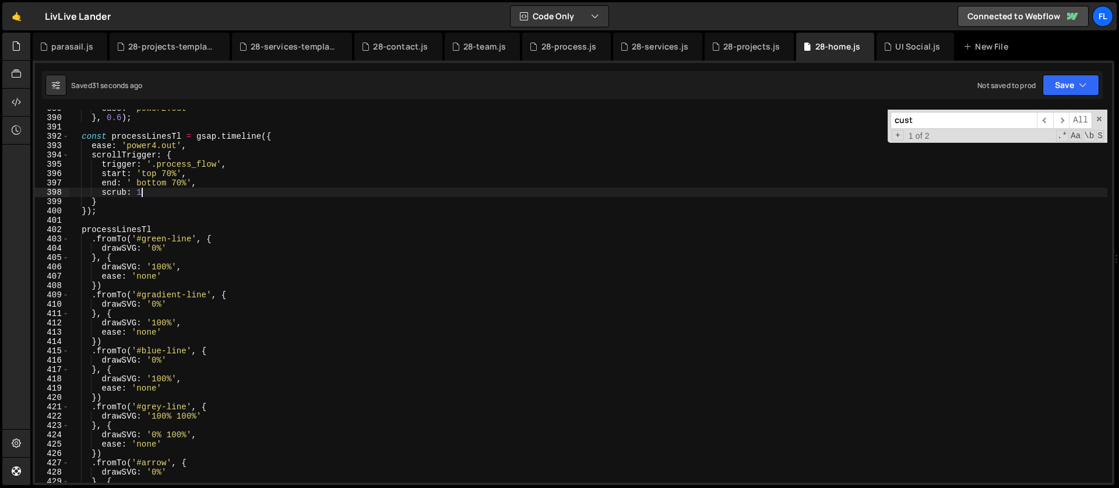
click at [152, 188] on div "ease : 'power2.out' } , 0.6 ) ; const processLinesTl = gsap . timeline ({ ease …" at bounding box center [588, 300] width 1038 height 392
type textarea "scrub: 1,"
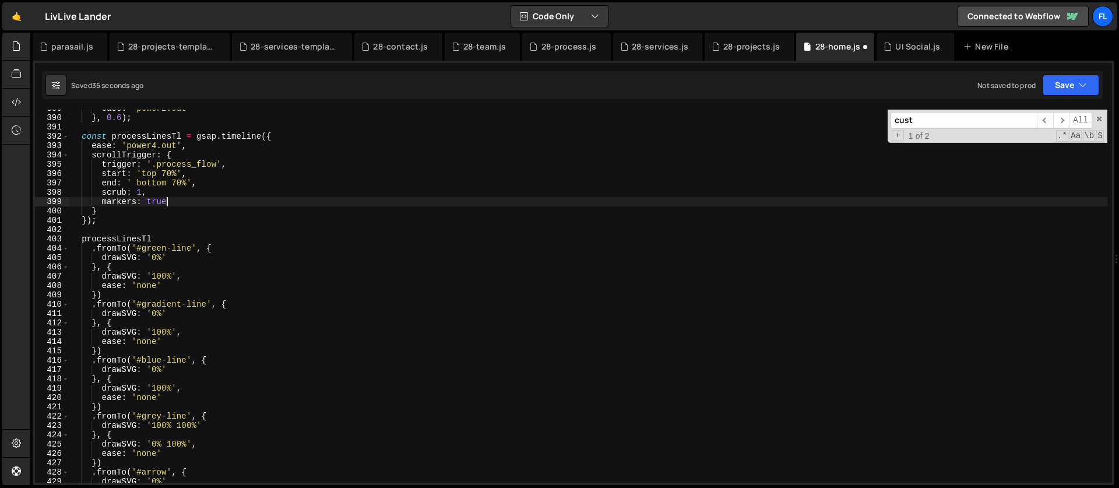
scroll to position [0, 6]
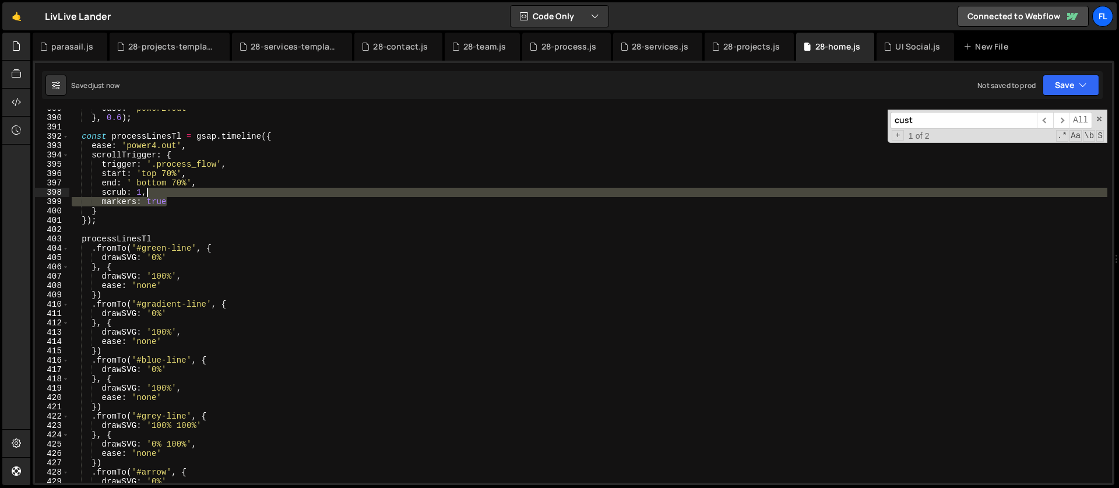
drag, startPoint x: 176, startPoint y: 203, endPoint x: 172, endPoint y: 196, distance: 7.3
click at [172, 196] on div "ease : 'power2.out' } , 0.6 ) ; const processLinesTl = gsap . timeline ({ ease …" at bounding box center [588, 300] width 1038 height 392
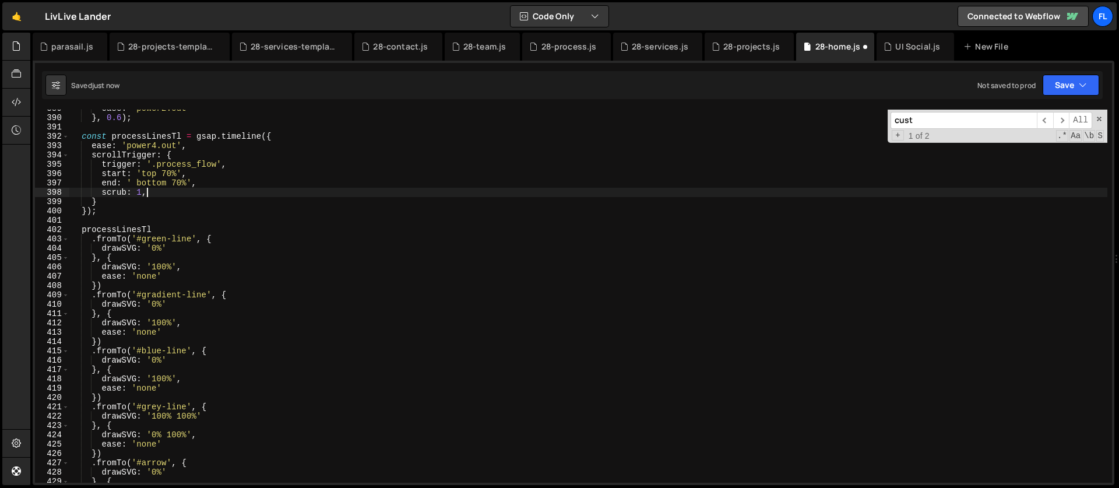
scroll to position [0, 5]
click at [194, 213] on div "ease : 'power2.out' } , 0.6 ) ; const processLinesTl = gsap . timeline ({ ease …" at bounding box center [588, 300] width 1038 height 392
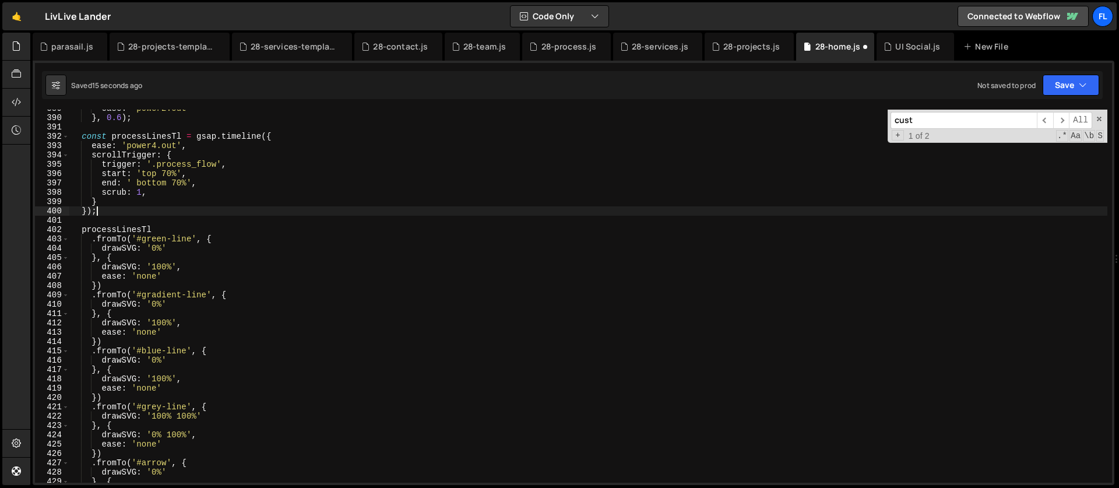
scroll to position [0, 1]
click at [169, 206] on div "ease : 'power2.out' } , 0.6 ) ; const processLinesTl = gsap . timeline ({ ease …" at bounding box center [588, 300] width 1038 height 392
click at [163, 199] on div "ease : 'power2.out' } , 0.6 ) ; const processLinesTl = gsap . timeline ({ ease …" at bounding box center [588, 300] width 1038 height 392
click at [161, 197] on div "ease : 'power2.out' } , 0.6 ) ; const processLinesTl = gsap . timeline ({ ease …" at bounding box center [588, 300] width 1038 height 392
drag, startPoint x: 188, startPoint y: 182, endPoint x: 138, endPoint y: 182, distance: 50.7
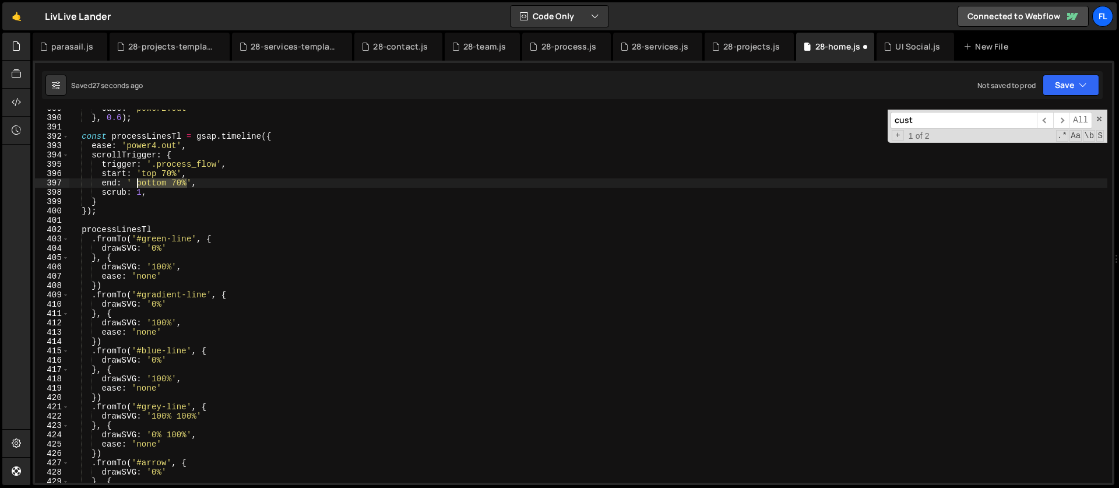
click at [138, 182] on div "ease : 'power2.out' } , 0.6 ) ; const processLinesTl = gsap . timeline ({ ease …" at bounding box center [588, 300] width 1038 height 392
click at [136, 185] on div "ease : 'power2.out' } , 0.6 ) ; const processLinesTl = gsap . timeline ({ ease …" at bounding box center [588, 296] width 1038 height 373
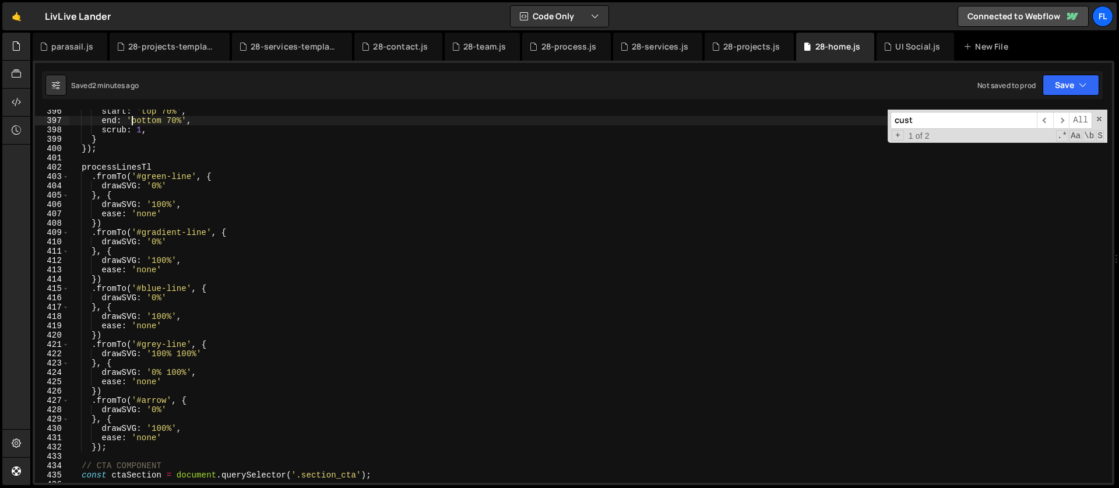
click at [129, 410] on div "start : 'top 70%' , end : 'bottom 70%' , scrub : 1 , } }) ; processLinesTl . fr…" at bounding box center [588, 303] width 1038 height 392
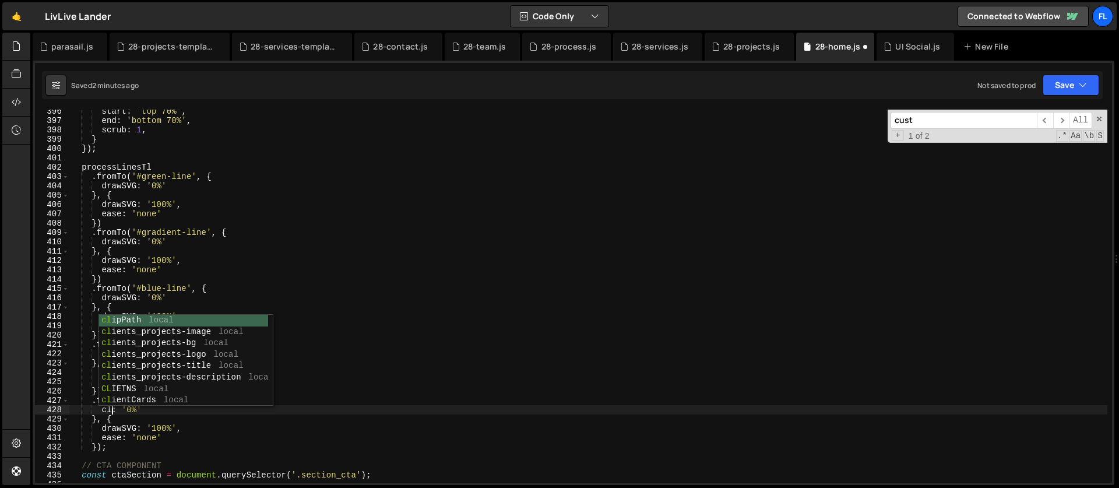
scroll to position [0, 3]
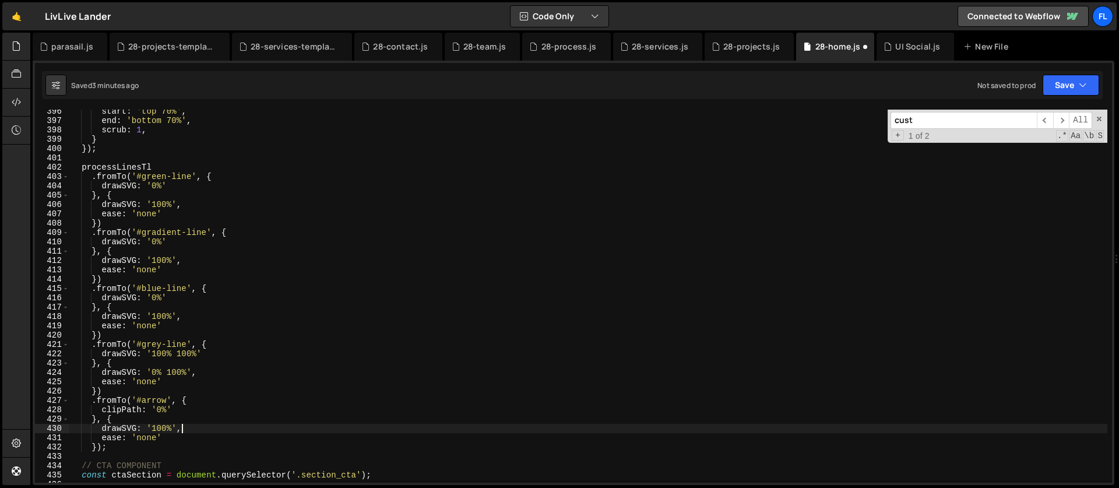
click at [190, 431] on div "start : 'top 70%' , end : 'bottom 70%' , scrub : 1 , } }) ; processLinesTl . fr…" at bounding box center [588, 303] width 1038 height 392
click at [142, 415] on div "start : 'top 70%' , end : 'bottom 70%' , scrub : 1 , } }) ; processLinesTl . fr…" at bounding box center [588, 303] width 1038 height 392
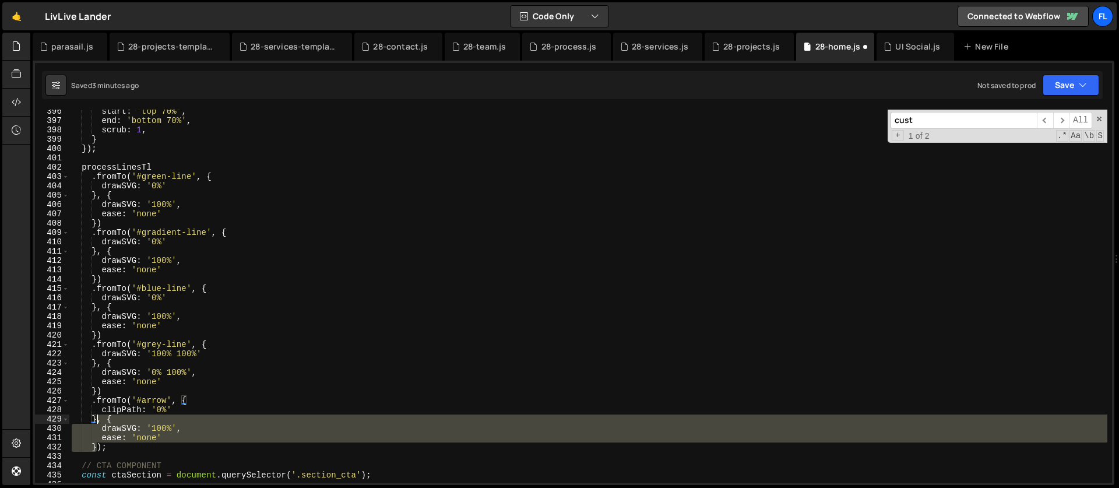
drag, startPoint x: 96, startPoint y: 447, endPoint x: 98, endPoint y: 417, distance: 29.8
click at [98, 417] on div "start : 'top 70%' , end : 'bottom 70%' , scrub : 1 , } }) ; processLinesTl . fr…" at bounding box center [588, 303] width 1038 height 392
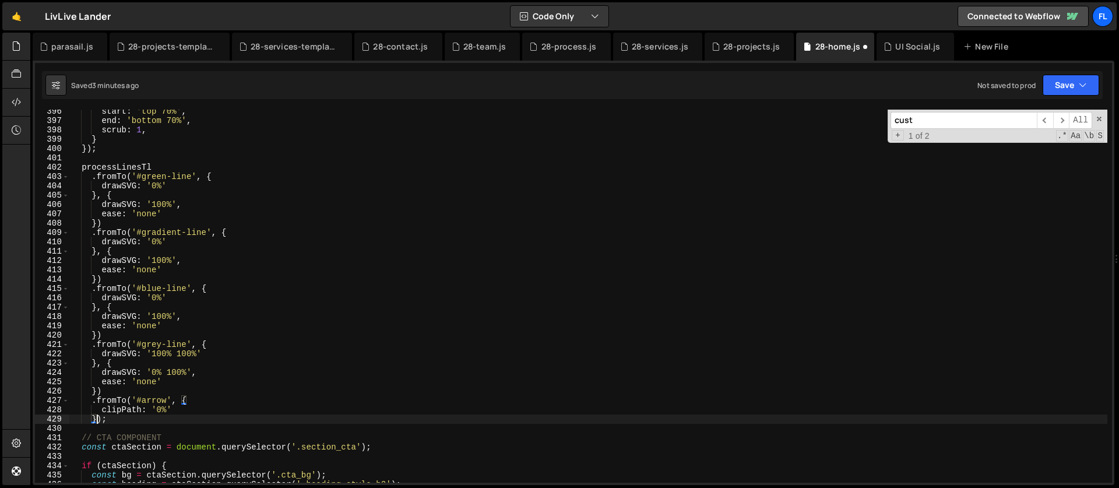
click at [126, 397] on div "start : 'top 70%' , end : 'bottom 70%' , scrub : 1 , } }) ; processLinesTl . fr…" at bounding box center [588, 303] width 1038 height 392
click at [168, 409] on div "start : 'top 70%' , end : 'bottom 70%' , scrub : 1 , } }) ; processLinesTl . fr…" at bounding box center [588, 303] width 1038 height 392
type textarea "clipPath: 'inset(100% 0% 0% 0%',"
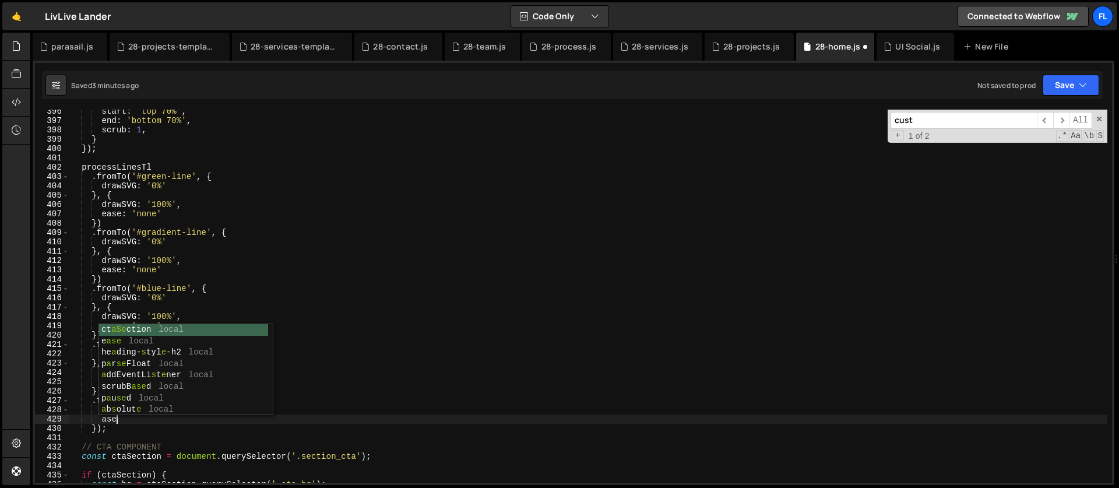
type textarea "a"
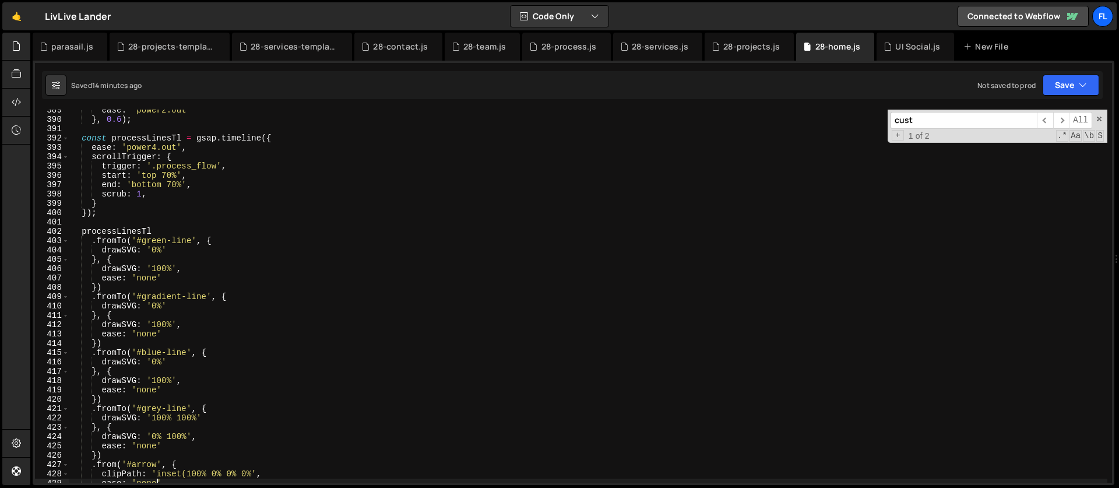
scroll to position [3611, 0]
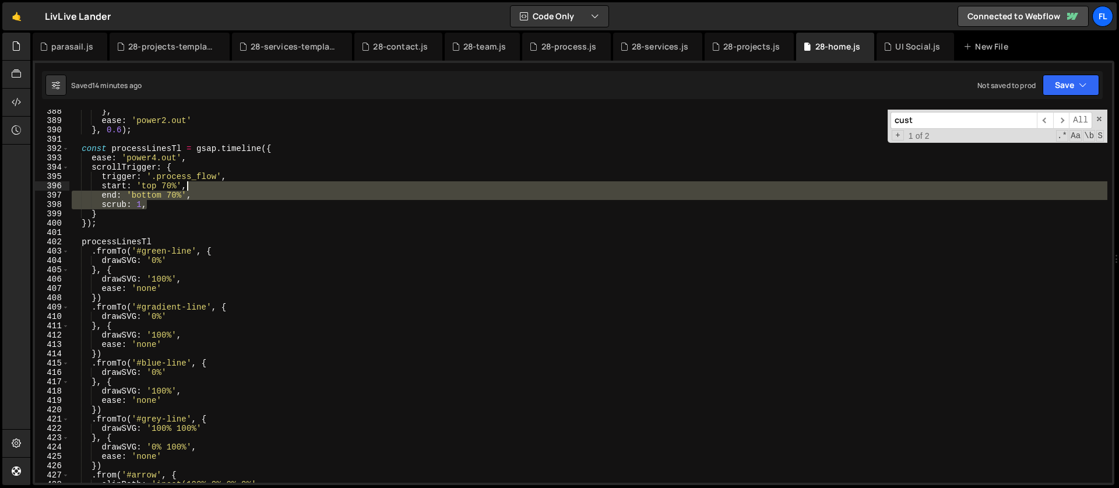
drag, startPoint x: 155, startPoint y: 207, endPoint x: 212, endPoint y: 186, distance: 60.5
click at [212, 186] on div "} , ease : 'power2.out' } , 0.6 ) ; const processLinesTl = gsap . timeline ({ e…" at bounding box center [588, 303] width 1038 height 392
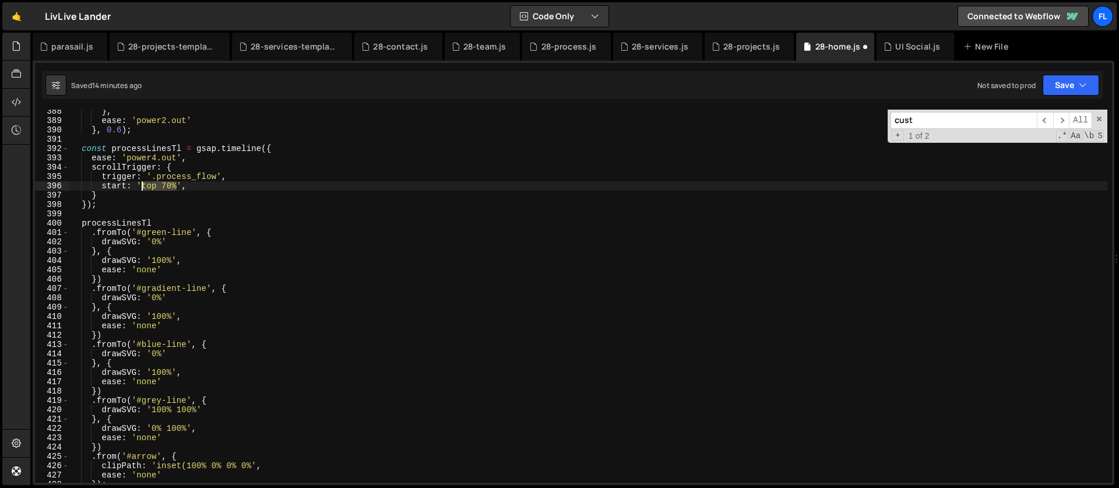
drag, startPoint x: 178, startPoint y: 184, endPoint x: 144, endPoint y: 184, distance: 34.4
click at [144, 184] on div "} , ease : 'power2.out' } , 0.6 ) ; const processLinesTl = gsap . timeline ({ e…" at bounding box center [588, 303] width 1038 height 392
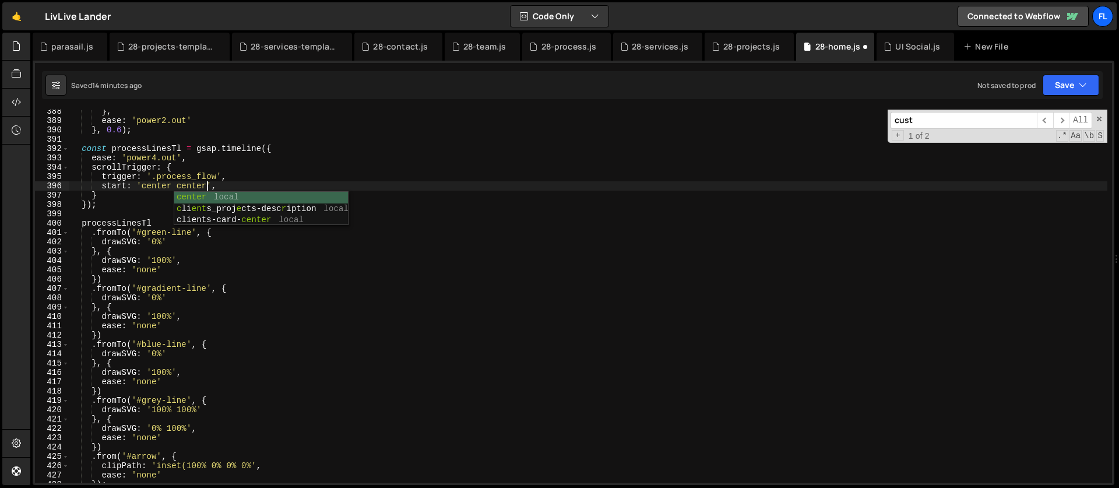
scroll to position [0, 9]
click at [147, 293] on div "} , ease : 'power2.out' } , 0.6 ) ; const processLinesTl = gsap . timeline ({ e…" at bounding box center [588, 303] width 1038 height 392
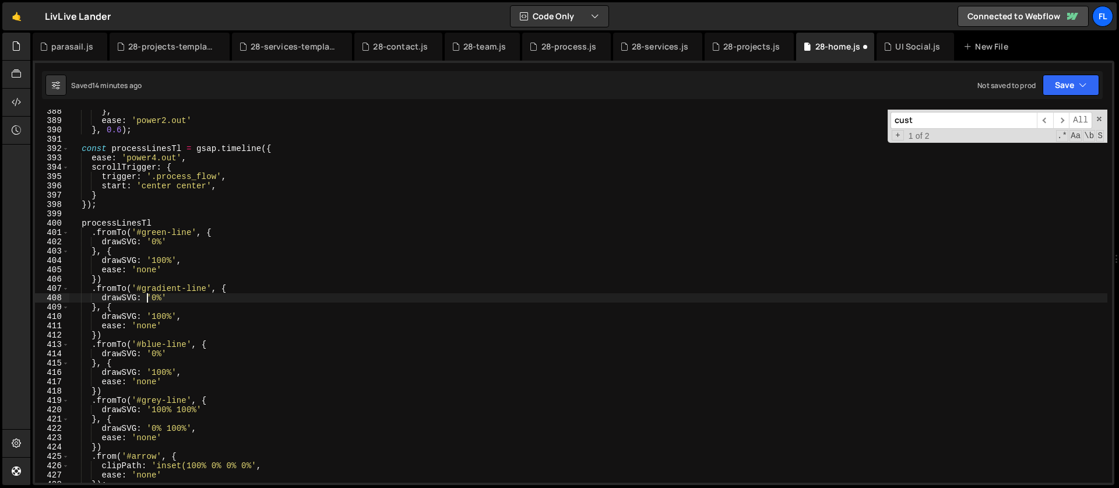
scroll to position [0, 6]
click at [194, 159] on div "} , ease : 'power2.out' } , 0.6 ) ; const processLinesTl = gsap . timeline ({ e…" at bounding box center [588, 303] width 1038 height 392
type textarea "ease: 'power4.out',"
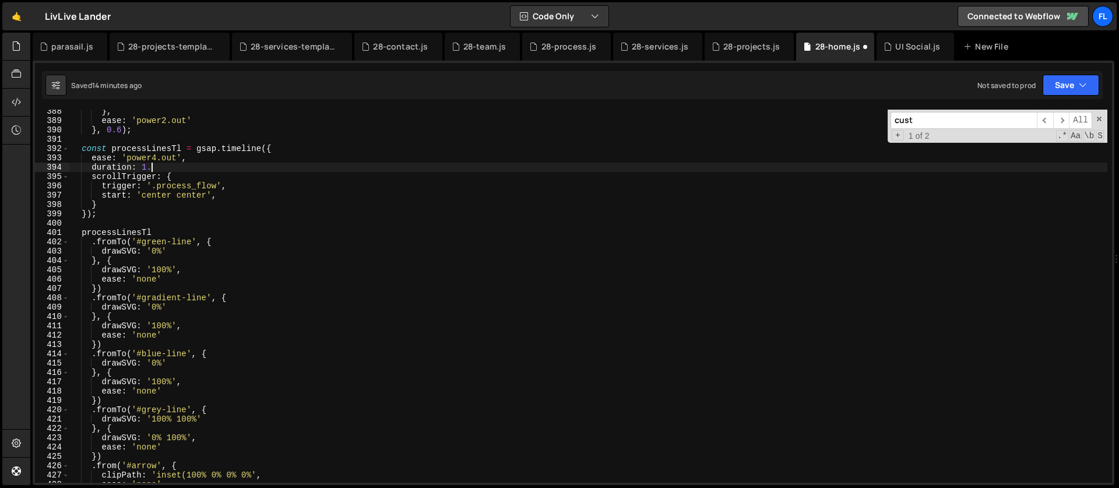
scroll to position [0, 5]
click at [156, 166] on div "} , ease : 'power2.out' } , 0.6 ) ; const processLinesTl = gsap . timeline ({ e…" at bounding box center [588, 303] width 1038 height 392
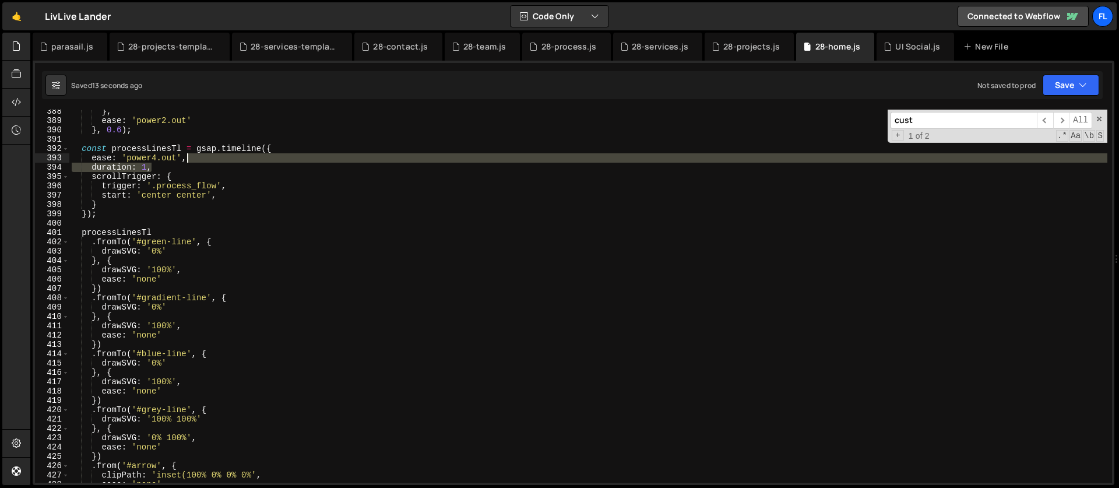
drag, startPoint x: 156, startPoint y: 167, endPoint x: 212, endPoint y: 159, distance: 56.0
click at [212, 159] on div "} , ease : 'power2.out' } , 0.6 ) ; const processLinesTl = gsap . timeline ({ e…" at bounding box center [588, 303] width 1038 height 392
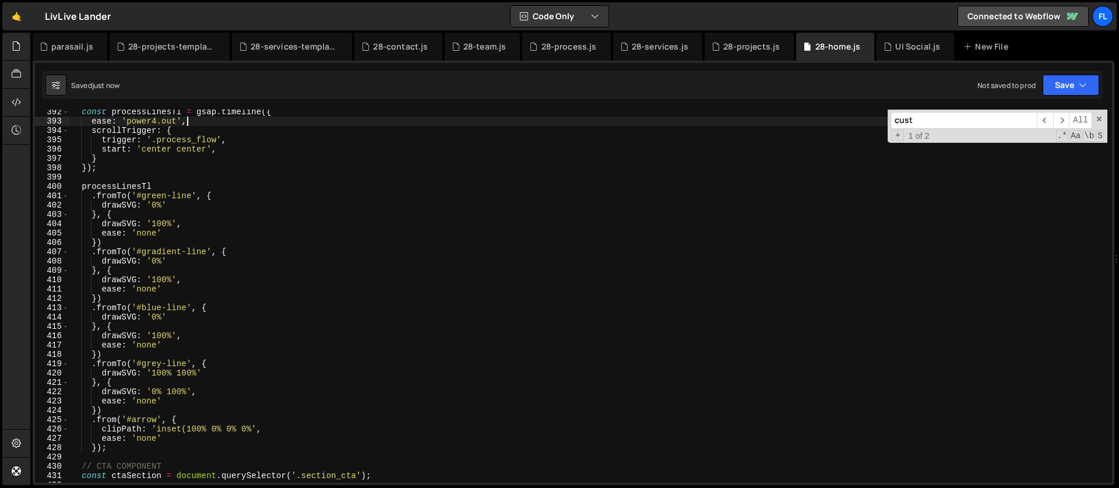
scroll to position [3648, 0]
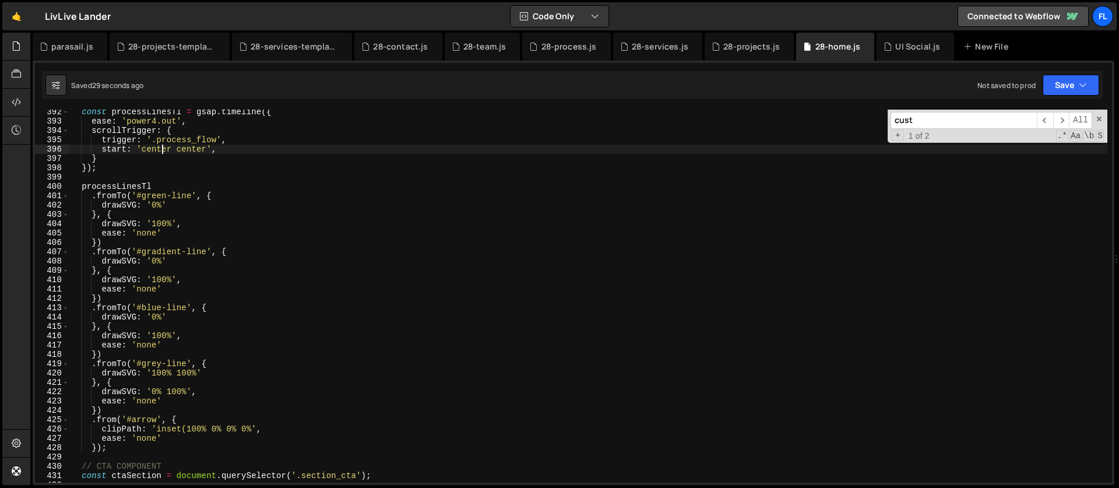
click at [160, 151] on div "const processLinesTl = gsap . timeline ({ ease : 'power4.out' , scrollTrigger :…" at bounding box center [588, 303] width 1038 height 392
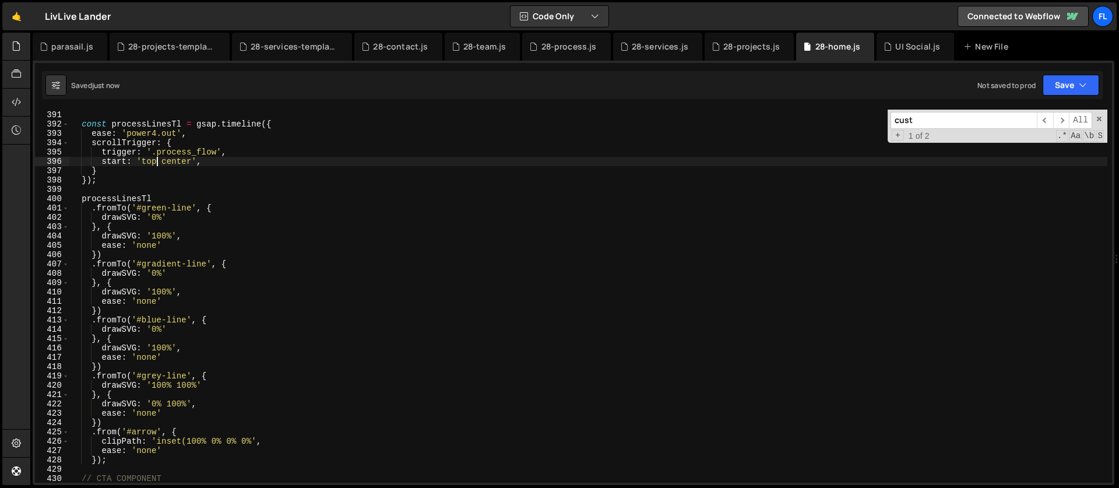
scroll to position [3636, 0]
click at [157, 135] on div "} , 0.6 ) ; const processLinesTl = gsap . timeline ({ ease : 'power4.out' , scr…" at bounding box center [588, 297] width 1038 height 392
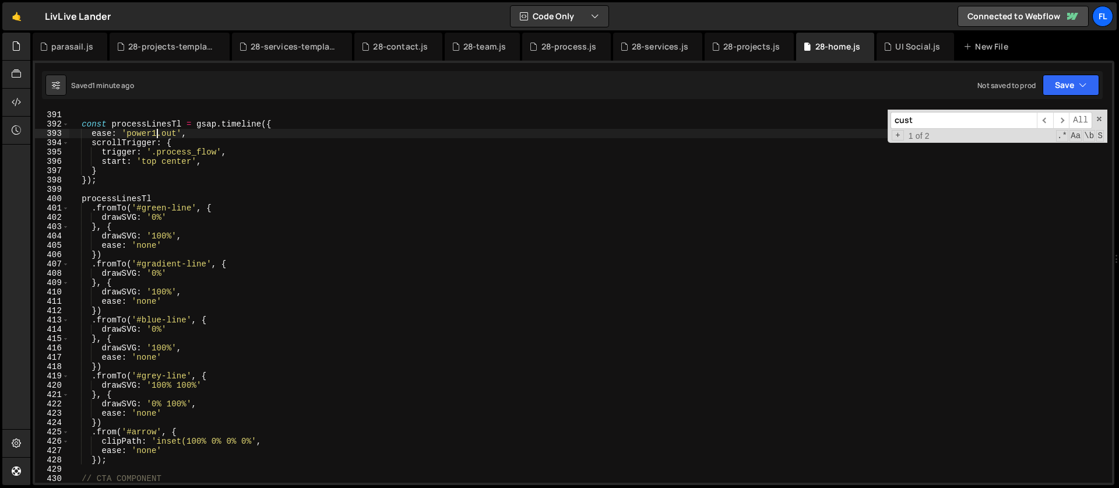
click at [236, 238] on div "} , 0.6 ) ; const processLinesTl = gsap . timeline ({ ease : 'power1.out' , scr…" at bounding box center [588, 297] width 1038 height 392
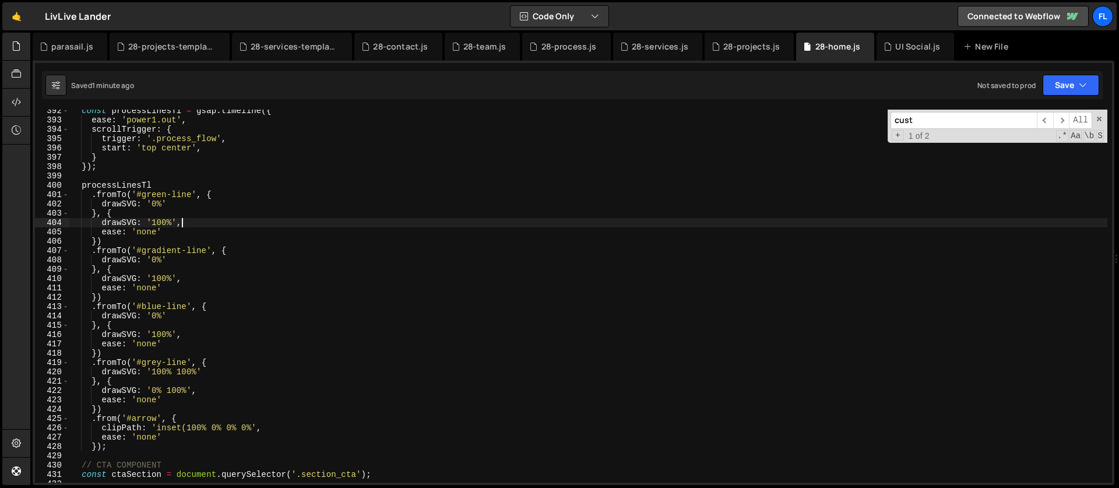
scroll to position [3681, 0]
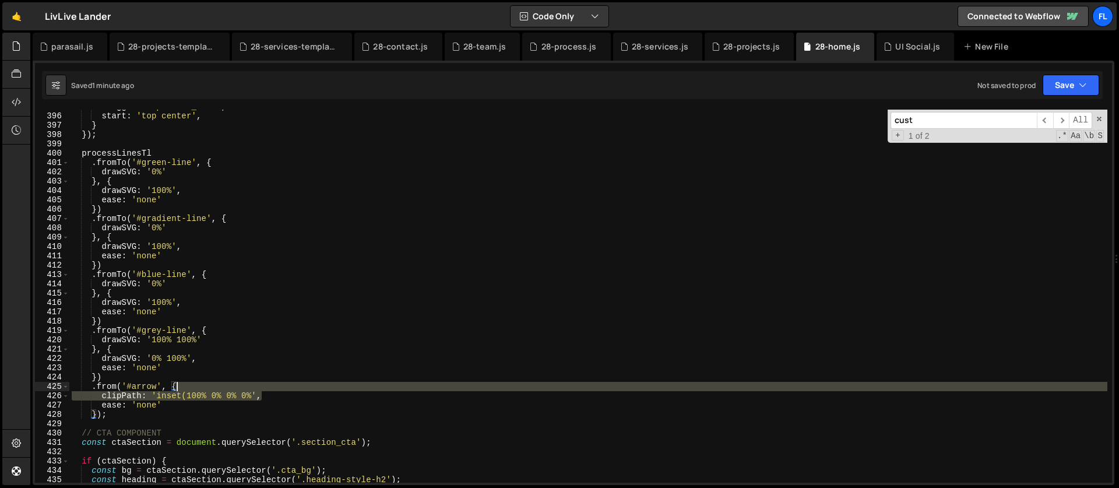
drag, startPoint x: 266, startPoint y: 396, endPoint x: 263, endPoint y: 388, distance: 8.9
click at [263, 388] on div "trigger : '.process_flow' , start : 'top center' , } }) ; processLinesTl . from…" at bounding box center [588, 298] width 1038 height 392
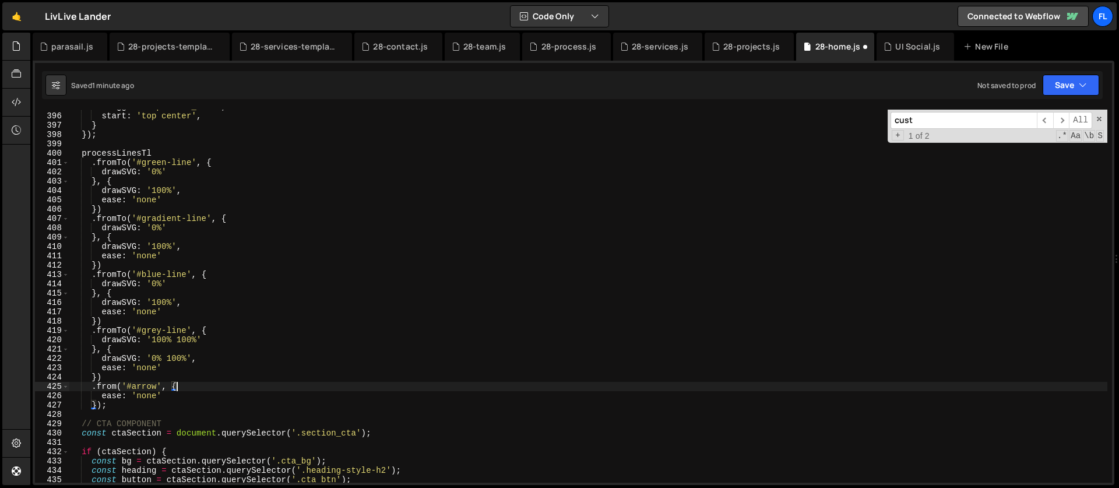
click at [150, 386] on div "trigger : '.process_flow' , start : 'top center' , } }) ; processLinesTl . from…" at bounding box center [588, 298] width 1038 height 392
click at [169, 397] on div "trigger : '.process_flow' , start : 'top center' , } }) ; processLinesTl . from…" at bounding box center [588, 298] width 1038 height 392
click at [201, 387] on div "trigger : '.process_flow' , start : 'top center' , } }) ; processLinesTl . from…" at bounding box center [588, 298] width 1038 height 392
type textarea ".from('#arrow', {"
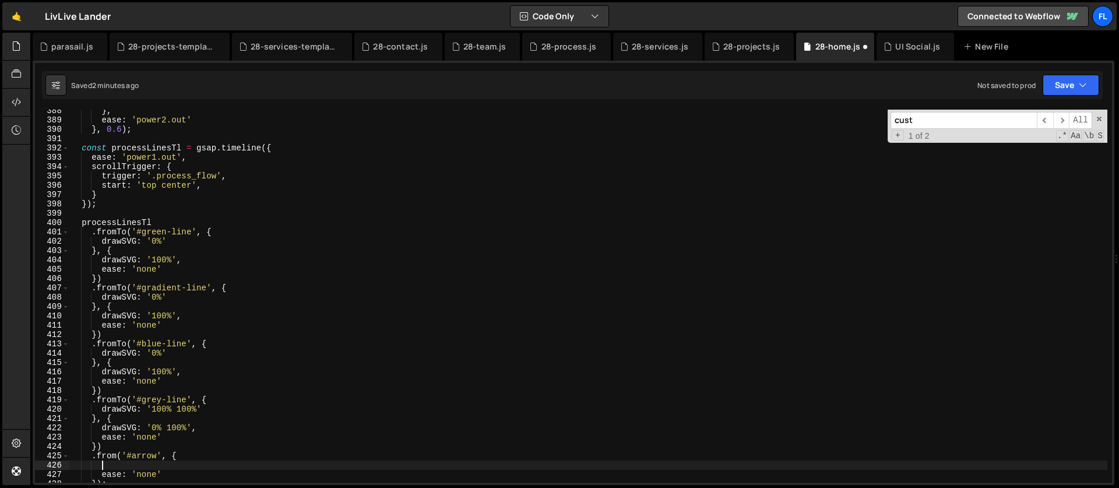
scroll to position [3604, 0]
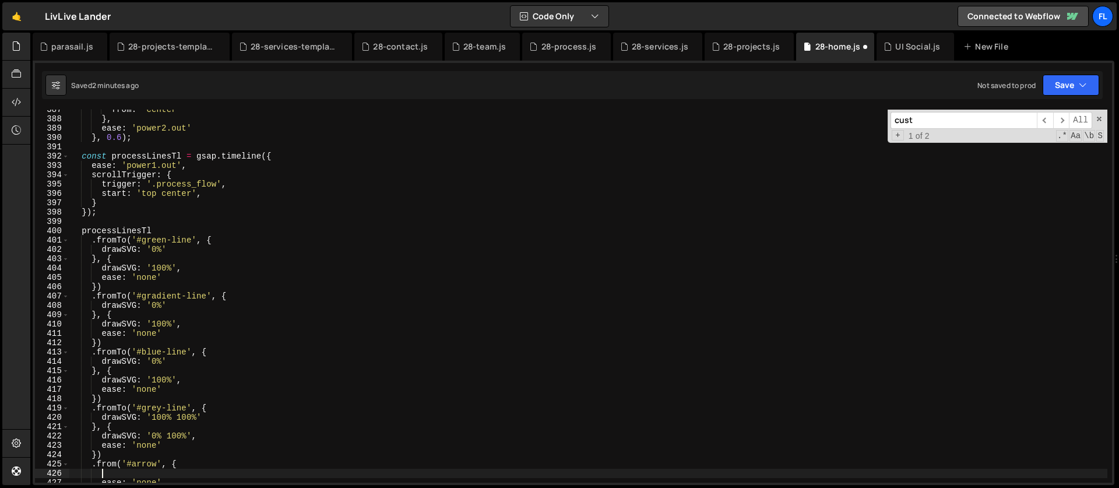
click at [189, 167] on div "from : 'center' } , ease : 'power2.out' } , 0.6 ) ; const processLinesTl = gsap…" at bounding box center [588, 301] width 1038 height 392
type textarea "ease: 'power1.out',"
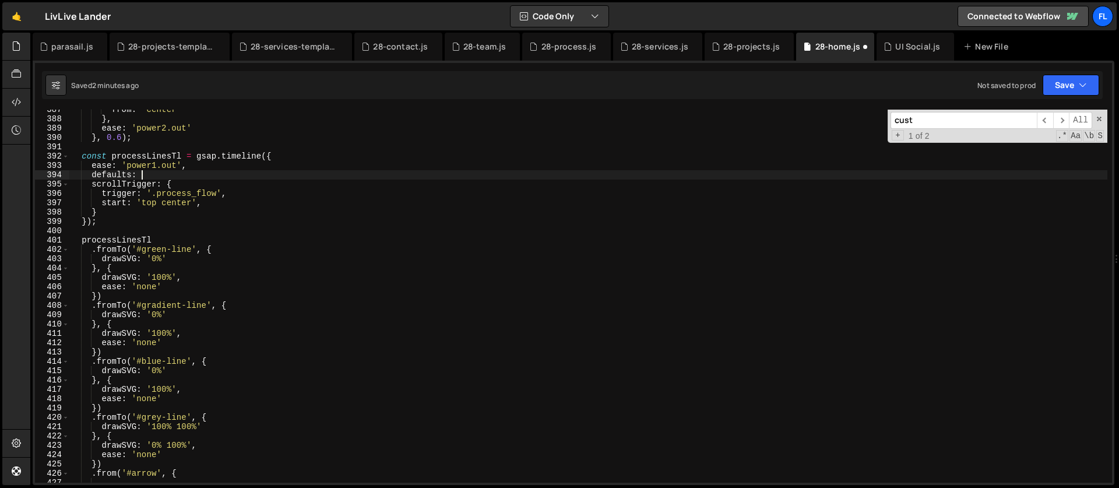
type textarea "defaults: {"
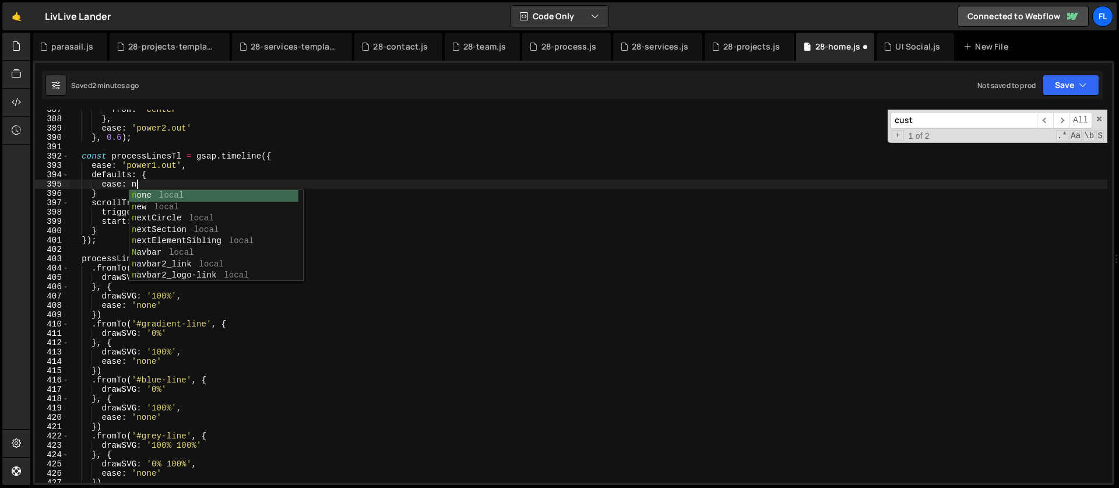
scroll to position [0, 3]
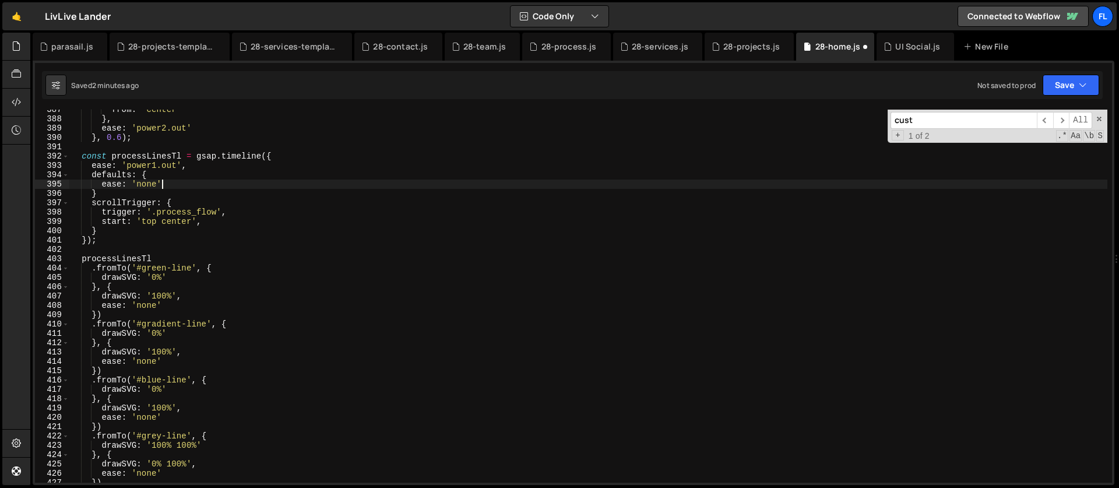
type textarea "ease: 'none',"
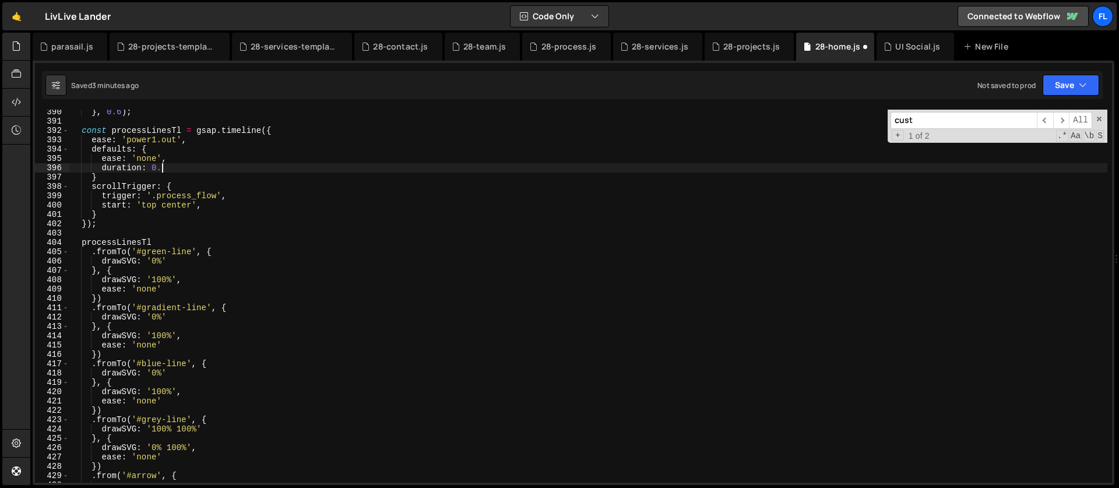
scroll to position [0, 6]
click at [141, 256] on div "} , 0.6 ) ; const processLinesTl = gsap . timeline ({ ease : 'power1.out' , def…" at bounding box center [588, 303] width 1038 height 392
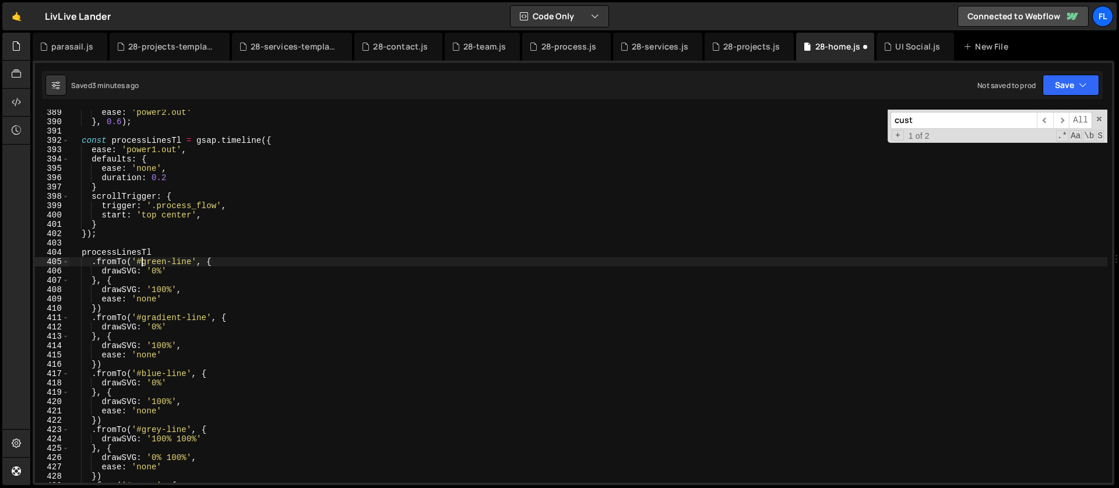
scroll to position [3620, 0]
click at [159, 158] on div "ease : 'power2.out' } , 0.6 ) ; const processLinesTl = gsap . timeline ({ ease …" at bounding box center [588, 304] width 1038 height 392
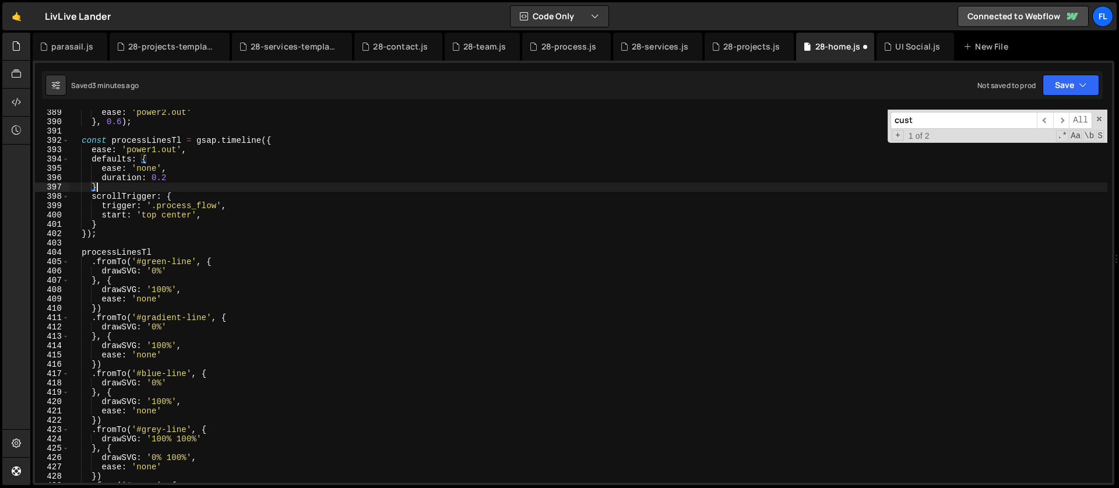
click at [143, 183] on div "ease : 'power2.out' } , 0.6 ) ; const processLinesTl = gsap . timeline ({ ease …" at bounding box center [588, 304] width 1038 height 392
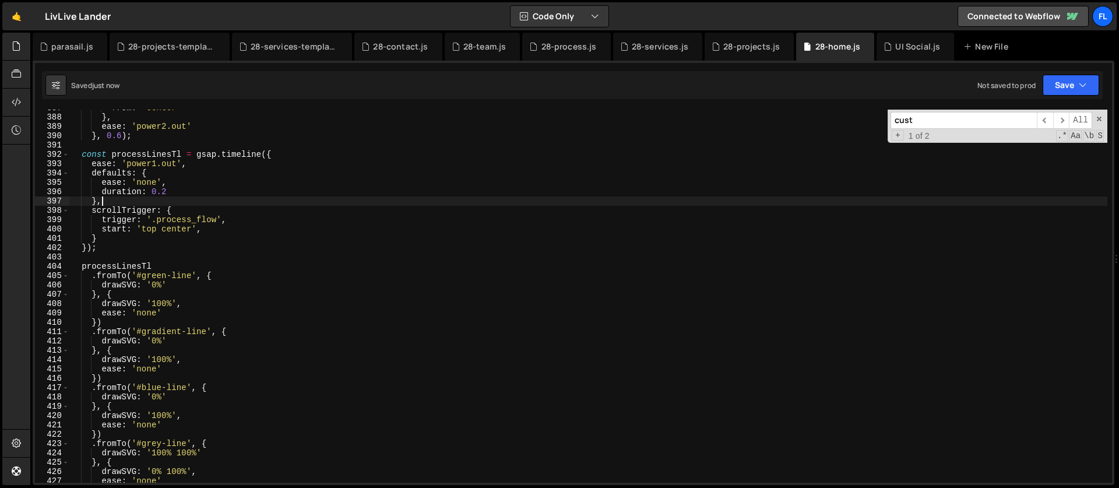
click at [167, 127] on div "from : 'center' } , ease : 'power2.out' } , 0.6 ) ; const processLinesTl = gsap…" at bounding box center [588, 299] width 1038 height 392
click at [175, 191] on div "from : 'center' } , ease : 'power4.out' } , 0.6 ) ; const processLinesTl = gsap…" at bounding box center [588, 299] width 1038 height 392
click at [221, 279] on div "from : 'center' } , ease : 'power4.out' } , 0.6 ) ; const processLinesTl = gsap…" at bounding box center [588, 299] width 1038 height 392
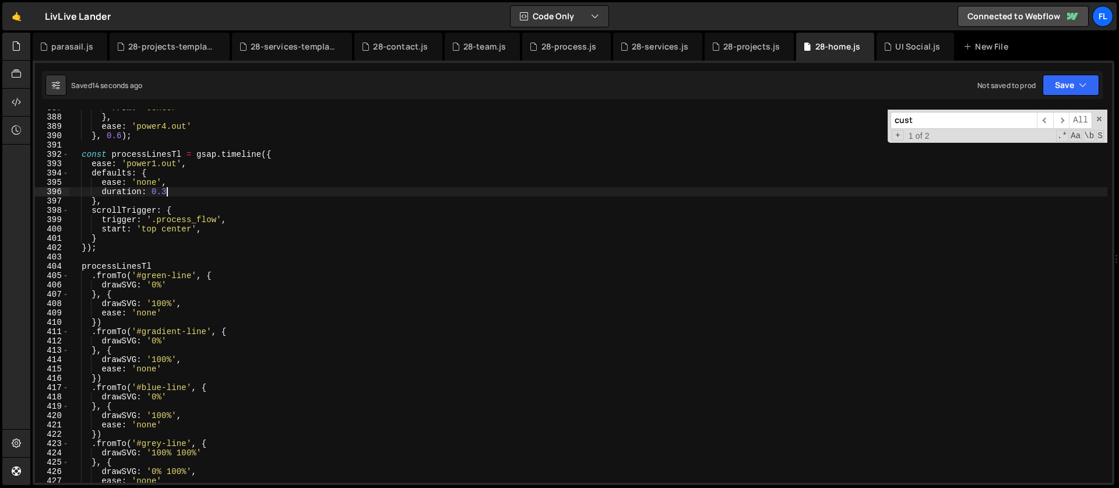
type textarea ".fromTo('#green-line', {"
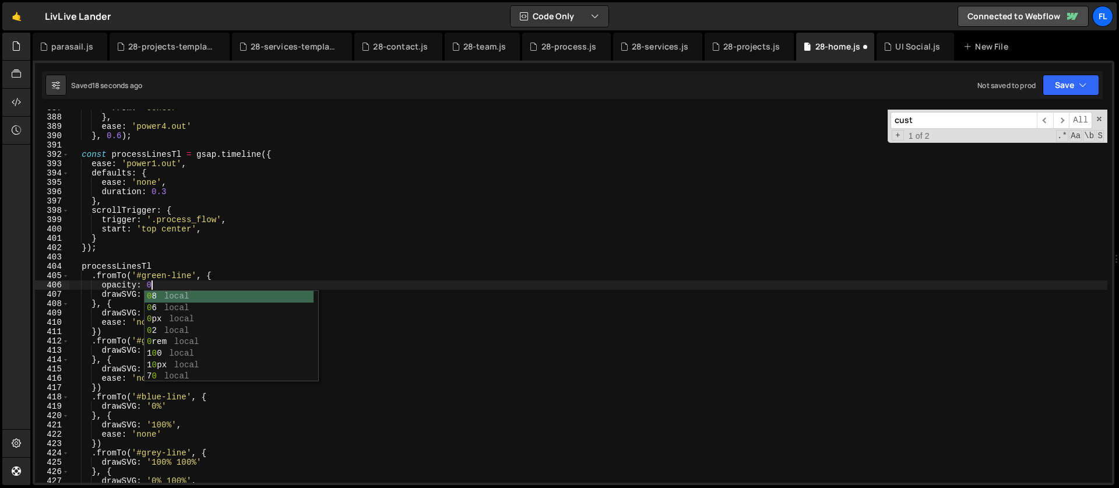
scroll to position [0, 5]
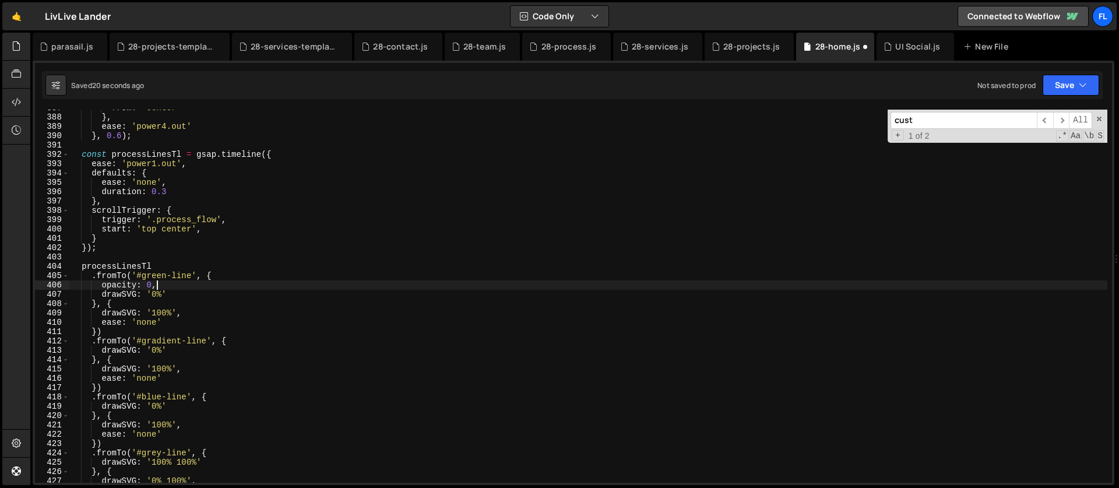
click at [154, 305] on div "from : 'center' } , ease : 'power4.out' } , 0.6 ) ; const processLinesTl = gsap…" at bounding box center [588, 299] width 1038 height 392
type textarea "}, {"
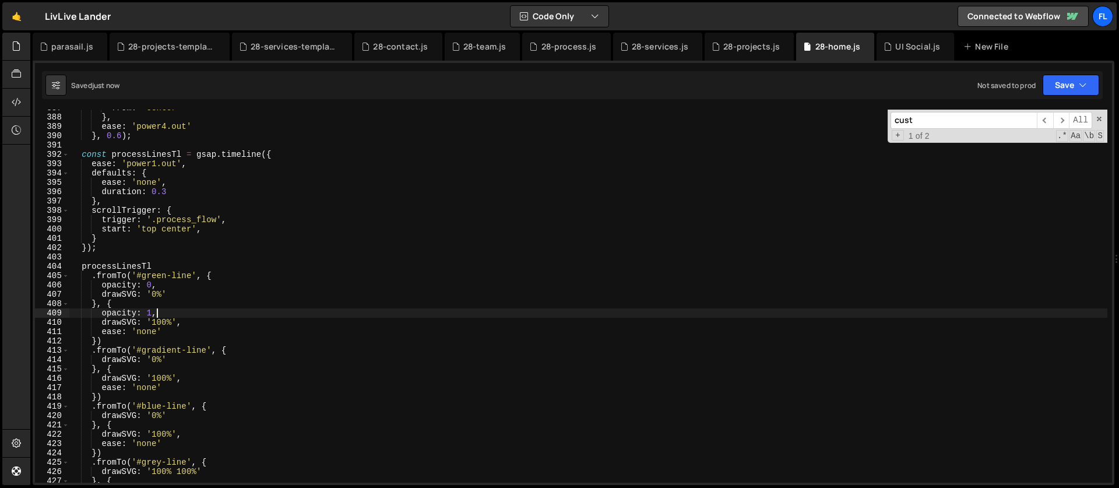
type textarea "opacity: 1,"
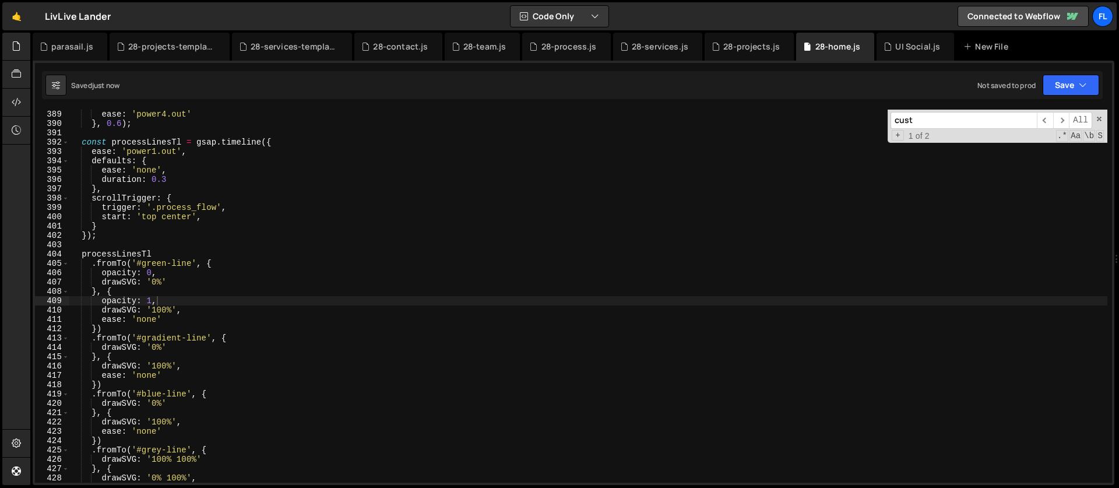
scroll to position [3781, 0]
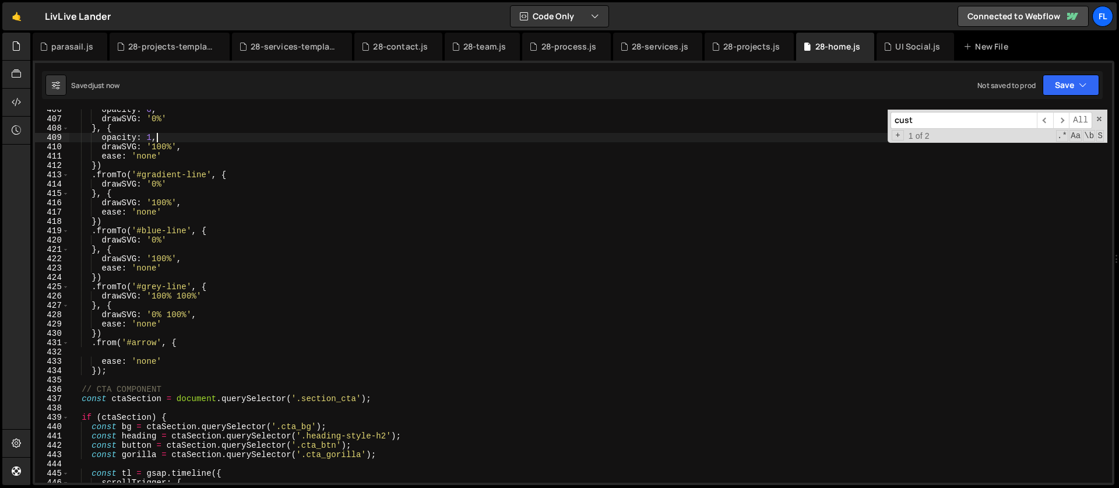
click at [135, 350] on div "opacity : 0 , drawSVG : '0%' } , { opacity : 1 , drawSVG : '100%' , ease : 'non…" at bounding box center [588, 301] width 1038 height 392
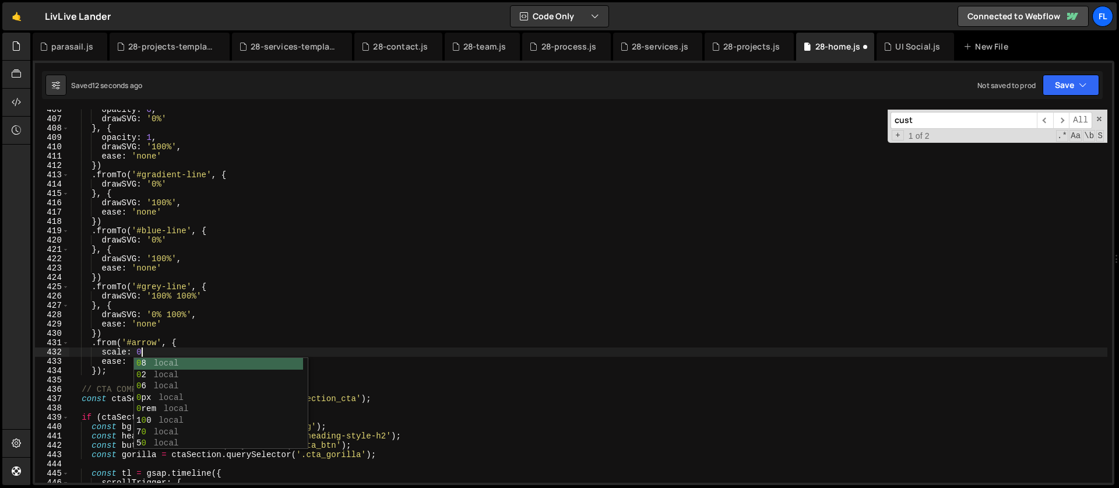
scroll to position [0, 5]
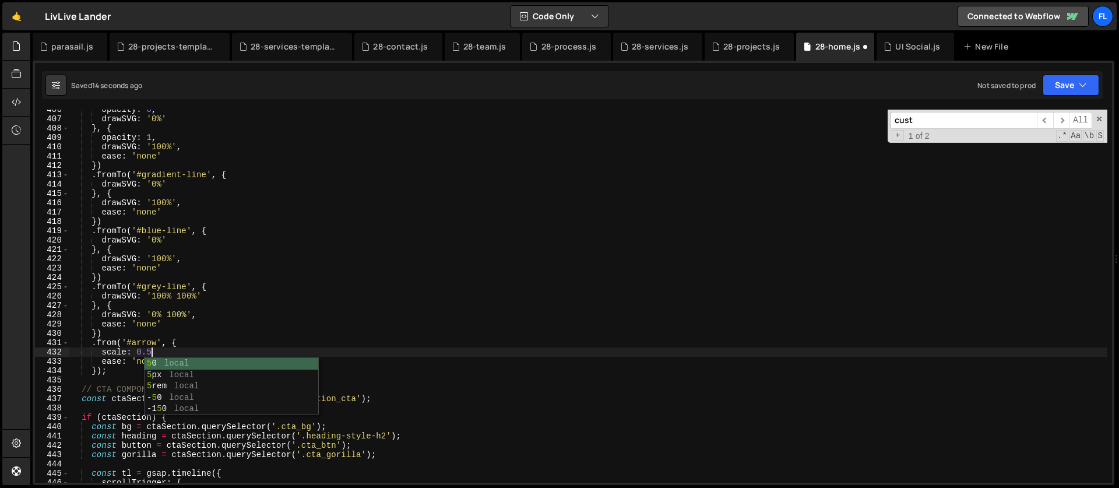
type textarea "scale: 0.5,"
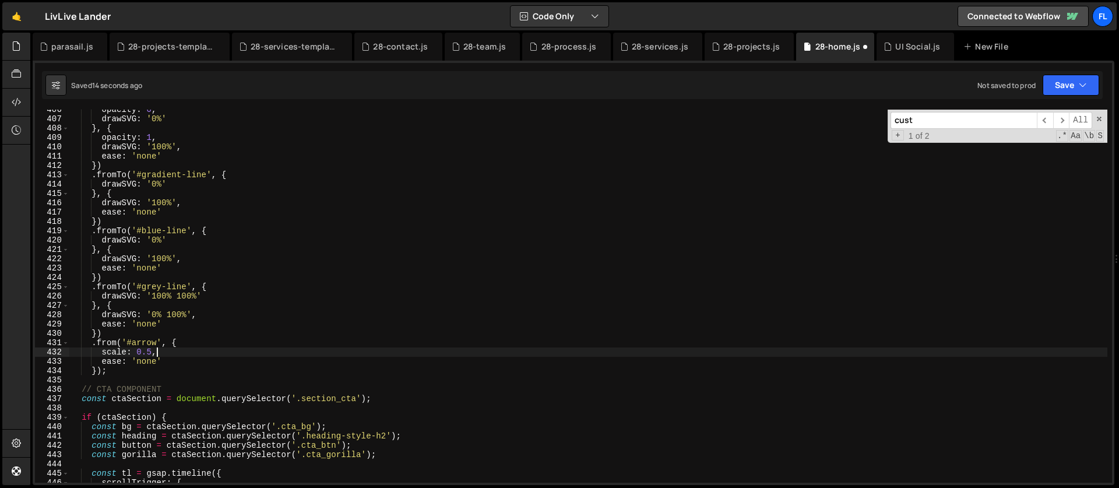
scroll to position [0, 2]
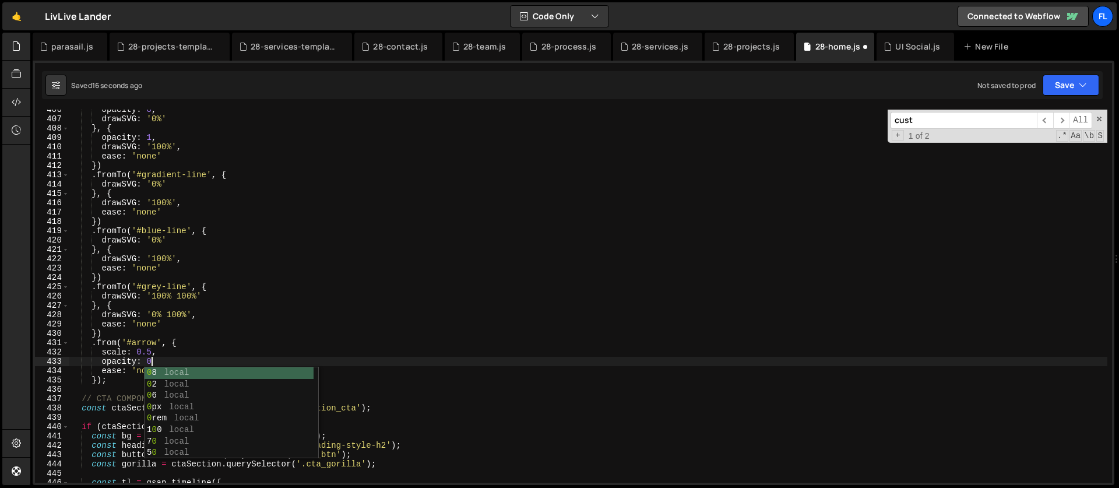
type textarea "opacity: 0,"
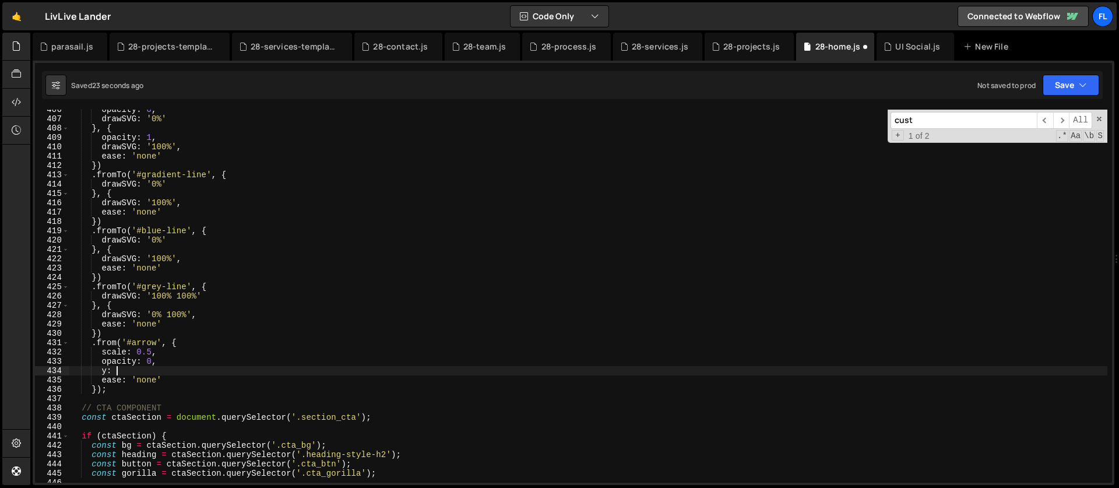
scroll to position [0, 3]
type textarea "y: 5,"
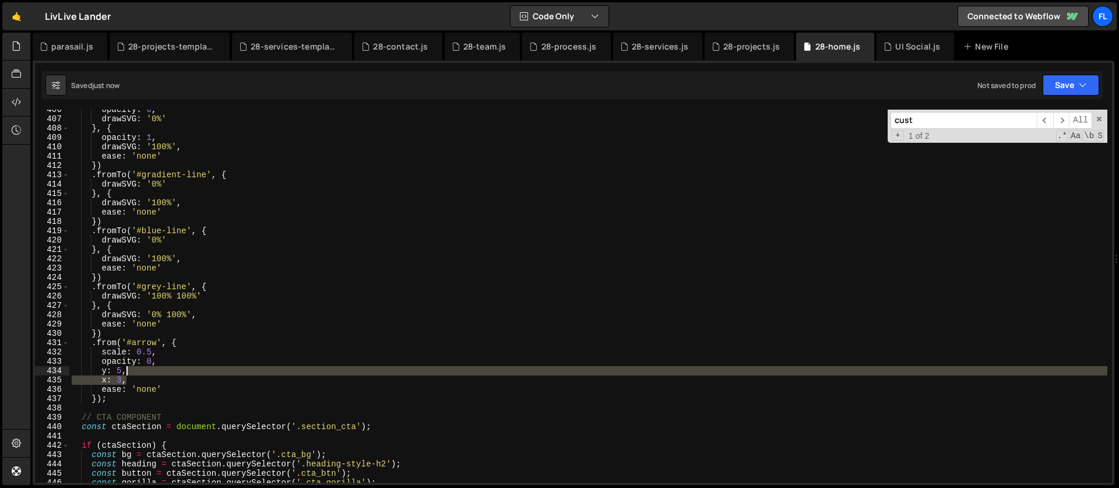
drag, startPoint x: 136, startPoint y: 379, endPoint x: 136, endPoint y: 372, distance: 7.0
click at [136, 372] on div "opacity : 0 , drawSVG : '0%' } , { opacity : 1 , drawSVG : '100%' , ease : 'non…" at bounding box center [588, 301] width 1038 height 392
click at [121, 373] on div "opacity : 0 , drawSVG : '0%' } , { opacity : 1 , drawSVG : '100%' , ease : 'non…" at bounding box center [588, 301] width 1038 height 392
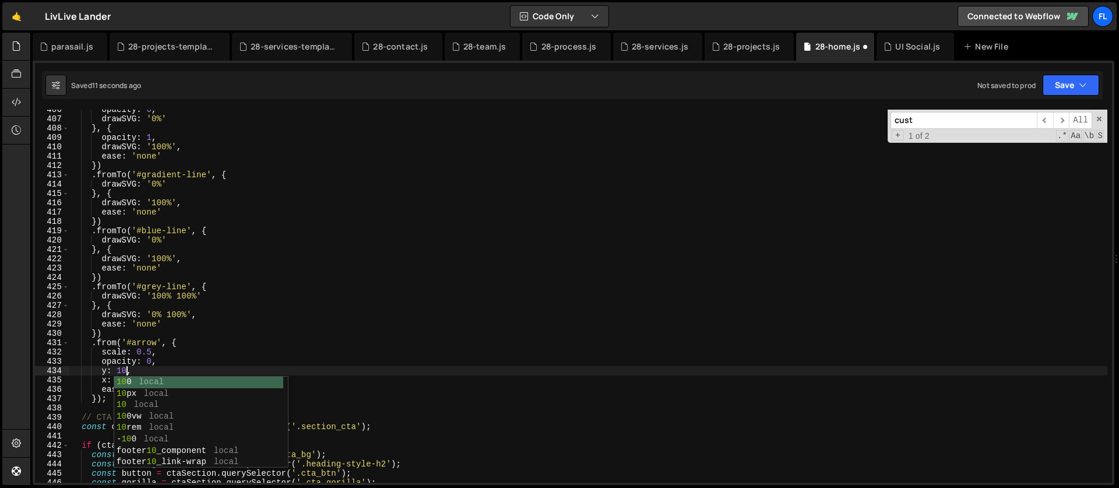
scroll to position [0, 3]
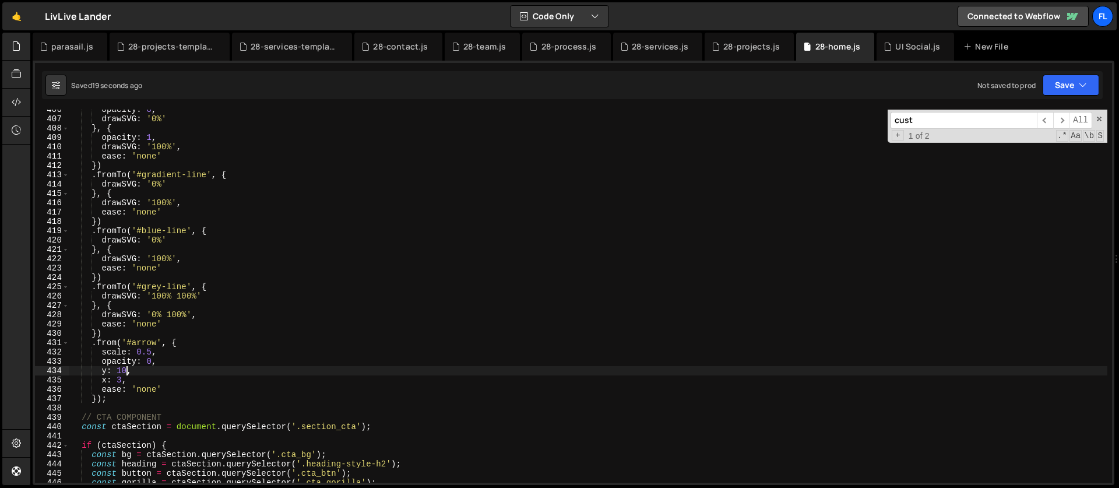
click at [159, 355] on div "opacity : 0 , drawSVG : '0%' } , { opacity : 1 , drawSVG : '100%' , ease : 'non…" at bounding box center [588, 301] width 1038 height 392
type textarea "scale: 0.5,"
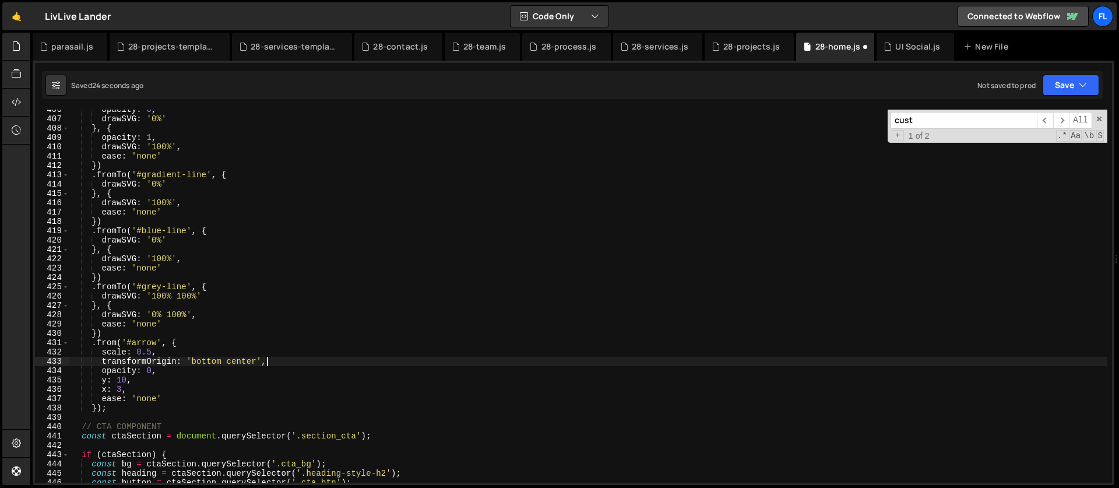
scroll to position [0, 13]
click at [98, 407] on div "opacity : 0 , drawSVG : '0%' } , { opacity : 1 , drawSVG : '100%' , ease : 'non…" at bounding box center [588, 301] width 1038 height 392
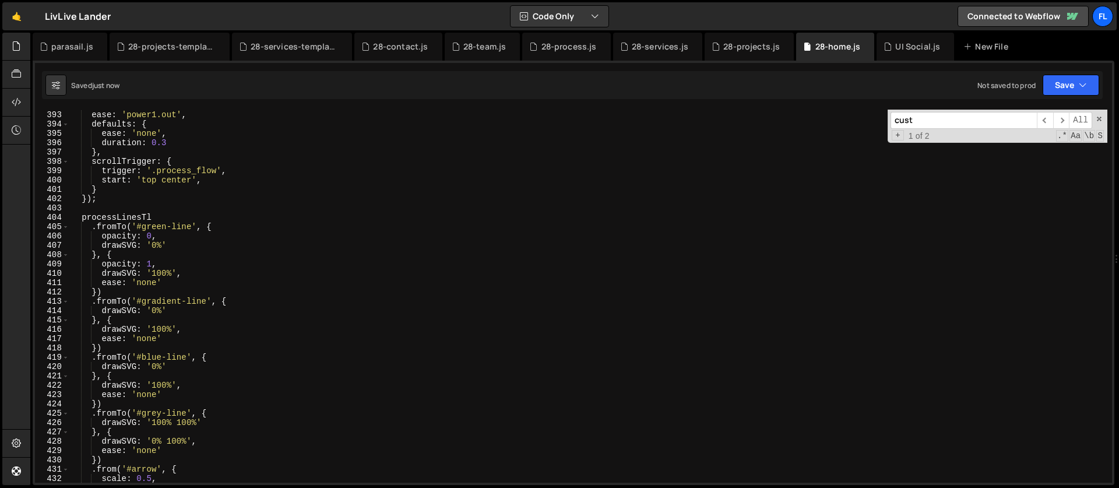
scroll to position [3641, 0]
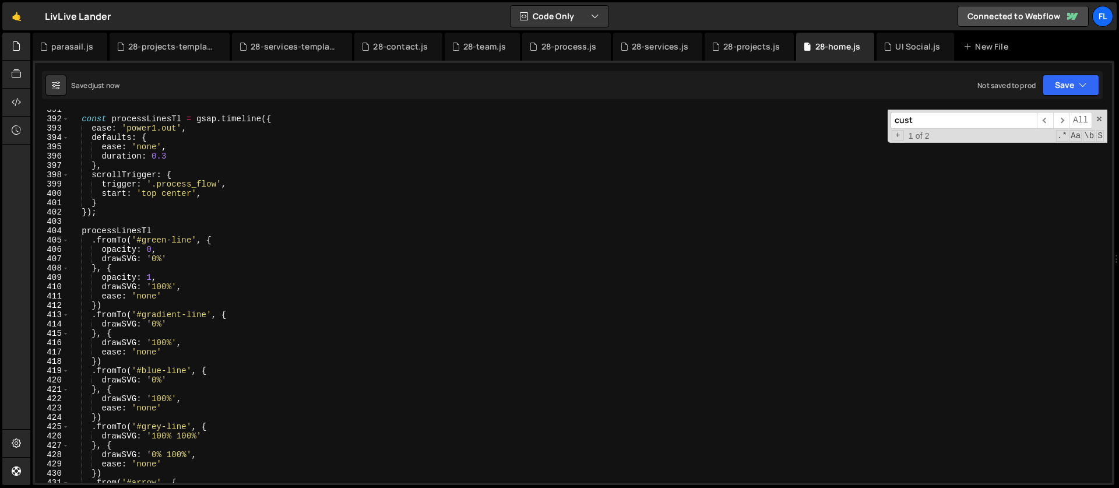
click at [170, 159] on div "const processLinesTl = gsap . timeline ({ ease : 'power1.out' , defaults : { ea…" at bounding box center [588, 301] width 1038 height 392
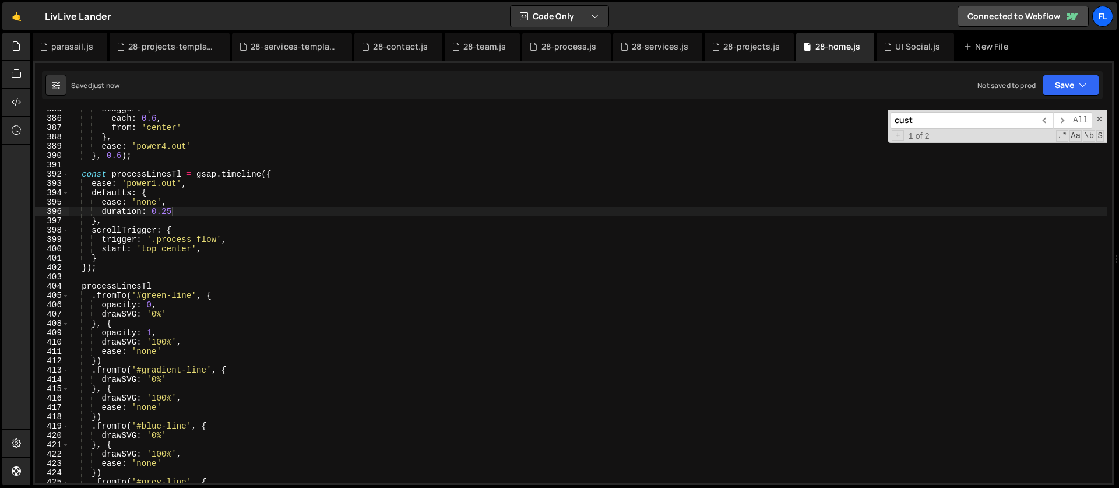
scroll to position [3574, 0]
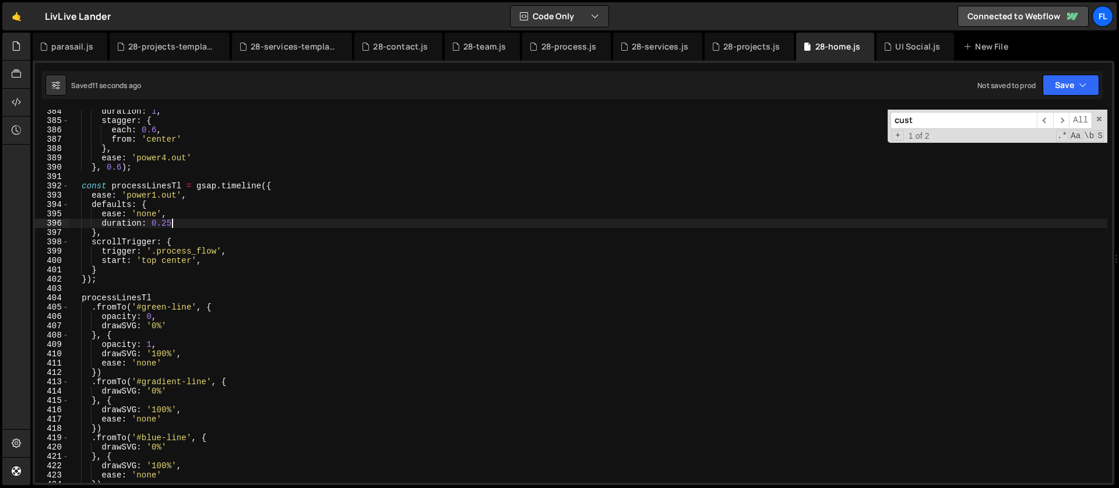
click at [155, 197] on div "duration : 1 , stagger : { each : 0.6 , from : 'center' } , ease : 'power4.out'…" at bounding box center [588, 303] width 1038 height 392
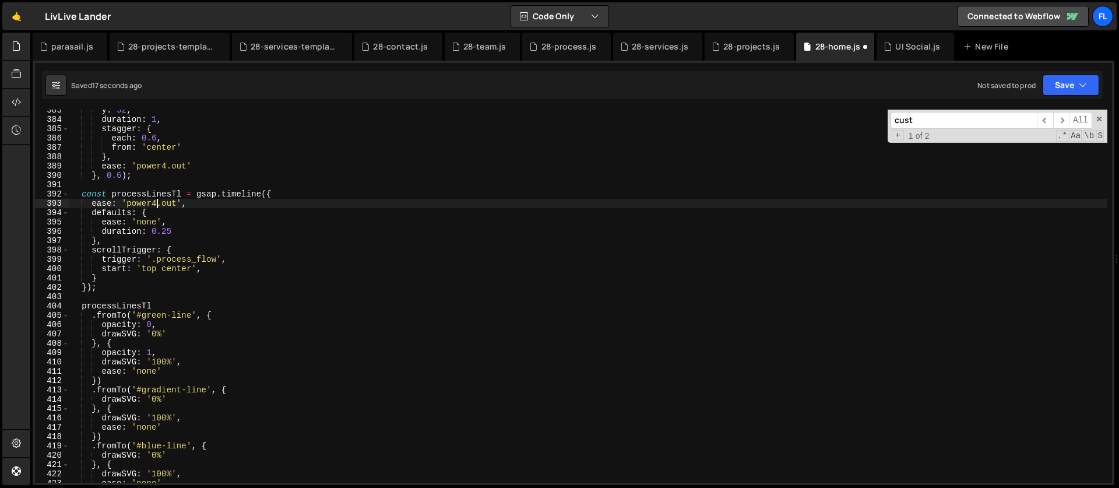
click at [171, 203] on div "y : 32 , duration : 1 , stagger : { each : 0.6 , from : 'center' } , ease : 'po…" at bounding box center [588, 301] width 1038 height 392
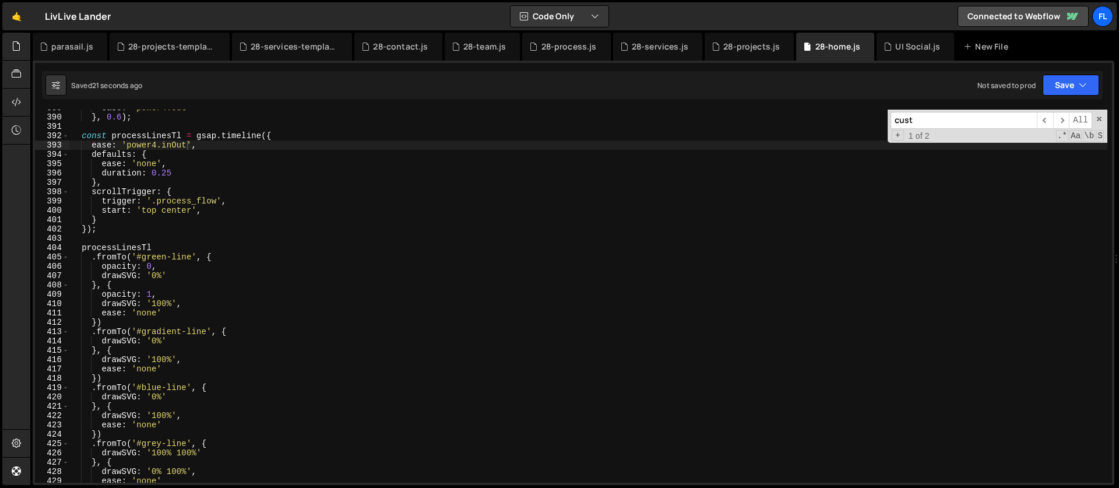
scroll to position [3635, 0]
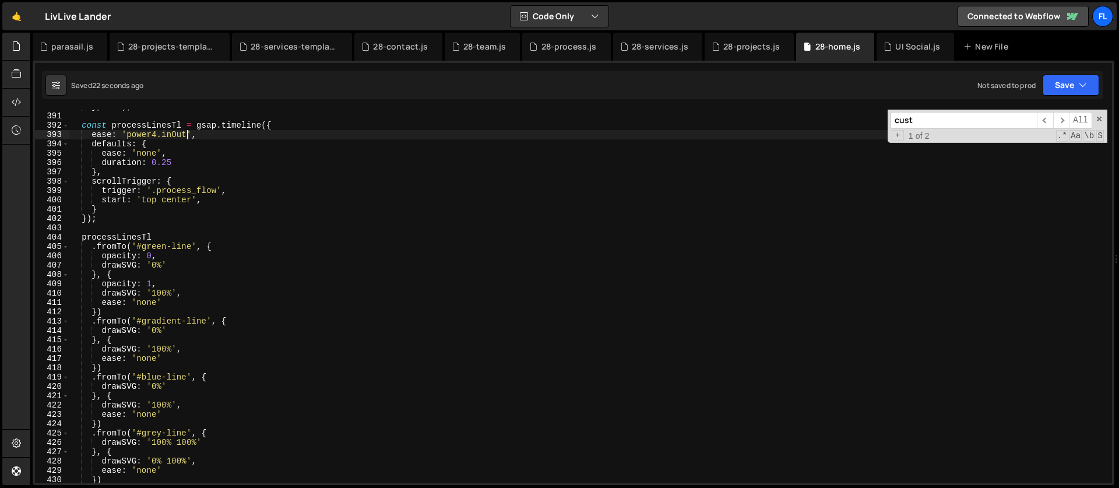
click at [171, 305] on div "} , 0.6 ) ; const processLinesTl = gsap . timeline ({ ease : 'power4.inOut' , d…" at bounding box center [588, 298] width 1038 height 392
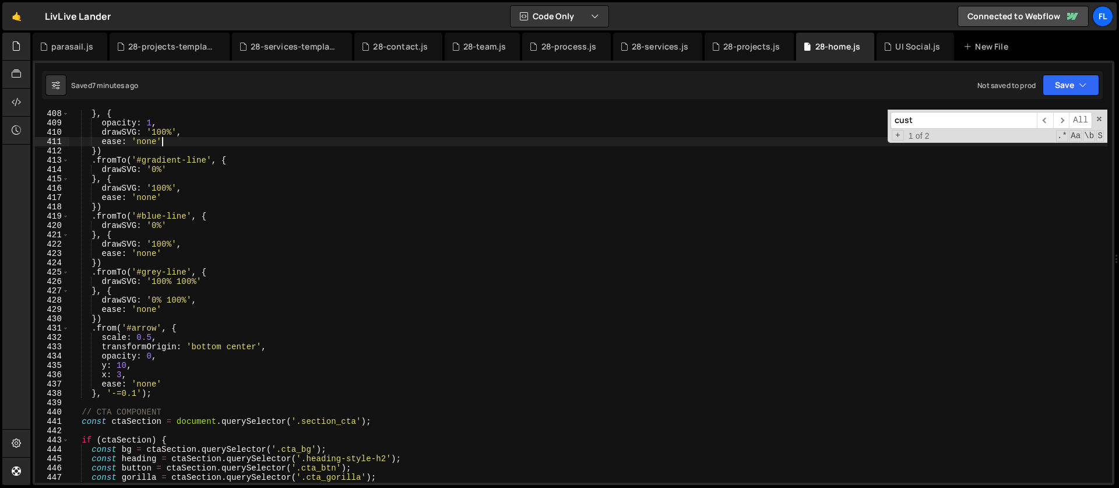
scroll to position [3808, 0]
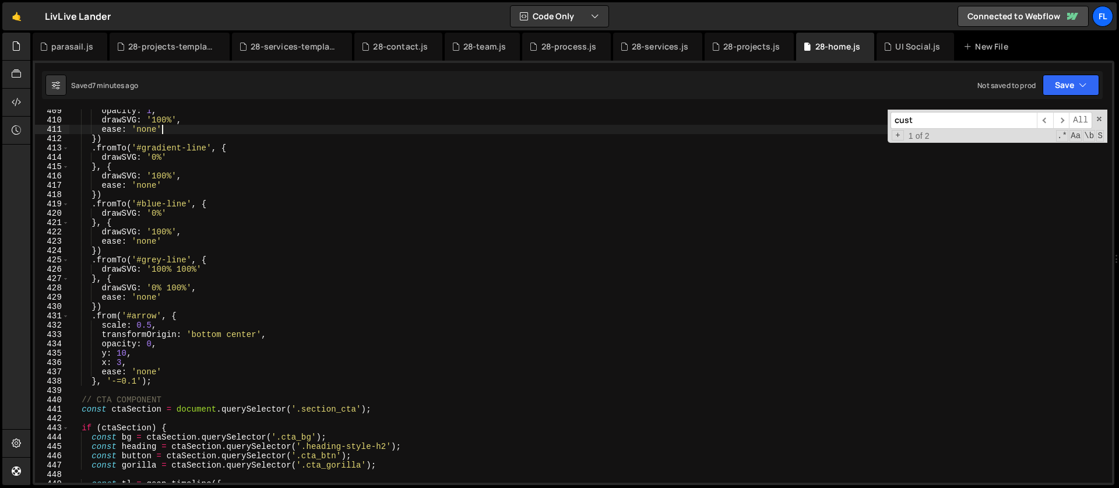
click at [167, 243] on div "opacity : 1 , drawSVG : '100%' , ease : 'none' }) . fromTo ( '#gradient-line' ,…" at bounding box center [588, 302] width 1038 height 392
click at [177, 296] on div "opacity : 1 , drawSVG : '100%' , ease : 'none' }) . fromTo ( '#gradient-line' ,…" at bounding box center [588, 302] width 1038 height 392
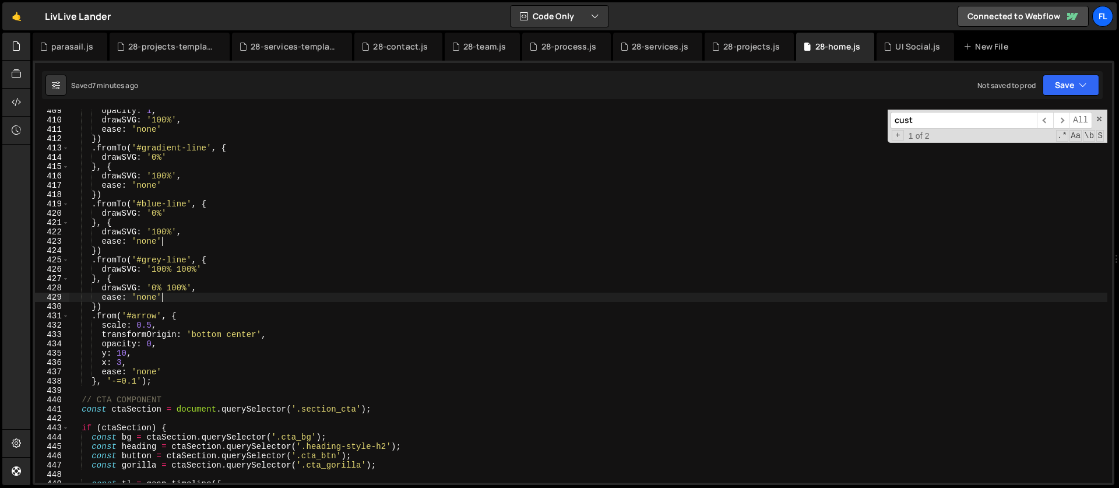
click at [170, 371] on div "opacity : 1 , drawSVG : '100%' , ease : 'none' }) . fromTo ( '#gradient-line' ,…" at bounding box center [588, 302] width 1038 height 392
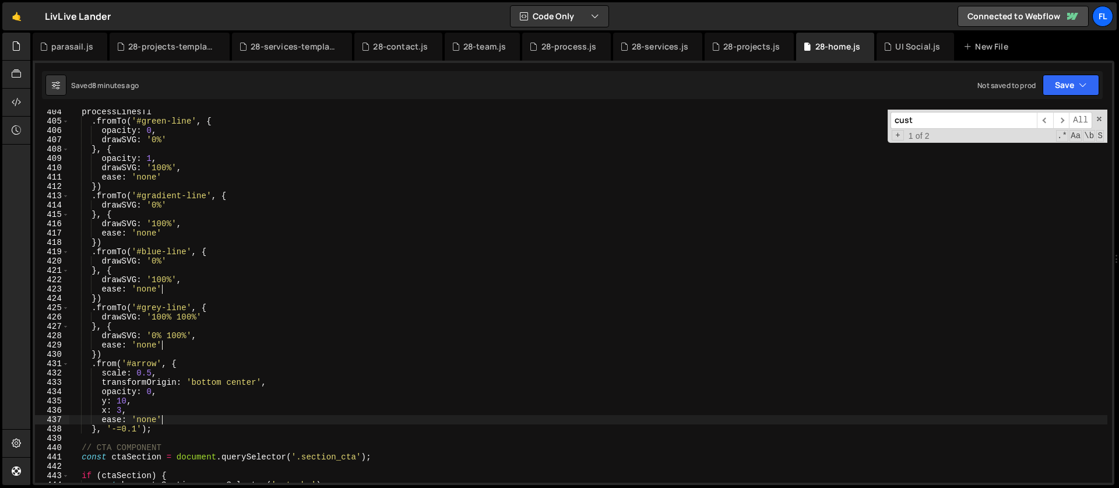
scroll to position [3760, 0]
click at [164, 232] on div "processLinesTl . fromTo ( '#green-line' , { opacity : 0 , drawSVG : '0%' } , { …" at bounding box center [588, 303] width 1038 height 392
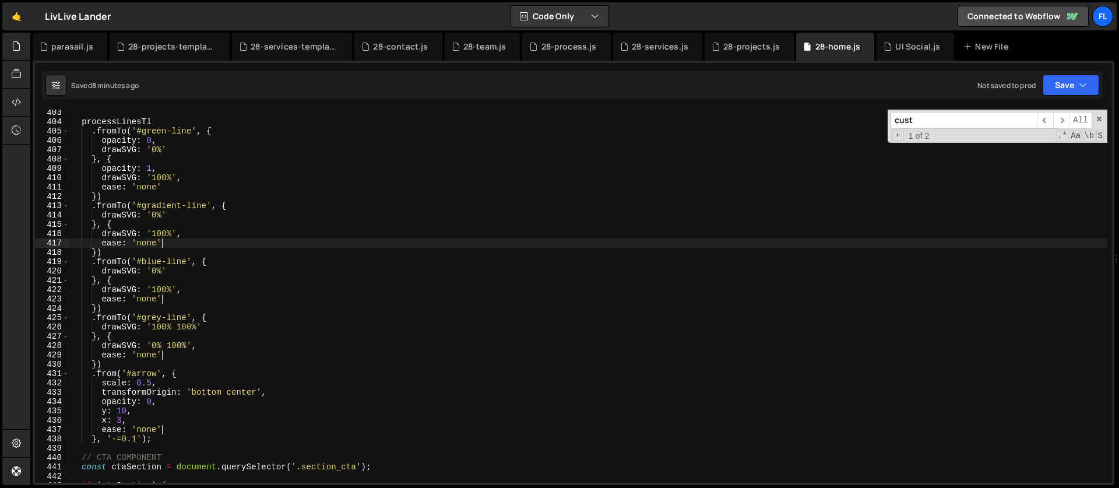
scroll to position [3750, 0]
click at [166, 189] on div "processLinesTl . fromTo ( '#green-line' , { opacity : 0 , drawSVG : '0%' } , { …" at bounding box center [588, 304] width 1038 height 392
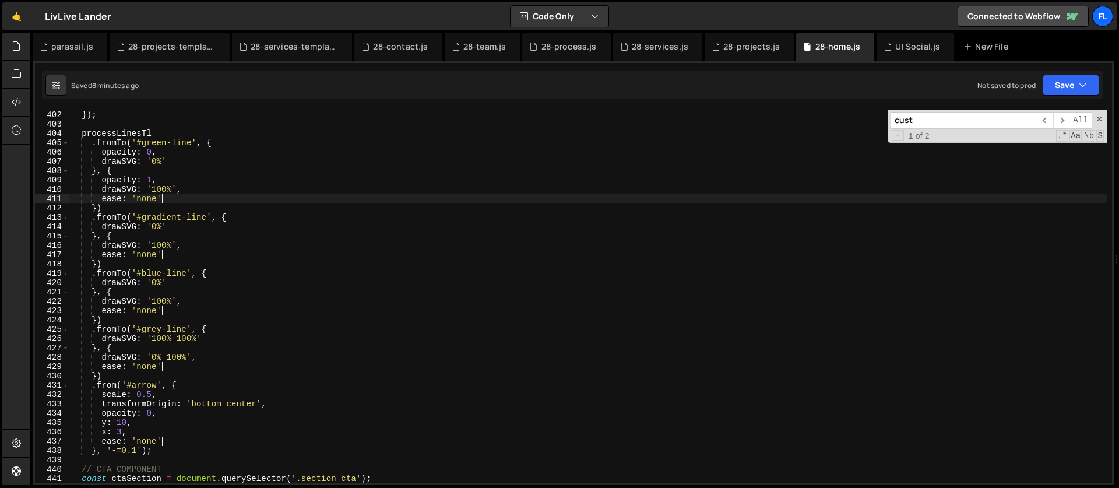
scroll to position [0, 5]
type textarea "e"
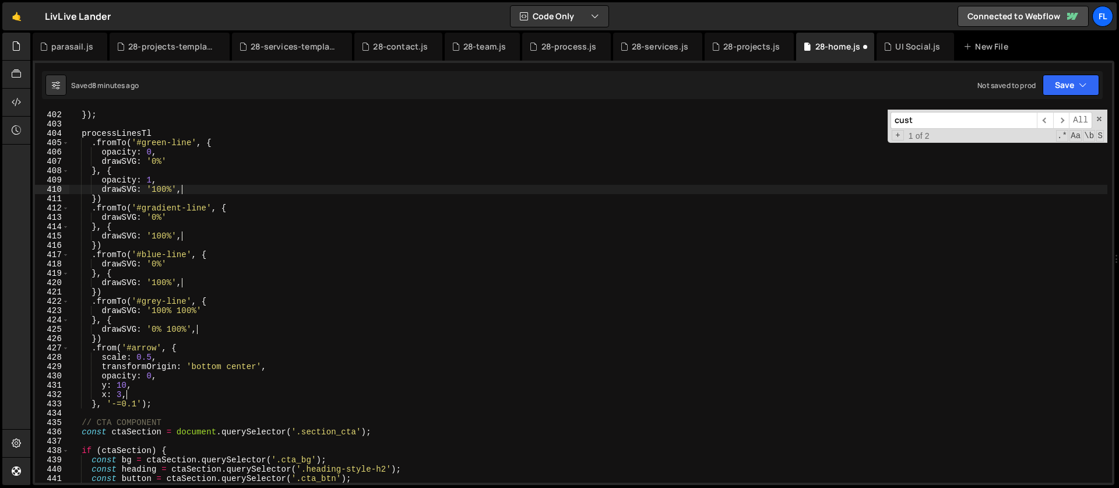
click at [198, 236] on div "} }) ; processLinesTl . fromTo ( '#green-line' , { opacity : 0 , drawSVG : '0%'…" at bounding box center [588, 297] width 1038 height 392
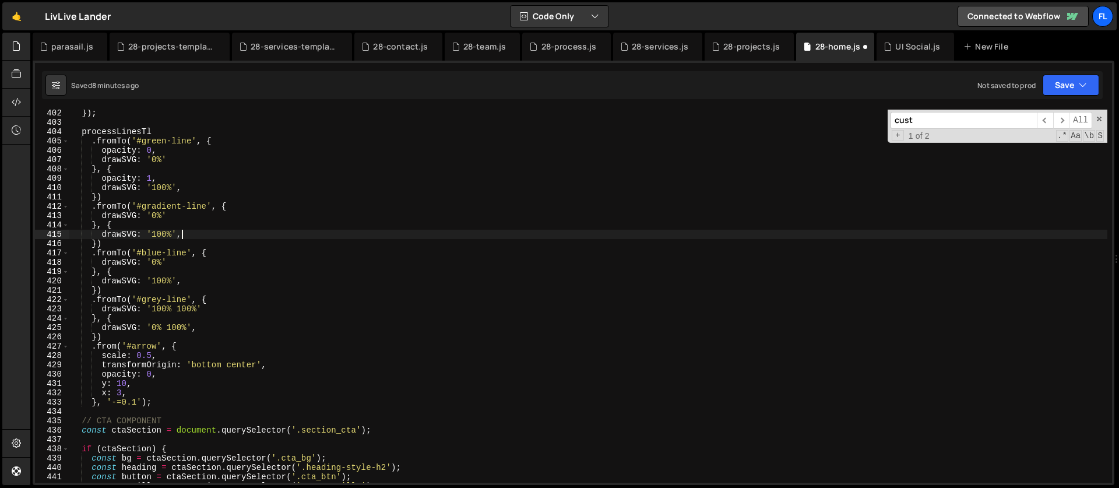
scroll to position [3789, 0]
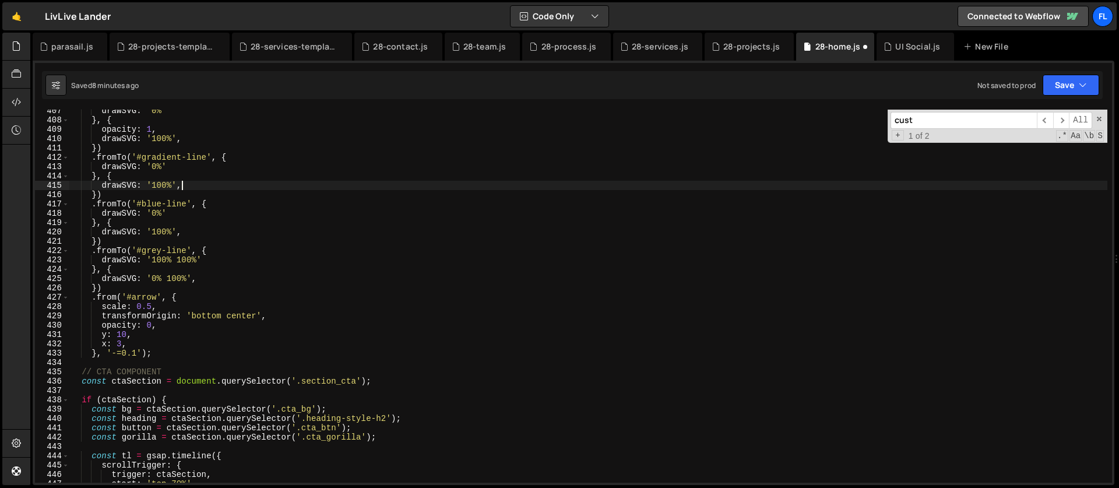
click at [168, 297] on div "drawSVG : '0%' } , { opacity : 1 , drawSVG : '100%' , }) . fromTo ( '#gradient-…" at bounding box center [588, 302] width 1038 height 392
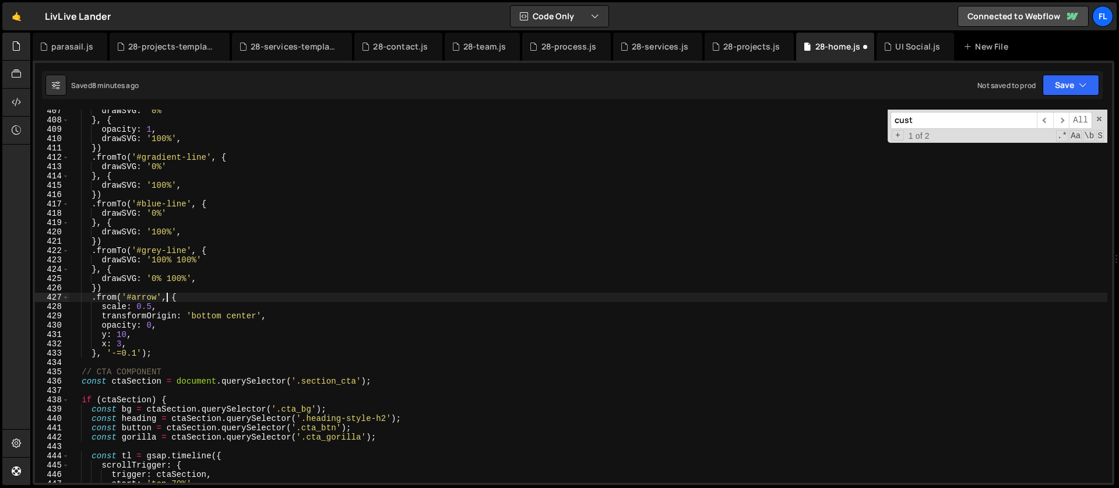
click at [146, 286] on div "drawSVG : '0%' } , { opacity : 1 , drawSVG : '100%' , }) . fromTo ( '#gradient-…" at bounding box center [588, 302] width 1038 height 392
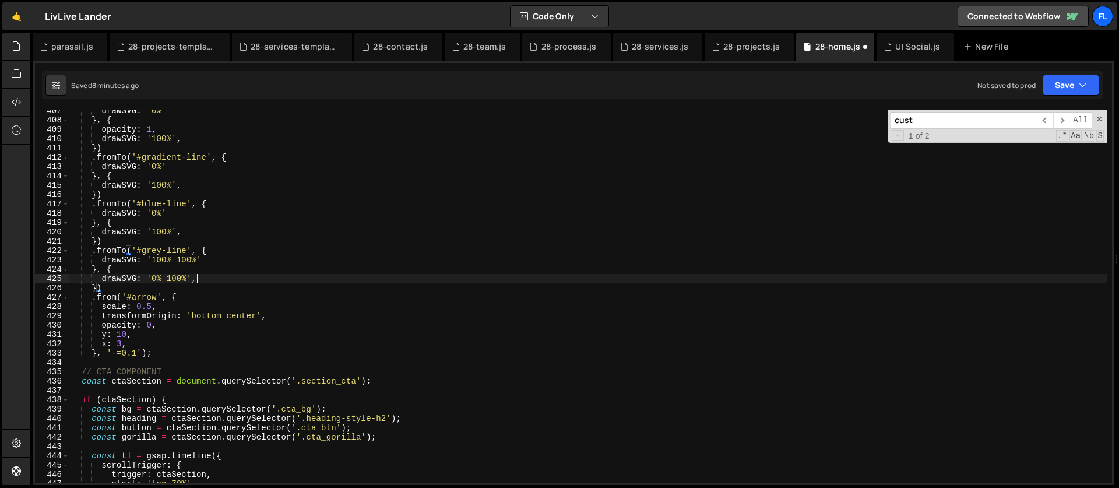
click at [204, 275] on div "drawSVG : '0%' } , { opacity : 1 , drawSVG : '100%' , }) . fromTo ( '#gradient-…" at bounding box center [588, 302] width 1038 height 392
click at [220, 252] on div "drawSVG : '0%' } , { opacity : 1 , drawSVG : '100%' , }) . fromTo ( '#gradient-…" at bounding box center [588, 302] width 1038 height 392
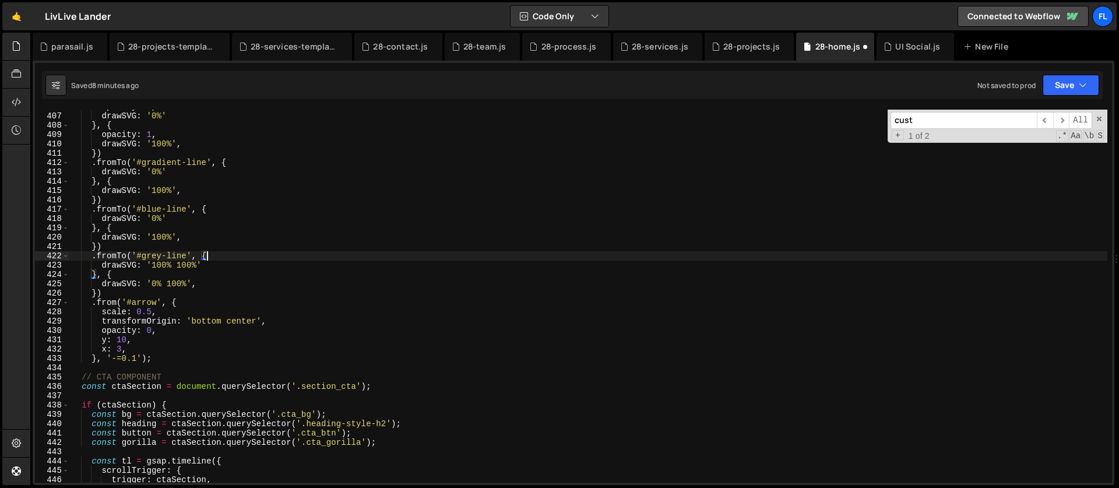
scroll to position [3784, 0]
click at [217, 209] on div "opacity : 0 , drawSVG : '0%' } , { opacity : 1 , drawSVG : '100%' , }) . fromTo…" at bounding box center [588, 298] width 1038 height 392
click at [108, 245] on div "opacity : 0 , drawSVG : '0%' } , { opacity : 1 , drawSVG : '100%' , }) . fromTo…" at bounding box center [588, 298] width 1038 height 392
click at [218, 207] on div "opacity : 0 , drawSVG : '0%' } , { opacity : 1 , drawSVG : '100%' , }) . fromTo…" at bounding box center [588, 298] width 1038 height 392
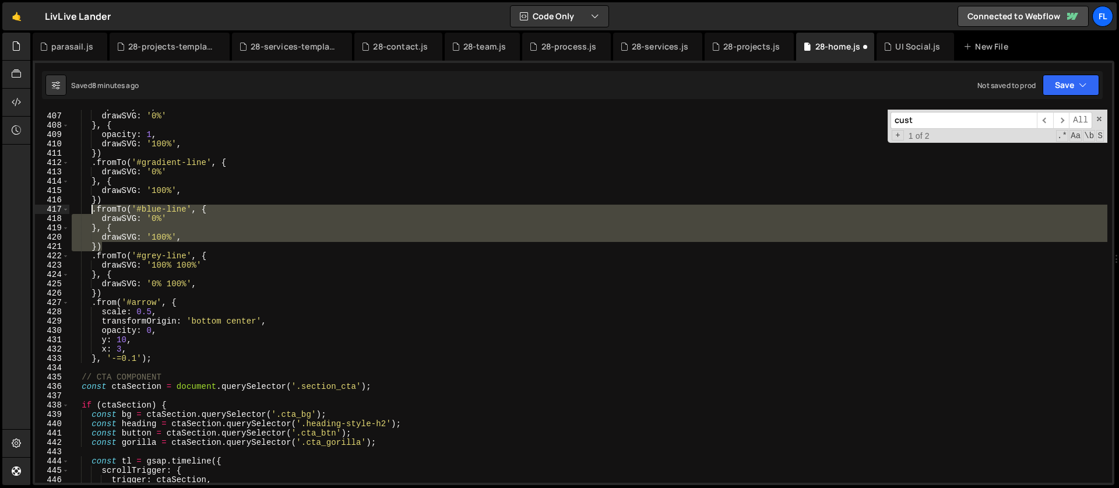
drag, startPoint x: 110, startPoint y: 249, endPoint x: 90, endPoint y: 209, distance: 45.1
click at [90, 209] on div "opacity : 0 , drawSVG : '0%' } , { opacity : 1 , drawSVG : '100%' , }) . fromTo…" at bounding box center [588, 298] width 1038 height 392
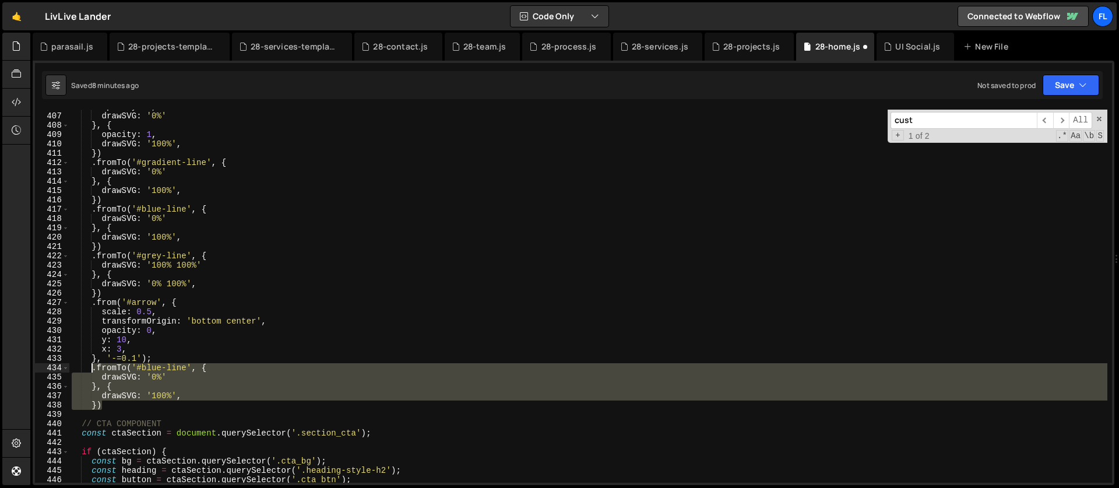
click at [163, 361] on div "opacity : 0 , drawSVG : '0%' } , { opacity : 1 , drawSVG : '100%' , }) . fromTo…" at bounding box center [588, 298] width 1038 height 392
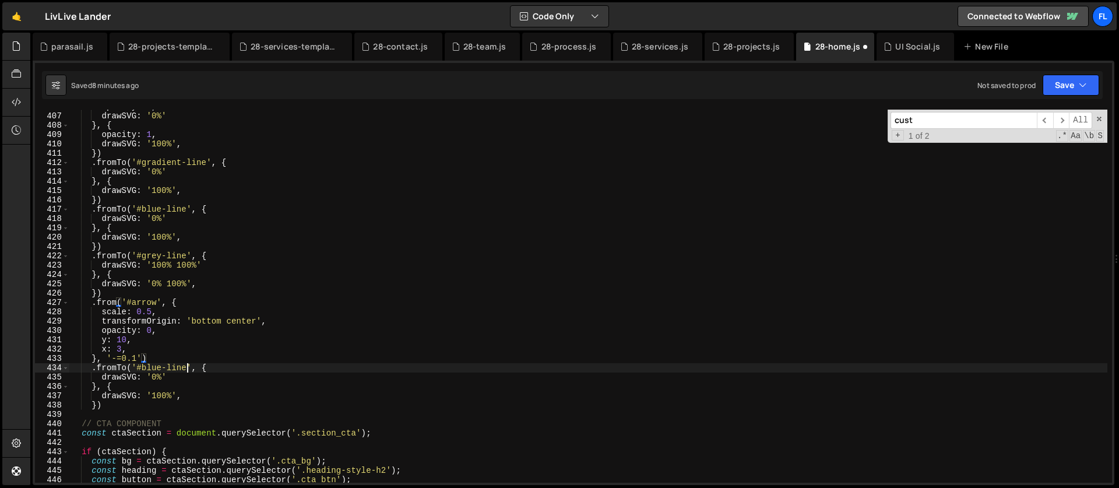
click at [188, 367] on div "opacity : 0 , drawSVG : '0%' } , { opacity : 1 , drawSVG : '100%' , }) . fromTo…" at bounding box center [588, 298] width 1038 height 392
click at [143, 367] on div "opacity : 0 , drawSVG : '0%' } , { opacity : 1 , drawSVG : '100%' , }) . fromTo…" at bounding box center [588, 298] width 1038 height 392
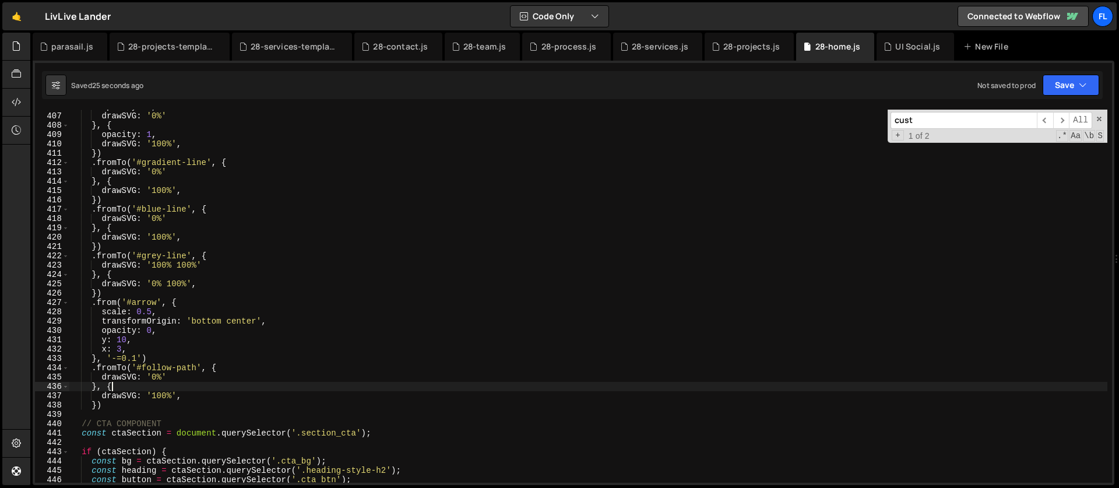
click at [176, 388] on div "opacity : 0 , drawSVG : '0%' } , { opacity : 1 , drawSVG : '100%' , }) . fromTo…" at bounding box center [588, 298] width 1038 height 392
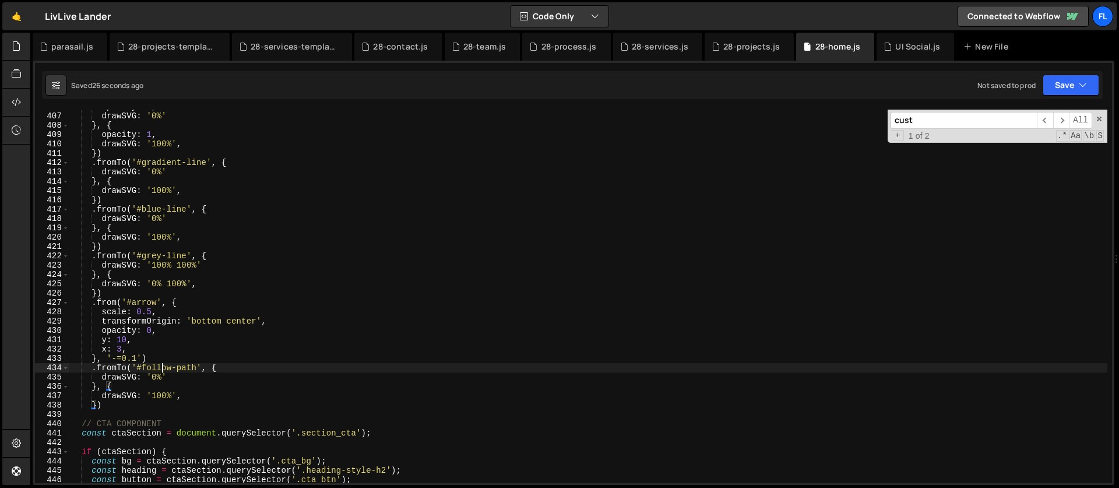
click at [163, 364] on div "opacity : 0 , drawSVG : '0%' } , { opacity : 1 , drawSVG : '100%' , }) . fromTo…" at bounding box center [588, 298] width 1038 height 392
click at [157, 355] on div "opacity : 0 , drawSVG : '0%' } , { opacity : 1 , drawSVG : '100%' , }) . fromTo…" at bounding box center [588, 298] width 1038 height 392
click at [137, 382] on div "opacity : 0 , drawSVG : '0%' } , { opacity : 1 , drawSVG : '100%' , }) . fromTo…" at bounding box center [588, 298] width 1038 height 392
click at [230, 356] on div "opacity : 0 , drawSVG : '0%' } , { opacity : 1 , drawSVG : '100%' , }) . fromTo…" at bounding box center [588, 298] width 1038 height 392
click at [196, 368] on div "opacity : 0 , drawSVG : '0%' } , { opacity : 1 , drawSVG : '100%' , }) . fromTo…" at bounding box center [588, 298] width 1038 height 392
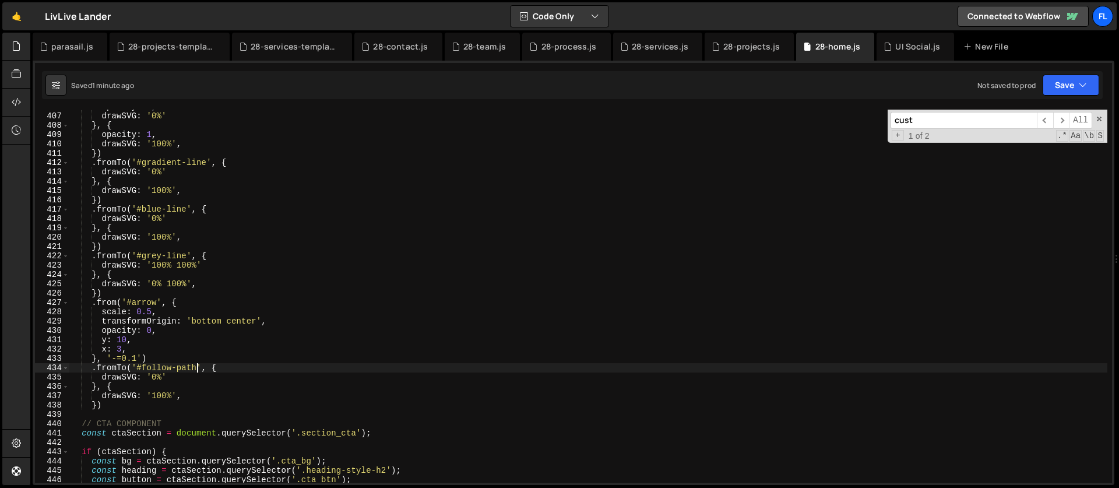
click at [143, 367] on div "opacity : 0 , drawSVG : '0%' } , { opacity : 1 , drawSVG : '100%' , }) . fromTo…" at bounding box center [588, 298] width 1038 height 392
click at [107, 408] on div "opacity : 0 , drawSVG : '0%' } , { opacity : 1 , drawSVG : '100%' , }) . fromTo…" at bounding box center [588, 298] width 1038 height 392
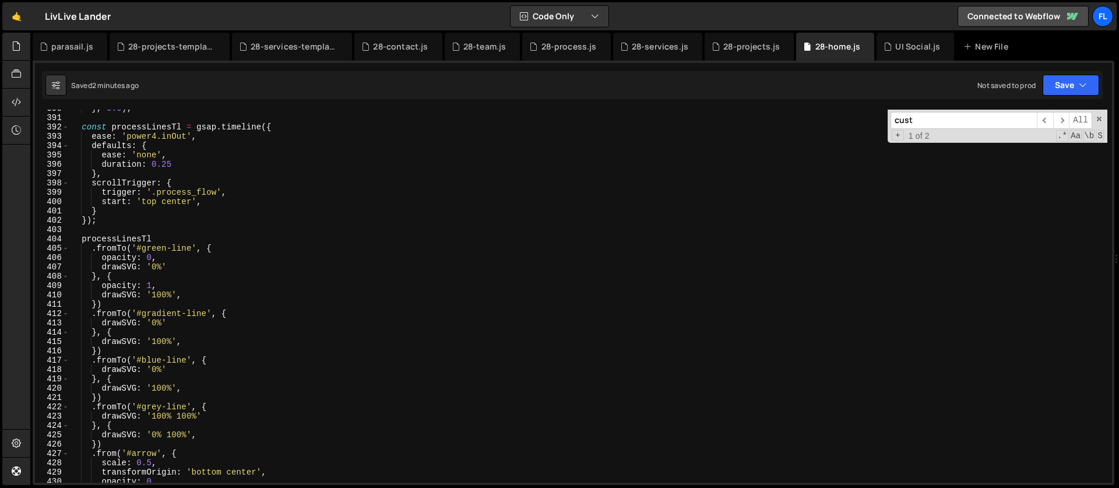
scroll to position [3587, 0]
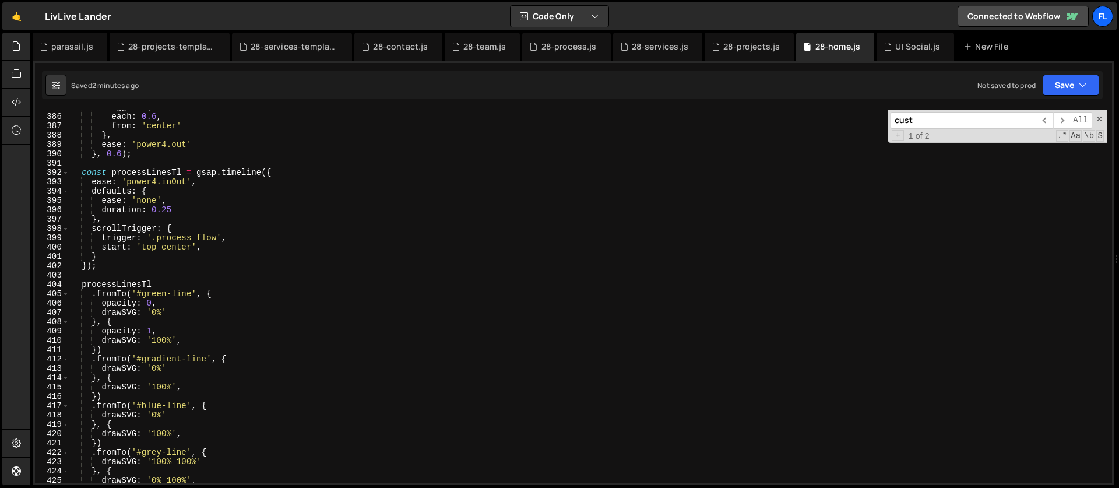
click at [79, 284] on div "stagger : { each : 0.6 , from : 'center' } , ease : 'power4.out' } , 0.6 ) ; co…" at bounding box center [588, 299] width 1038 height 392
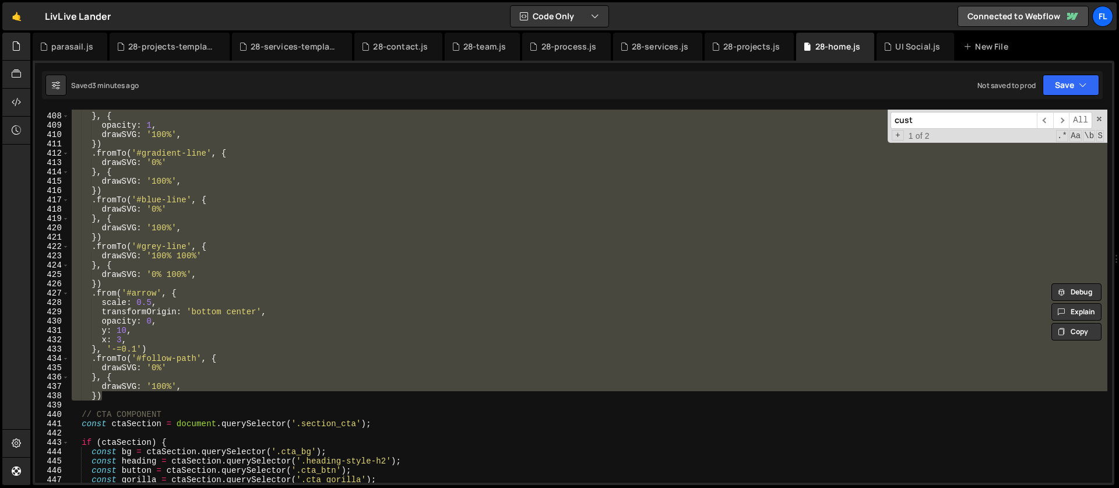
scroll to position [3793, 0]
click at [190, 363] on div "drawSVG : '0%' } , { opacity : 1 , drawSVG : '100%' , }) . fromTo ( '#gradient-…" at bounding box center [588, 296] width 1038 height 373
type textarea "drawSVG: '0%'"
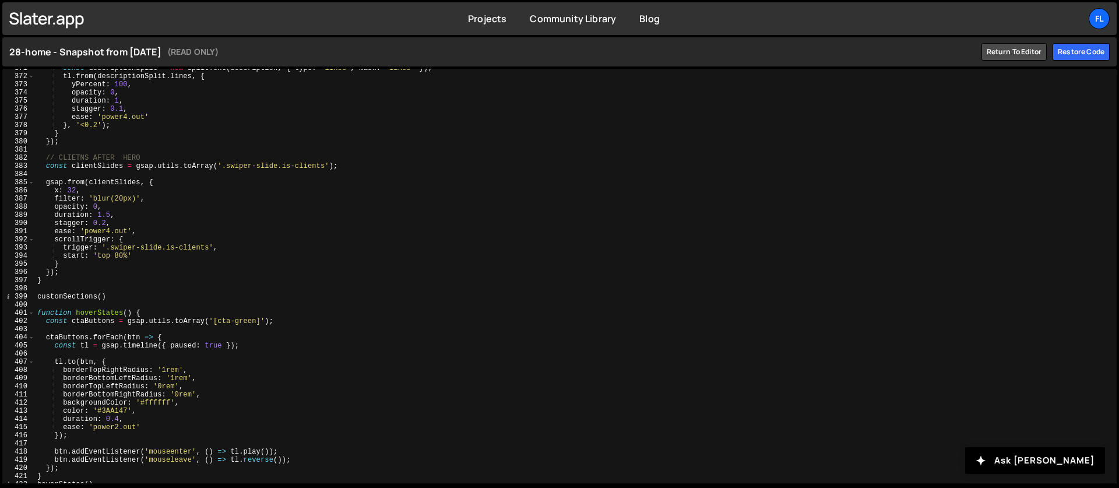
scroll to position [3037, 0]
